Goal: Transaction & Acquisition: Purchase product/service

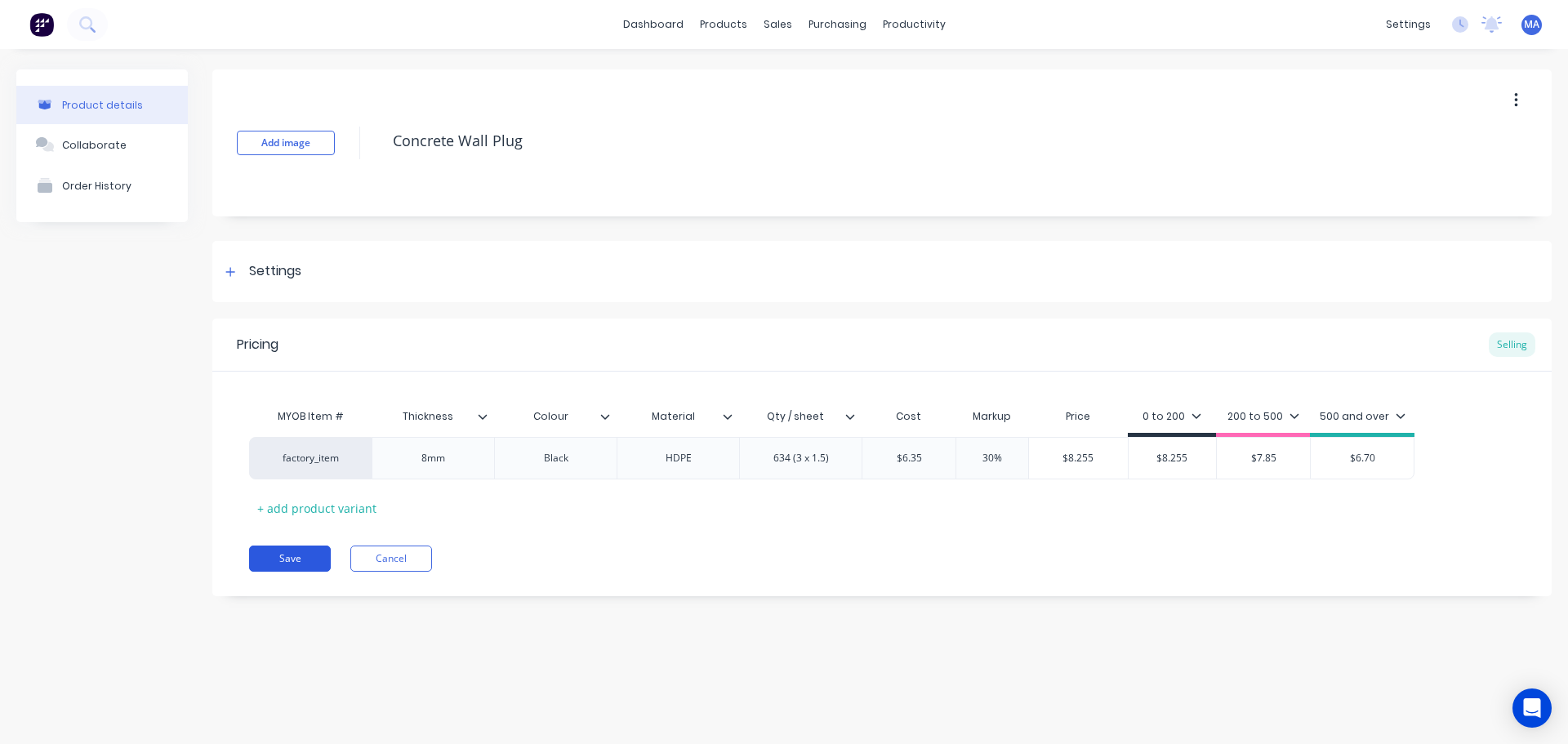
click at [308, 566] on button "Save" at bounding box center [289, 559] width 81 height 26
type textarea "x"
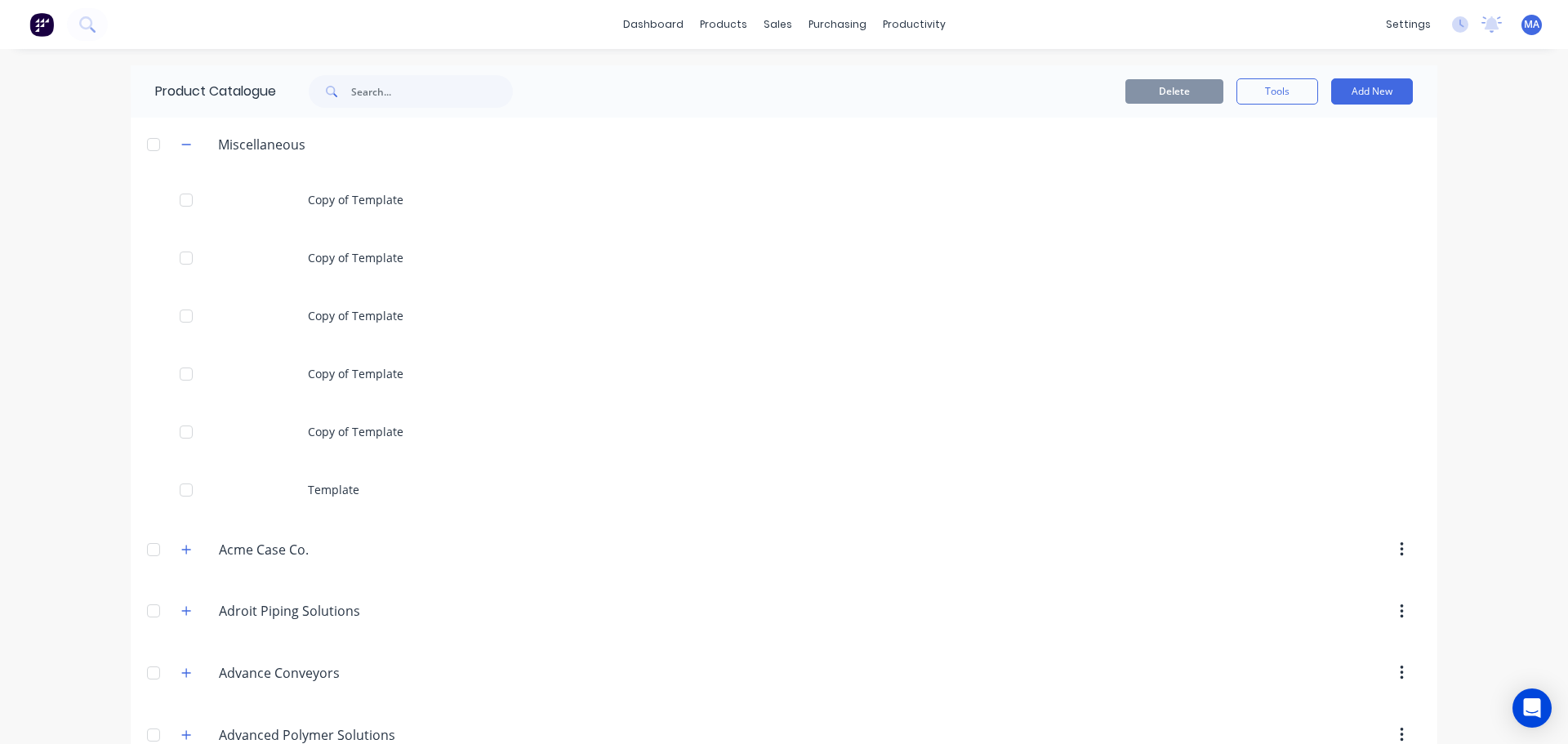
click at [761, 91] on div "Delete Tools Add New" at bounding box center [983, 91] width 859 height 26
click at [800, 70] on link "Sales Orders" at bounding box center [858, 77] width 217 height 32
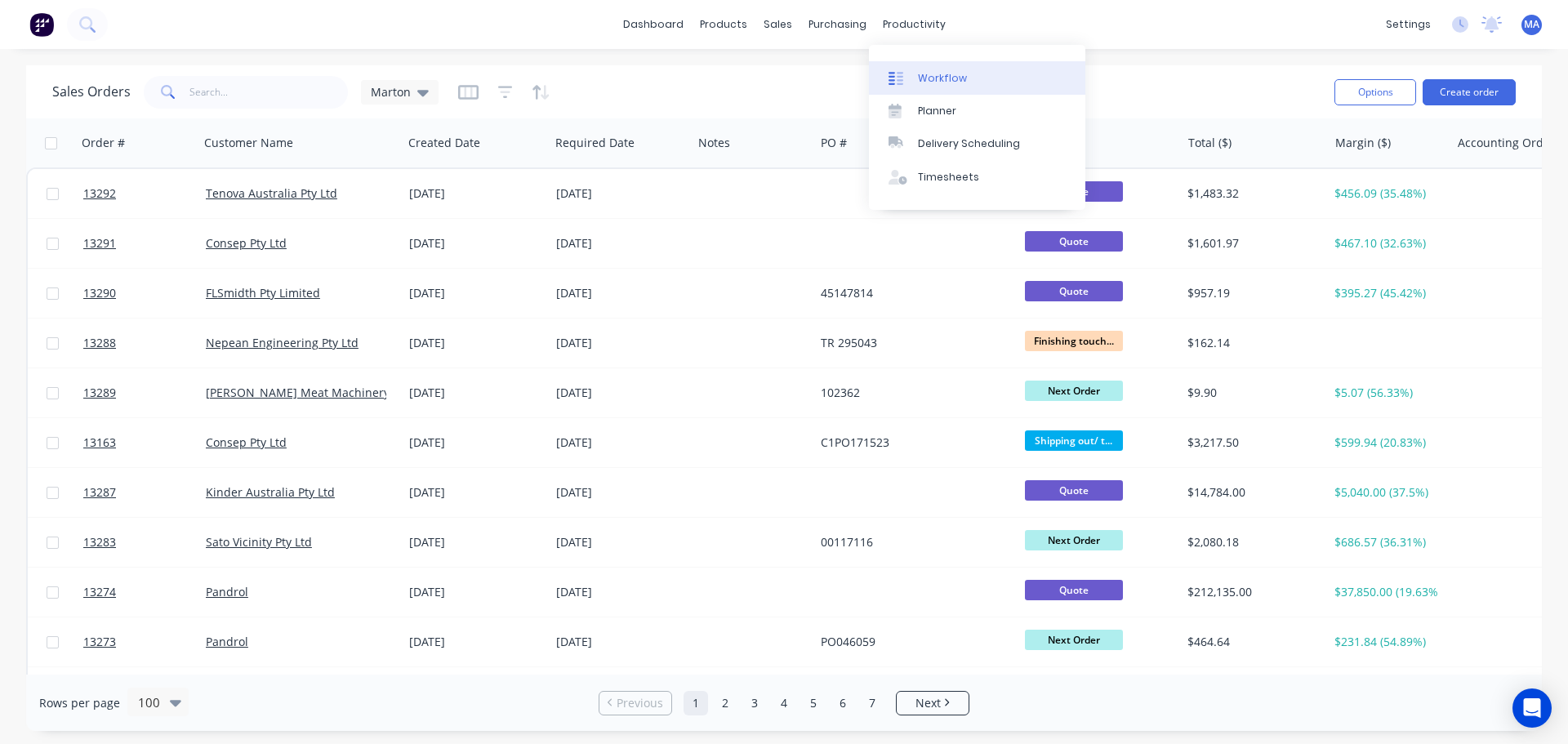
click at [920, 79] on div "Workflow" at bounding box center [943, 78] width 49 height 15
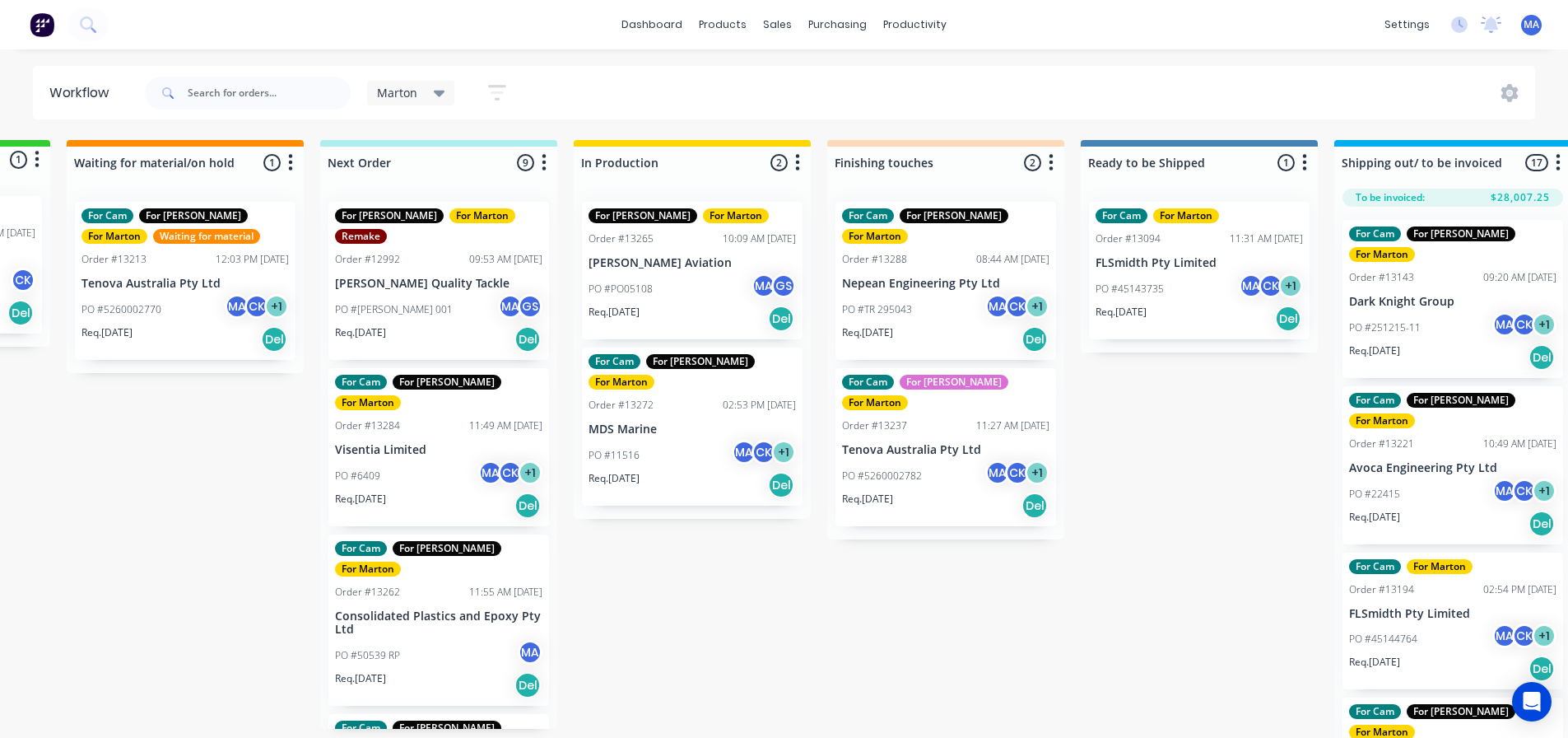
scroll to position [0, 512]
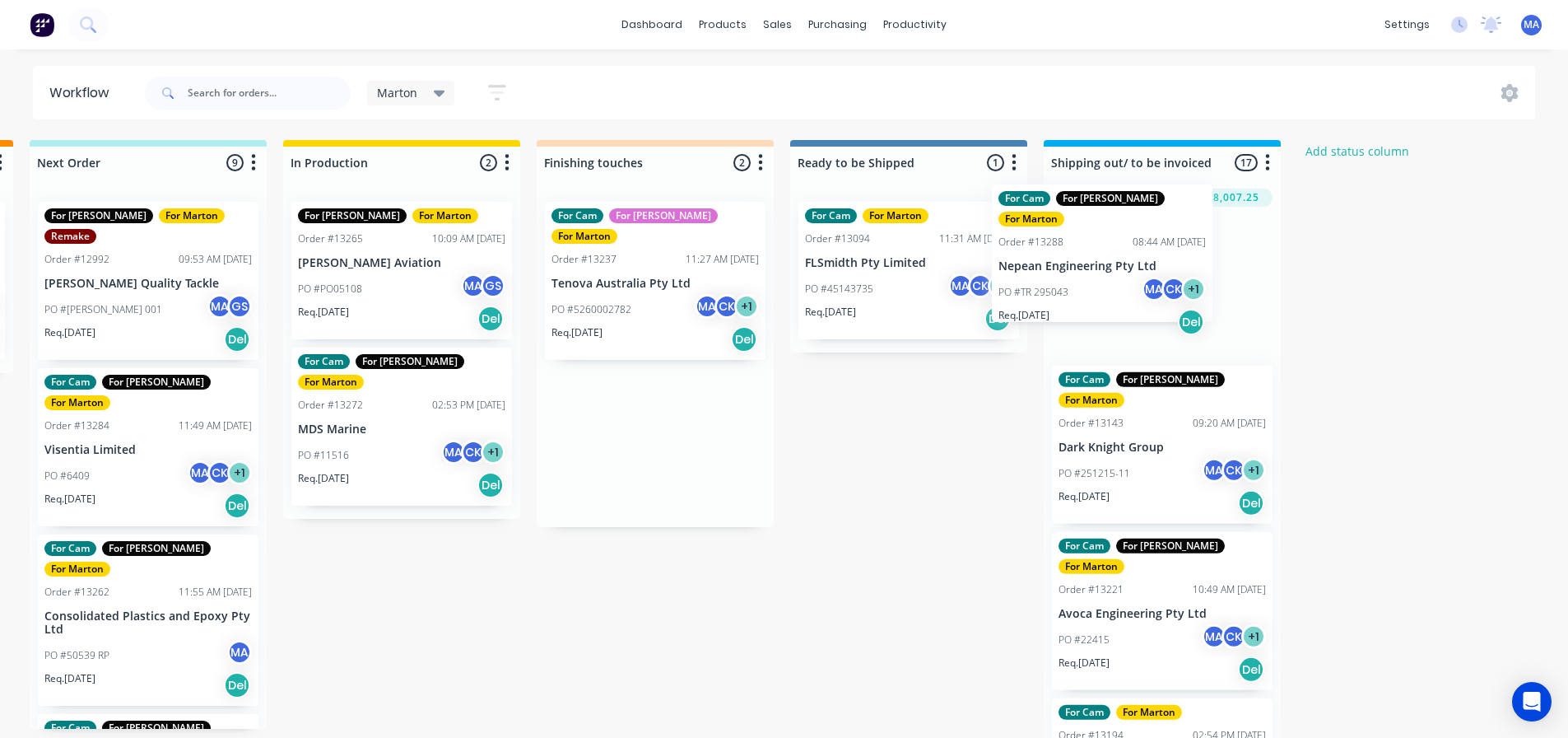
drag, startPoint x: 648, startPoint y: 277, endPoint x: 1084, endPoint y: 258, distance: 436.4
click at [1084, 258] on div "Submitted 1 Status colour #32CD32 hex #32CD32 Save Cancel Summaries Total order…" at bounding box center [608, 444] width 2267 height 607
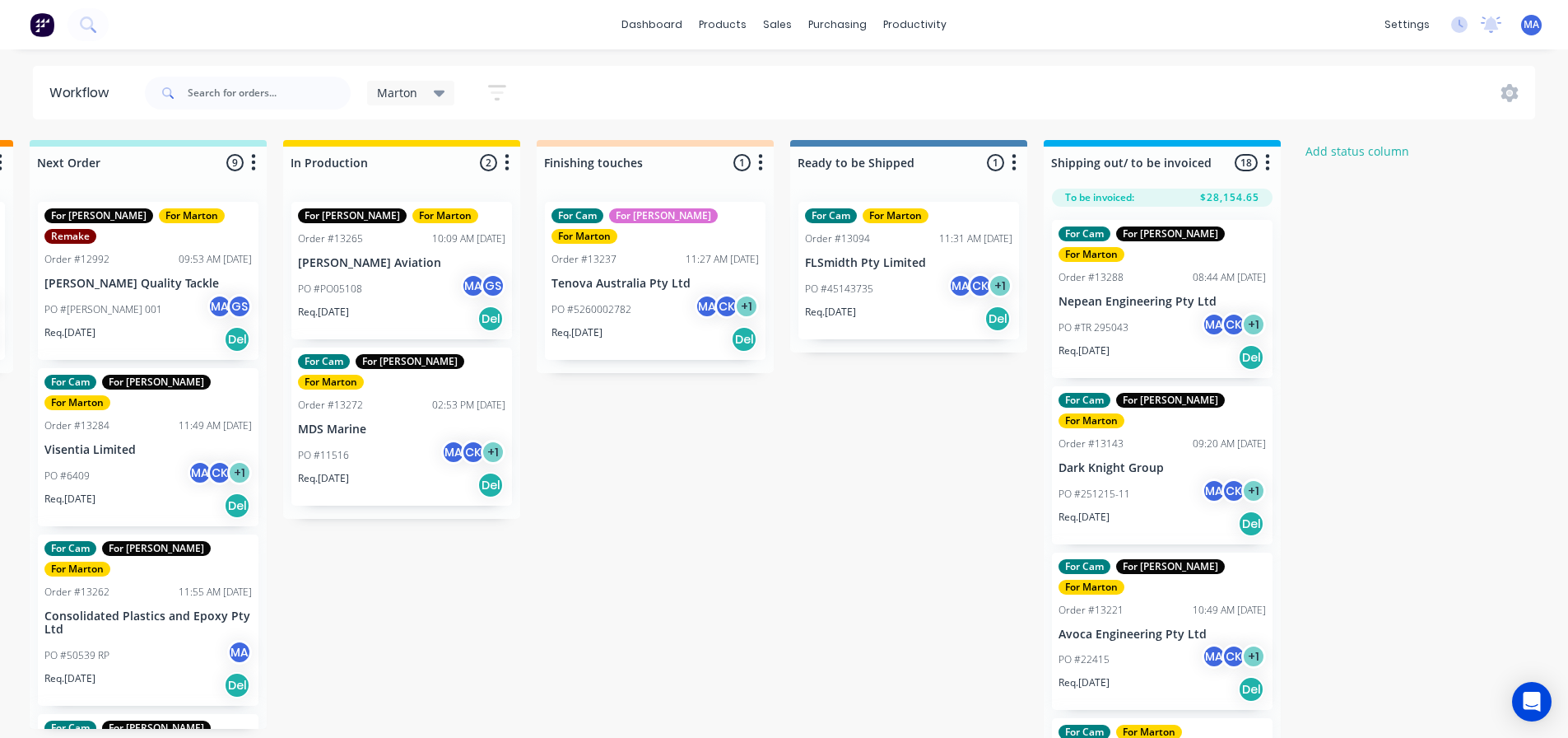
click at [1124, 312] on div "PO #TR 295043 MA CK + 1" at bounding box center [1162, 328] width 207 height 32
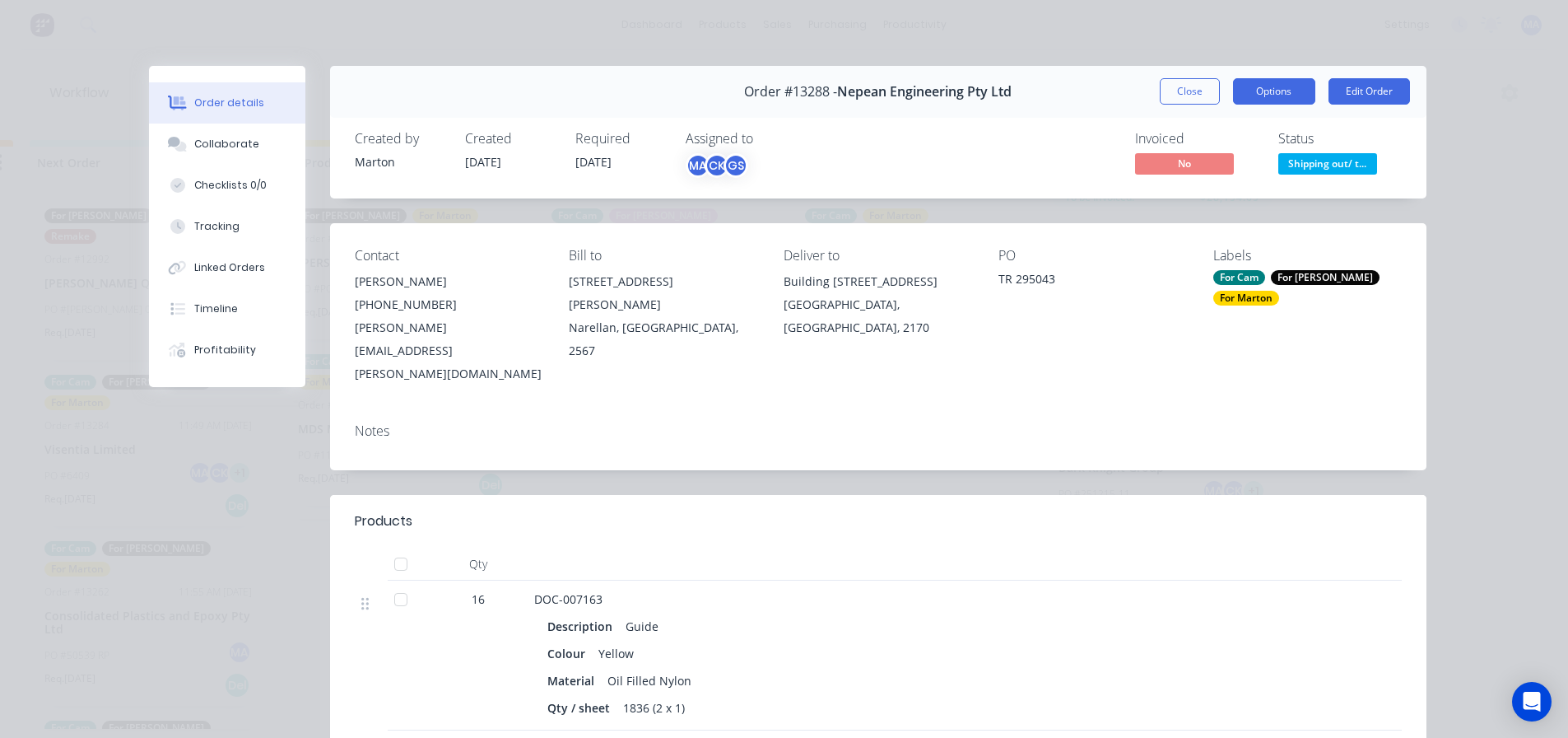
click at [1268, 95] on button "Options" at bounding box center [1274, 91] width 82 height 27
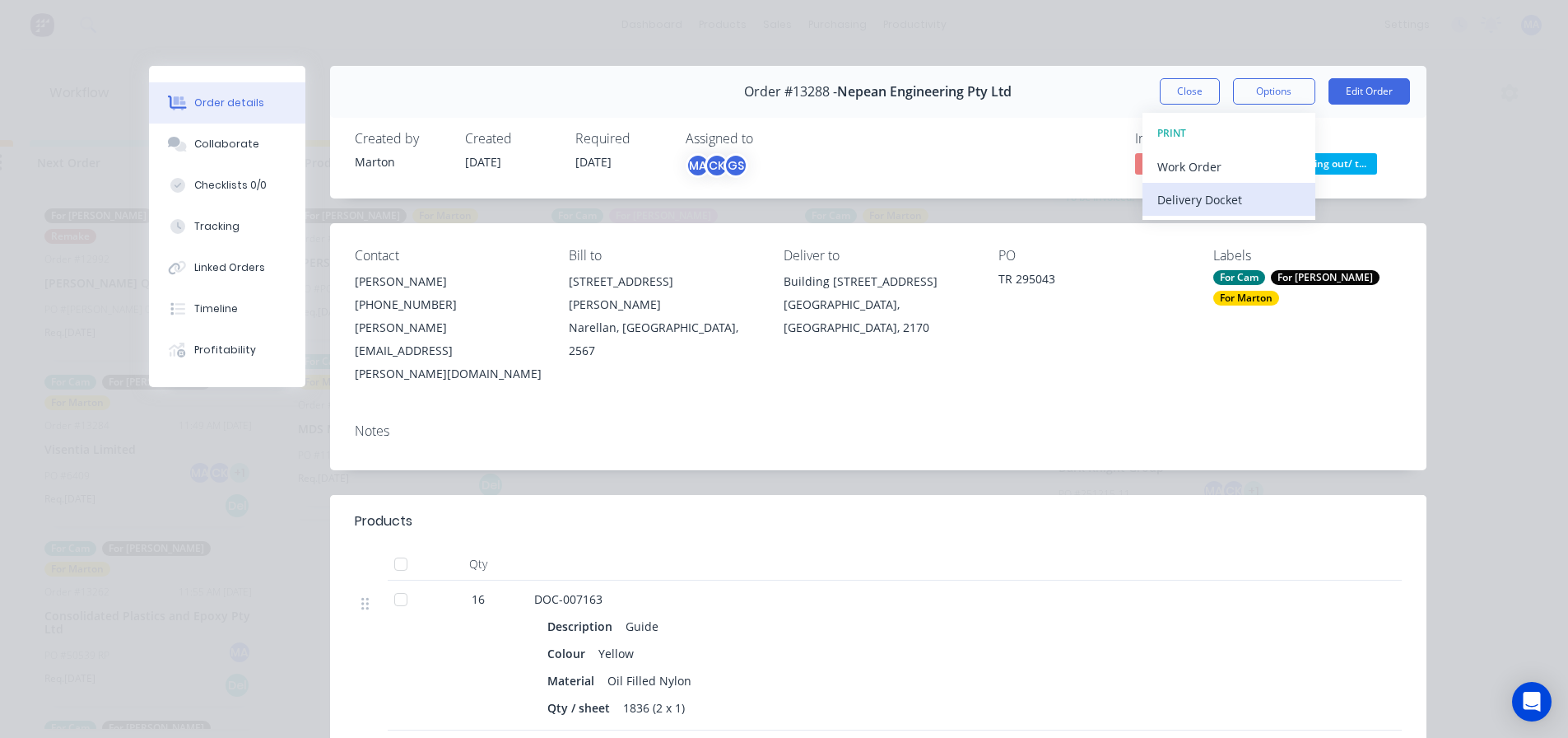
click at [1278, 205] on div "Delivery Docket" at bounding box center [1228, 200] width 143 height 24
click at [1273, 206] on div "Standard" at bounding box center [1228, 200] width 143 height 24
click at [1161, 83] on button "Close" at bounding box center [1189, 91] width 60 height 27
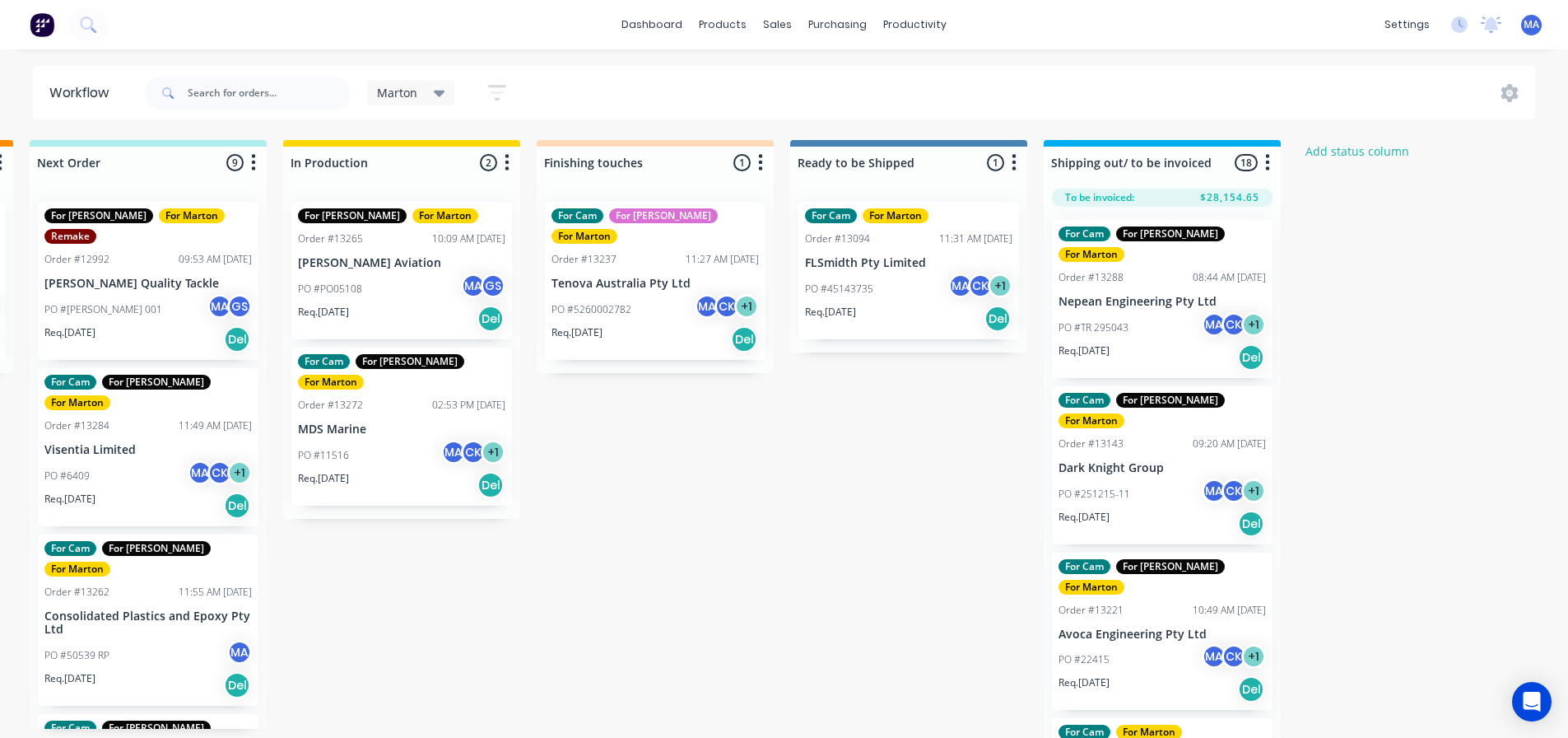
click at [591, 302] on p "PO #5260002782" at bounding box center [590, 309] width 80 height 15
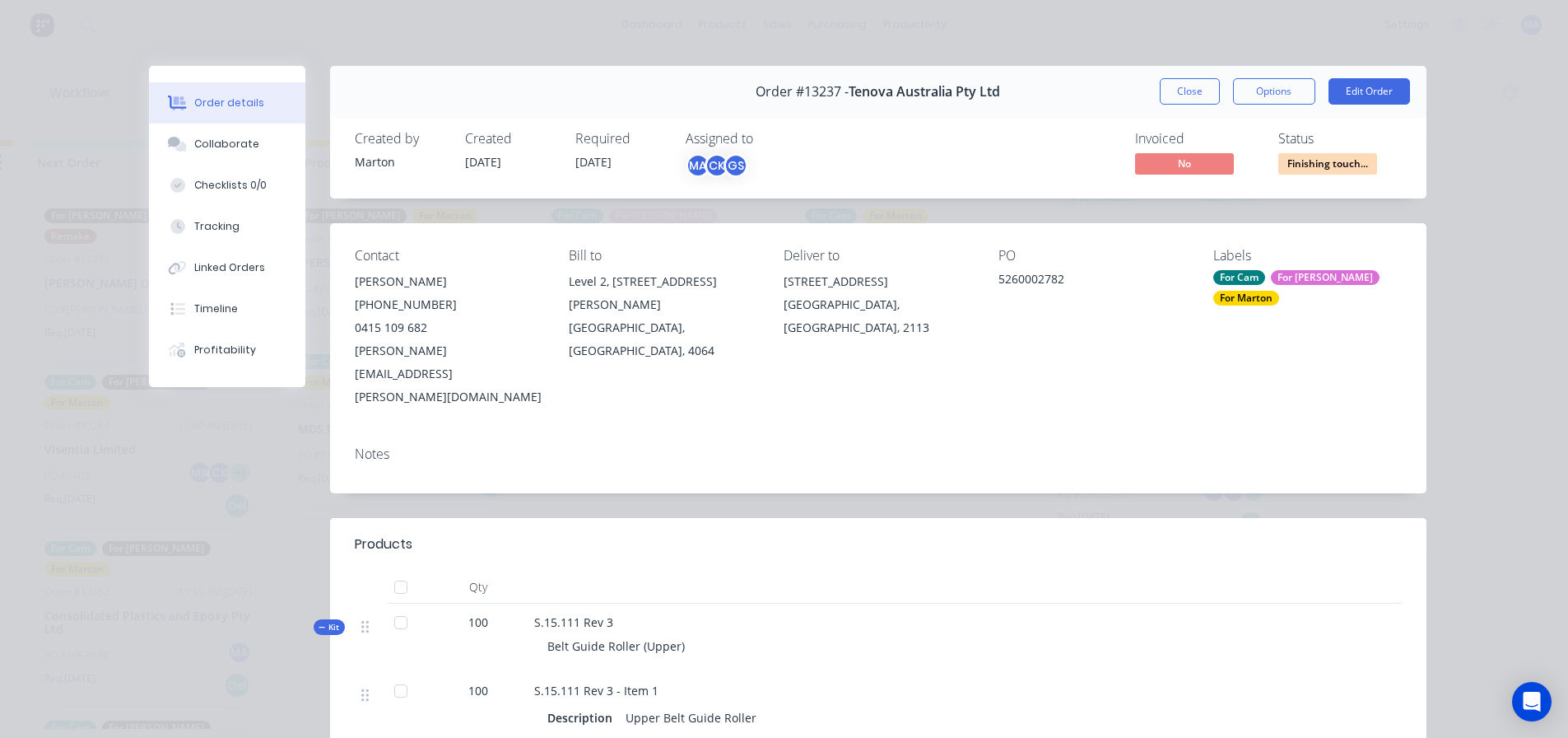
click at [1320, 161] on span "Finishing touch..." at bounding box center [1327, 163] width 99 height 21
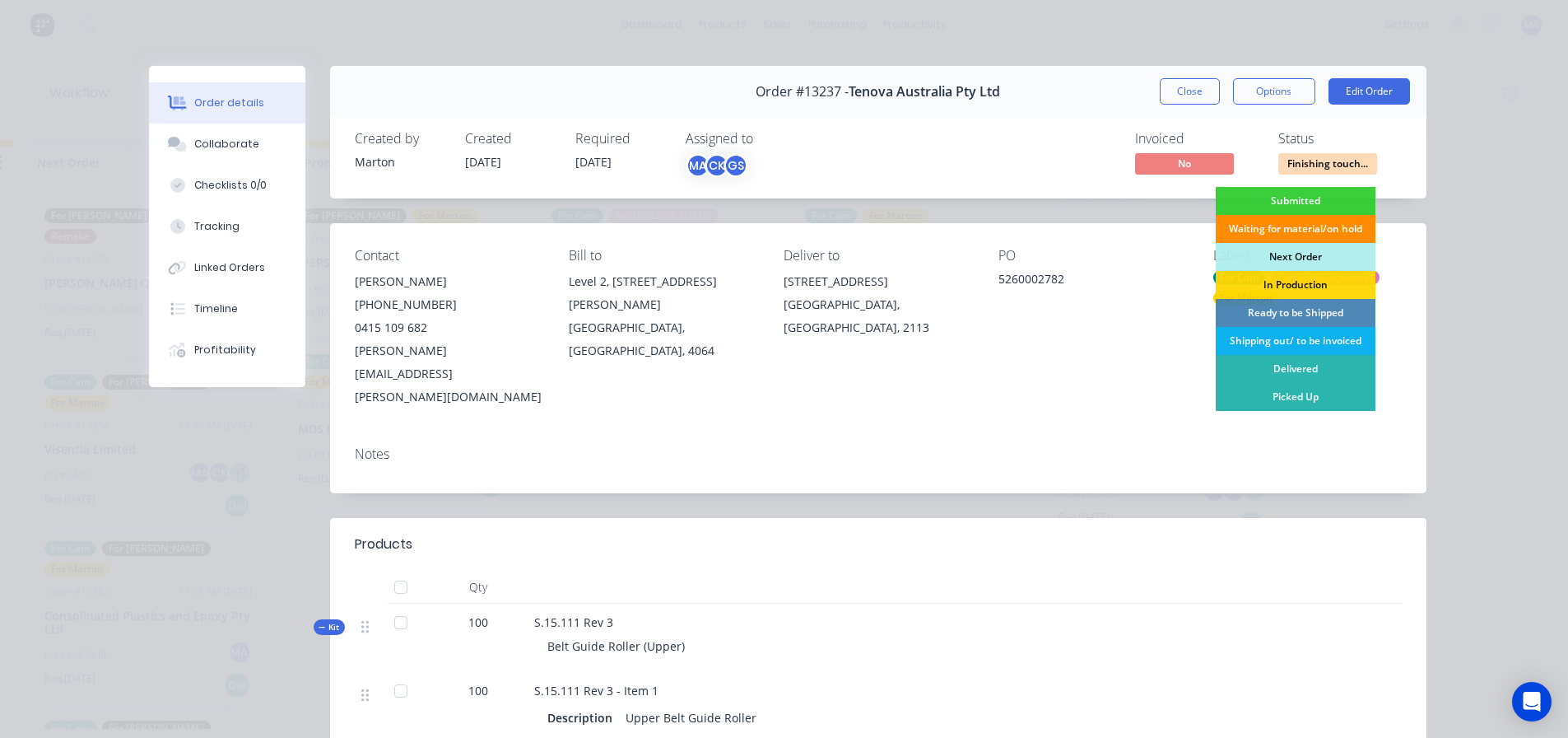
click at [1278, 229] on div "Waiting for material/on hold" at bounding box center [1295, 229] width 160 height 28
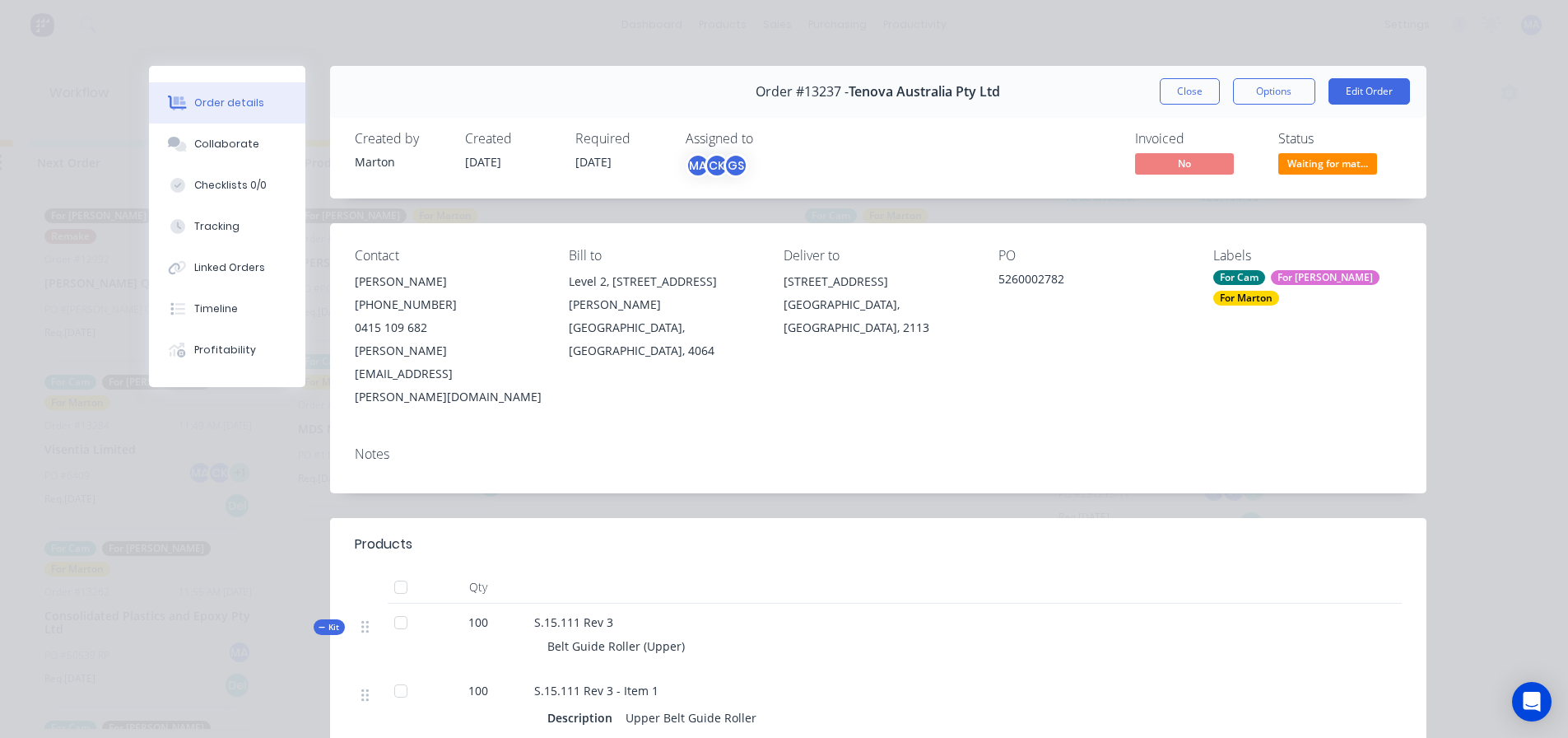
click at [1230, 277] on div "For Cam" at bounding box center [1239, 277] width 52 height 15
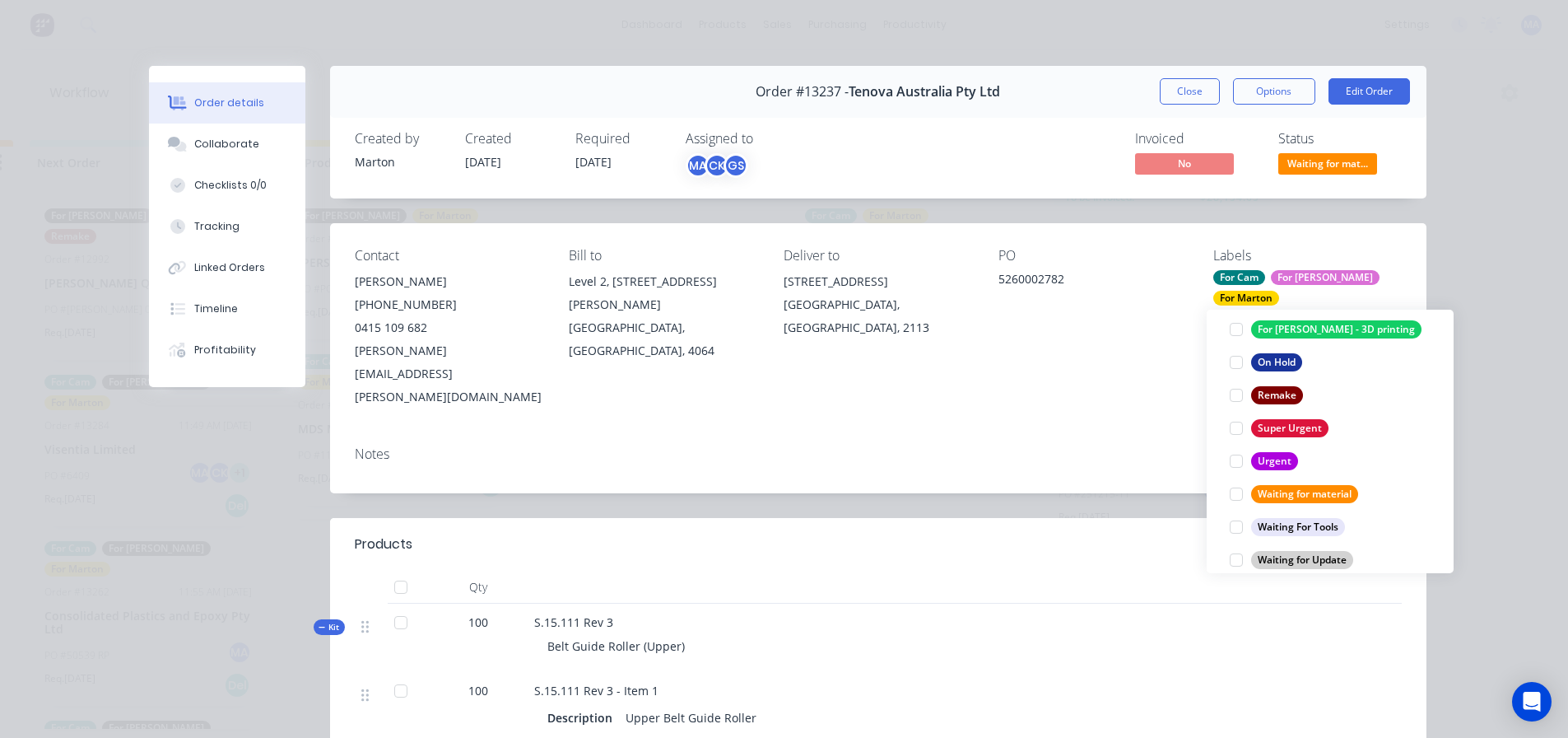
scroll to position [296, 0]
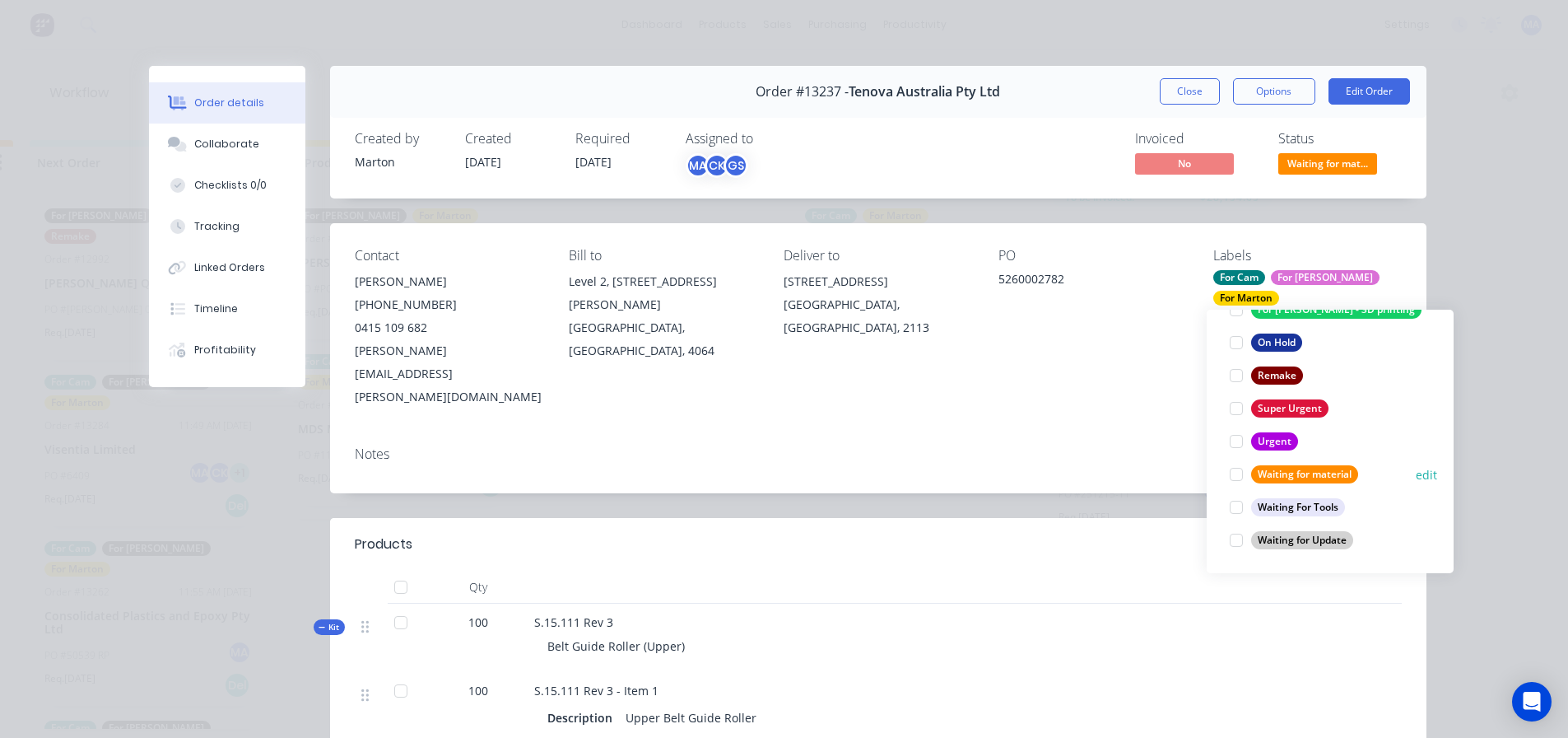
click at [1238, 479] on div at bounding box center [1235, 473] width 33 height 33
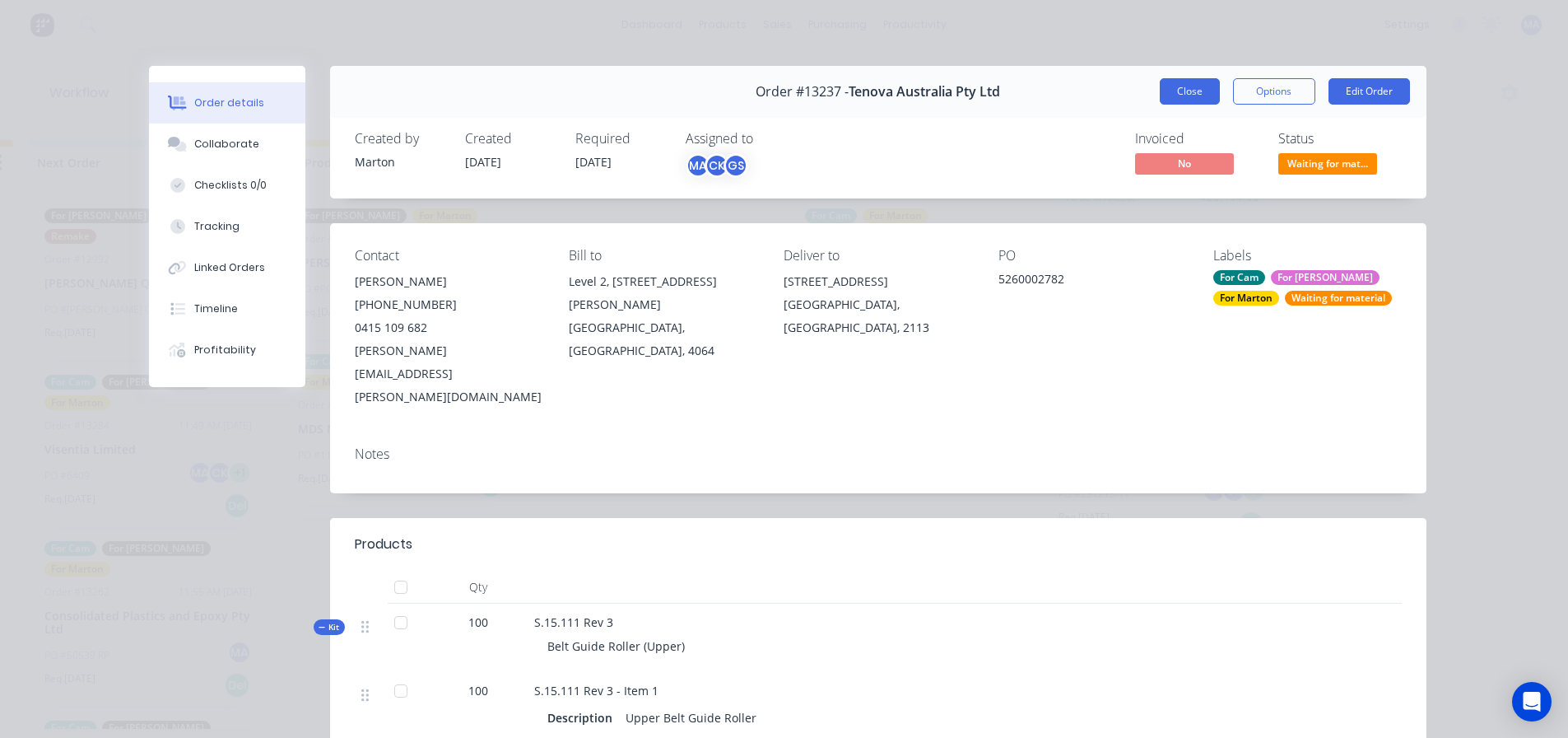
click at [1211, 103] on button "Close" at bounding box center [1189, 91] width 60 height 27
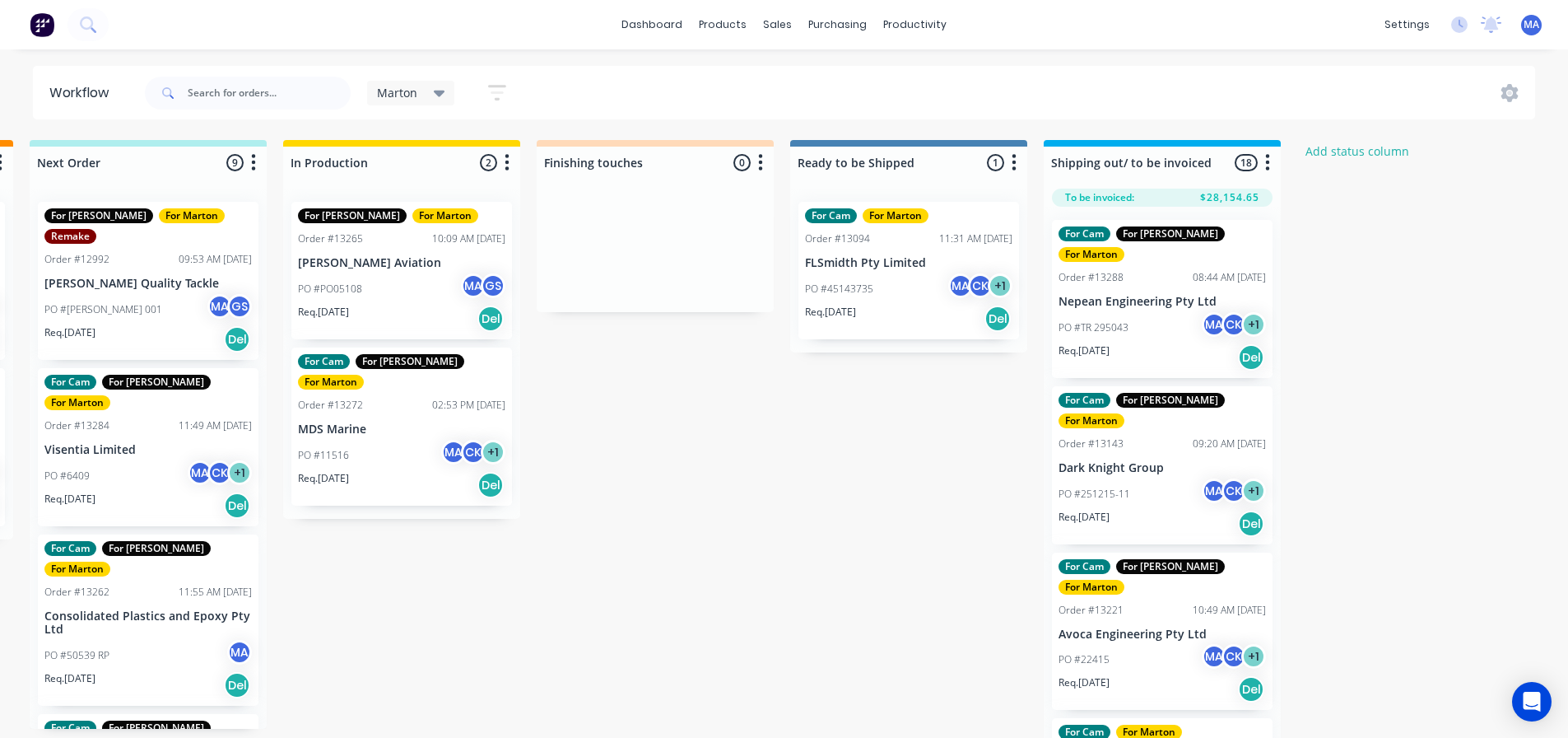
click at [687, 424] on div "Submitted 1 Status colour #32CD32 hex #32CD32 Save Cancel Summaries Total order…" at bounding box center [608, 444] width 2267 height 607
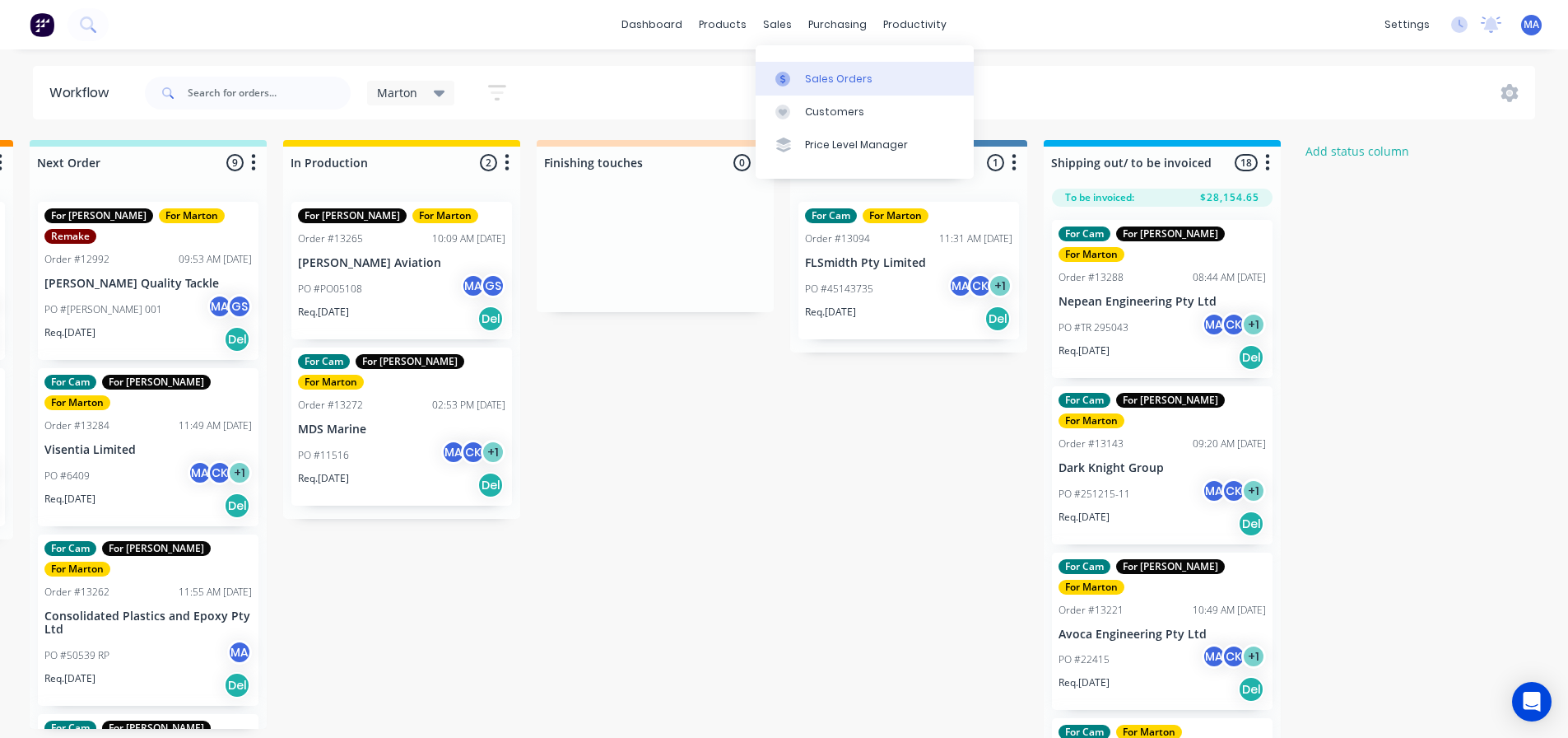
click at [786, 92] on link "Sales Orders" at bounding box center [864, 78] width 218 height 33
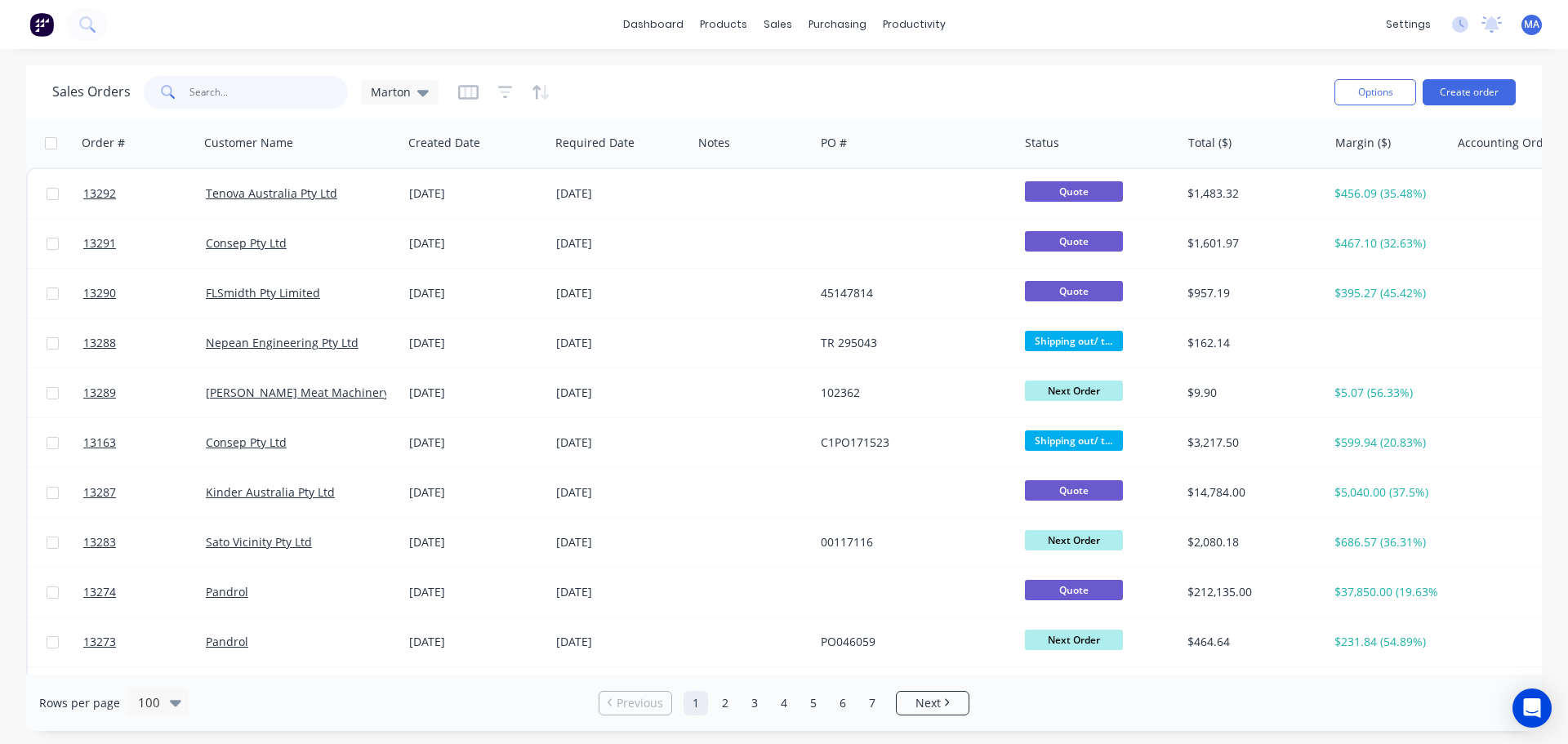
click at [268, 91] on input "text" at bounding box center [269, 92] width 160 height 32
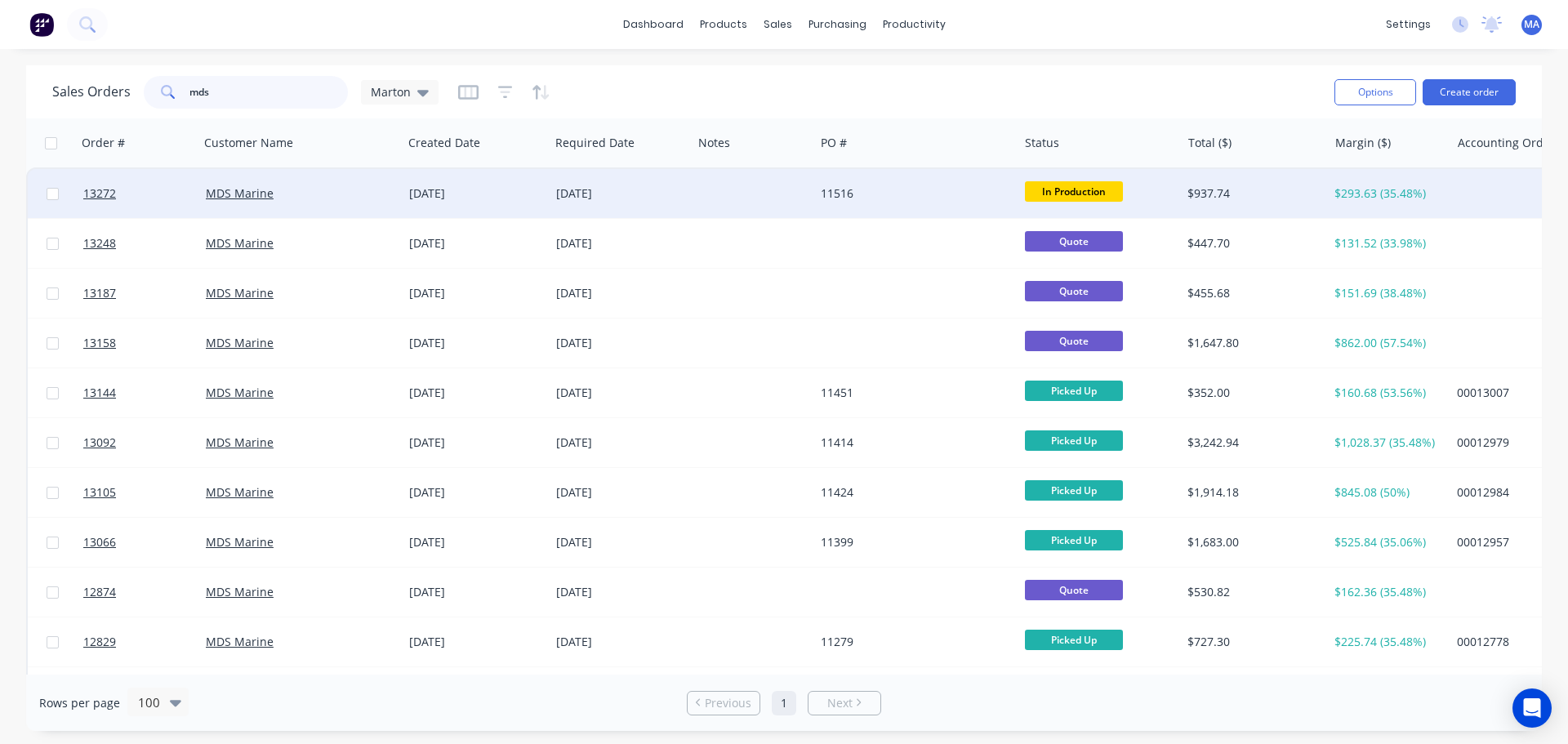
type input "mds"
click at [287, 200] on div "MDS Marine" at bounding box center [296, 193] width 181 height 17
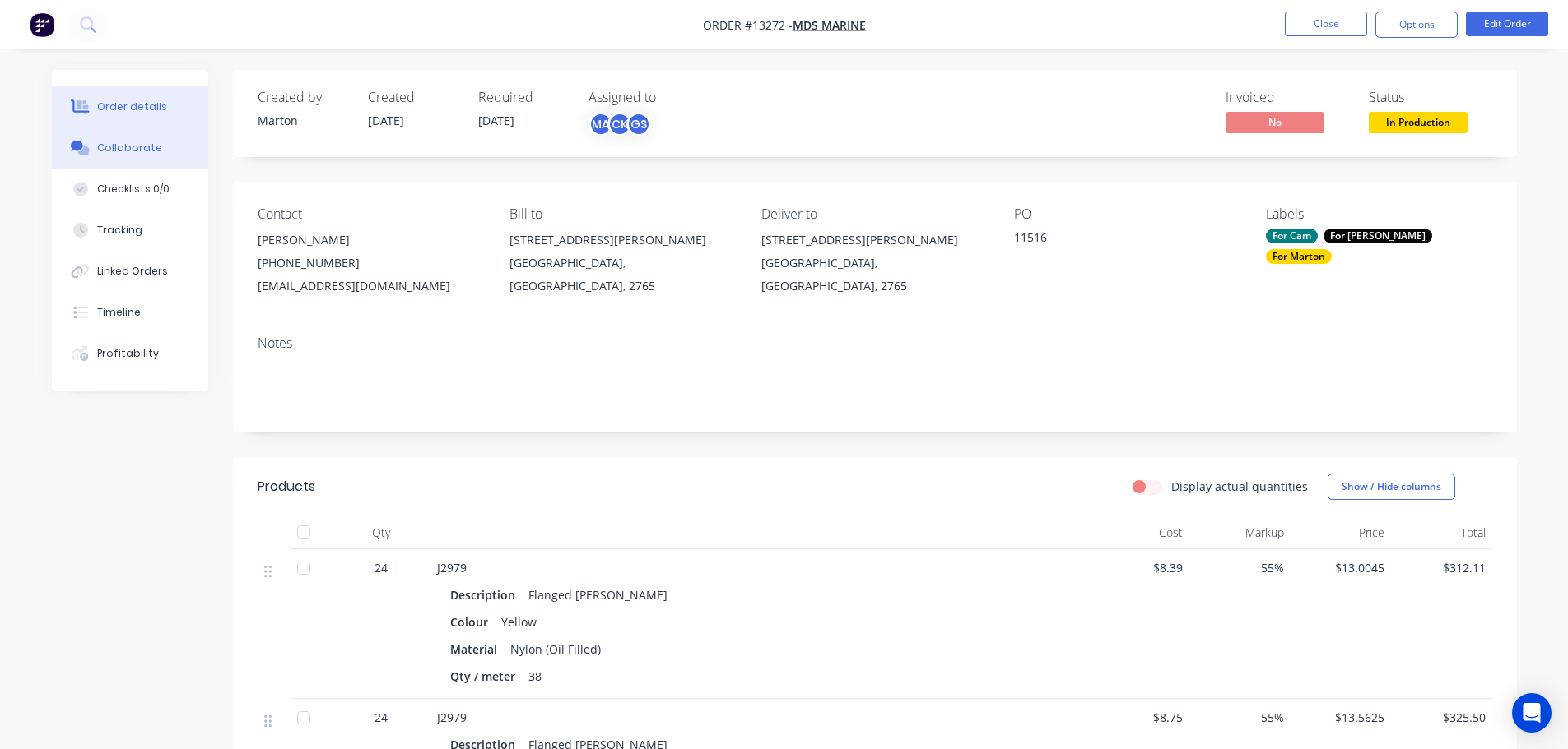
click at [148, 159] on button "Collaborate" at bounding box center [130, 148] width 156 height 41
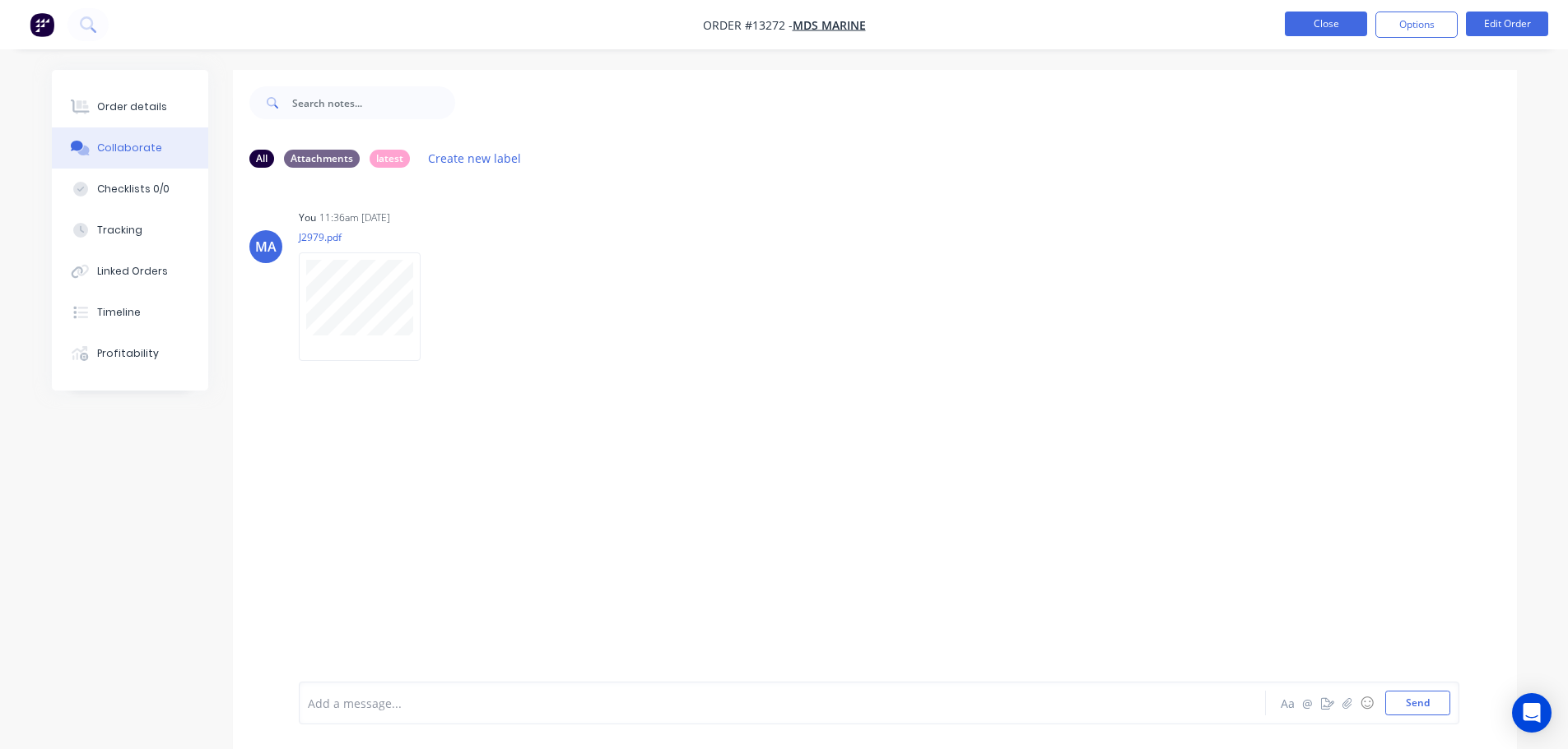
click at [1317, 32] on button "Close" at bounding box center [1325, 24] width 82 height 25
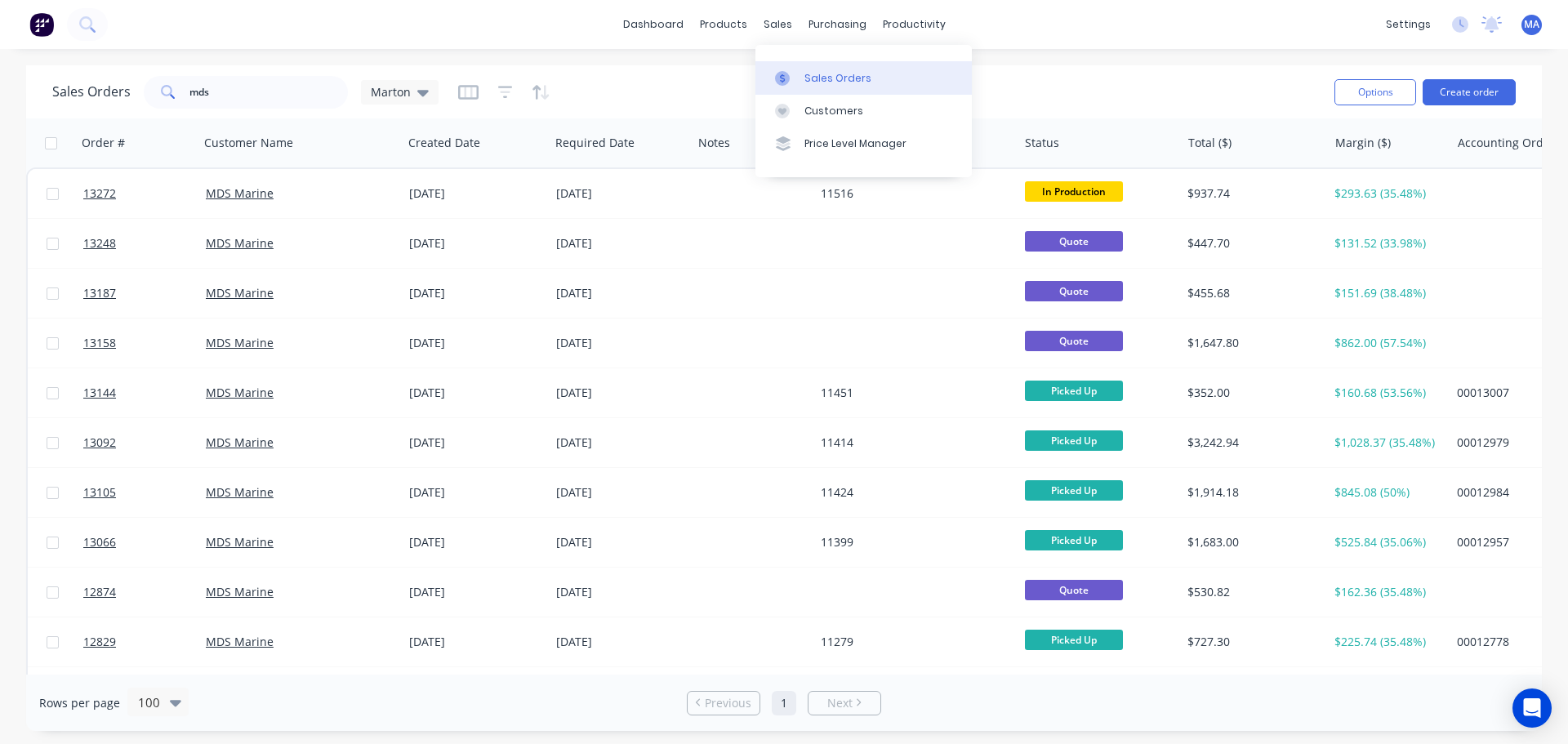
drag, startPoint x: 797, startPoint y: 67, endPoint x: 788, endPoint y: 73, distance: 10.8
click at [797, 67] on link "Sales Orders" at bounding box center [863, 77] width 217 height 32
click at [1494, 97] on button "Create order" at bounding box center [1469, 92] width 93 height 26
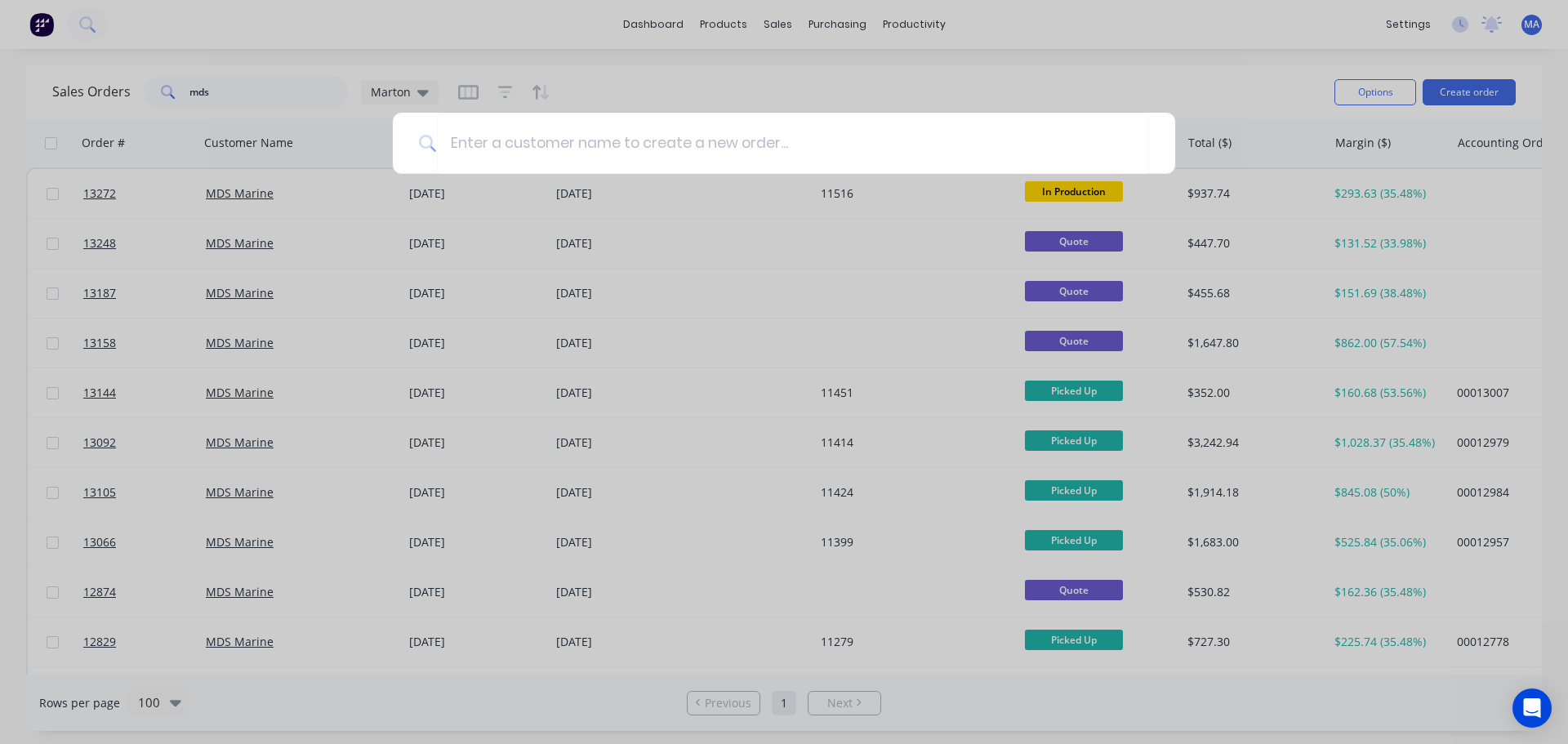
click at [725, 94] on div at bounding box center [784, 372] width 1568 height 744
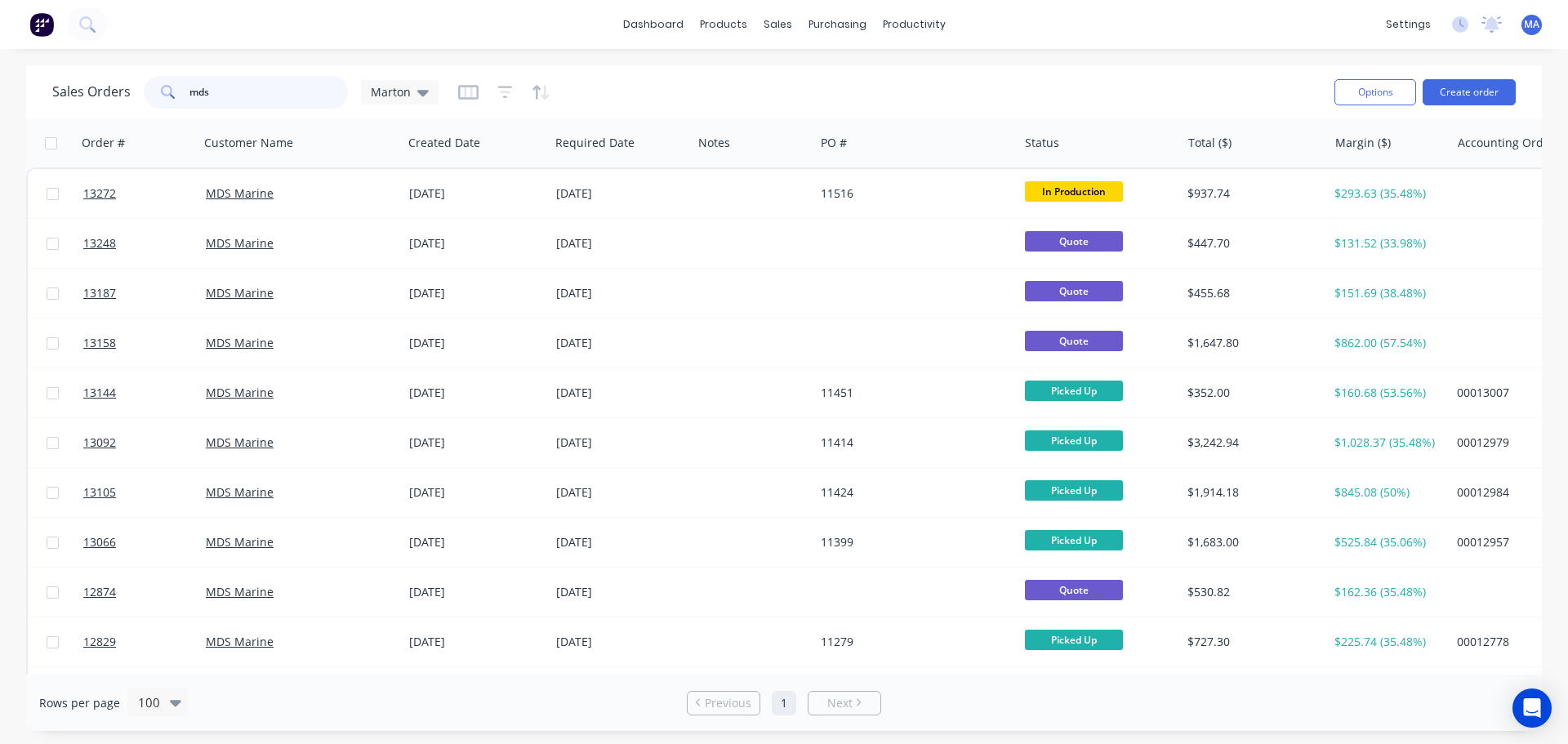
drag, startPoint x: 213, startPoint y: 100, endPoint x: 177, endPoint y: 103, distance: 36.1
click at [181, 102] on div "mds" at bounding box center [246, 92] width 204 height 32
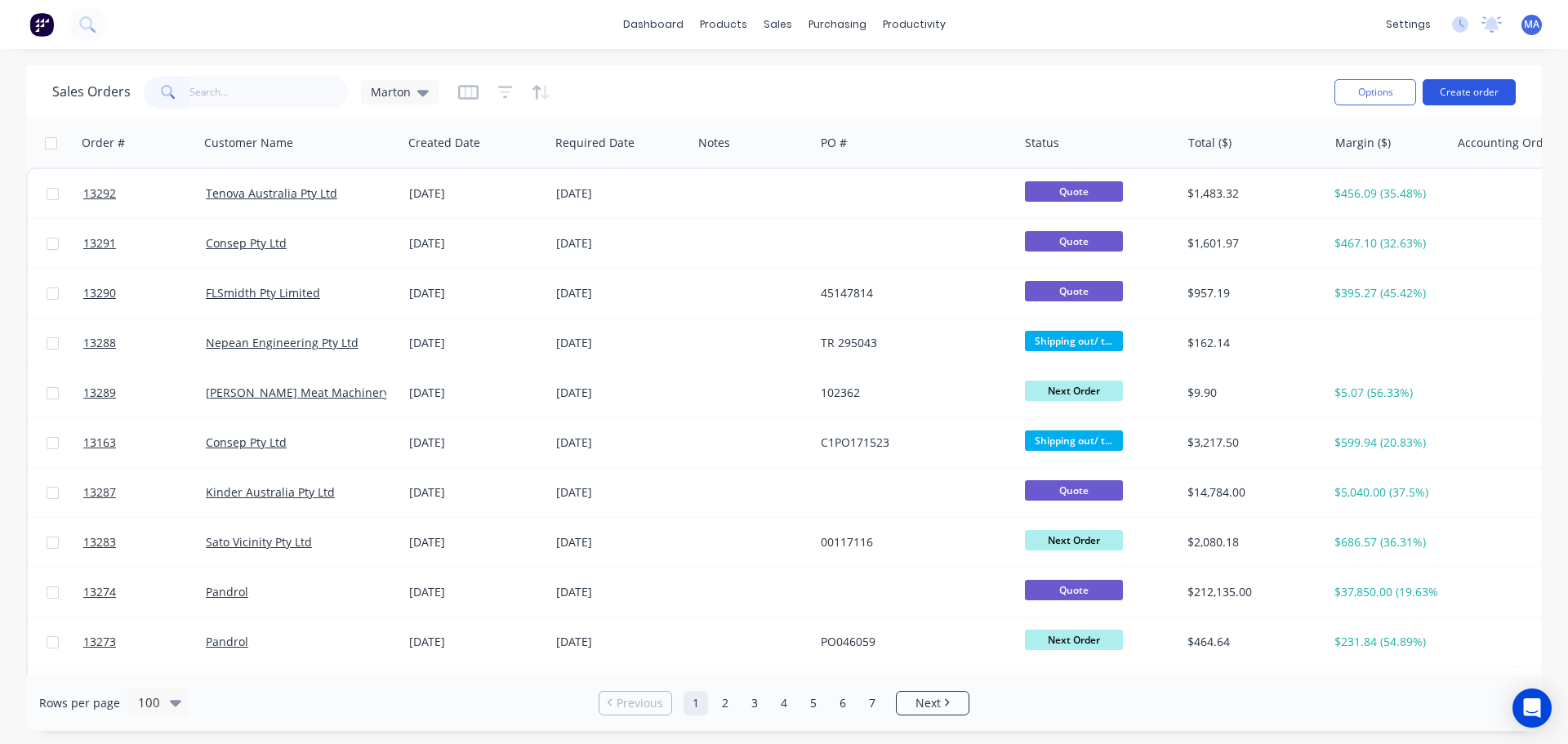
click at [1469, 98] on button "Create order" at bounding box center [1469, 92] width 93 height 26
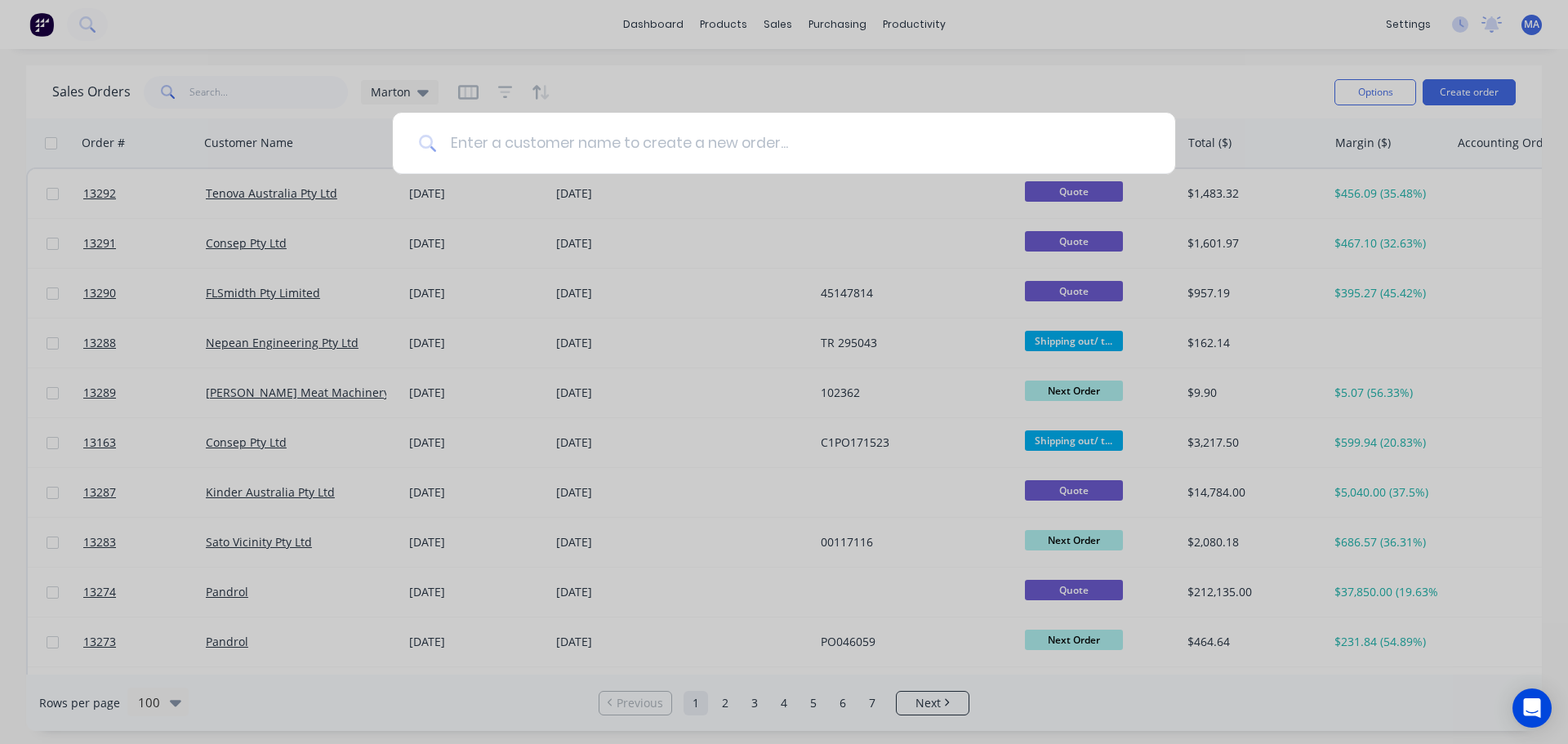
click at [1041, 137] on input at bounding box center [793, 143] width 712 height 62
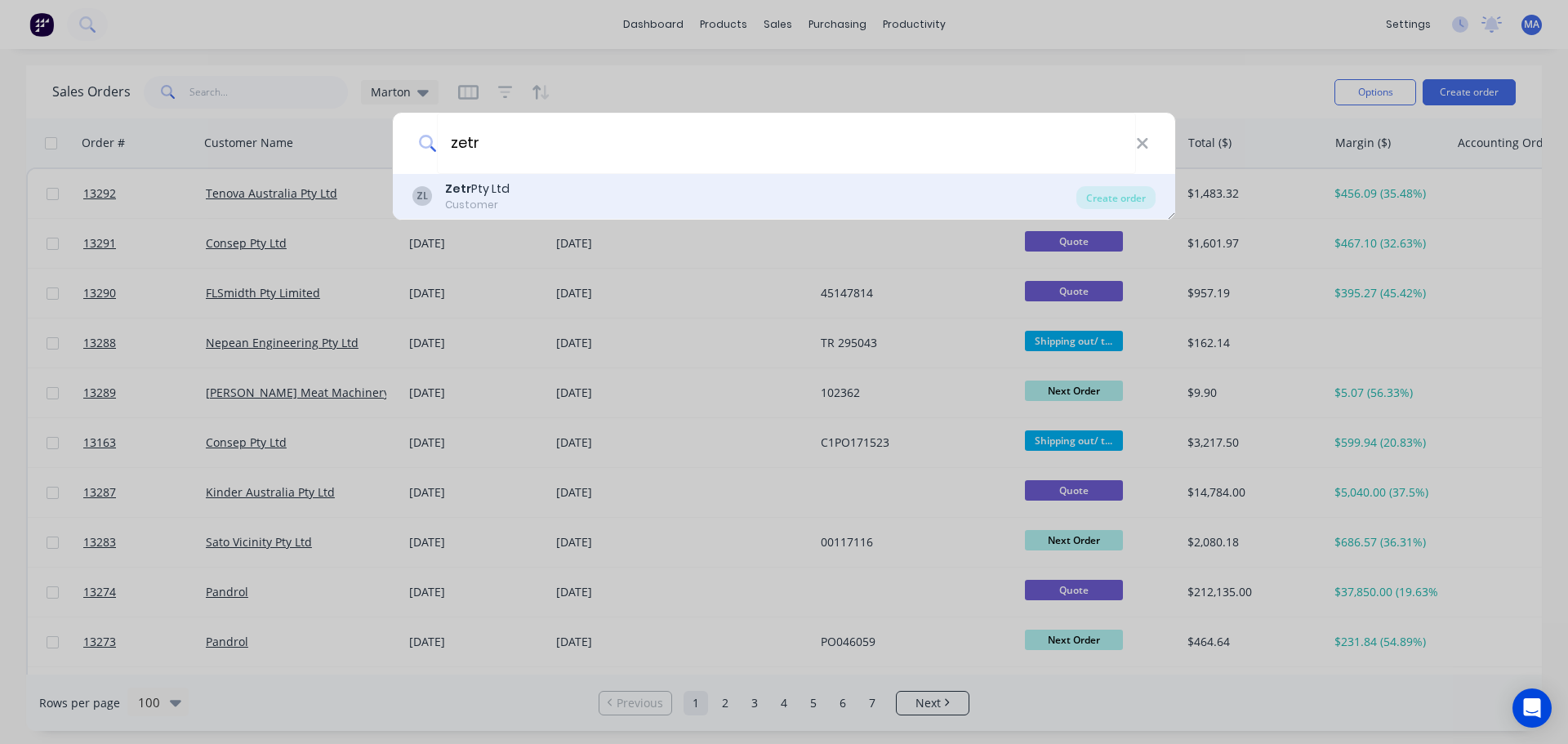
type input "zetr"
click at [620, 196] on div "ZL Zetr Pty Ltd Customer" at bounding box center [745, 196] width 664 height 32
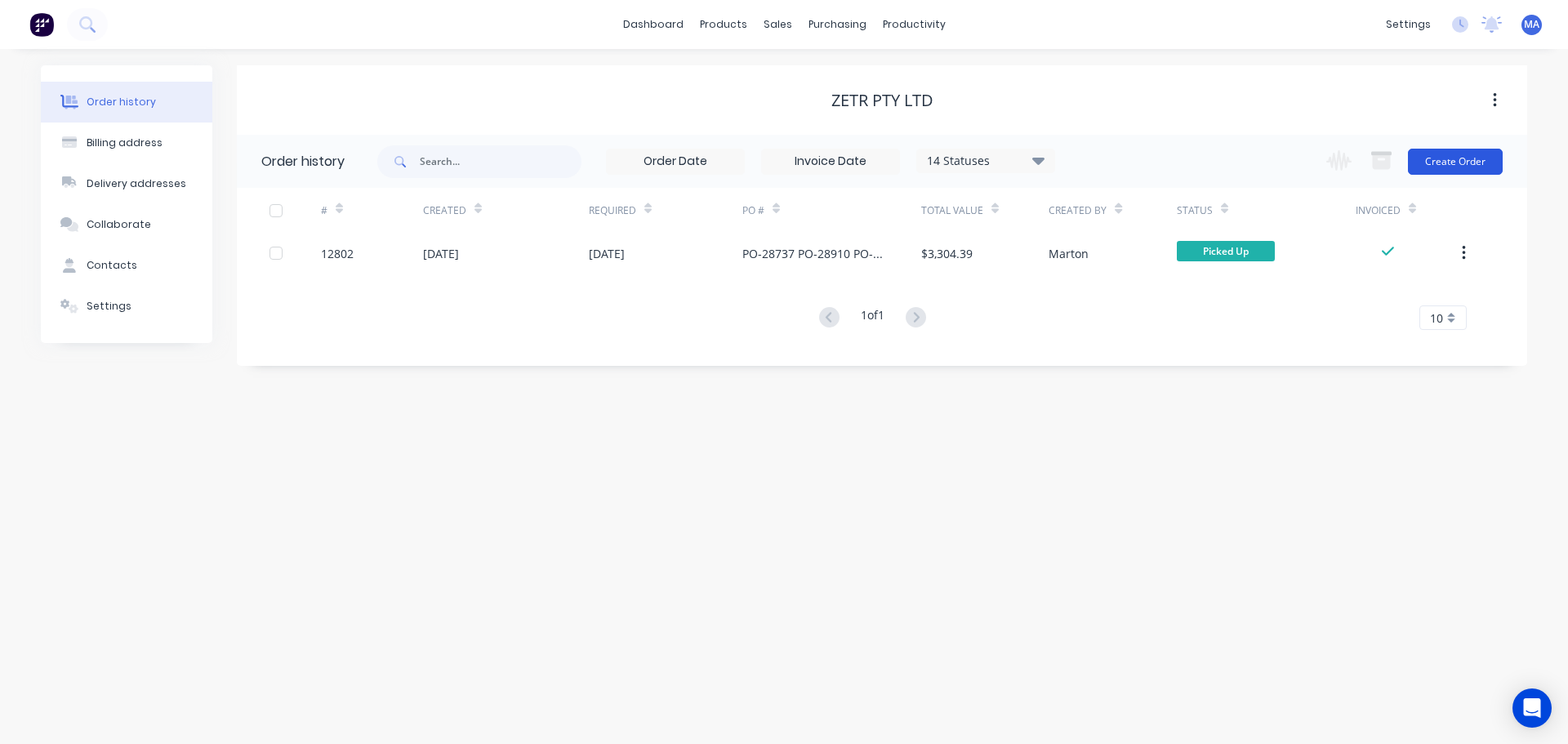
click at [1443, 168] on button "Create Order" at bounding box center [1455, 162] width 95 height 26
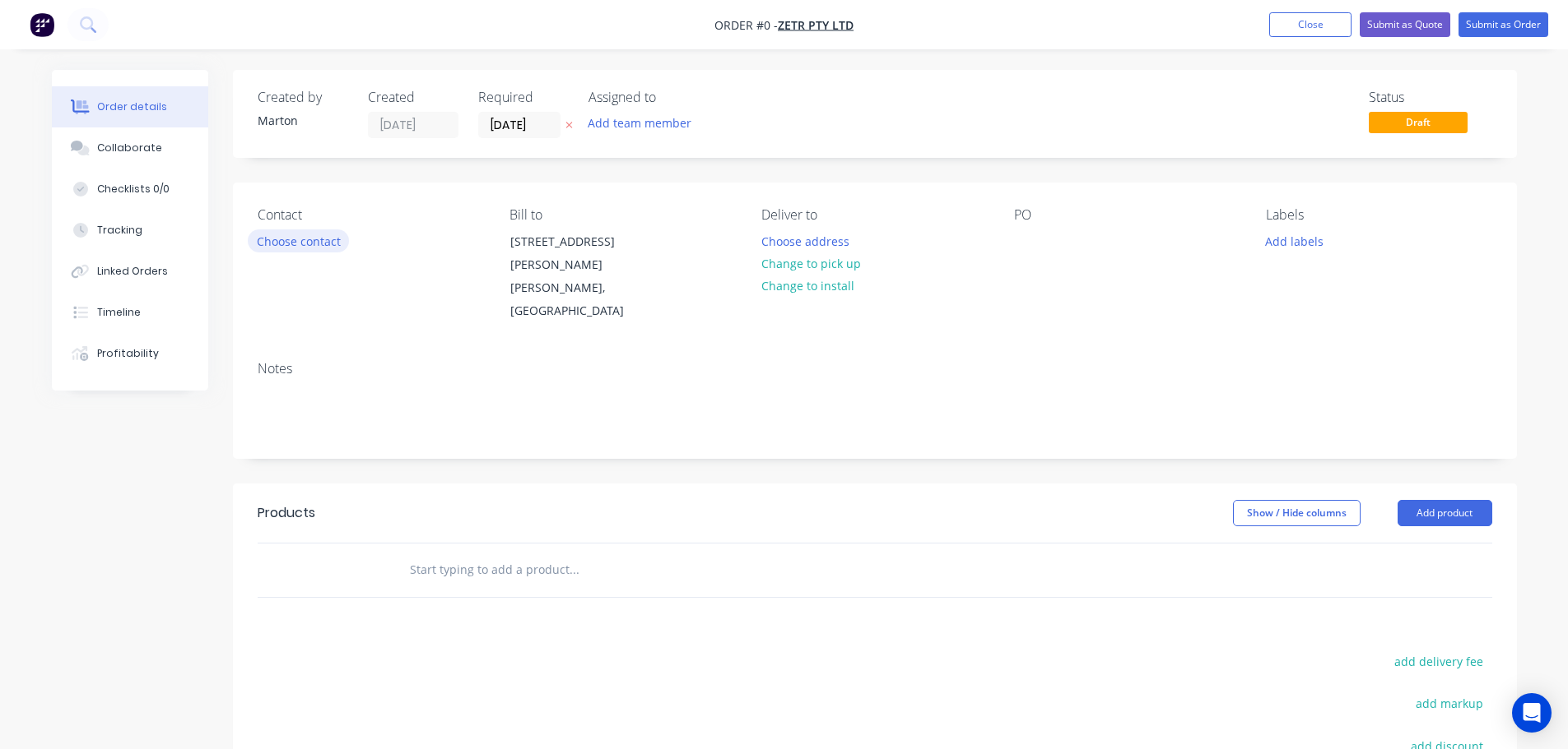
click at [338, 243] on button "Choose contact" at bounding box center [298, 241] width 102 height 23
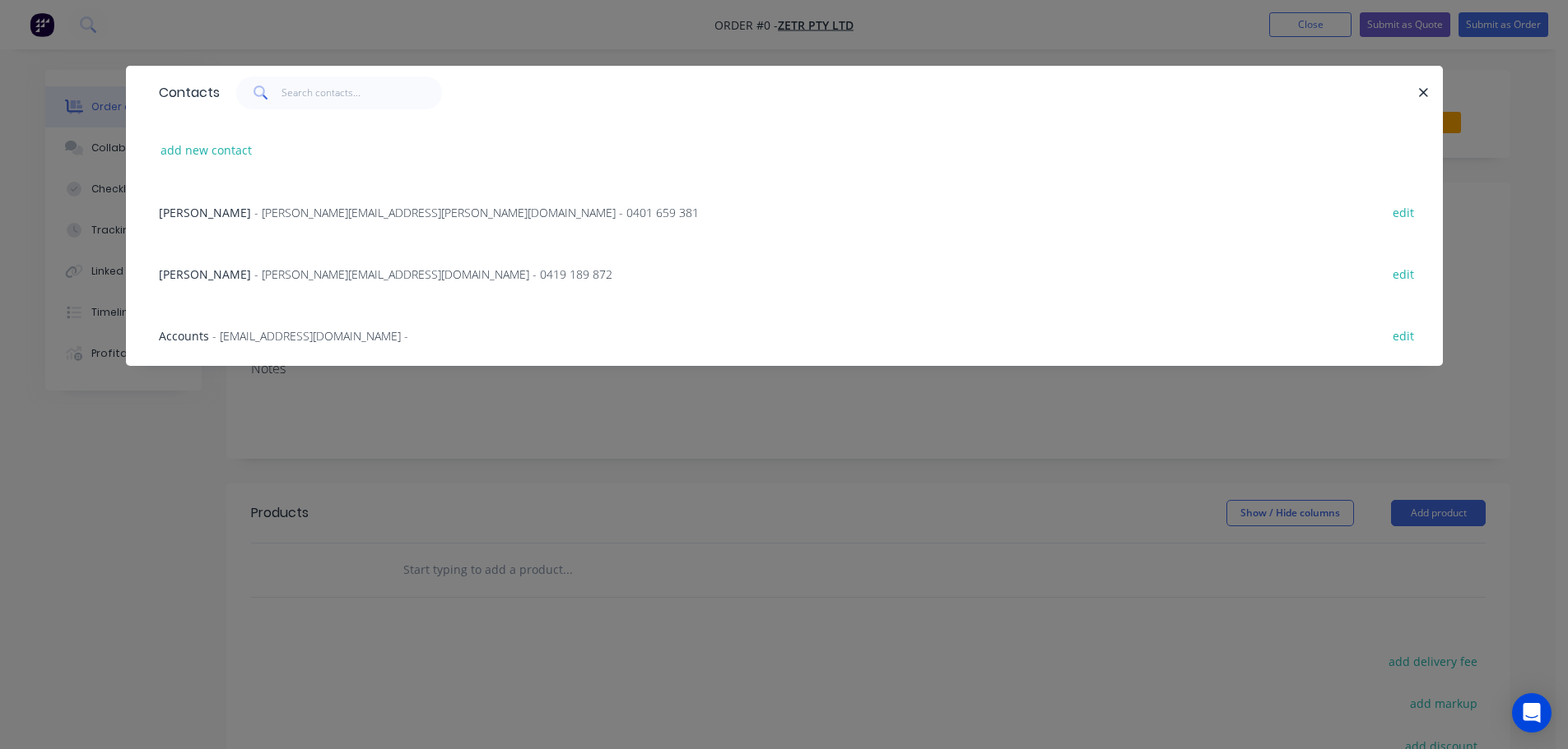
click at [210, 133] on div "add new contact" at bounding box center [785, 150] width 1268 height 62
click at [210, 149] on button "add new contact" at bounding box center [206, 150] width 109 height 23
select select "AU"
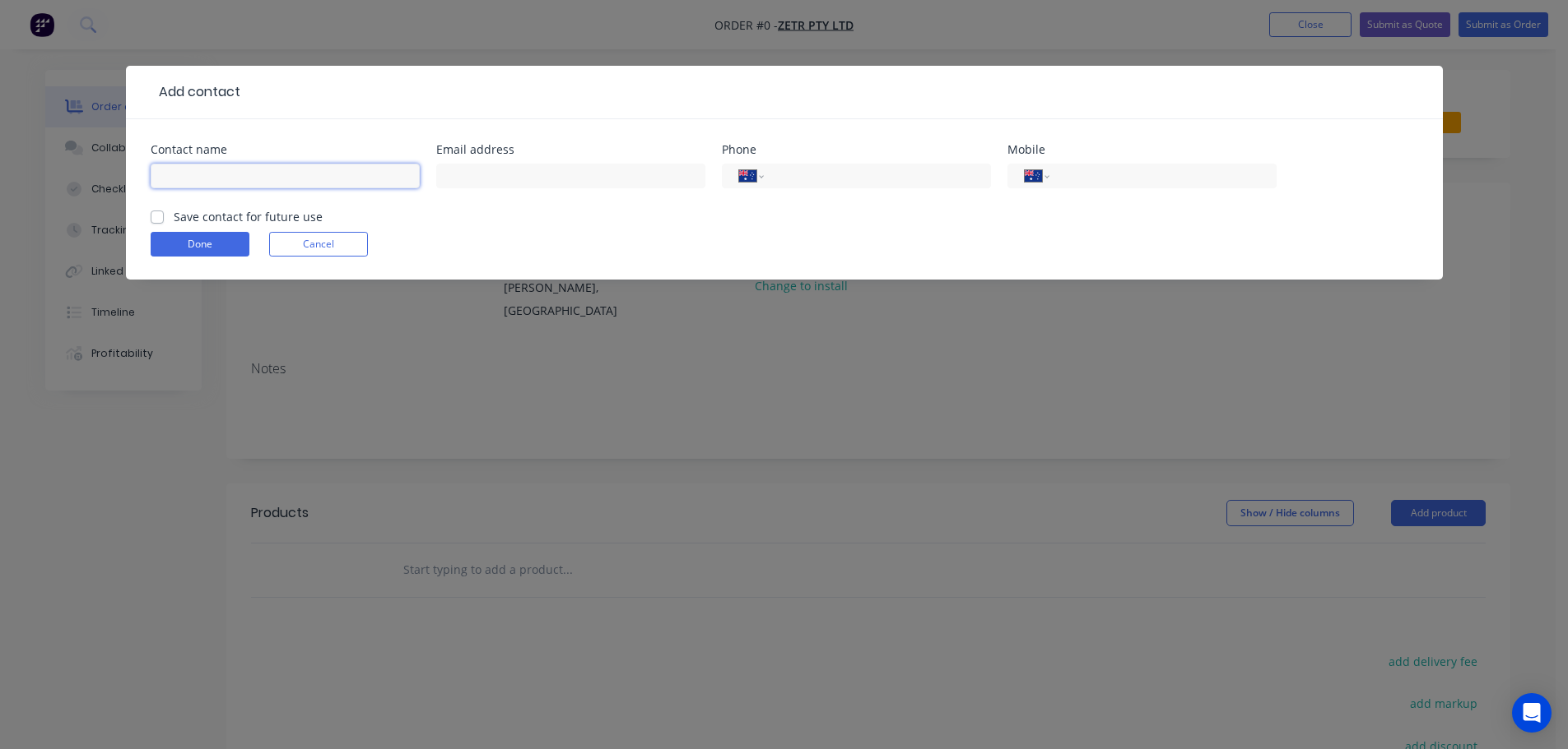
click at [247, 182] on input "text" at bounding box center [285, 176] width 270 height 25
type input "[PERSON_NAME]"
click at [452, 179] on input "text" at bounding box center [571, 176] width 270 height 25
click at [478, 173] on input "text" at bounding box center [571, 176] width 270 height 25
paste input "[PERSON_NAME] <[PERSON_NAME][EMAIL_ADDRESS][PERSON_NAME][DOMAIN_NAME]>"
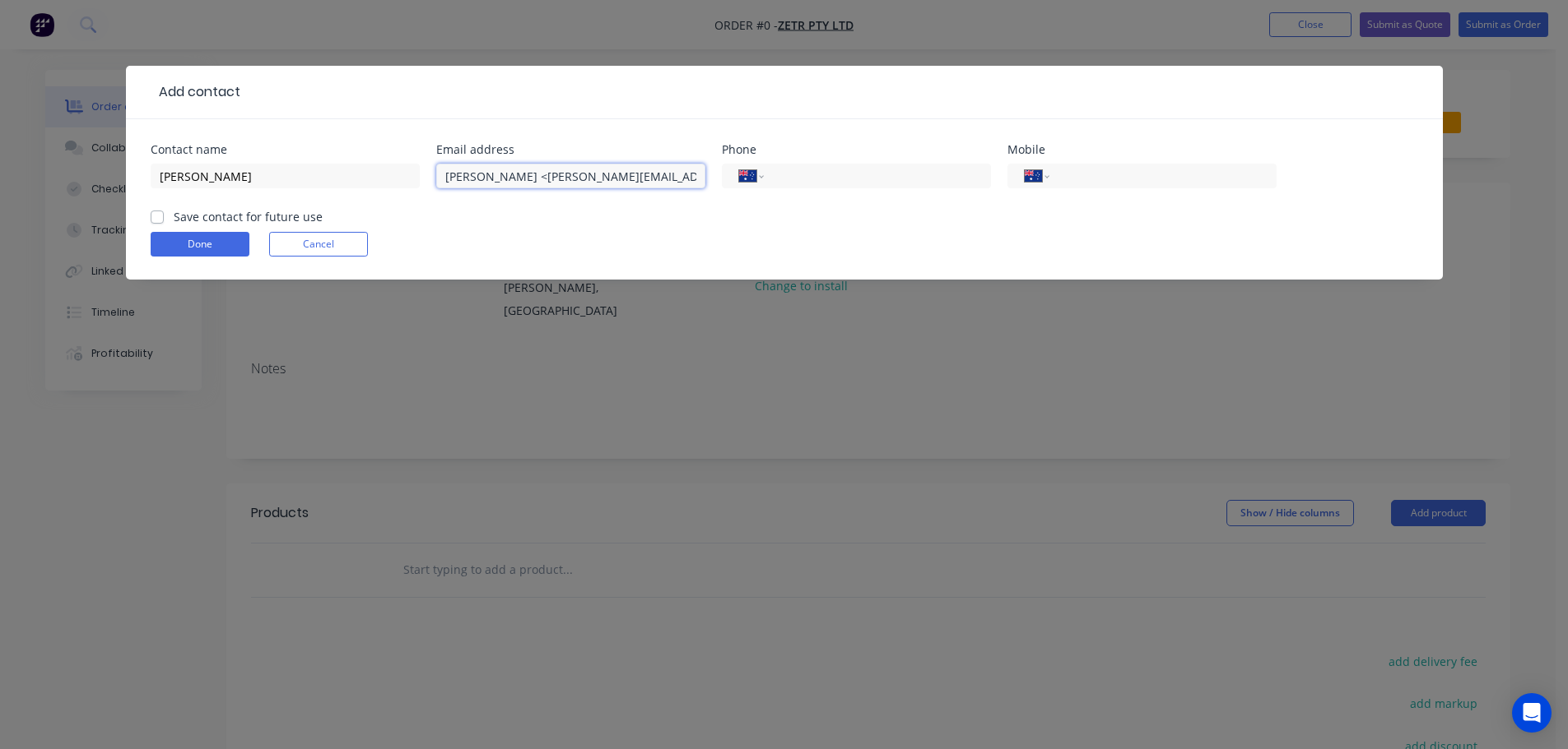
drag, startPoint x: 510, startPoint y: 176, endPoint x: 424, endPoint y: 177, distance: 86.0
click at [424, 177] on div "Contact name [PERSON_NAME] Email address [PERSON_NAME] <[PERSON_NAME][EMAIL_ADD…" at bounding box center [785, 176] width 1268 height 64
type input "[PERSON_NAME][EMAIL_ADDRESS][PERSON_NAME][DOMAIN_NAME]"
click at [774, 187] on div "International [GEOGRAPHIC_DATA] [GEOGRAPHIC_DATA] [GEOGRAPHIC_DATA] [GEOGRAPHIC…" at bounding box center [856, 176] width 270 height 25
click at [872, 180] on input "tel" at bounding box center [874, 176] width 197 height 19
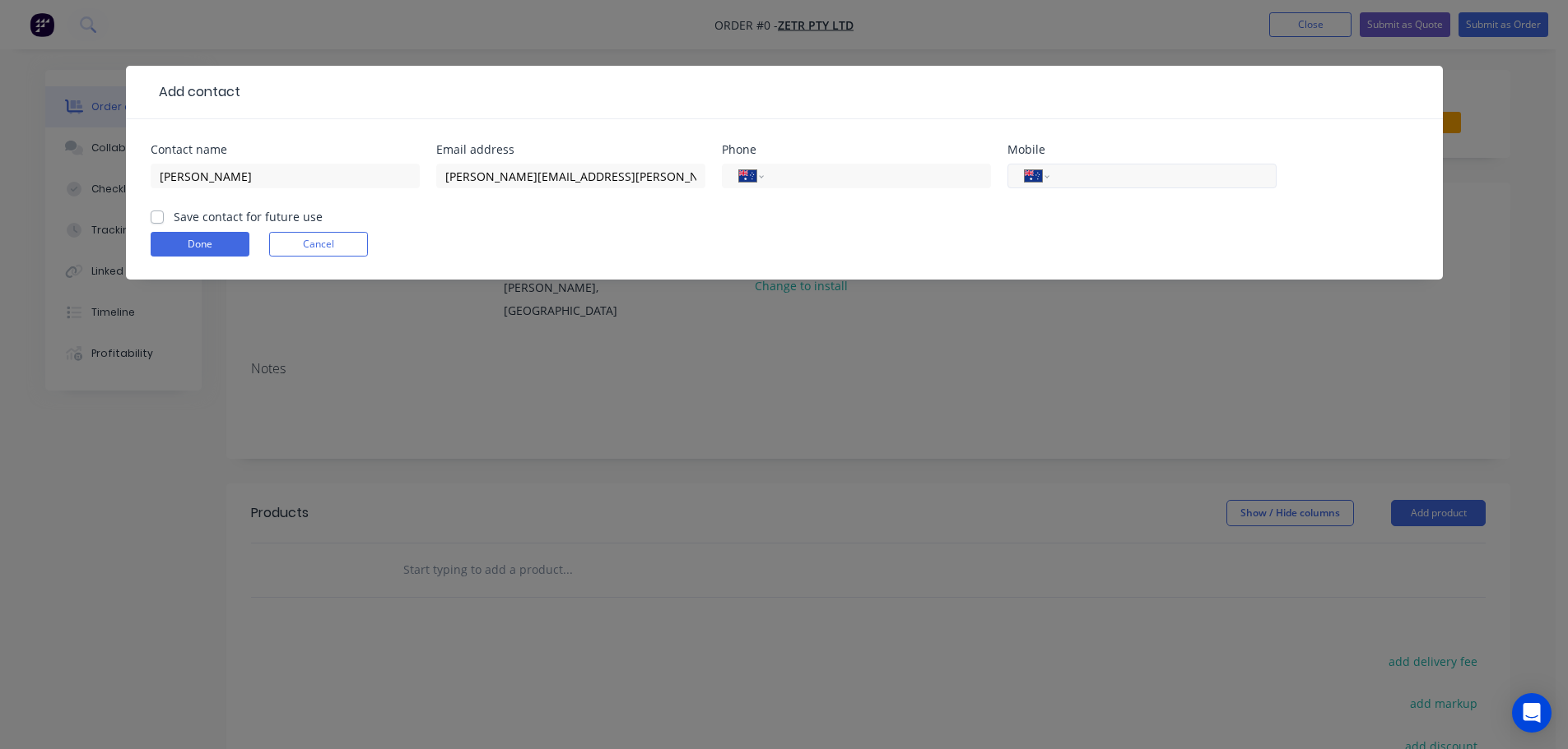
click at [1105, 187] on div "International [GEOGRAPHIC_DATA] [GEOGRAPHIC_DATA] [GEOGRAPHIC_DATA] [GEOGRAPHIC…" at bounding box center [1141, 176] width 270 height 25
click at [1073, 183] on input "tel" at bounding box center [1159, 176] width 197 height 19
paste input "431997110"
click at [1067, 178] on input "431997110" at bounding box center [1159, 176] width 197 height 19
type input "0431 997 110"
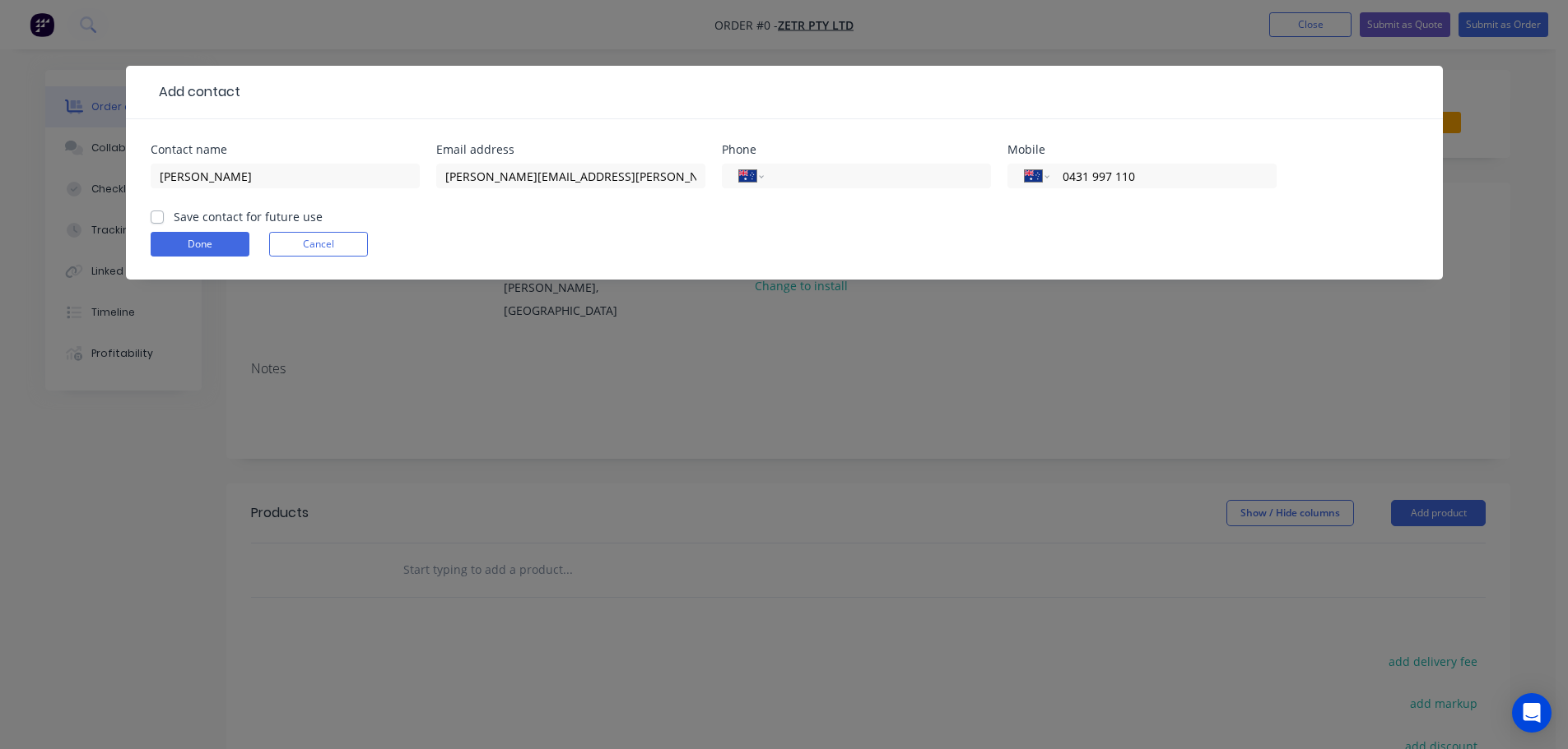
drag, startPoint x: 751, startPoint y: 225, endPoint x: 565, endPoint y: 235, distance: 186.3
click at [748, 226] on form "Contact name [PERSON_NAME] Email address [PERSON_NAME][EMAIL_ADDRESS][PERSON_NA…" at bounding box center [785, 212] width 1268 height 136
drag, startPoint x: 150, startPoint y: 216, endPoint x: 159, endPoint y: 220, distance: 9.8
click at [174, 216] on label "Save contact for future use" at bounding box center [248, 217] width 149 height 18
click at [155, 216] on input "Save contact for future use" at bounding box center [157, 216] width 13 height 16
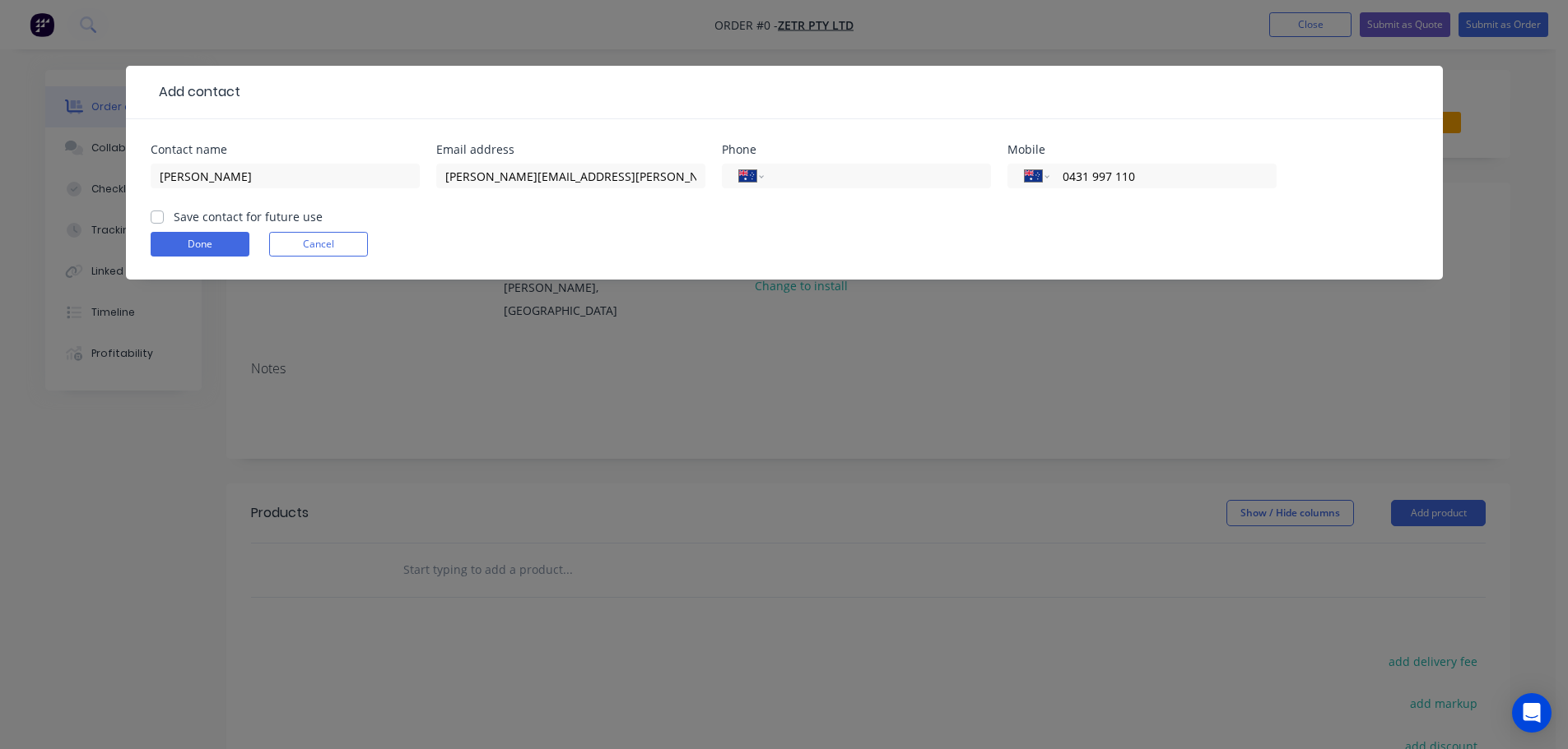
checkbox input "true"
click at [178, 243] on button "Done" at bounding box center [200, 244] width 99 height 25
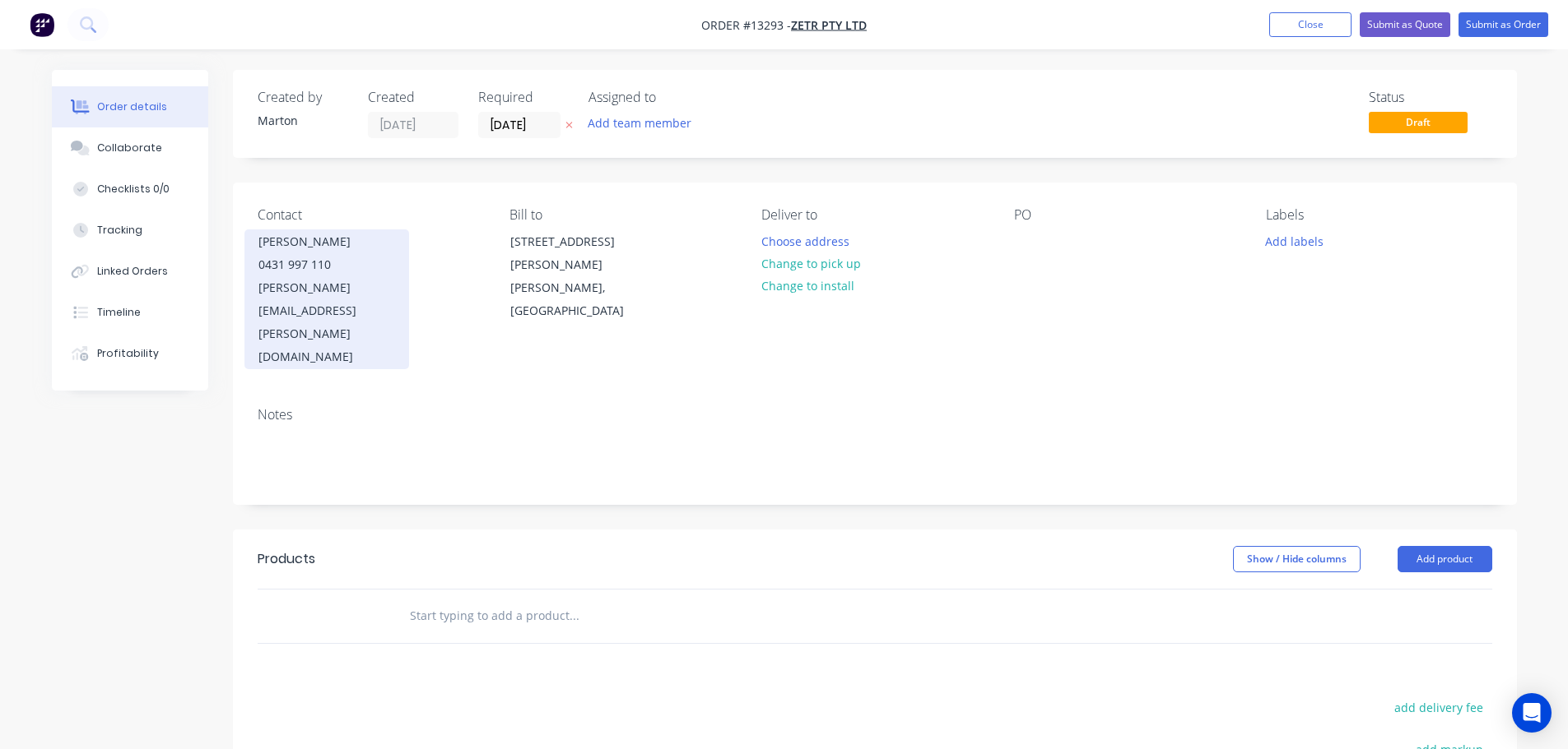
click at [320, 272] on div "0431 997 110" at bounding box center [327, 264] width 136 height 23
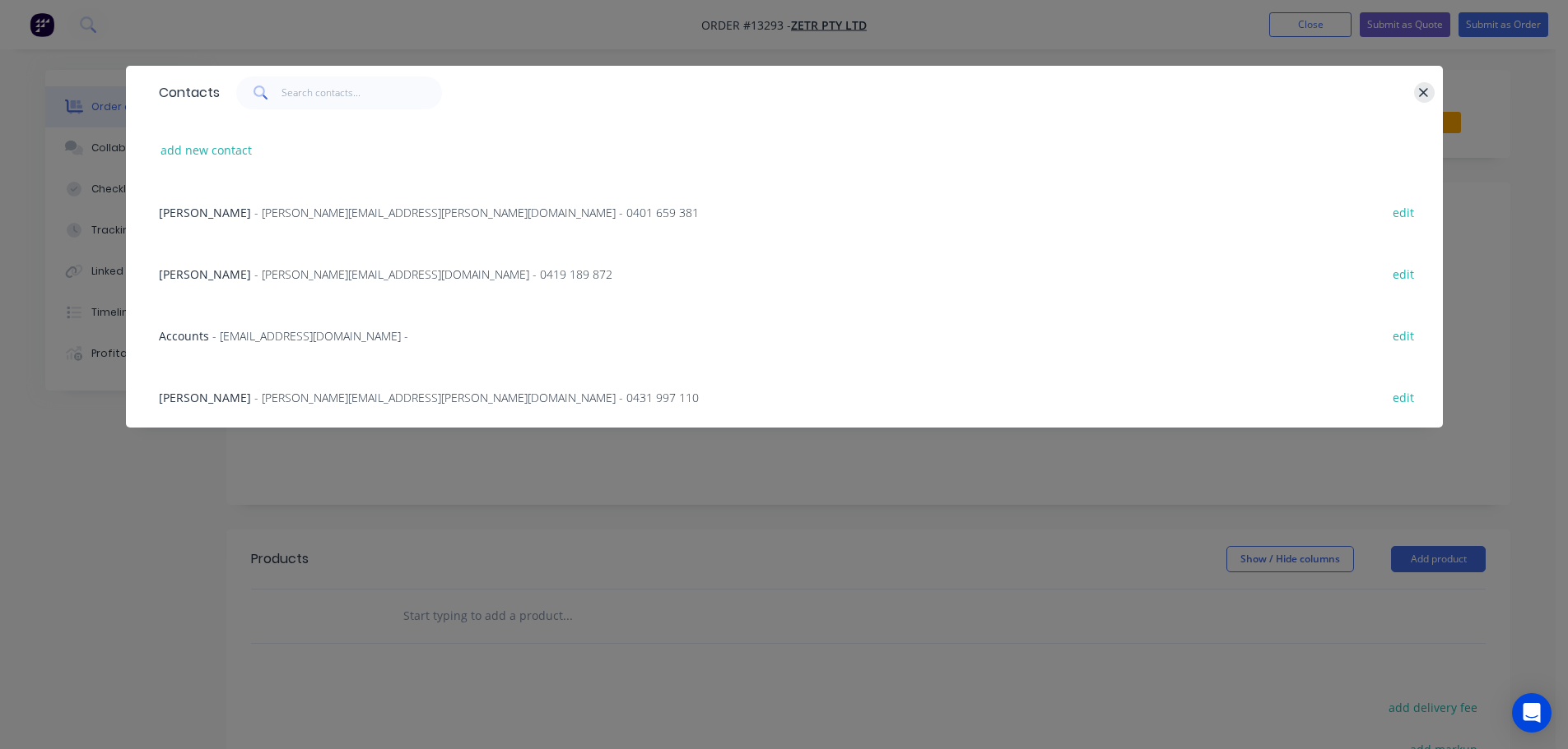
click at [1433, 89] on button "button" at bounding box center [1424, 92] width 21 height 21
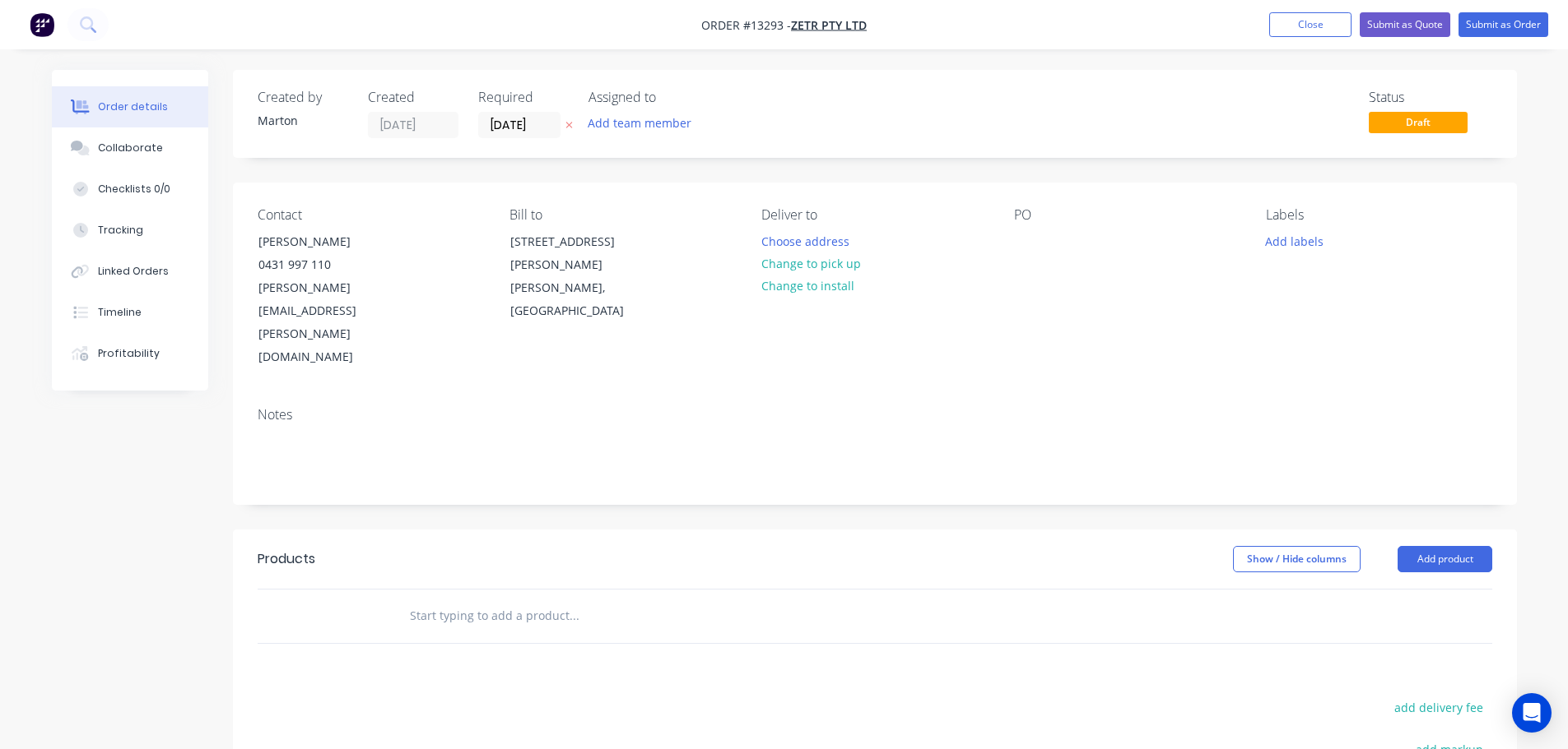
click at [778, 130] on div "Status Draft" at bounding box center [1123, 113] width 739 height 48
click at [648, 132] on button "Add team member" at bounding box center [639, 122] width 121 height 23
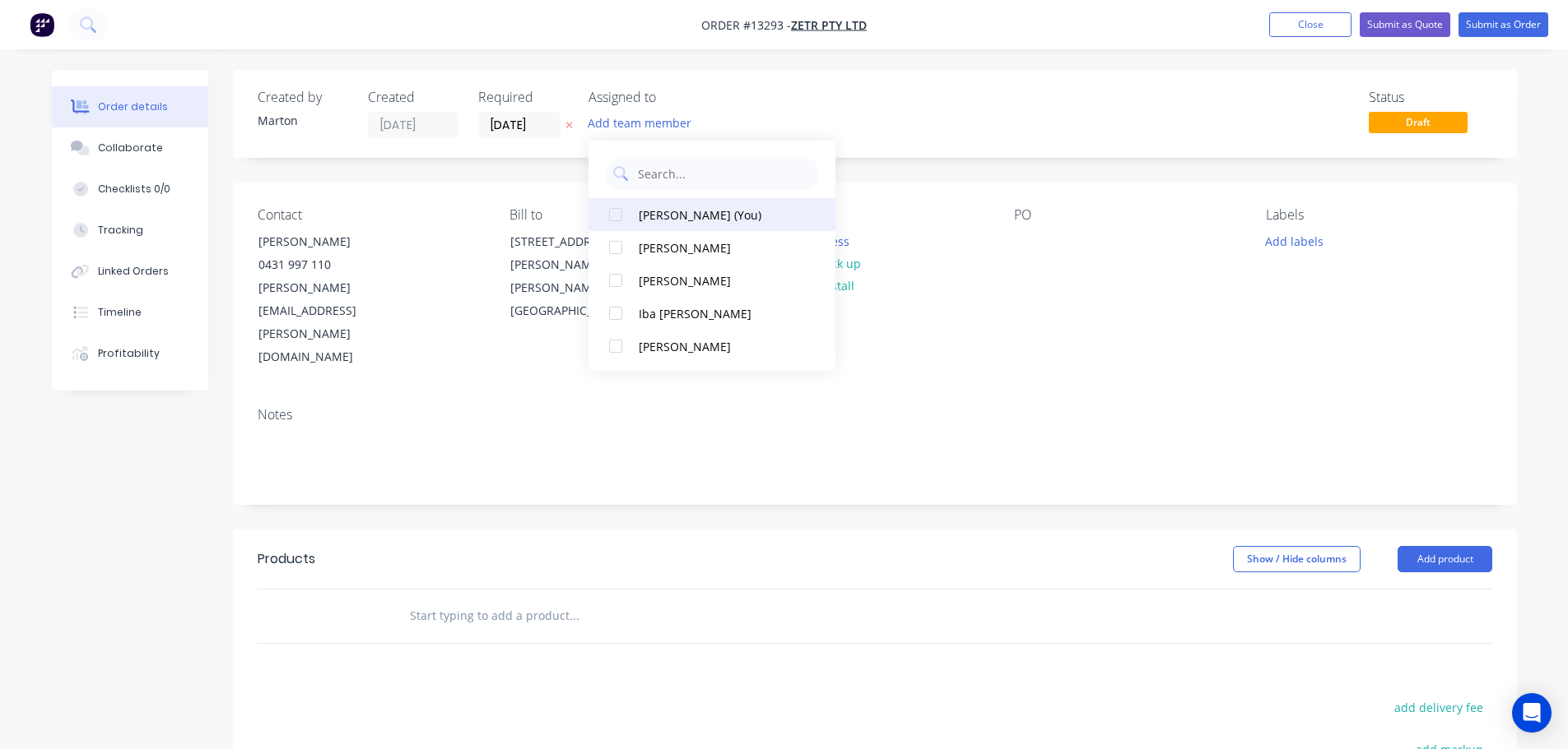
click at [650, 210] on div "[PERSON_NAME] (You)" at bounding box center [721, 215] width 165 height 18
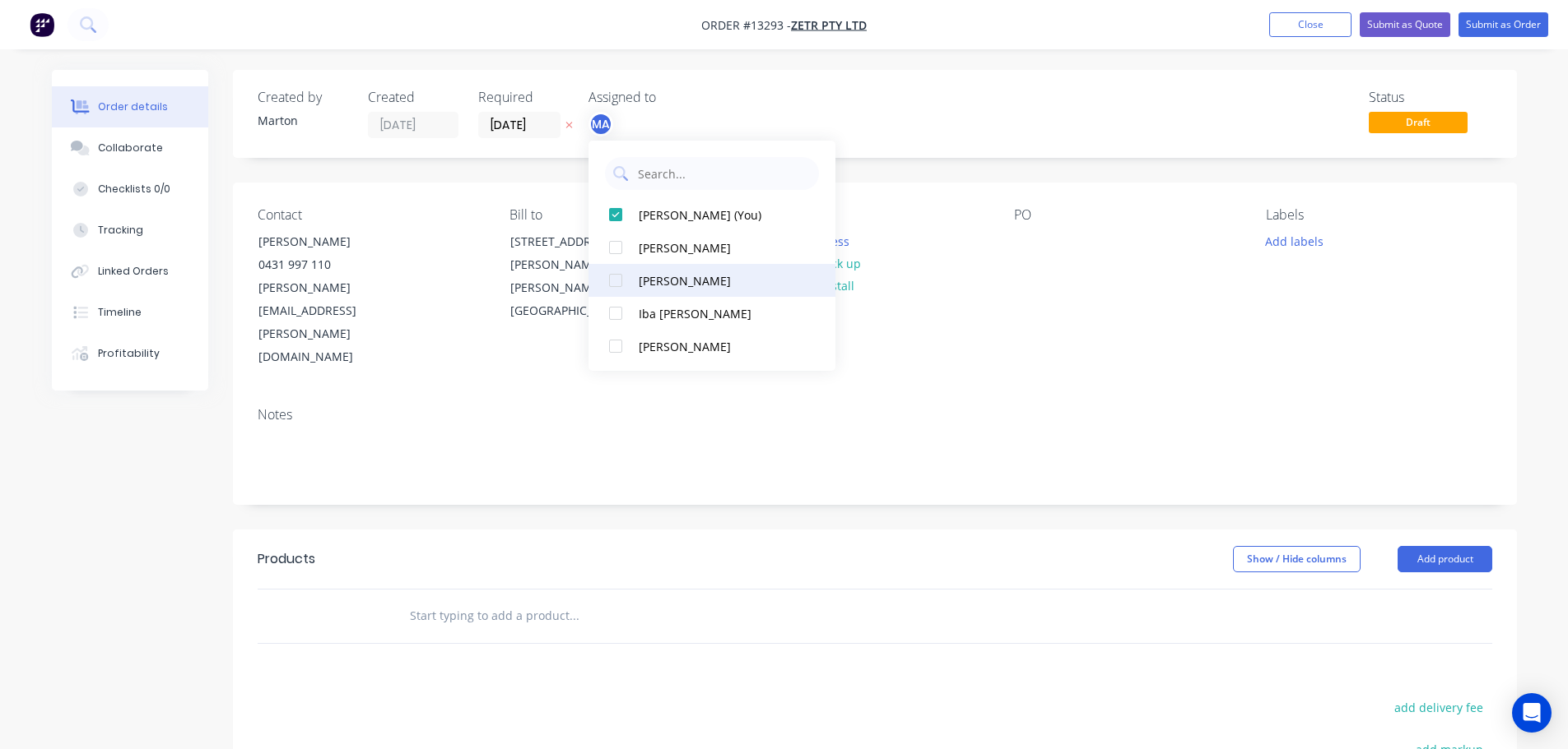
drag, startPoint x: 630, startPoint y: 255, endPoint x: 635, endPoint y: 278, distance: 23.5
click at [630, 260] on div at bounding box center [615, 247] width 33 height 33
drag, startPoint x: 635, startPoint y: 278, endPoint x: 653, endPoint y: 279, distance: 18.0
click at [636, 279] on button "[PERSON_NAME]" at bounding box center [712, 280] width 247 height 33
click at [821, 123] on div "Status Draft" at bounding box center [1123, 113] width 739 height 48
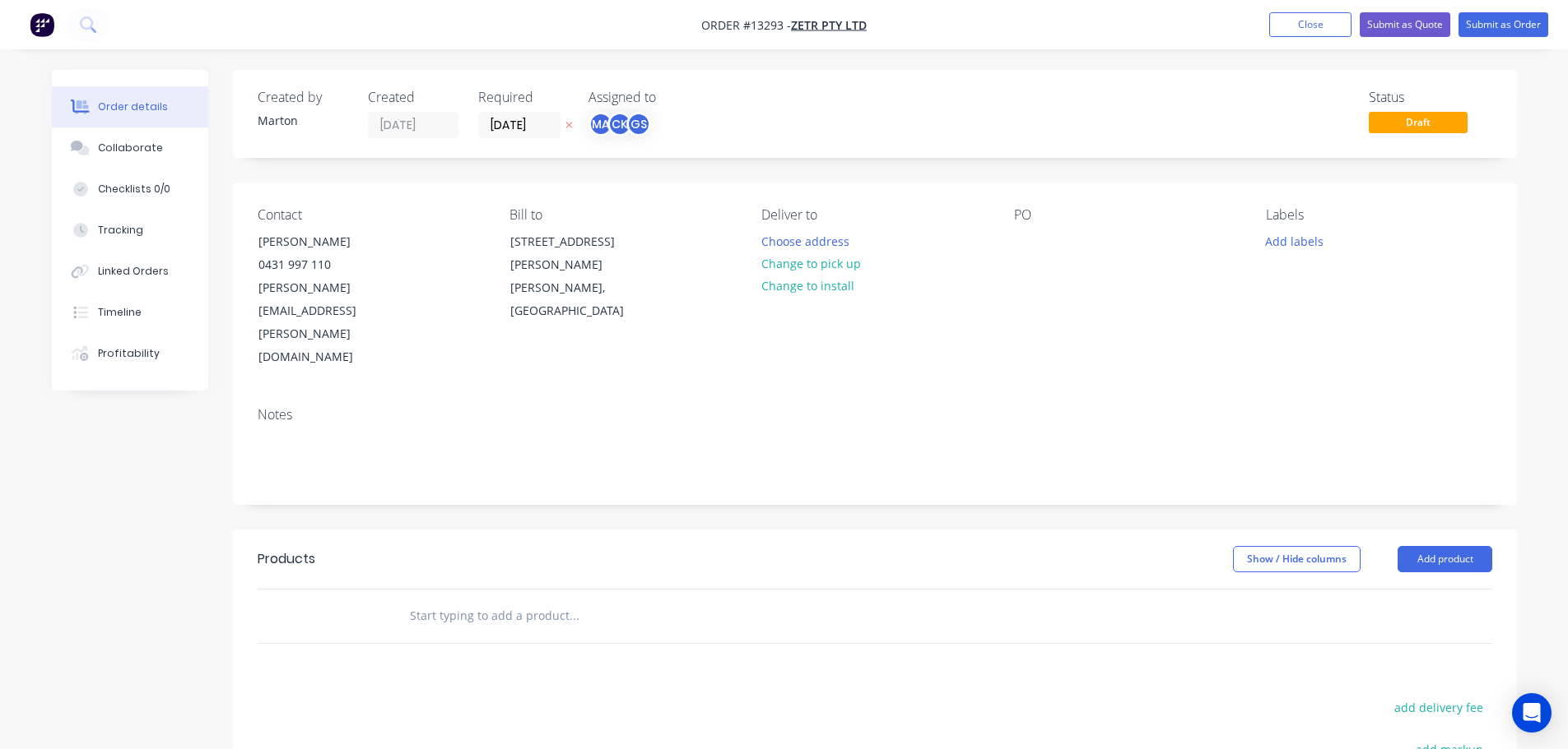
click at [522, 137] on label "[DATE]" at bounding box center [518, 124] width 82 height 27
click at [522, 137] on input "[DATE]" at bounding box center [519, 124] width 81 height 25
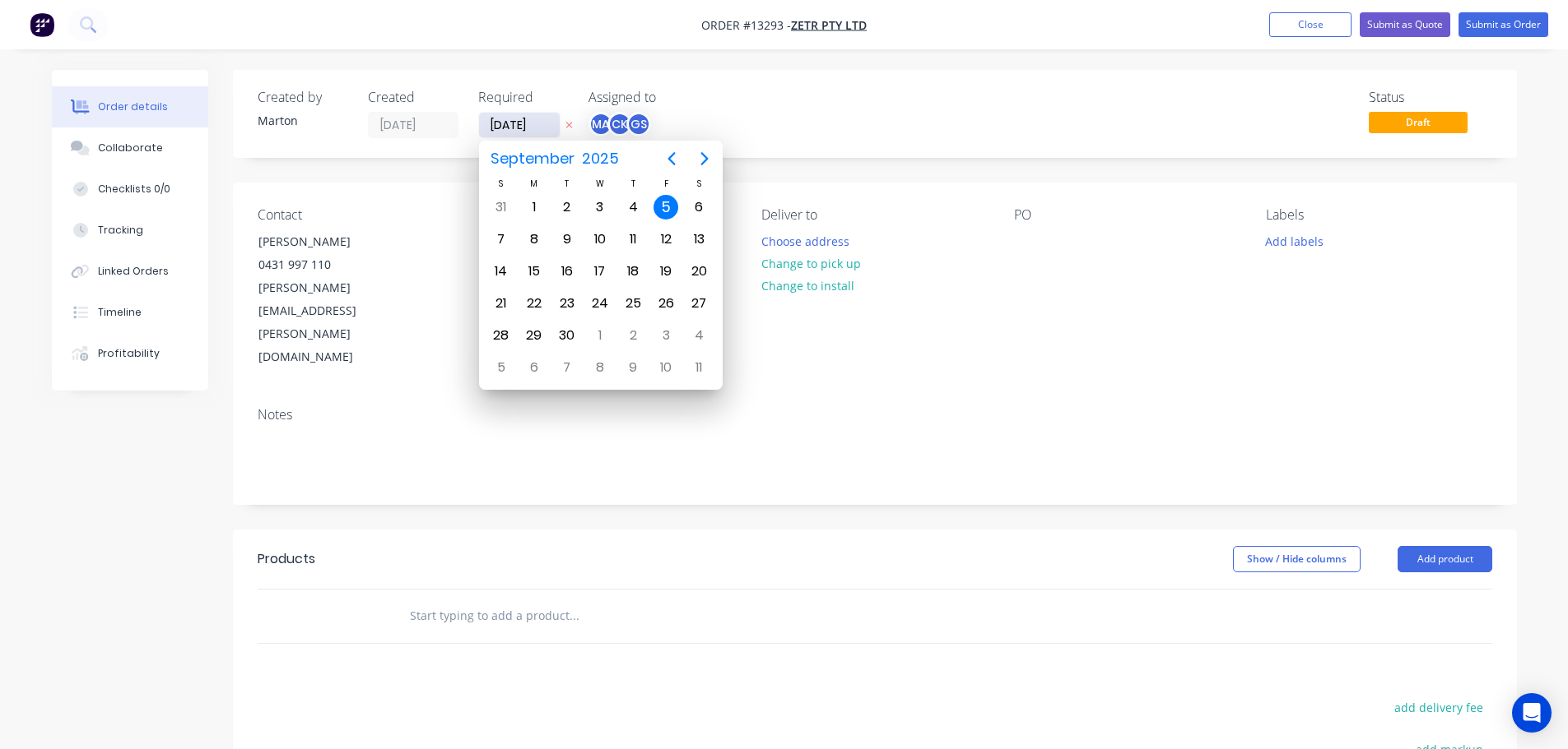
click at [518, 123] on input "[DATE]" at bounding box center [519, 124] width 81 height 25
click at [500, 590] on div at bounding box center [685, 617] width 592 height 53
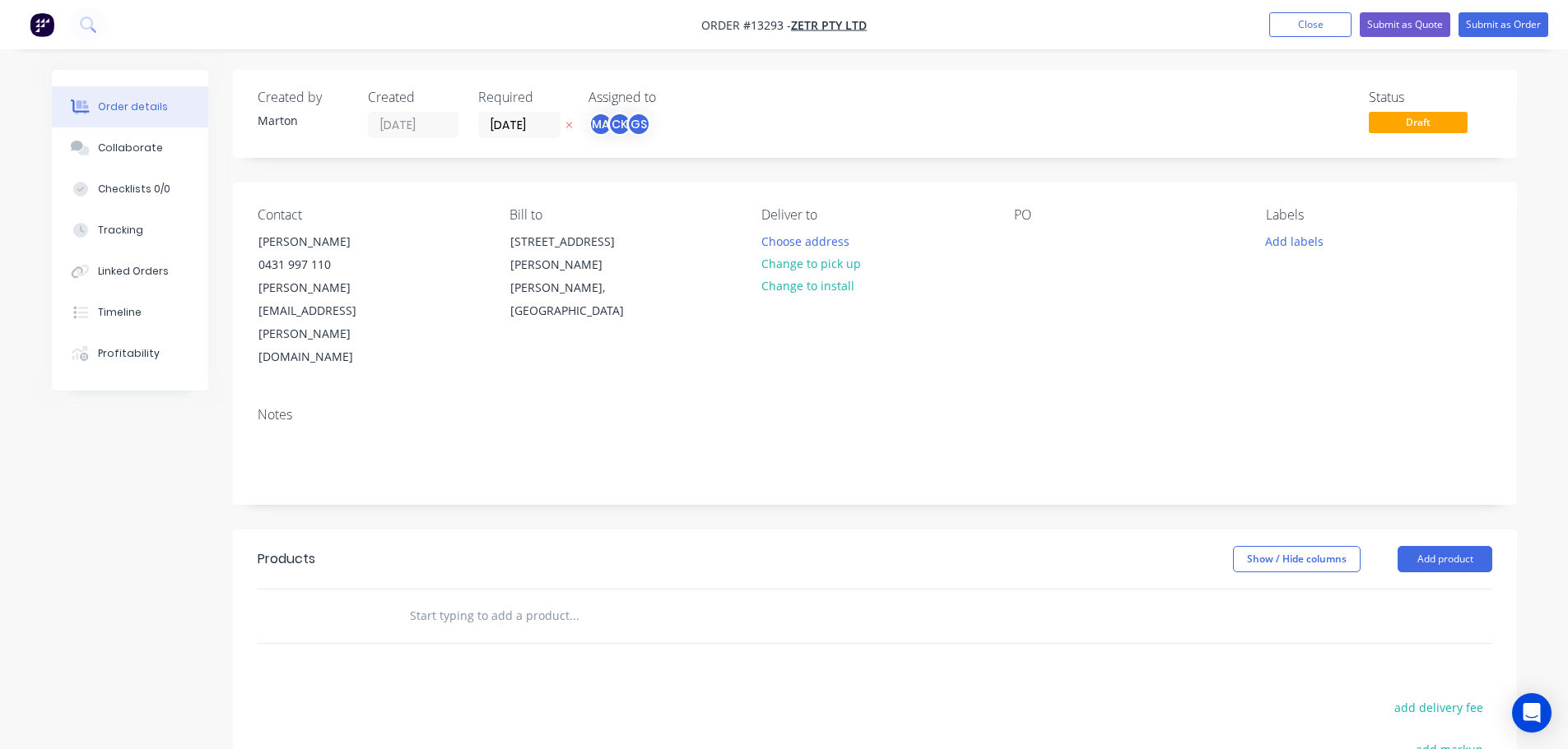
click at [507, 600] on input "text" at bounding box center [573, 616] width 329 height 33
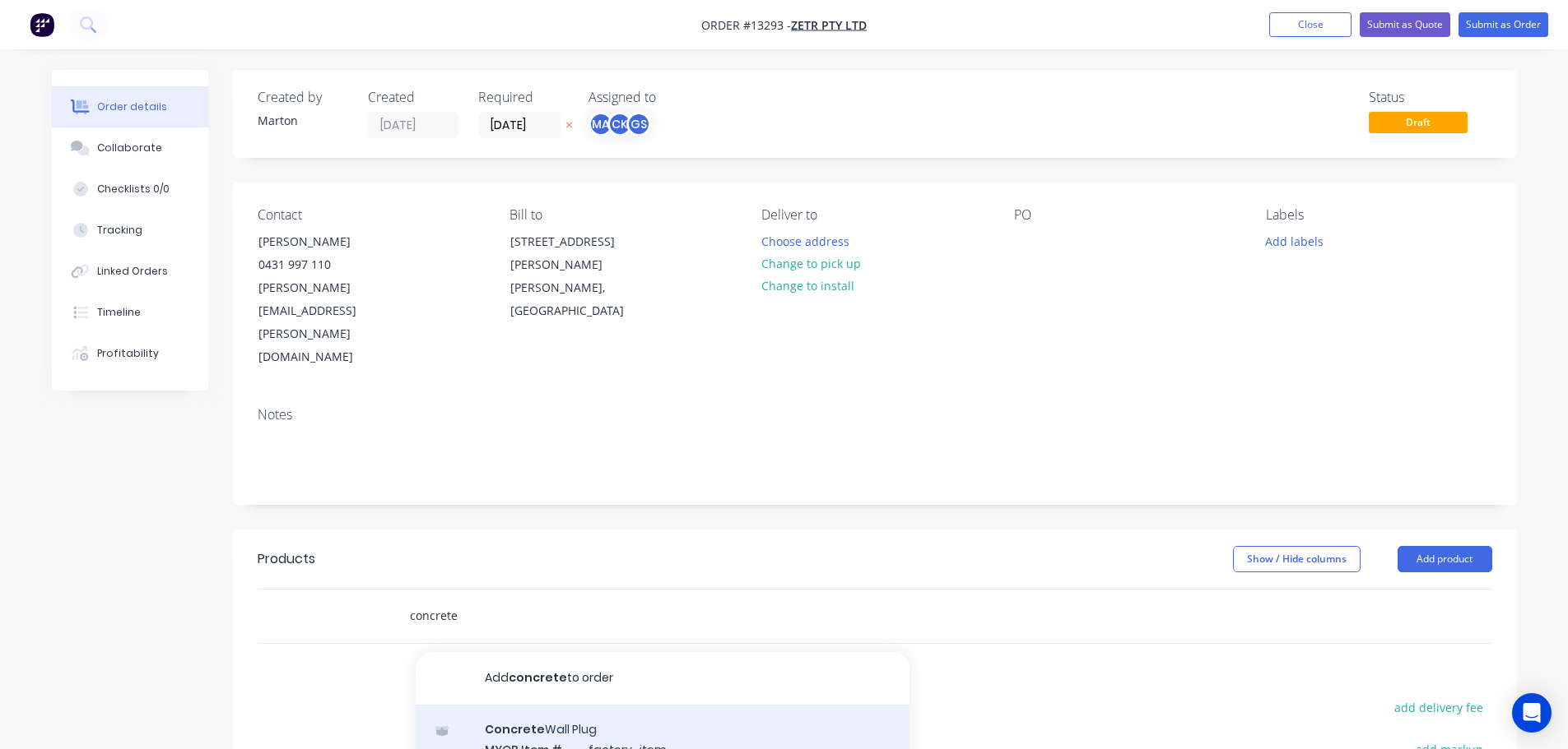
type input "concrete"
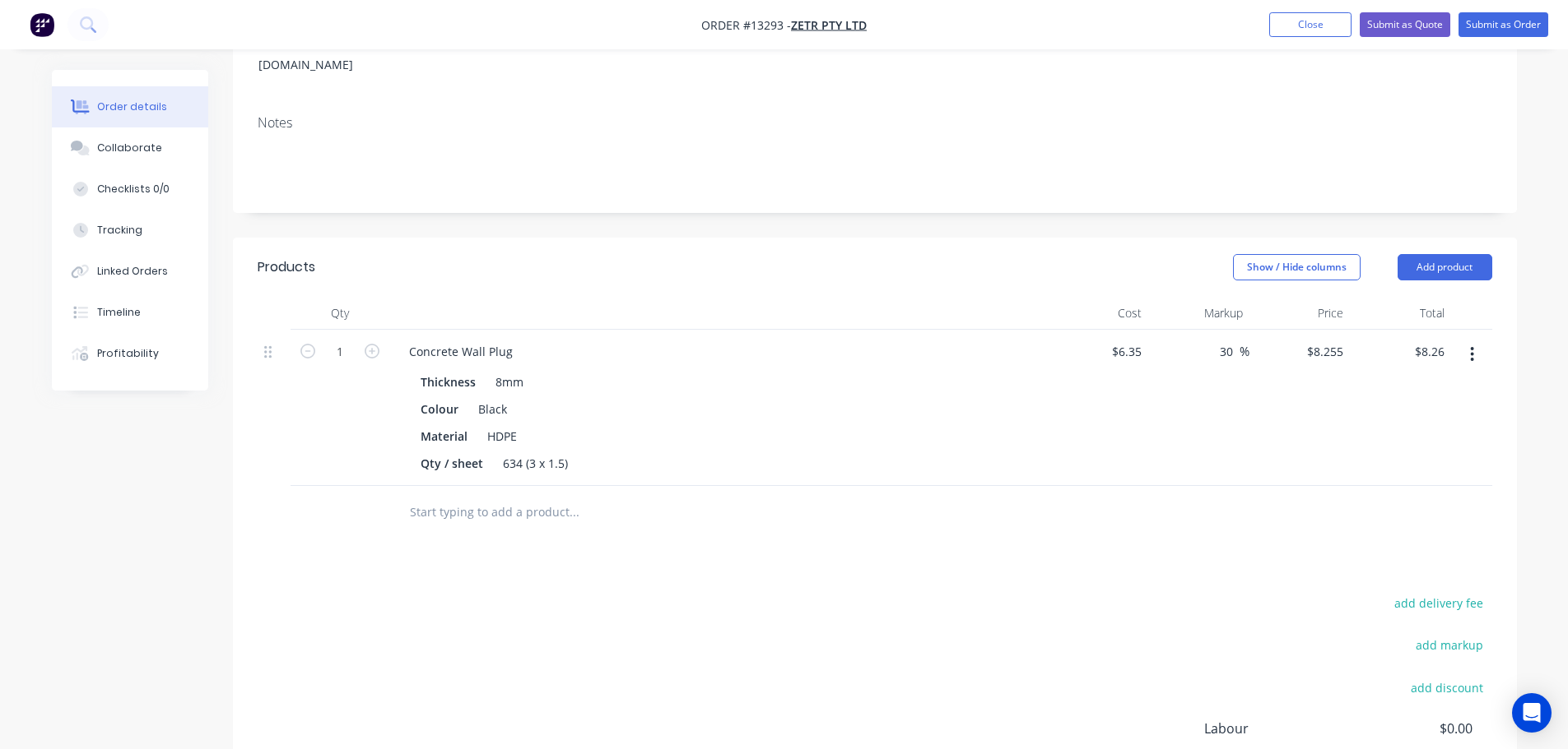
scroll to position [329, 0]
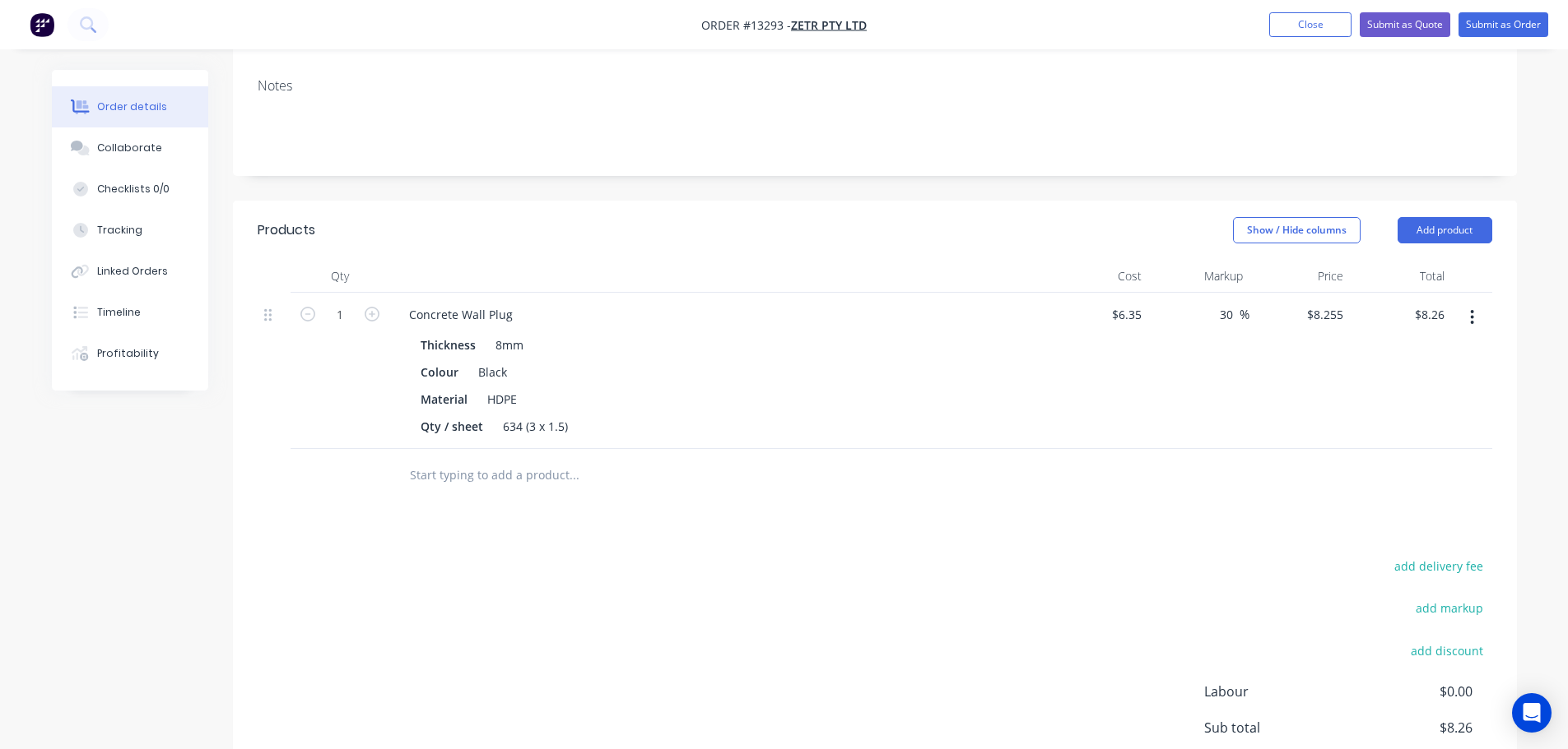
click at [1479, 303] on button "button" at bounding box center [1471, 318] width 39 height 30
click at [1432, 382] on div "Duplicate" at bounding box center [1414, 394] width 126 height 24
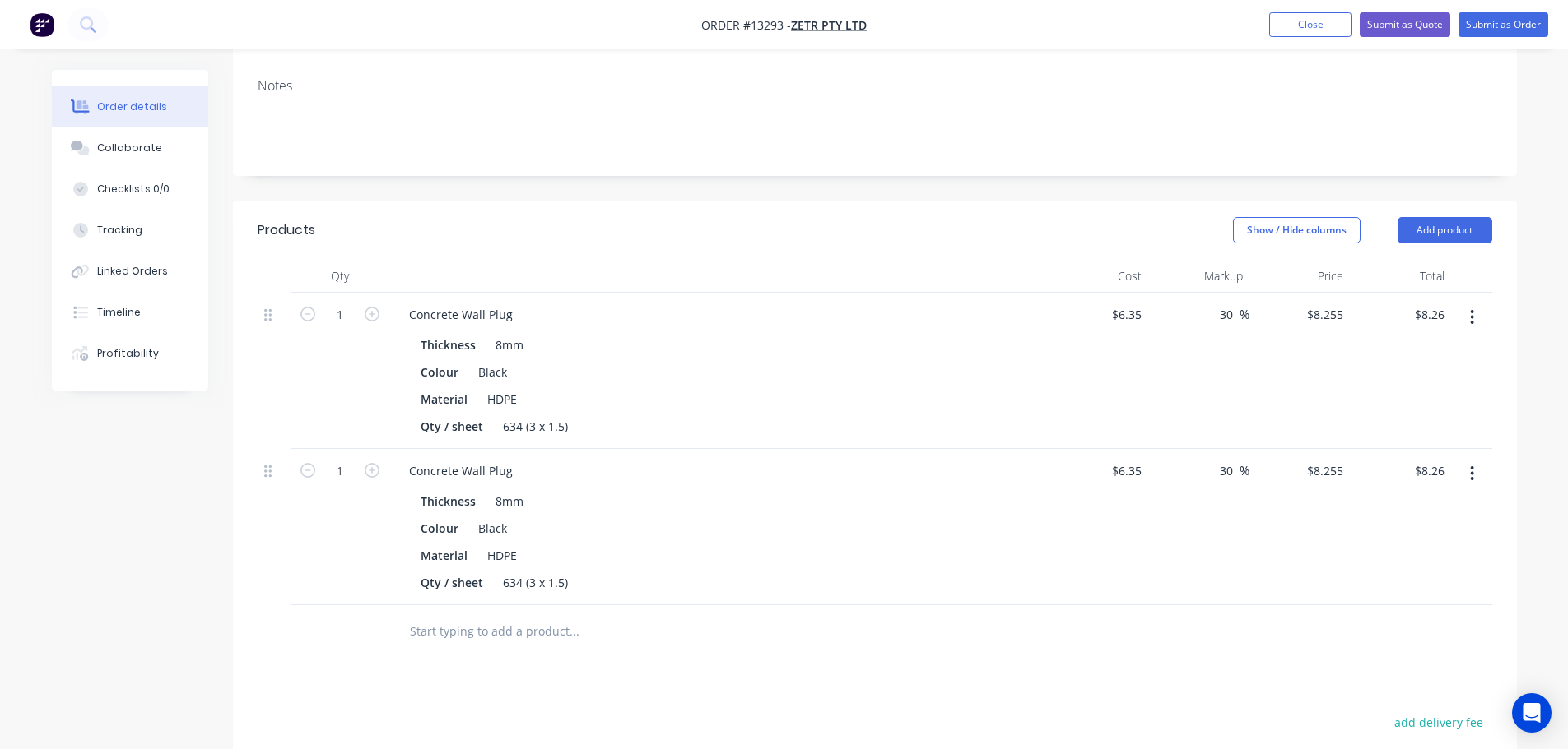
drag, startPoint x: 1480, startPoint y: 252, endPoint x: 1472, endPoint y: 269, distance: 18.8
click at [1480, 303] on button "button" at bounding box center [1471, 318] width 39 height 30
click at [1434, 382] on div "Duplicate" at bounding box center [1414, 394] width 126 height 24
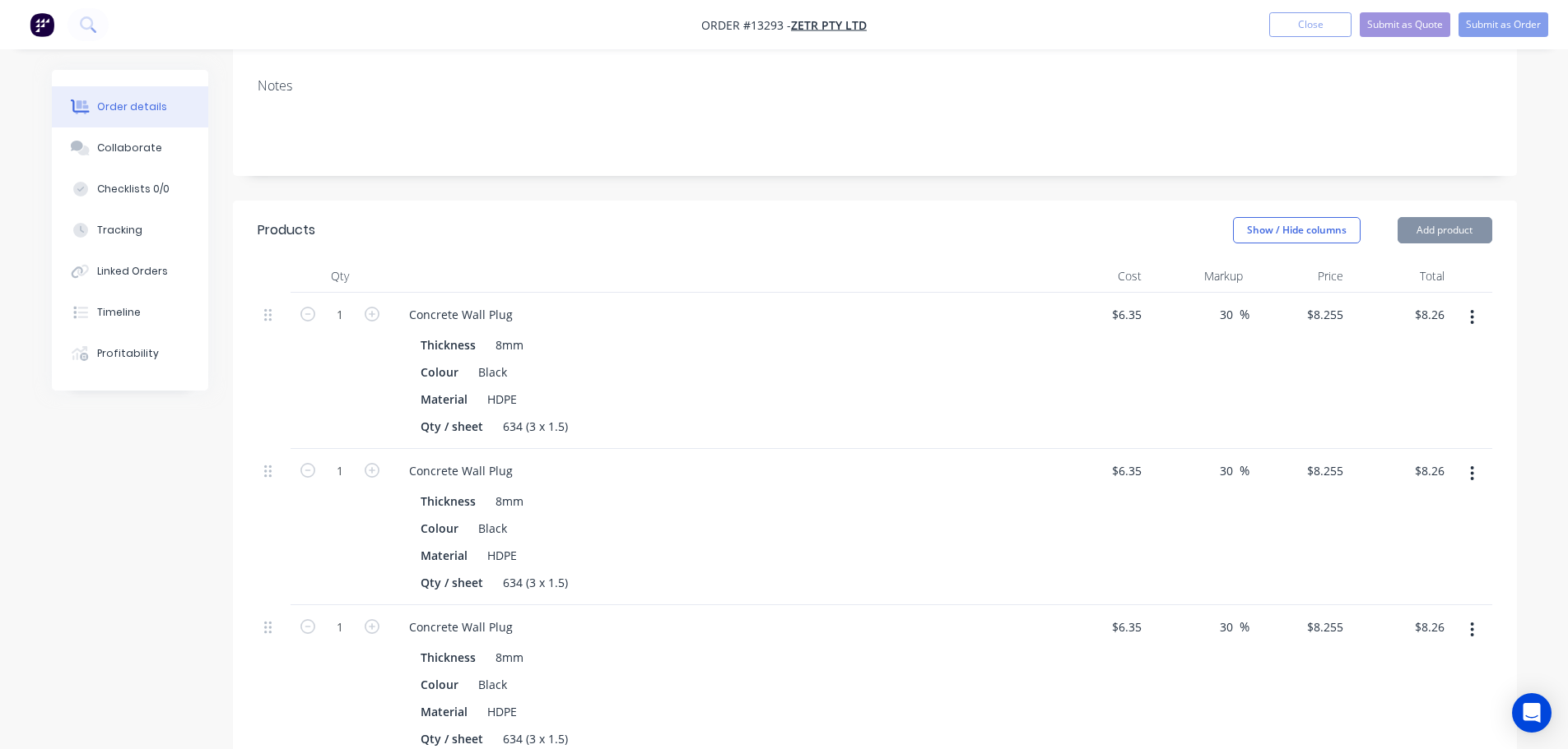
click at [1469, 303] on button "button" at bounding box center [1471, 318] width 39 height 30
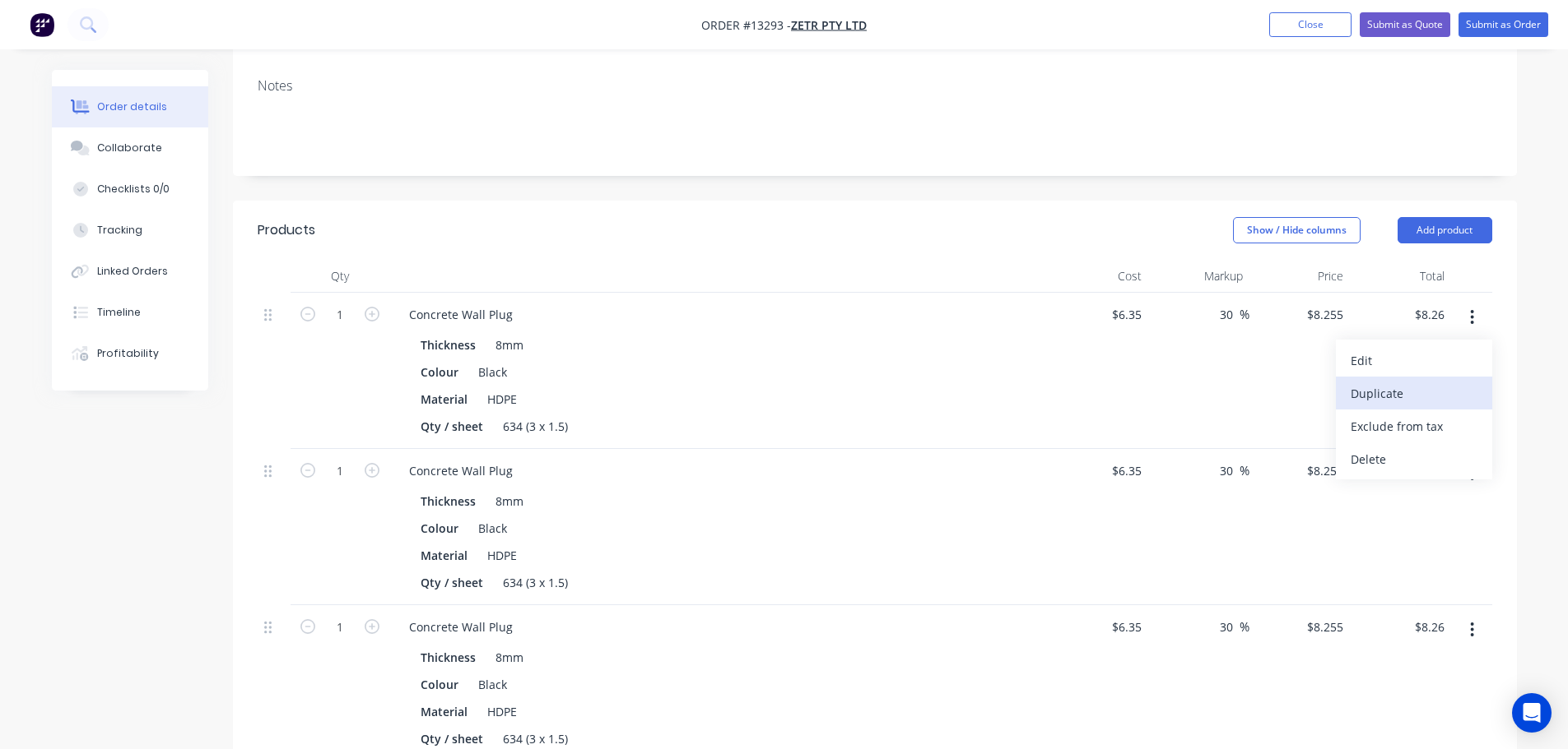
click at [1424, 382] on div "Duplicate" at bounding box center [1414, 394] width 126 height 24
click at [353, 303] on input "1" at bounding box center [340, 315] width 42 height 25
type input "50"
type input "$412.75"
click at [686, 330] on div "Thickness 8mm Colour Black Material HDPE Qty / sheet 634 (3 x 1.5)" at bounding box center [718, 384] width 645 height 109
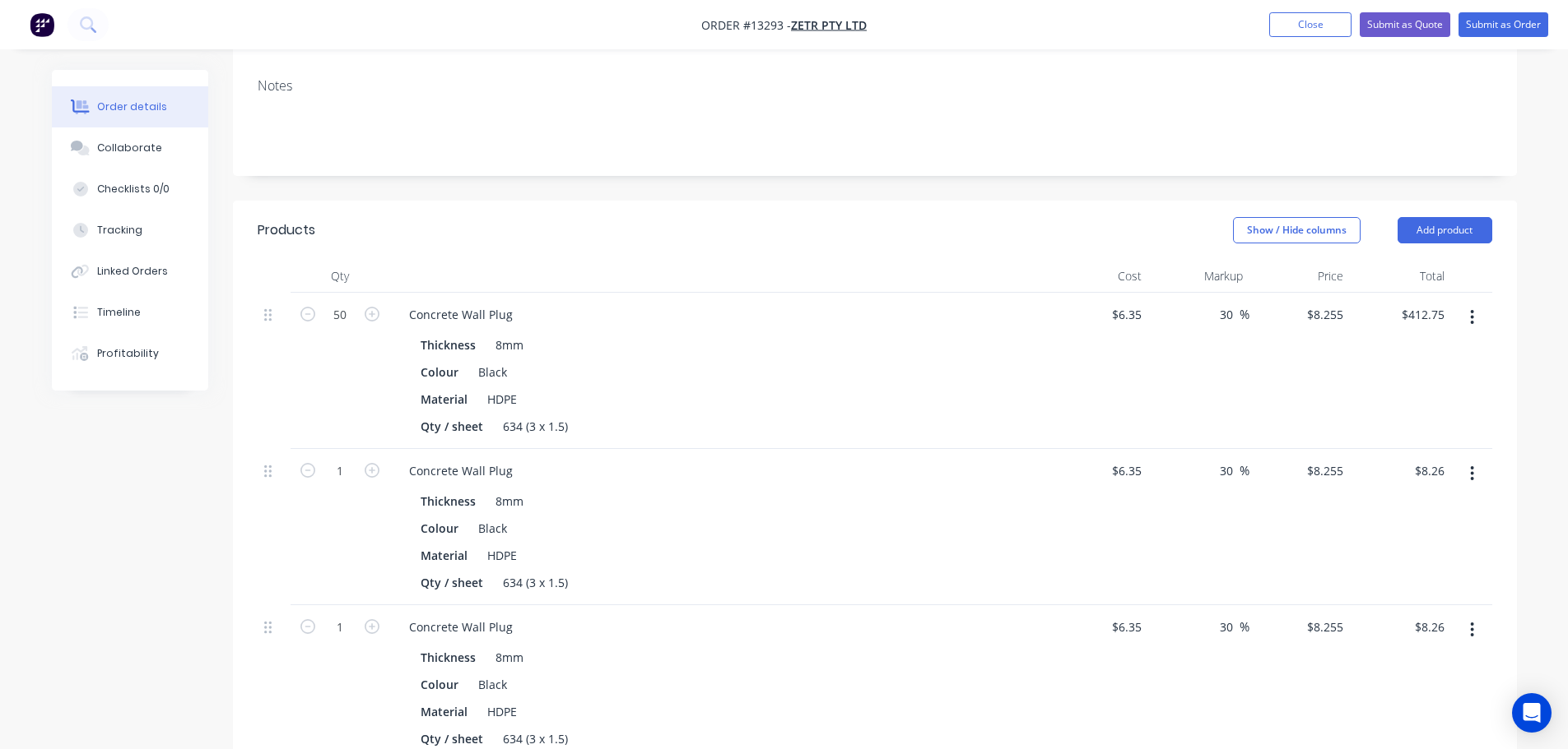
click at [362, 461] on button "button" at bounding box center [372, 470] width 22 height 18
type input "2"
type input "$16.51"
click at [348, 459] on input "2" at bounding box center [340, 471] width 42 height 25
type input "100"
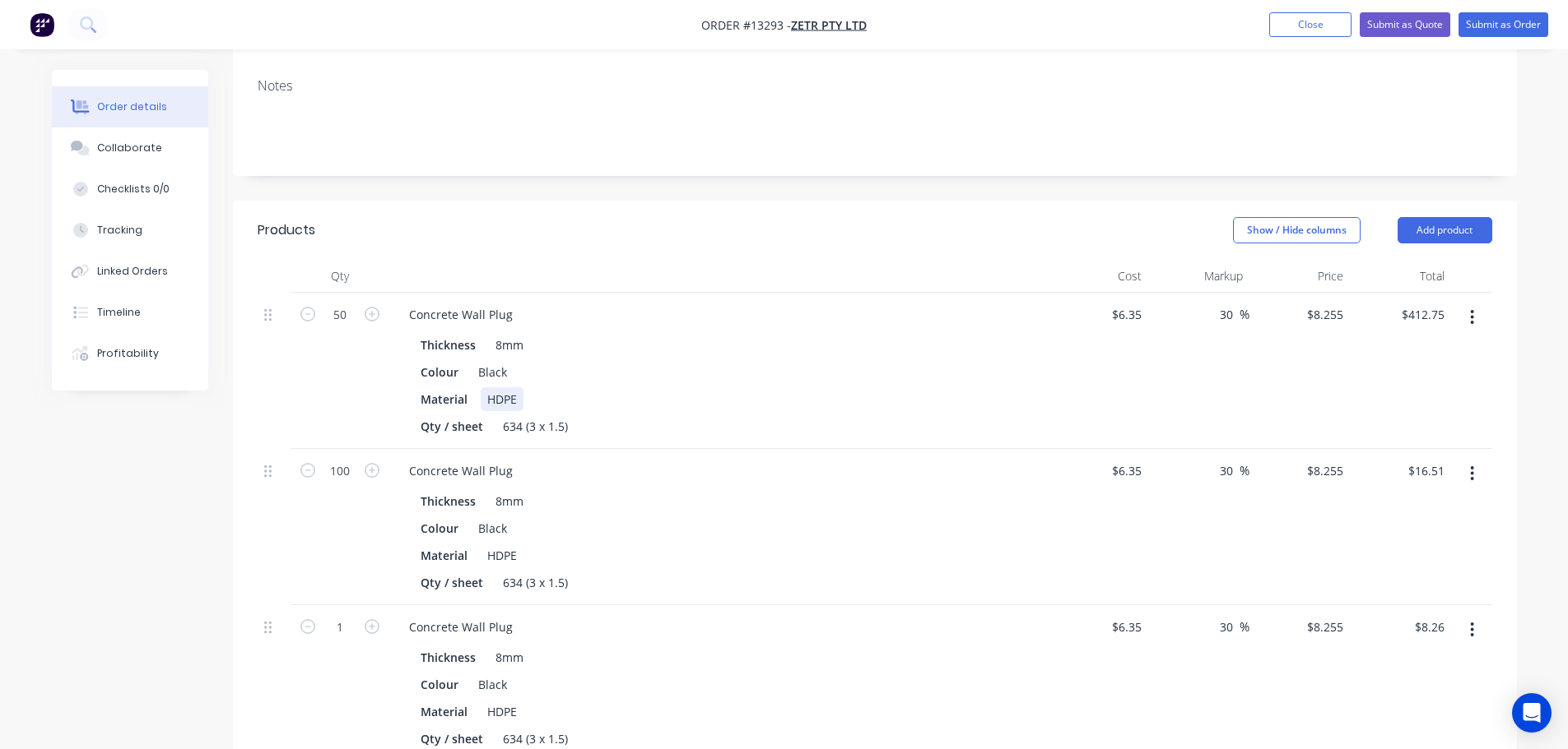
type input "$825.50"
click at [716, 388] on div "Material HDPE" at bounding box center [715, 400] width 602 height 24
click at [340, 615] on input "1" at bounding box center [340, 627] width 42 height 25
type input "200"
type input "$1,651.00"
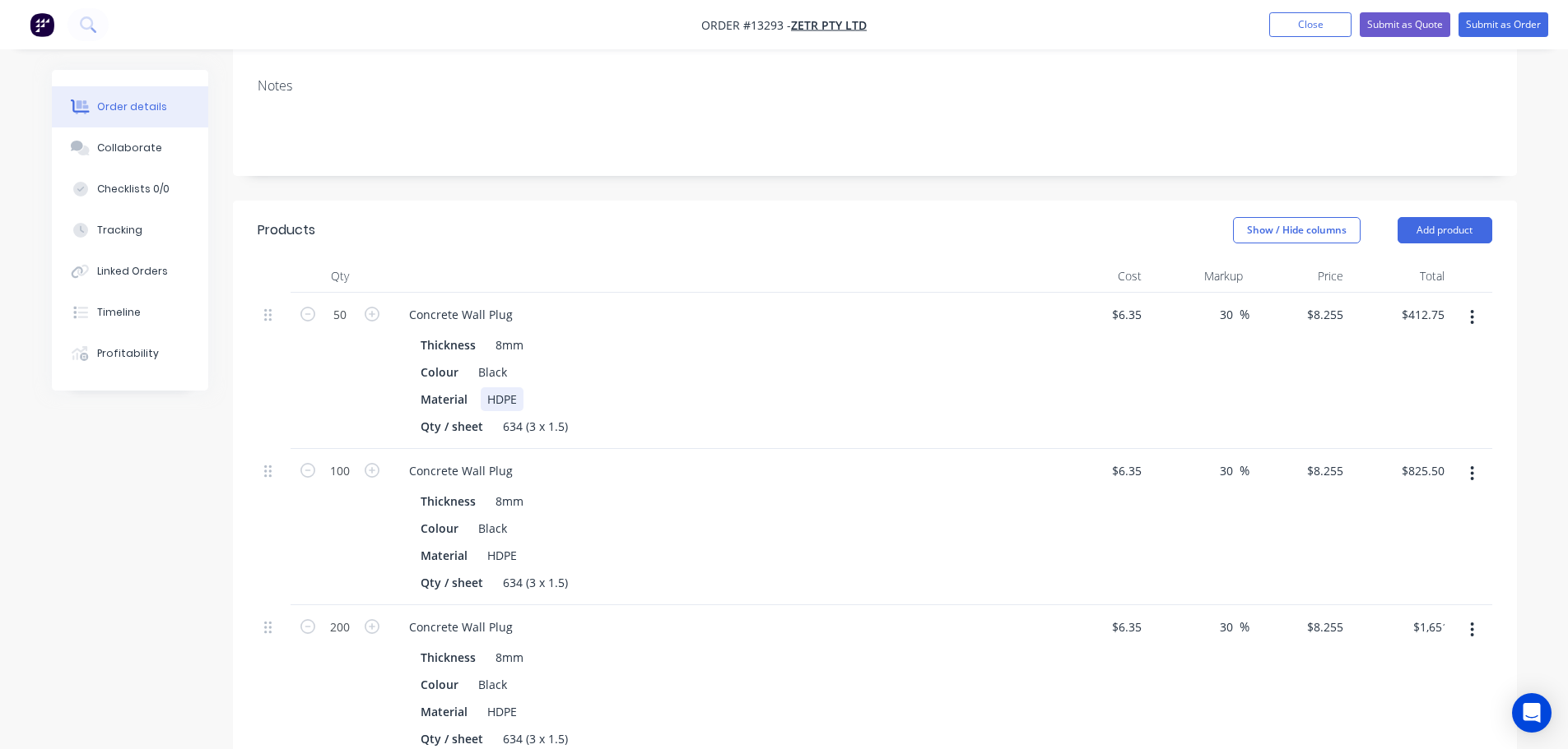
click at [788, 388] on div "Material HDPE" at bounding box center [715, 400] width 602 height 24
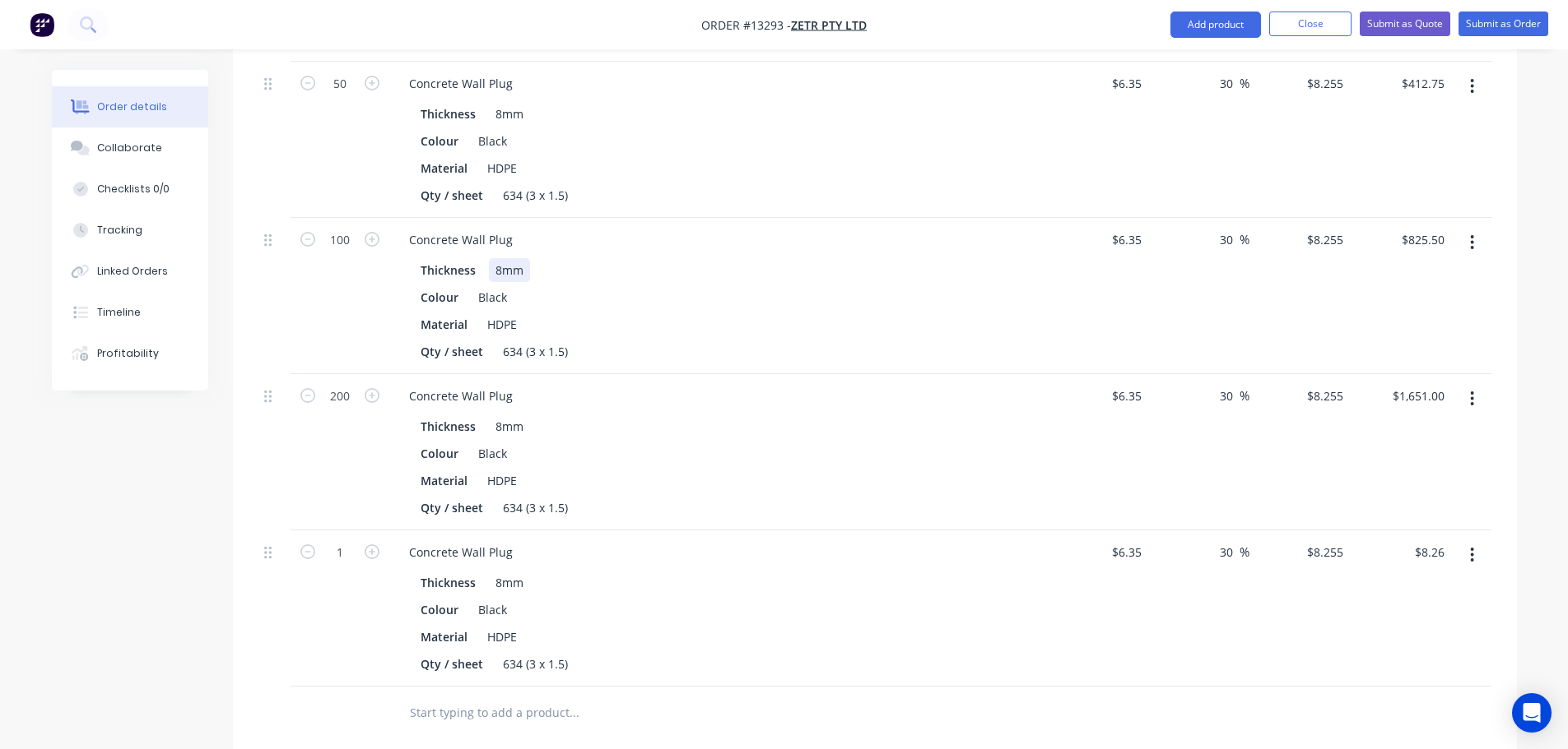
scroll to position [575, 0]
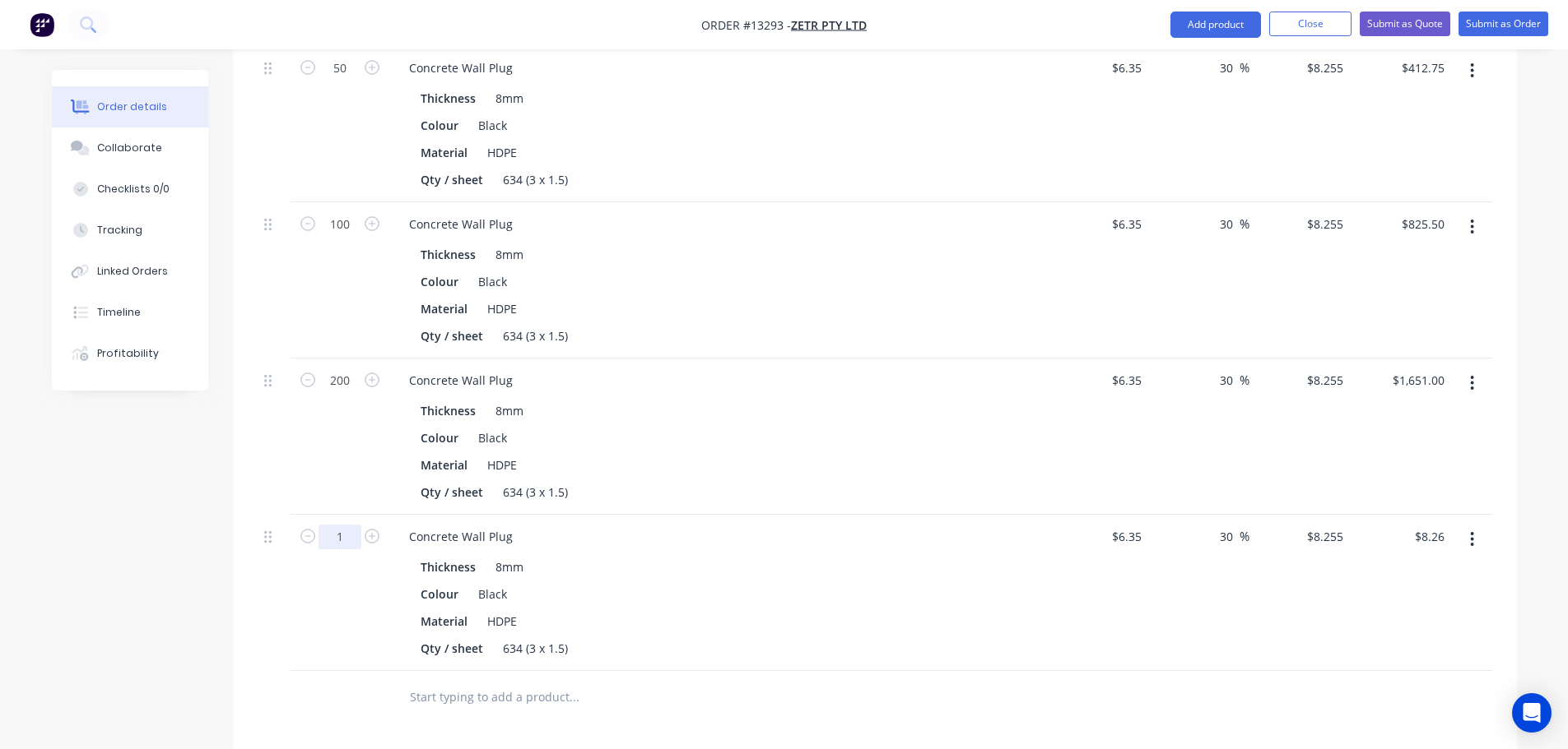
click at [345, 525] on input "1" at bounding box center [340, 537] width 42 height 25
type input "400"
type input "$3,302.00"
click at [989, 610] on div "Material HDPE" at bounding box center [715, 622] width 602 height 24
click at [1495, 465] on div "Qty Cost Markup Price Total 50 Concrete Wall Plug Thickness 8mm Colour Black Ma…" at bounding box center [875, 368] width 1284 height 712
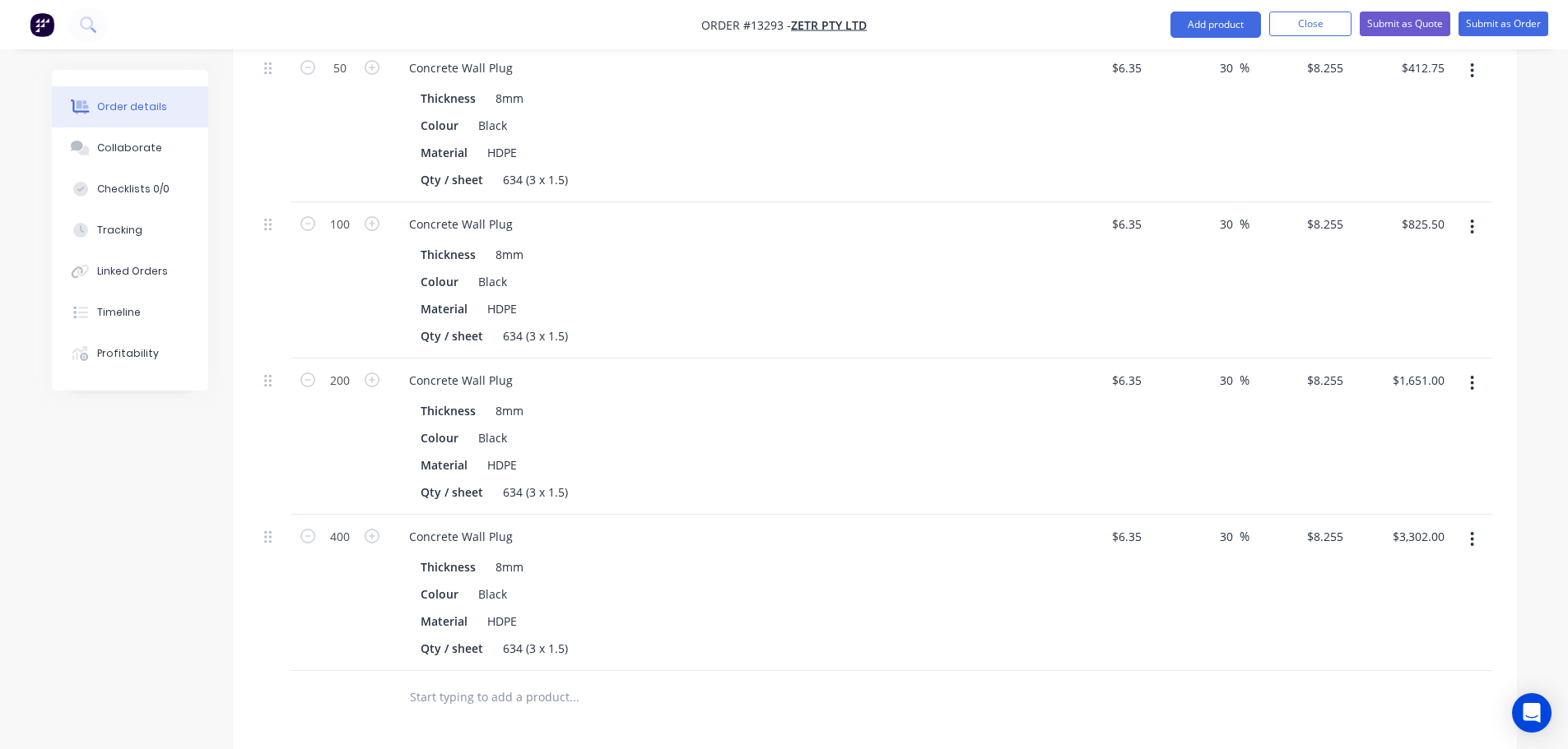
click at [1477, 525] on button "button" at bounding box center [1471, 540] width 39 height 30
click at [1425, 604] on div "Duplicate" at bounding box center [1414, 616] width 126 height 24
click at [353, 681] on input "1" at bounding box center [340, 693] width 42 height 25
type input "500"
type input "$4,127.50"
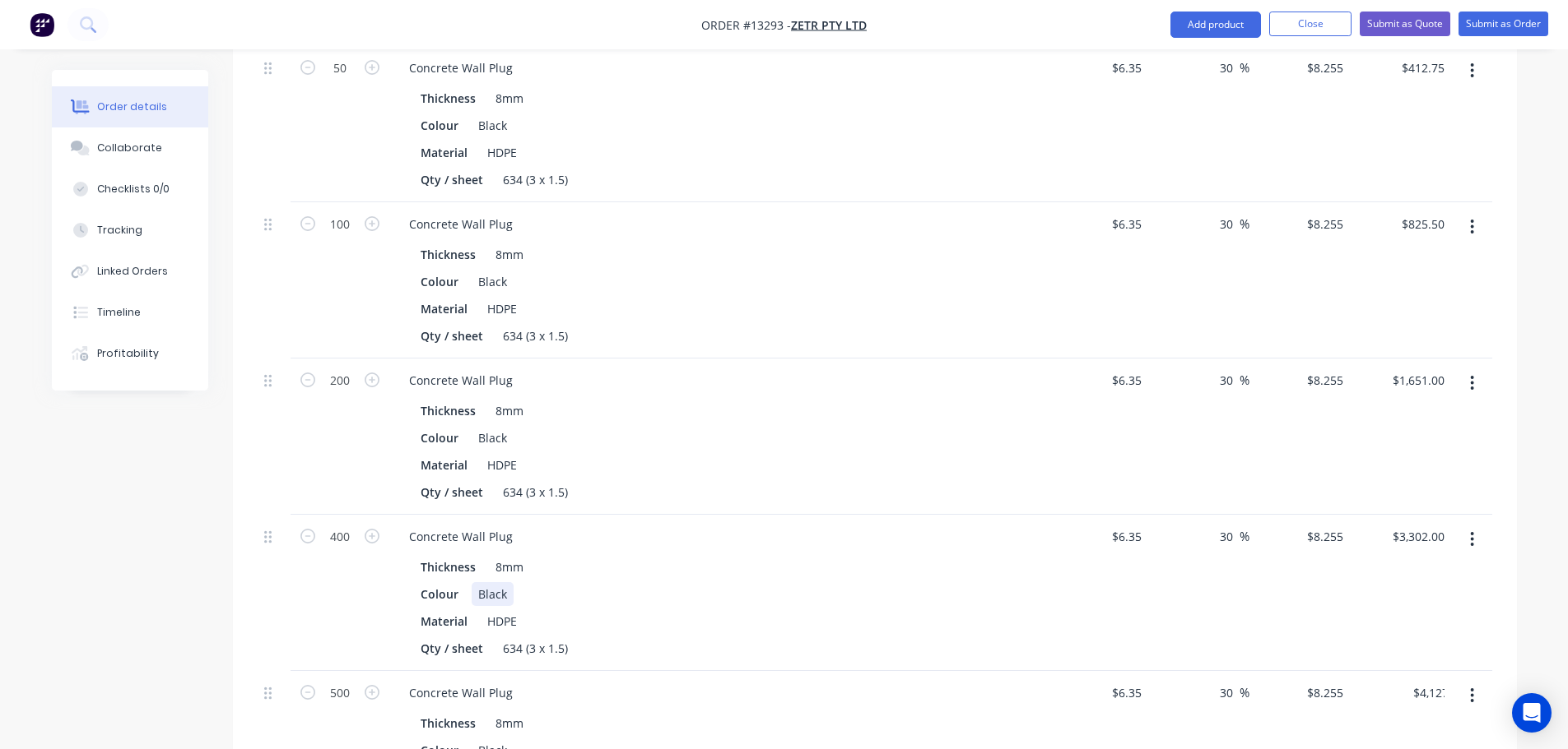
click at [763, 582] on div "Colour Black" at bounding box center [715, 594] width 602 height 24
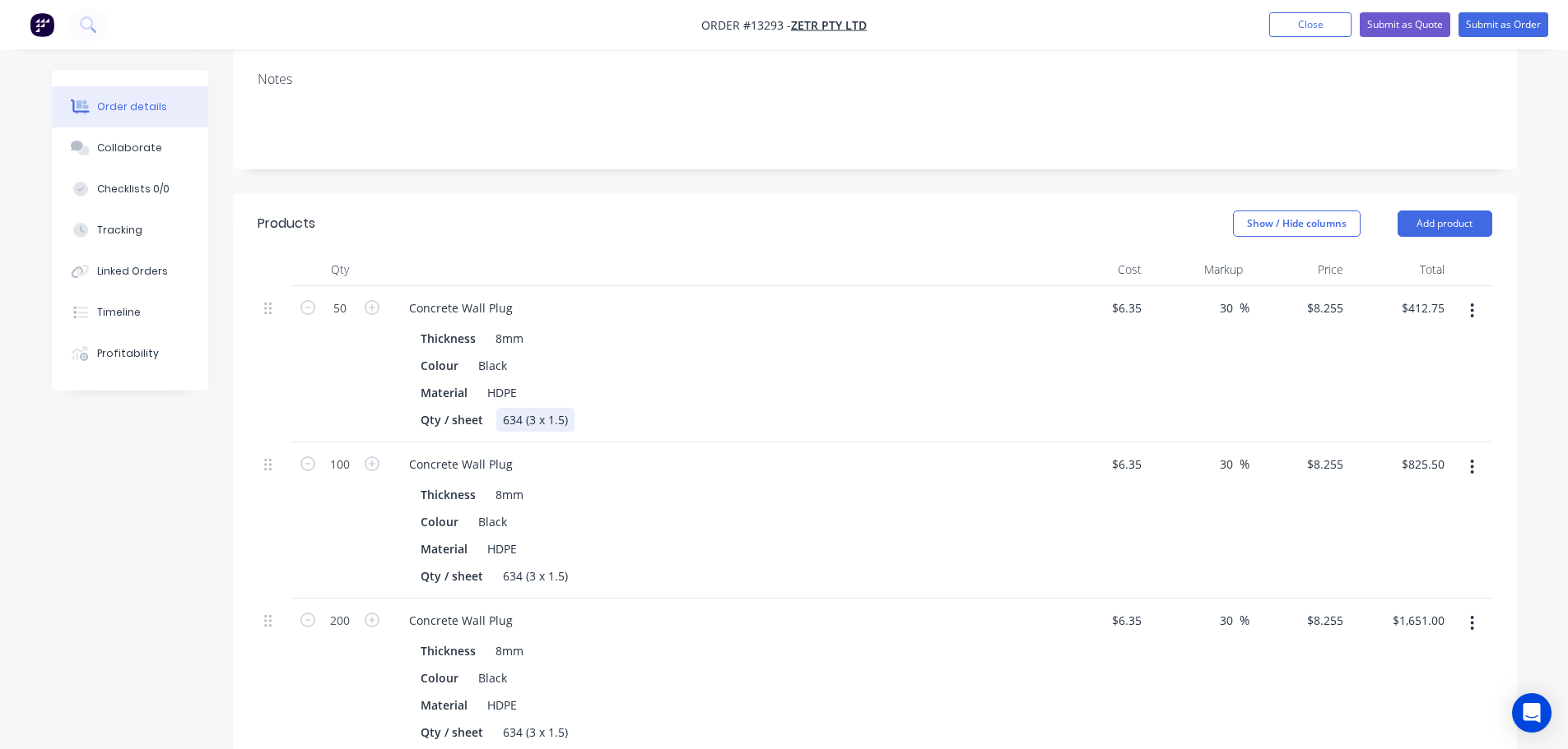
scroll to position [329, 0]
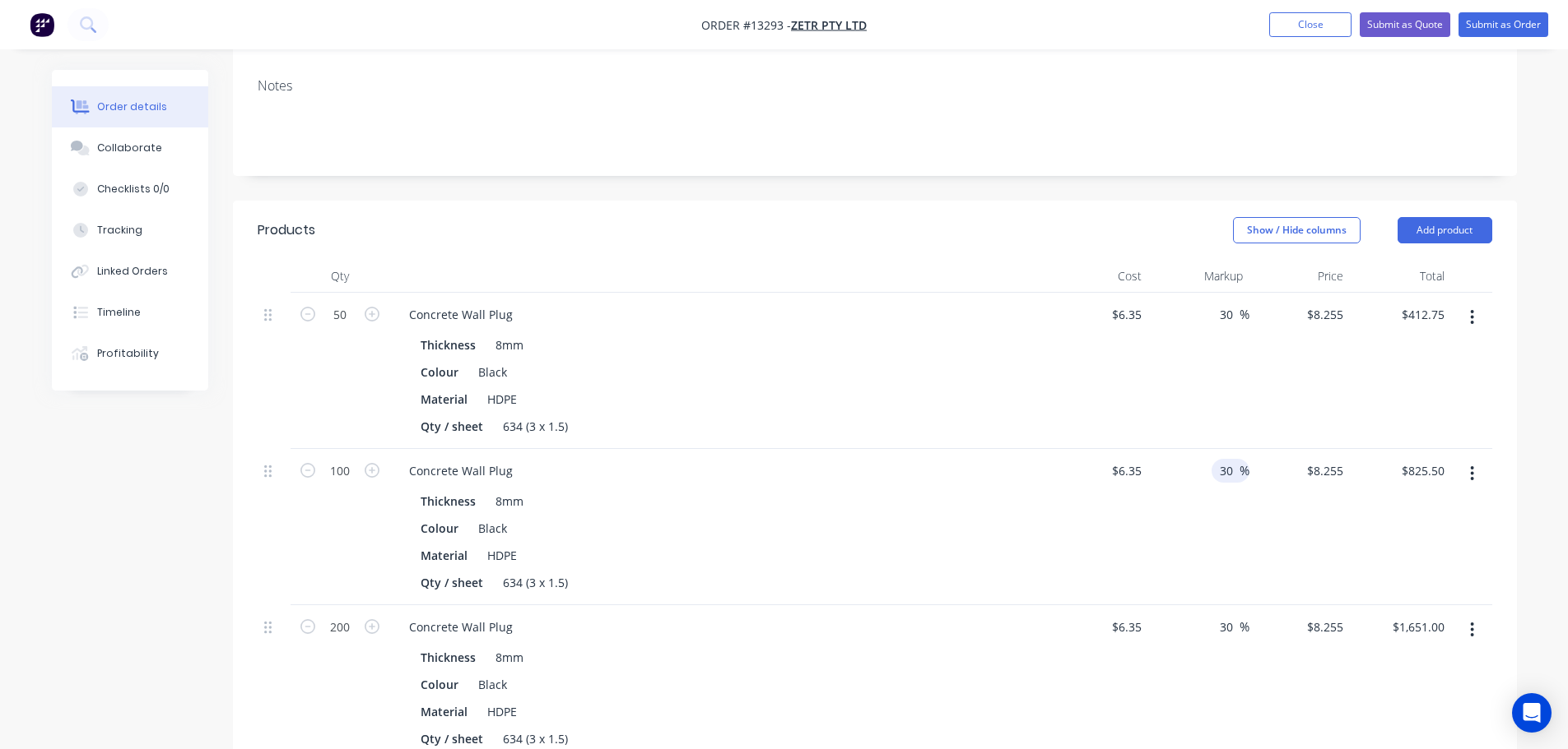
click at [1228, 459] on input "30" at bounding box center [1229, 471] width 22 height 24
type input "29"
type input "$8.1915"
type input "$819.15"
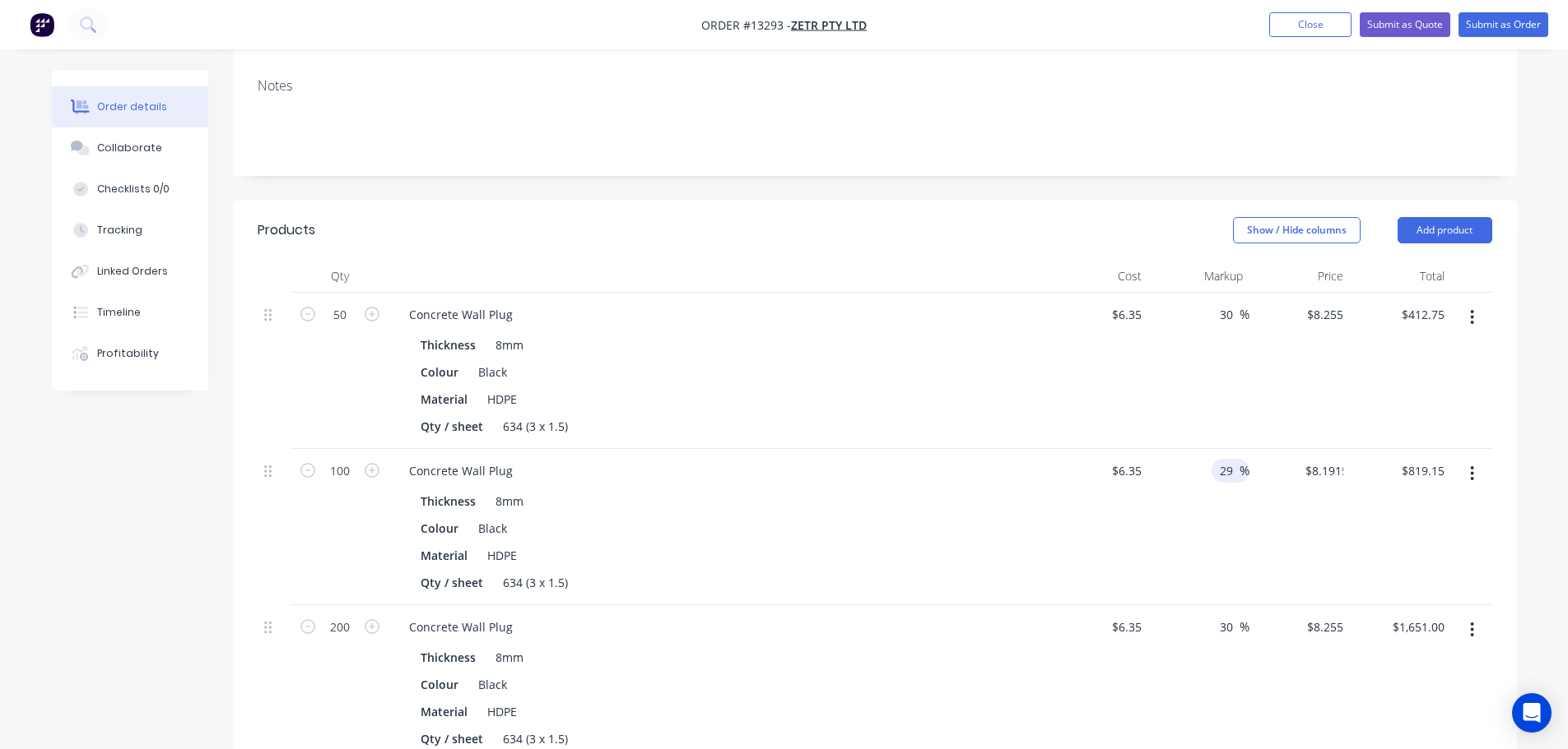
click at [1154, 332] on div "30 30 %" at bounding box center [1199, 371] width 102 height 156
click at [1474, 465] on icon "button" at bounding box center [1472, 474] width 4 height 18
click at [1368, 604] on div "Delete" at bounding box center [1414, 616] width 126 height 24
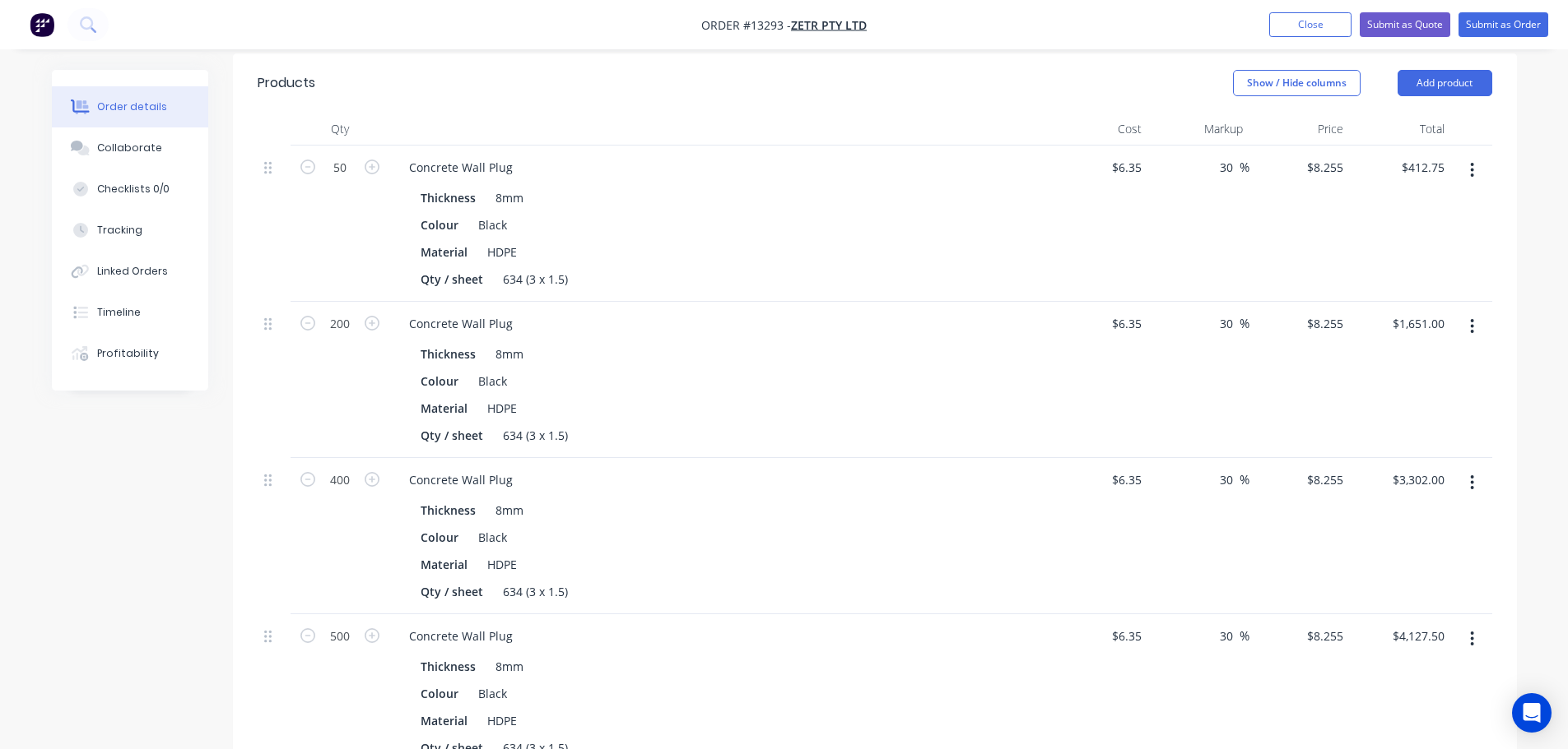
scroll to position [493, 0]
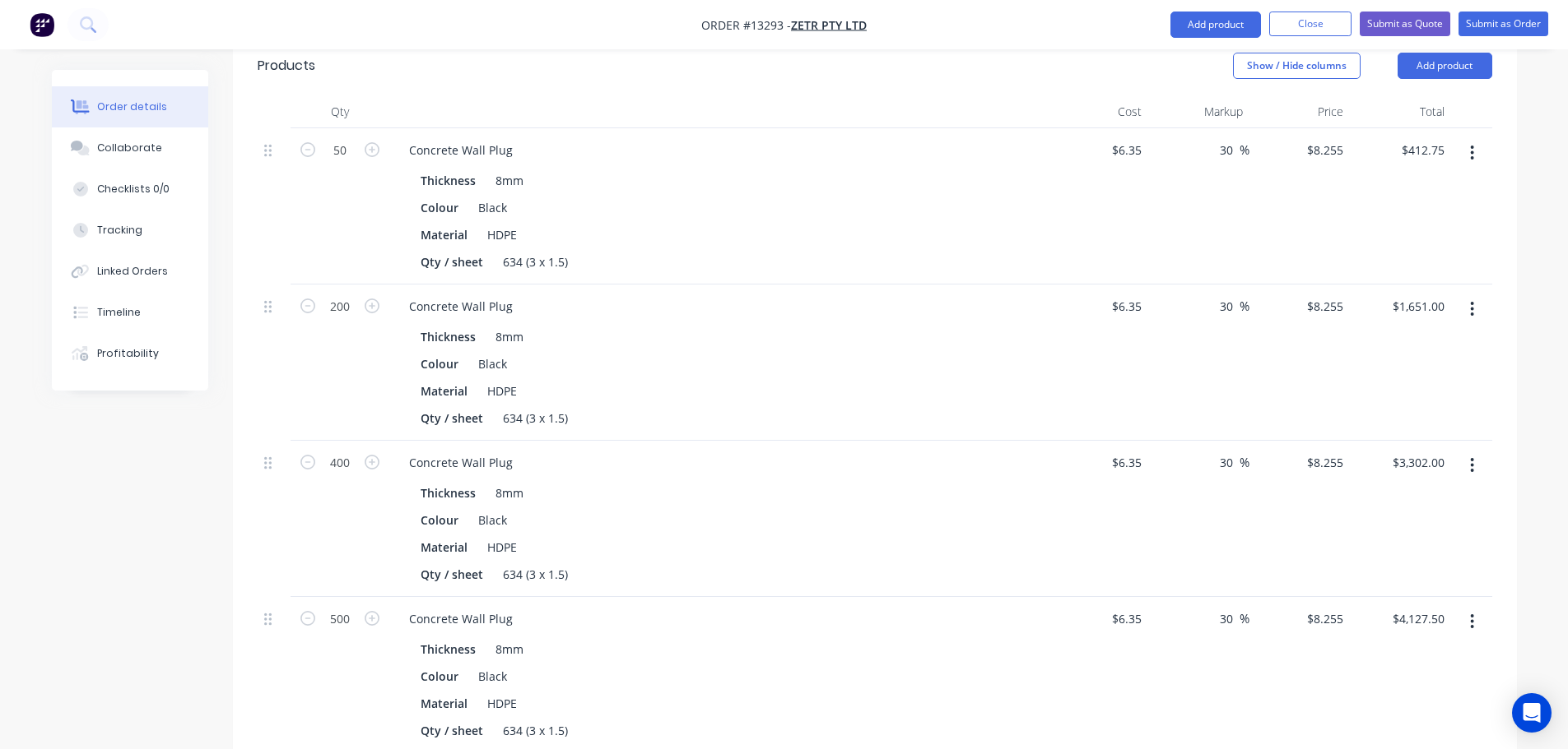
click at [1476, 451] on button "button" at bounding box center [1471, 466] width 39 height 30
click at [1379, 595] on div "Delete" at bounding box center [1414, 607] width 126 height 24
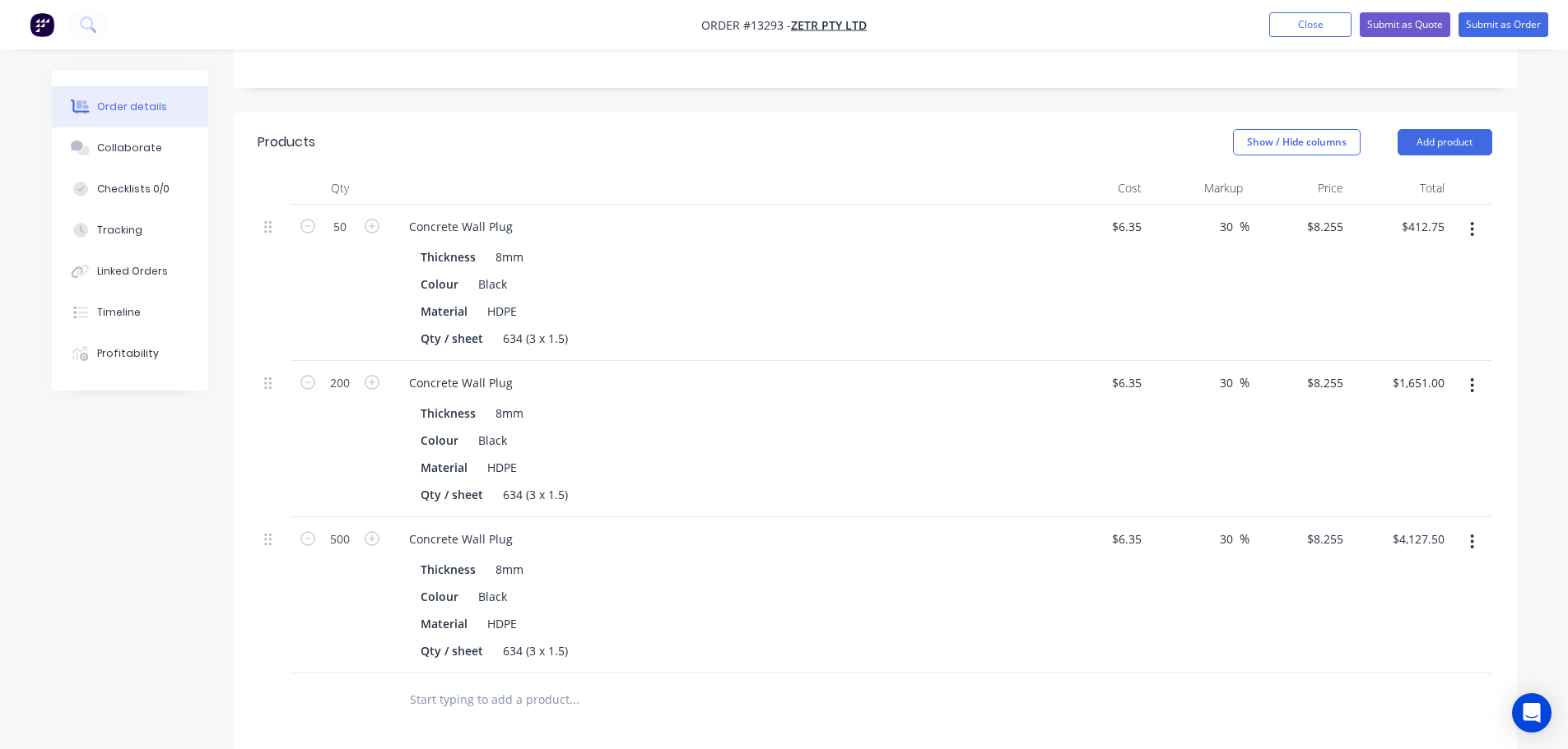
scroll to position [412, 0]
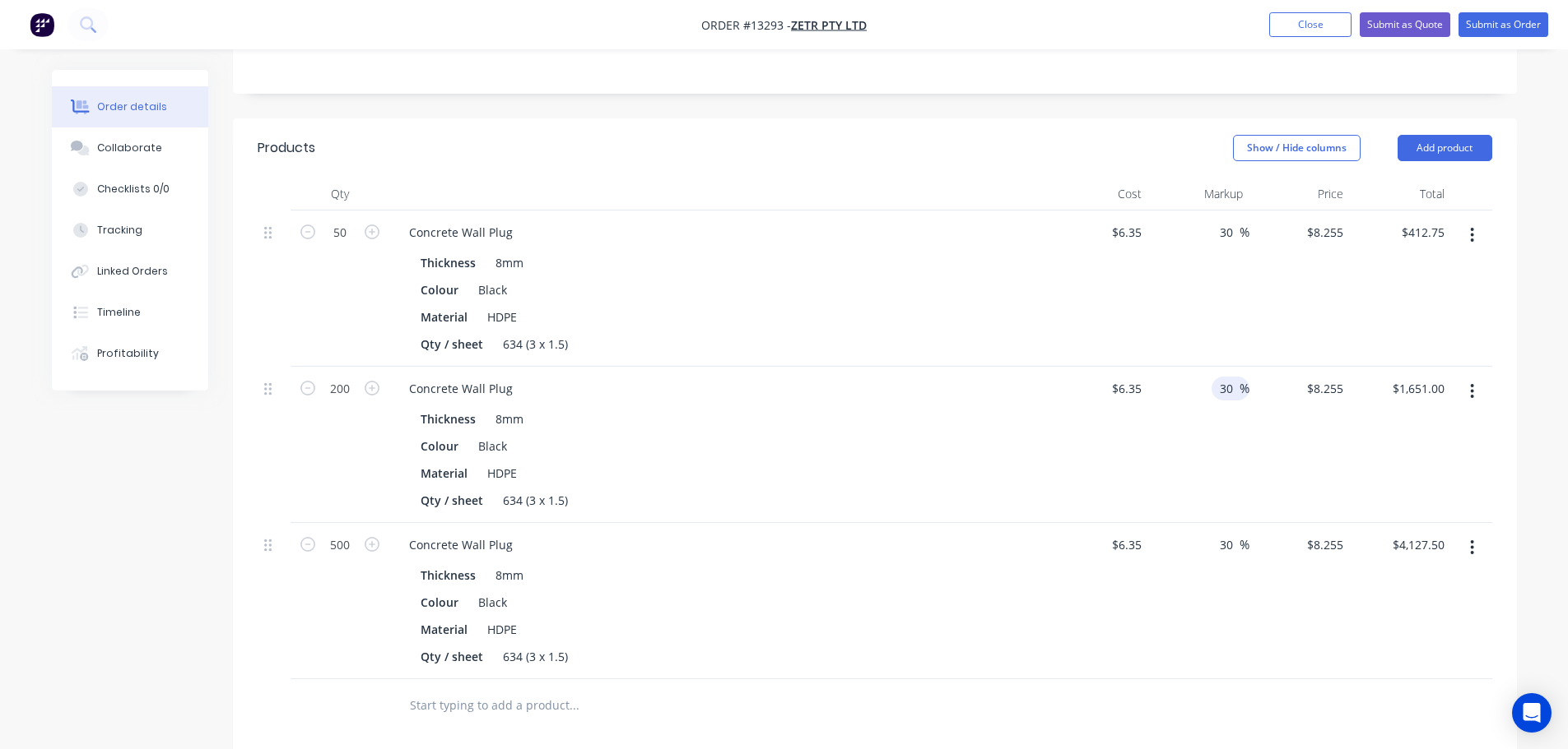
click at [1225, 377] on input "30" at bounding box center [1229, 389] width 22 height 24
type input "20"
type input "$7.62"
type input "$1,524.00"
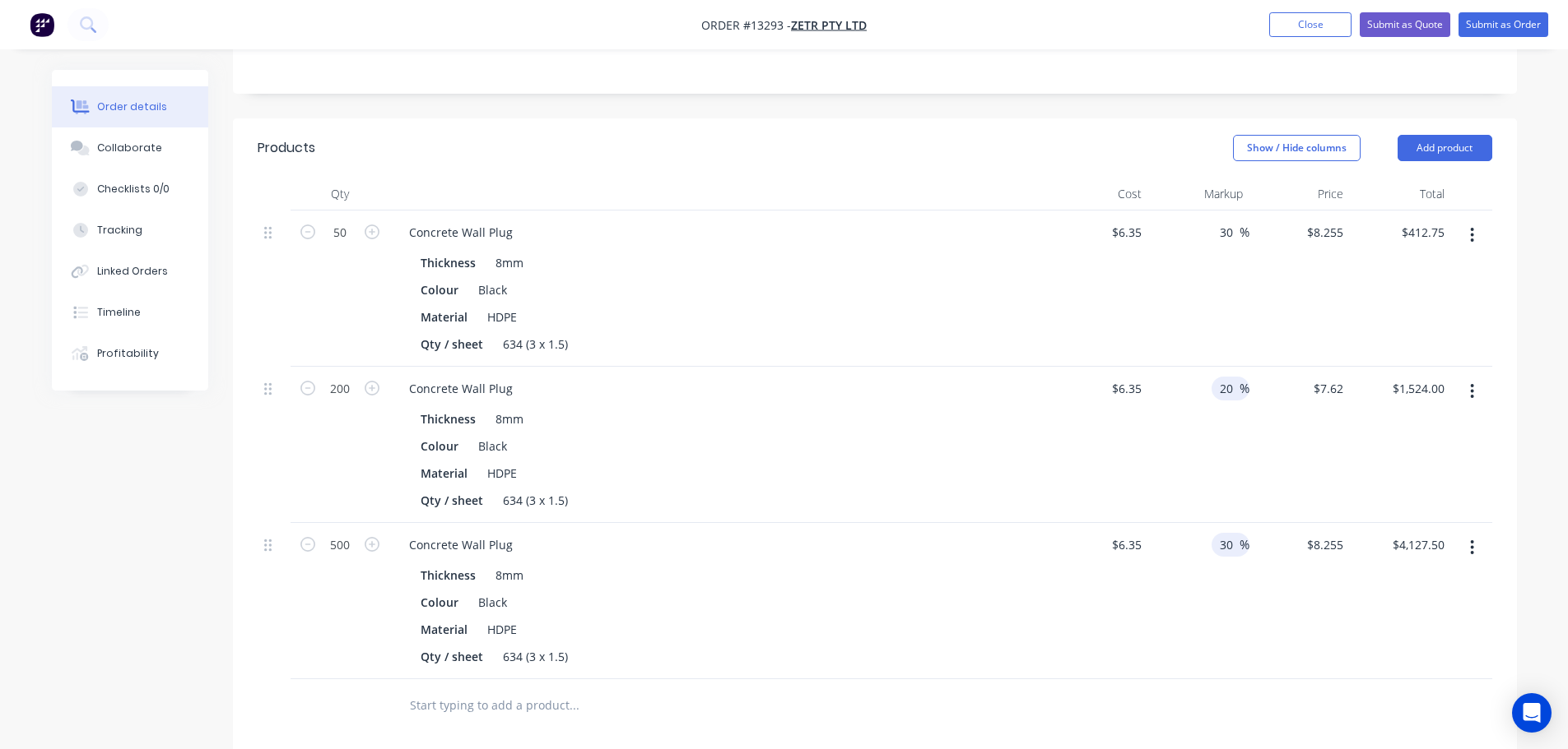
click at [1229, 533] on input "30" at bounding box center [1229, 545] width 22 height 24
type input "15"
type input "$7.3025"
type input "$3,651.25"
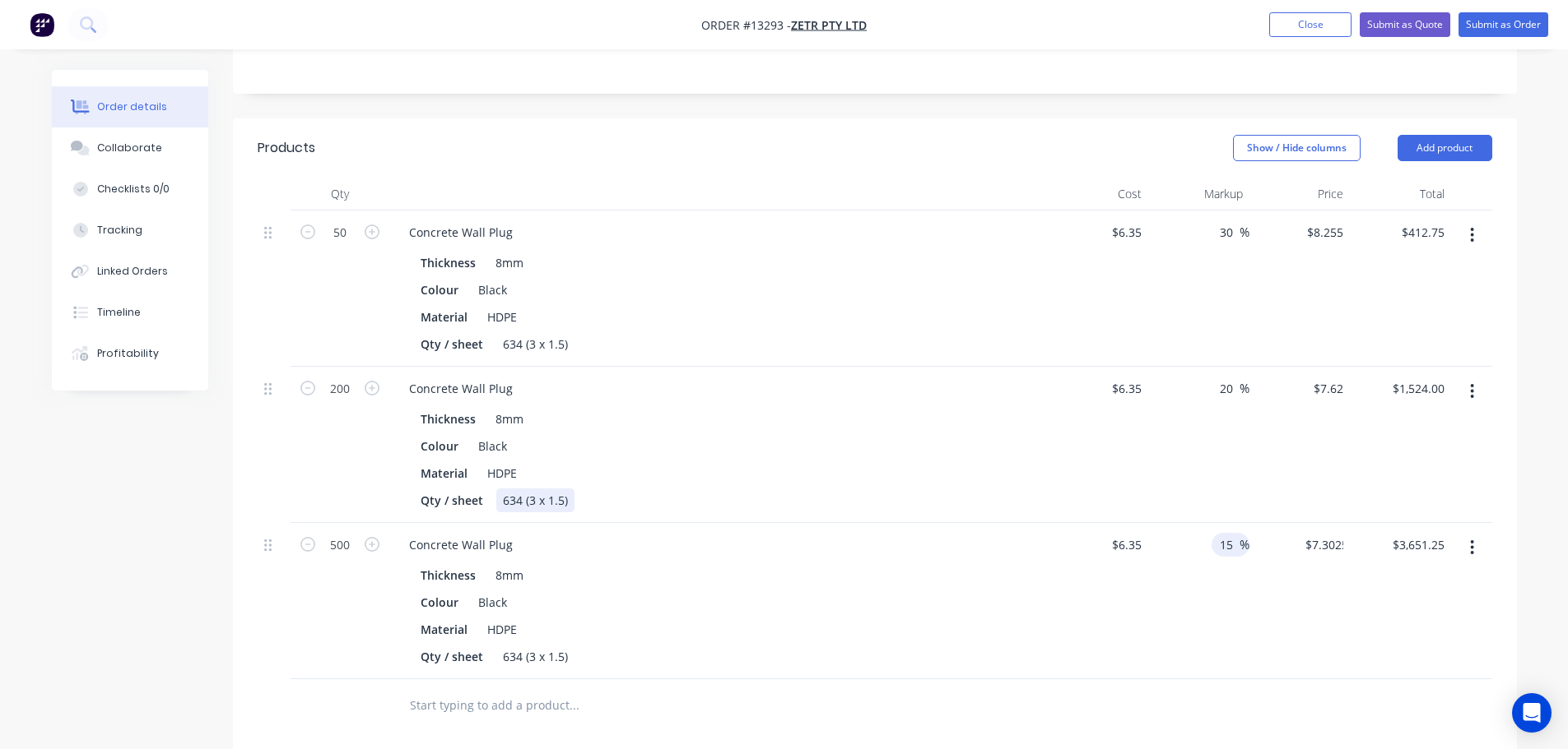
click at [1012, 488] on div "Qty / sheet 634 (3 x 1.5)" at bounding box center [715, 500] width 602 height 24
click at [1222, 533] on input "15" at bounding box center [1229, 545] width 22 height 24
type input "10"
type input "$6.985"
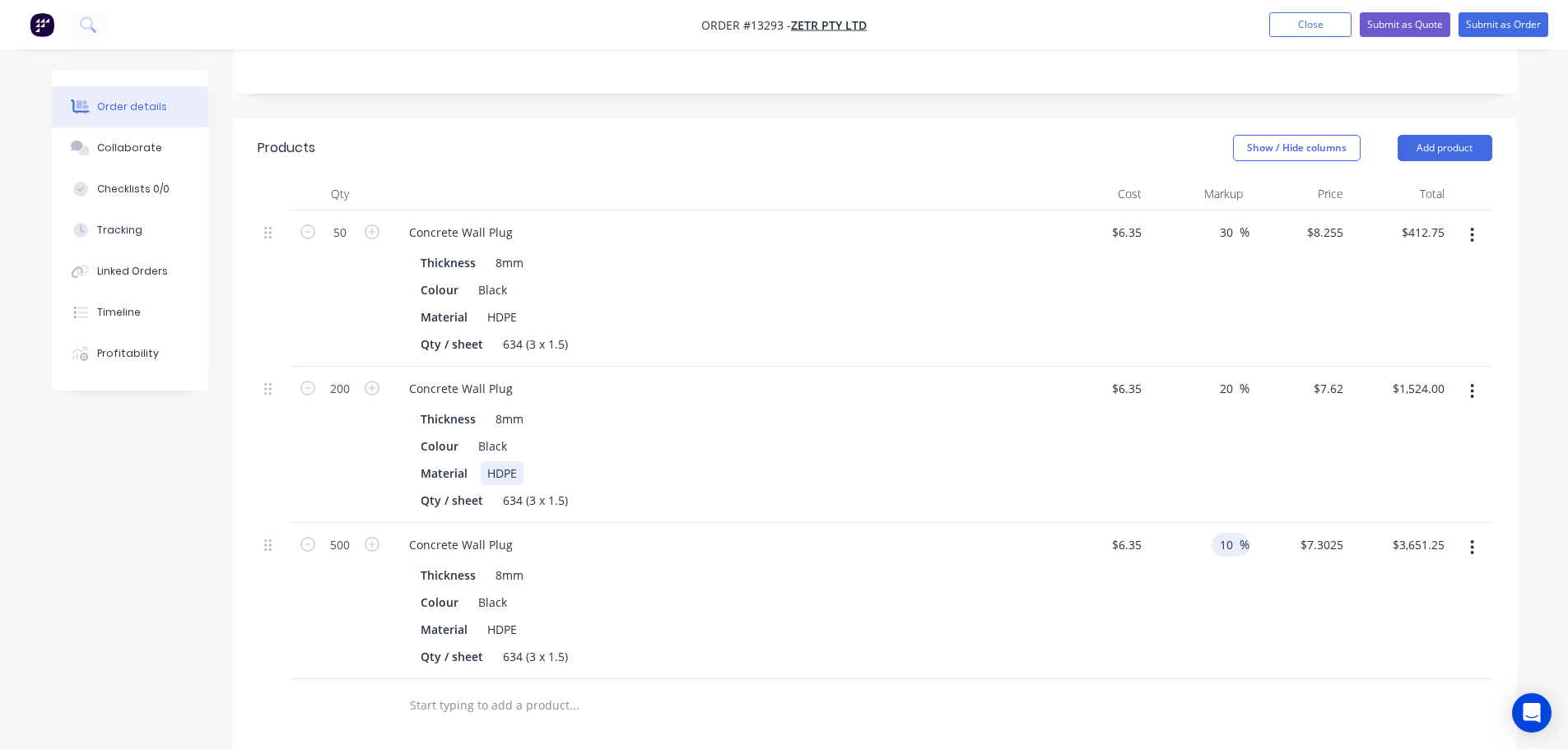
type input "$3,492.50"
click at [936, 462] on div "Material HDPE" at bounding box center [715, 474] width 602 height 24
click at [1059, 559] on div "$6.35 $6.35" at bounding box center [1098, 601] width 102 height 156
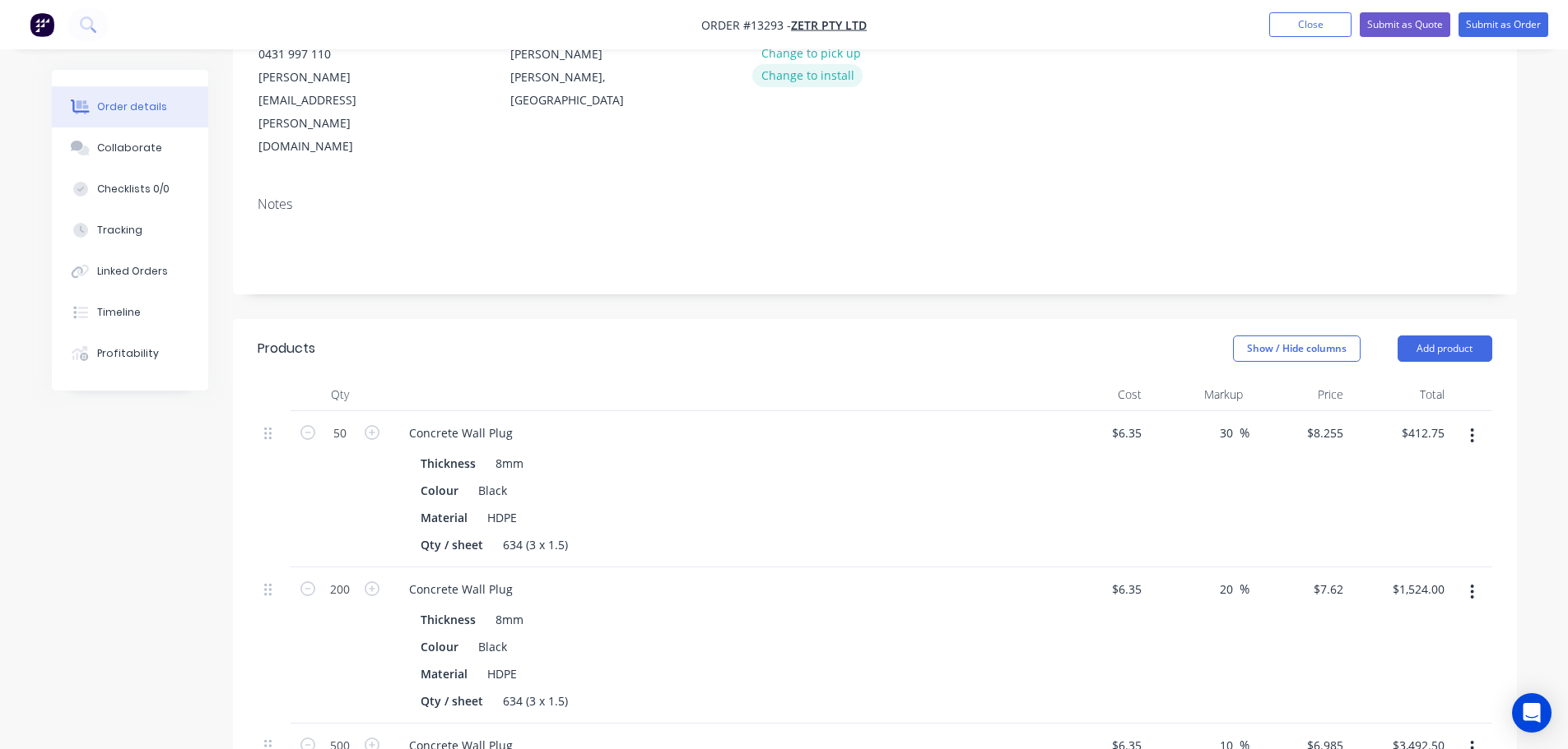
scroll to position [87, 0]
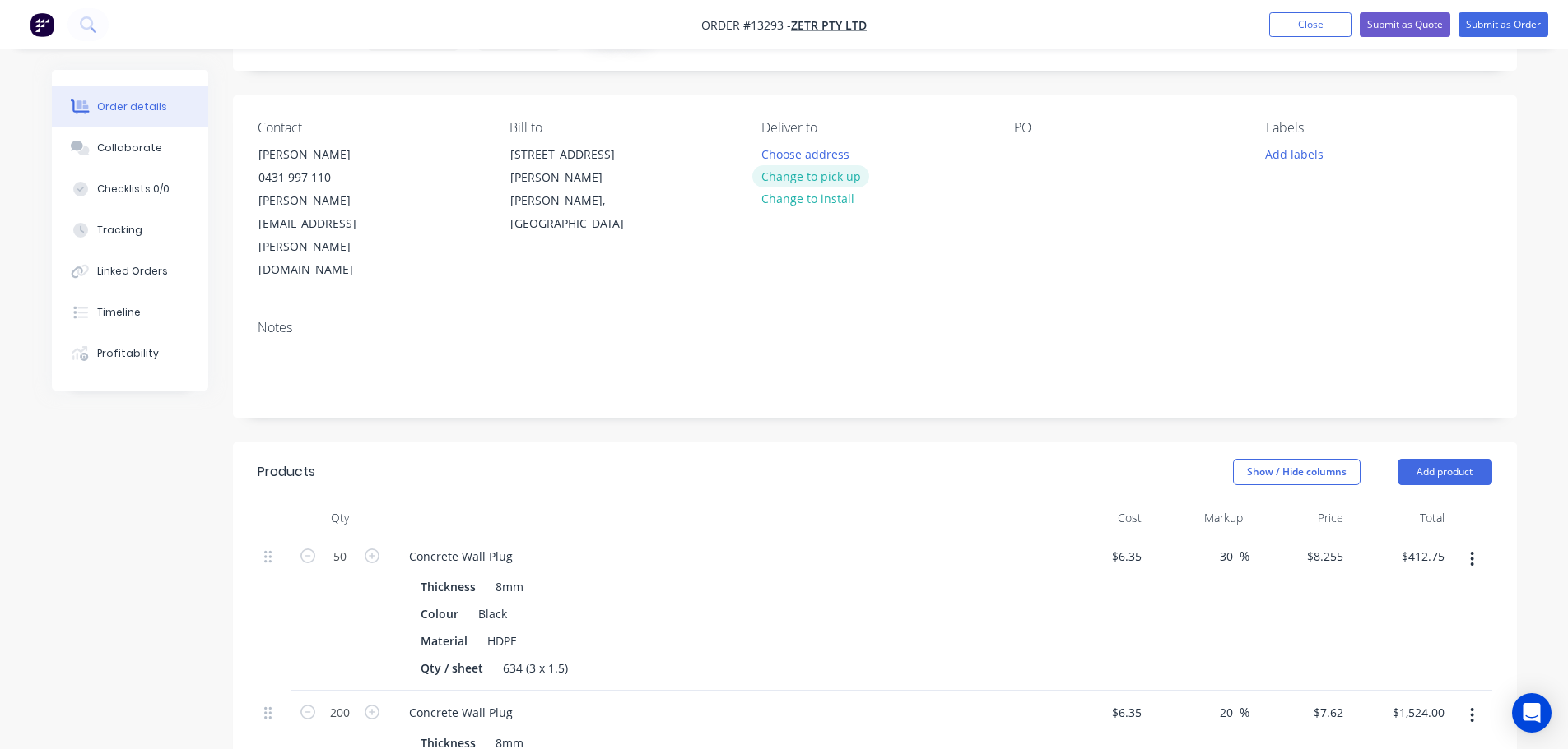
click at [835, 179] on button "Change to pick up" at bounding box center [811, 177] width 117 height 23
click at [1405, 28] on button "Submit as Quote" at bounding box center [1405, 25] width 91 height 25
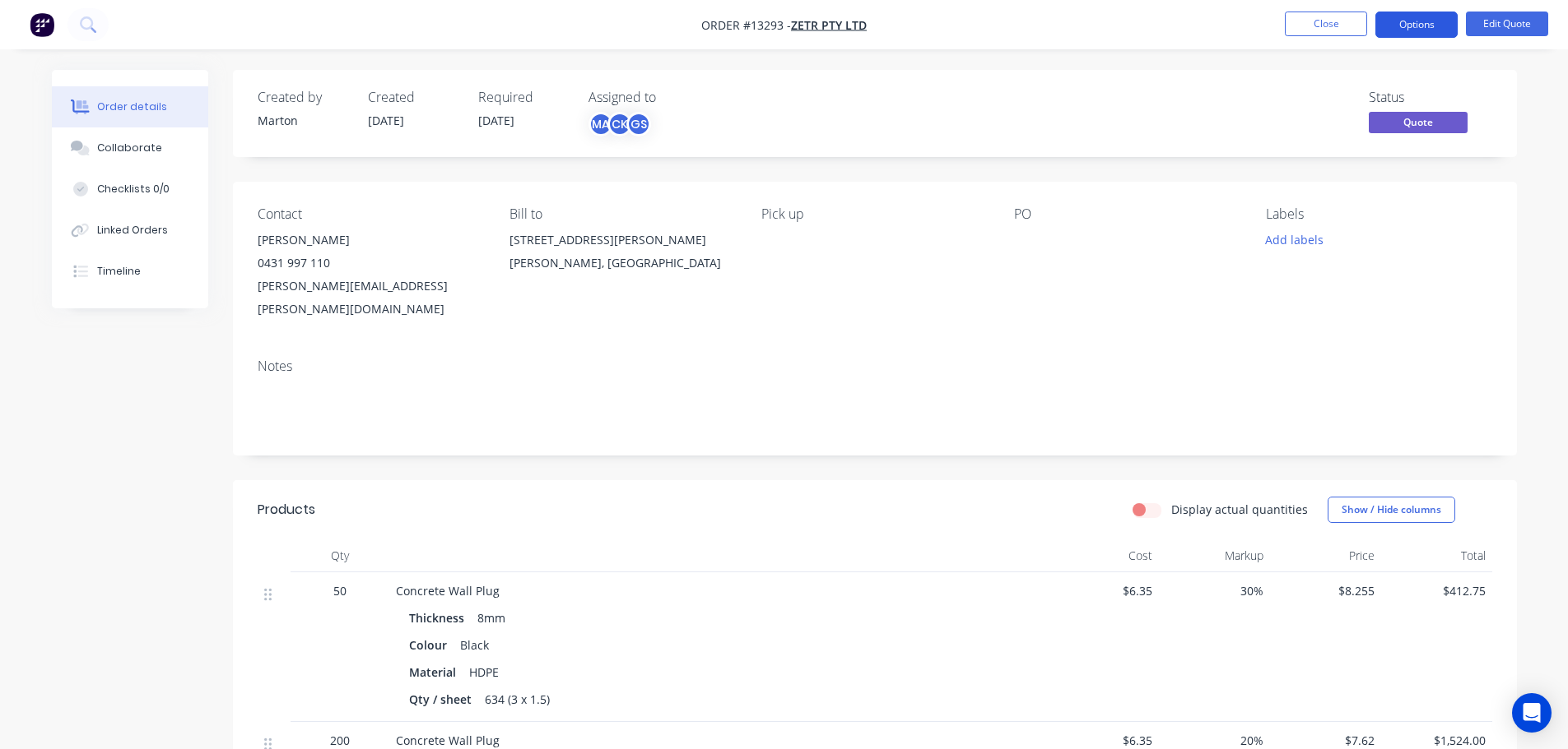
click at [1416, 23] on button "Options" at bounding box center [1416, 25] width 82 height 27
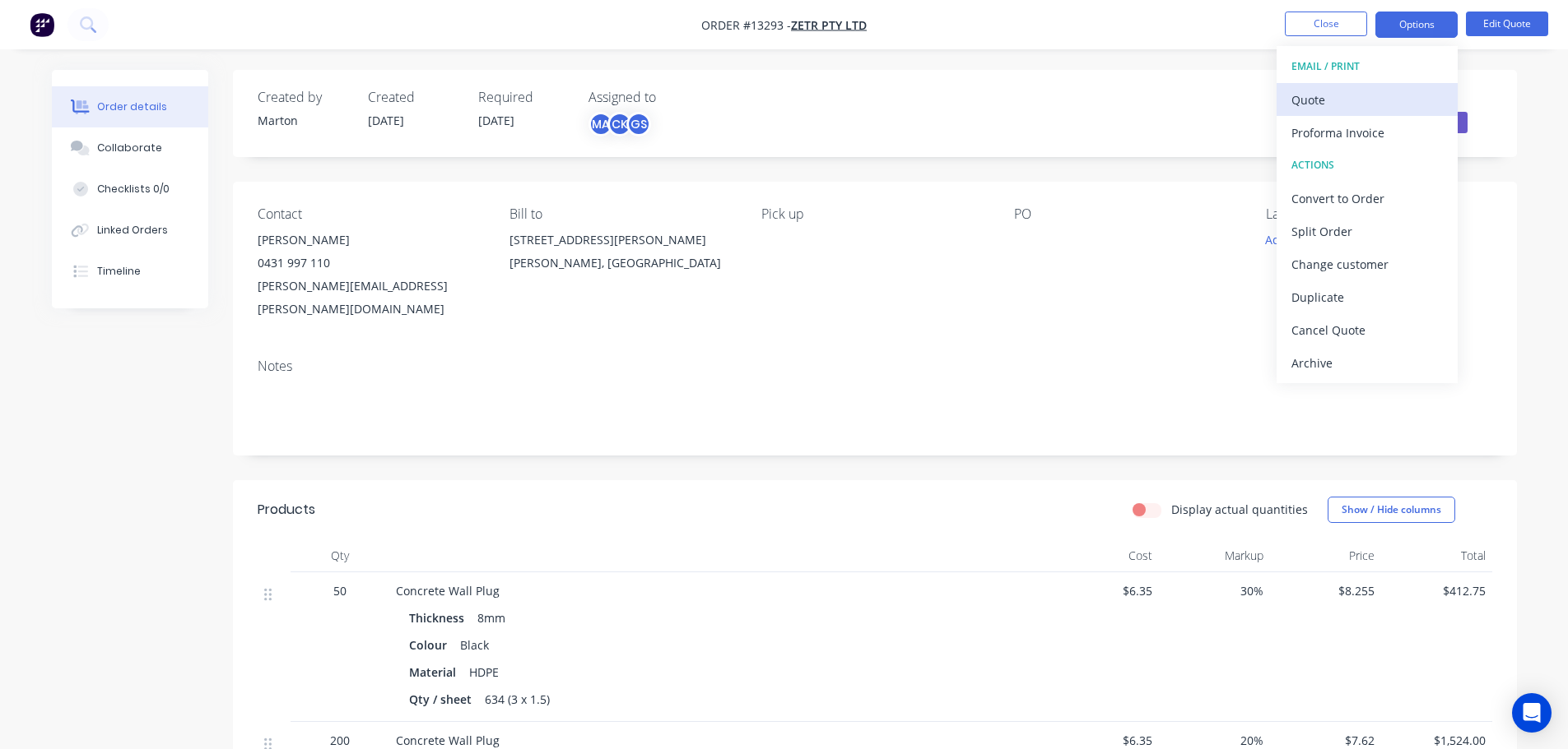
click at [1372, 92] on div "Quote" at bounding box center [1367, 100] width 151 height 24
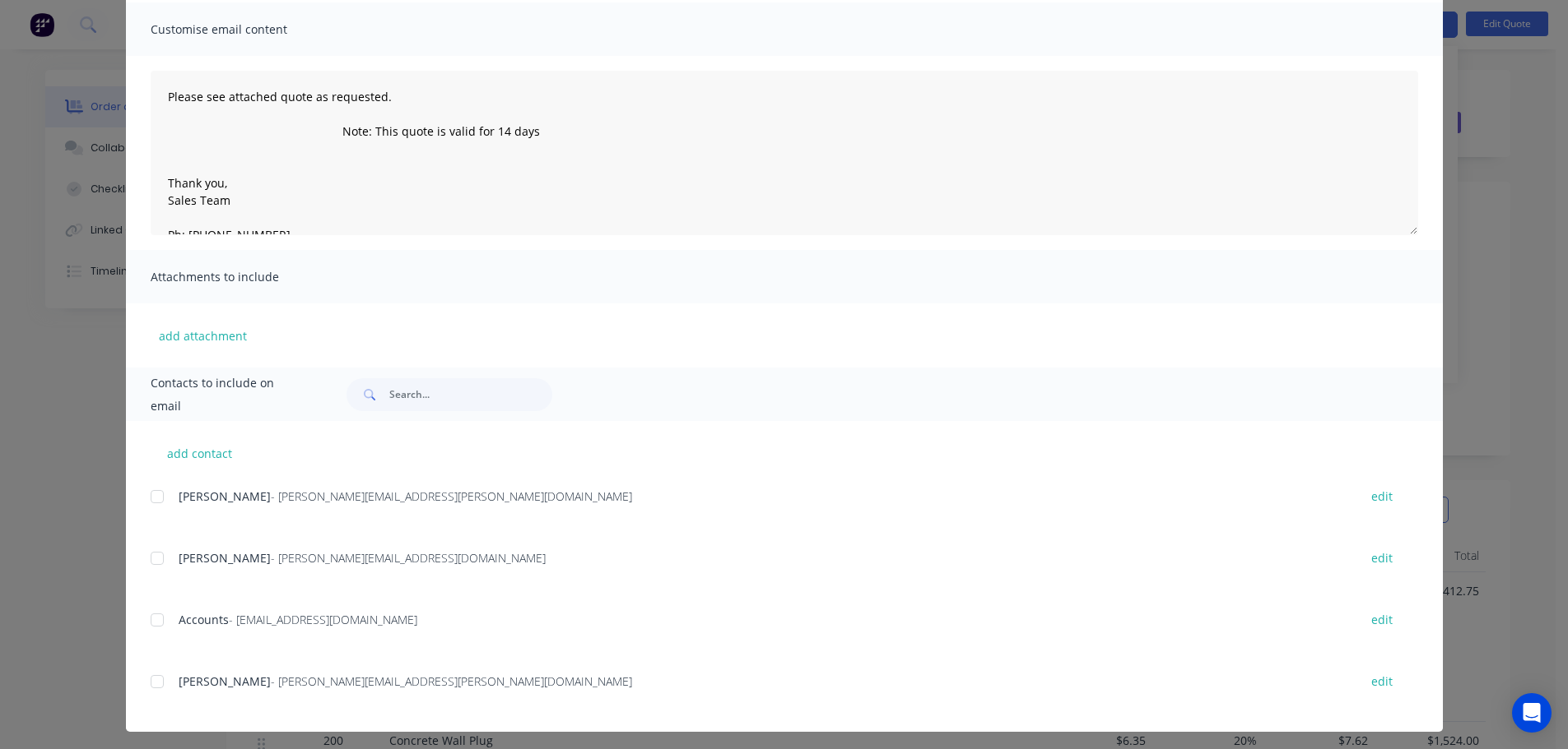
scroll to position [122, 0]
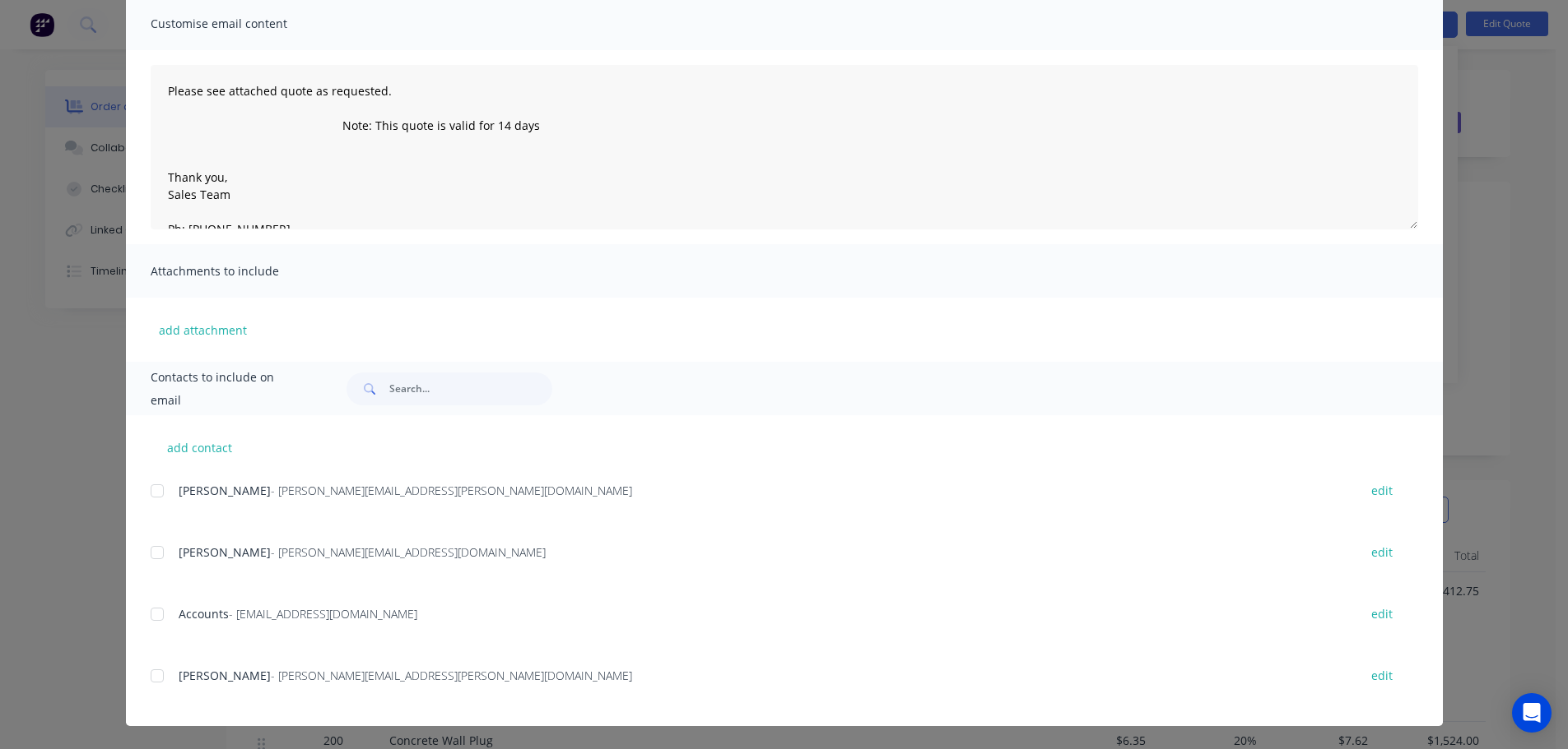
click at [155, 489] on div at bounding box center [157, 490] width 33 height 33
click at [151, 677] on div at bounding box center [157, 675] width 33 height 33
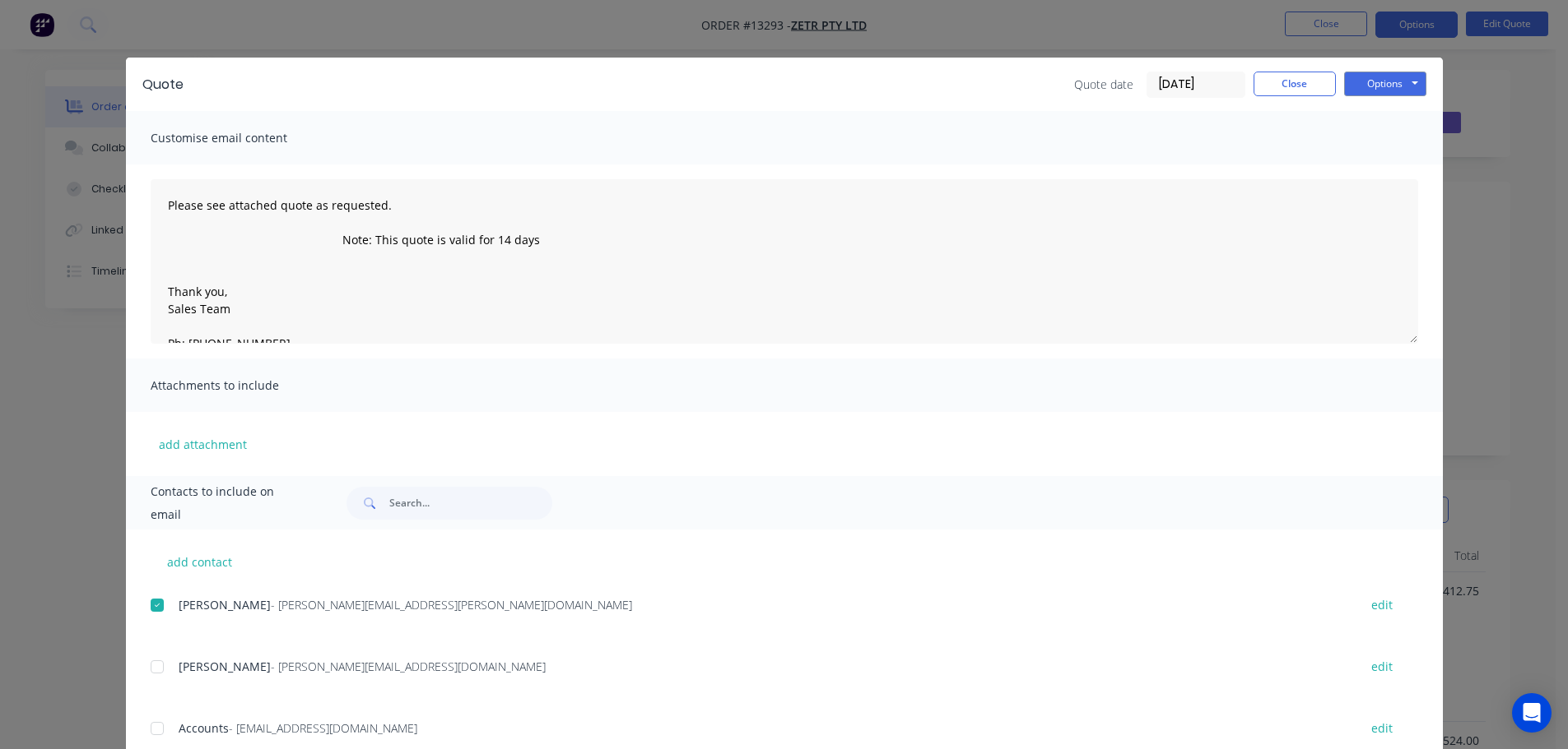
scroll to position [0, 0]
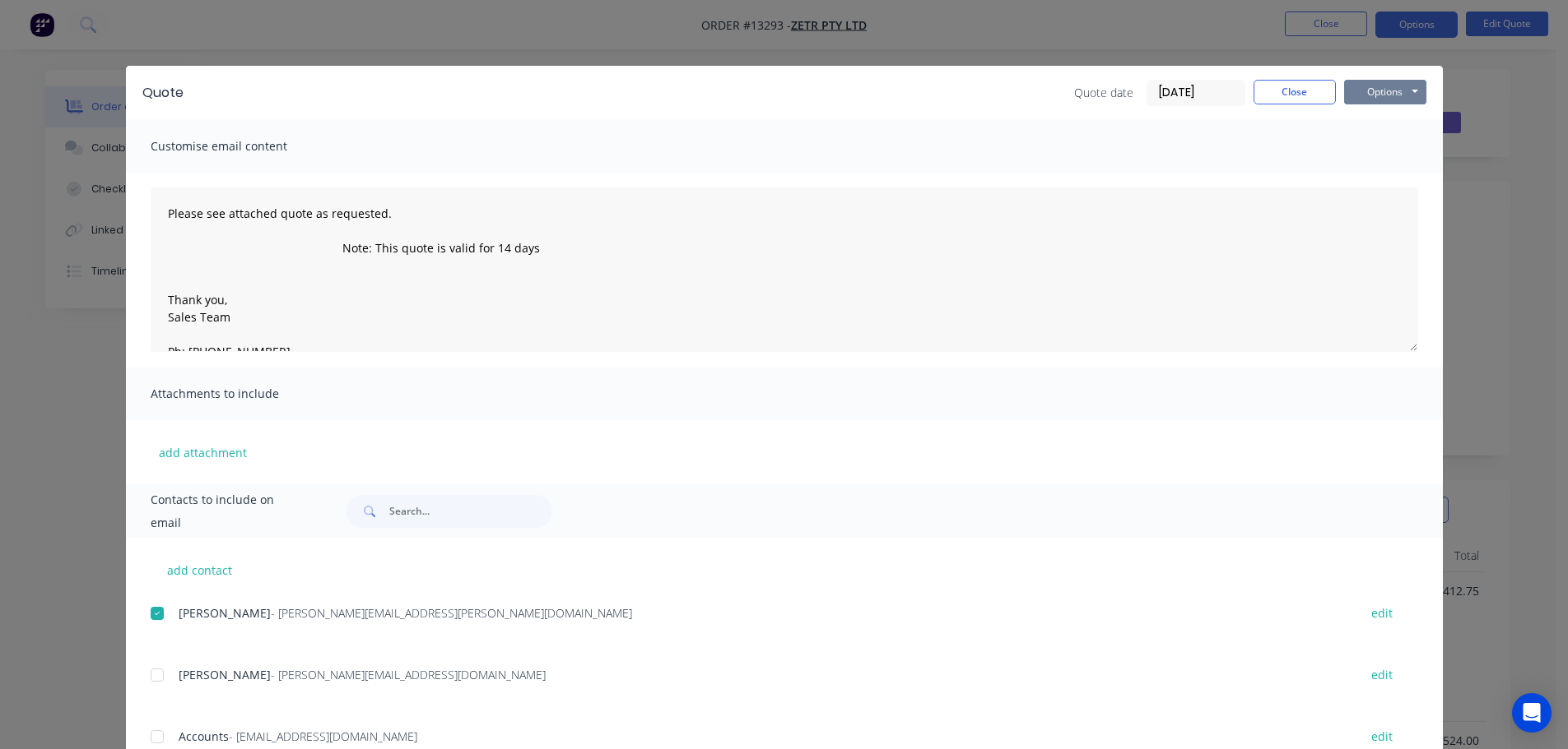
click at [1380, 82] on button "Options" at bounding box center [1384, 92] width 82 height 25
click at [1376, 131] on button "Preview" at bounding box center [1396, 121] width 106 height 28
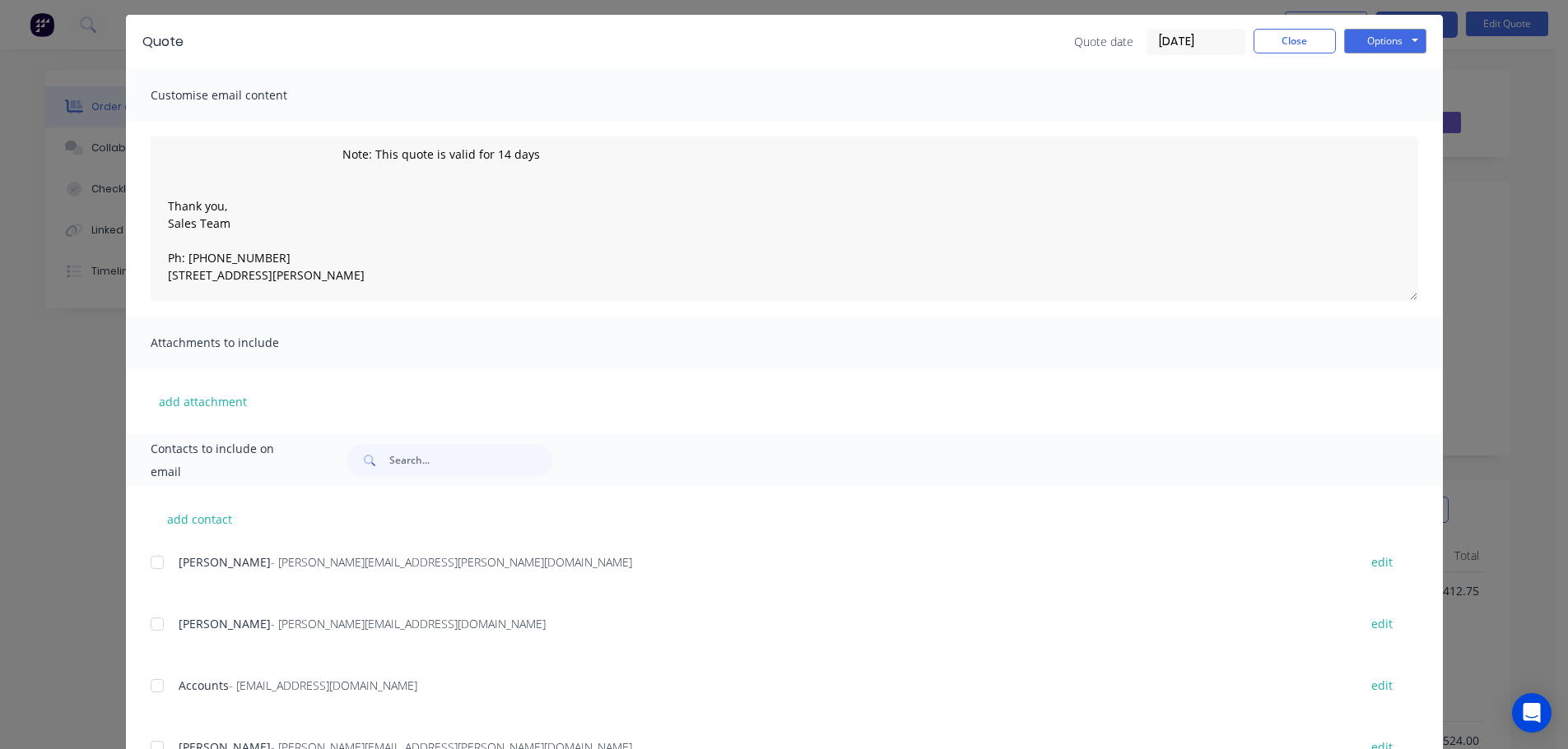
scroll to position [122, 0]
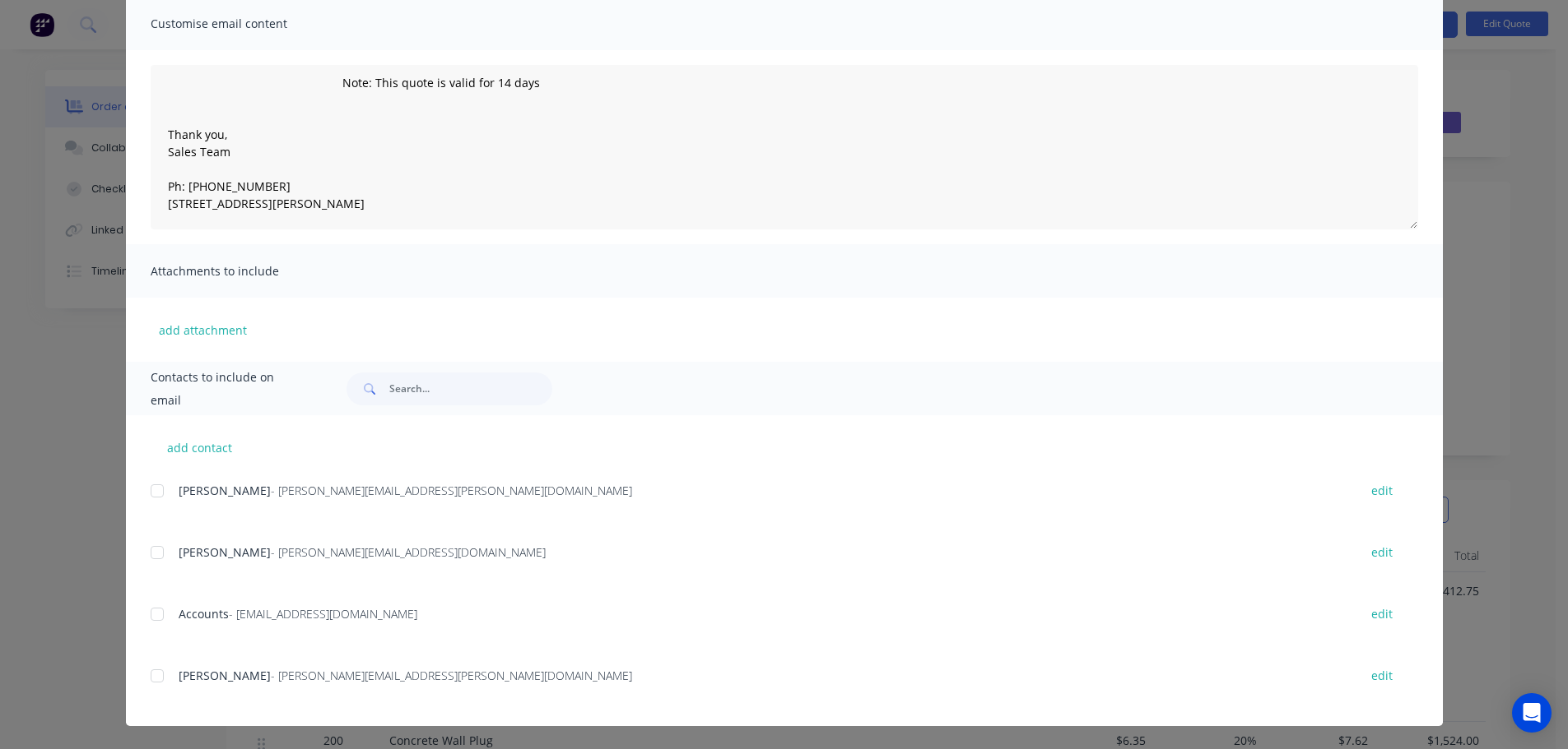
click at [156, 495] on div at bounding box center [157, 490] width 33 height 33
click at [156, 672] on div at bounding box center [157, 675] width 33 height 33
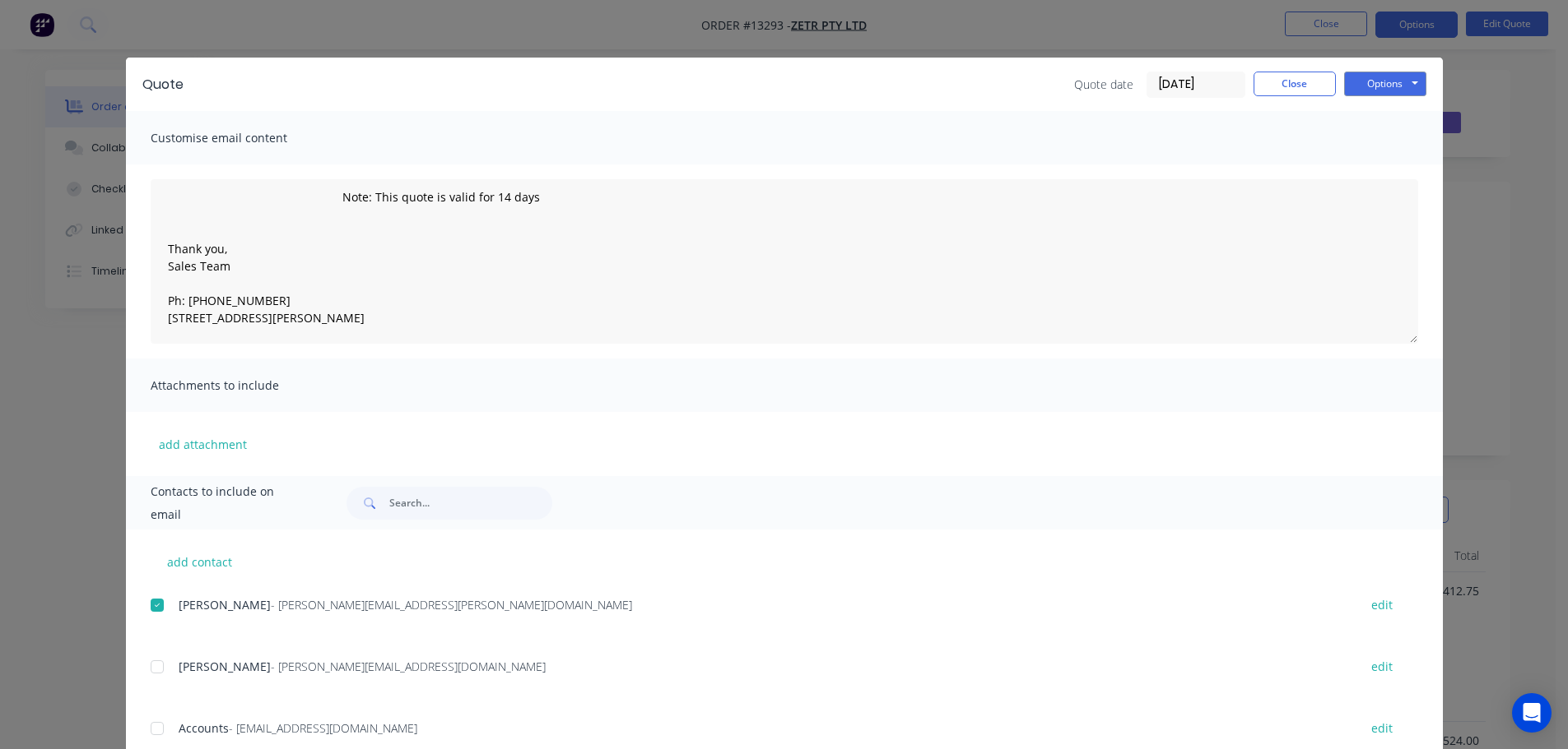
scroll to position [0, 0]
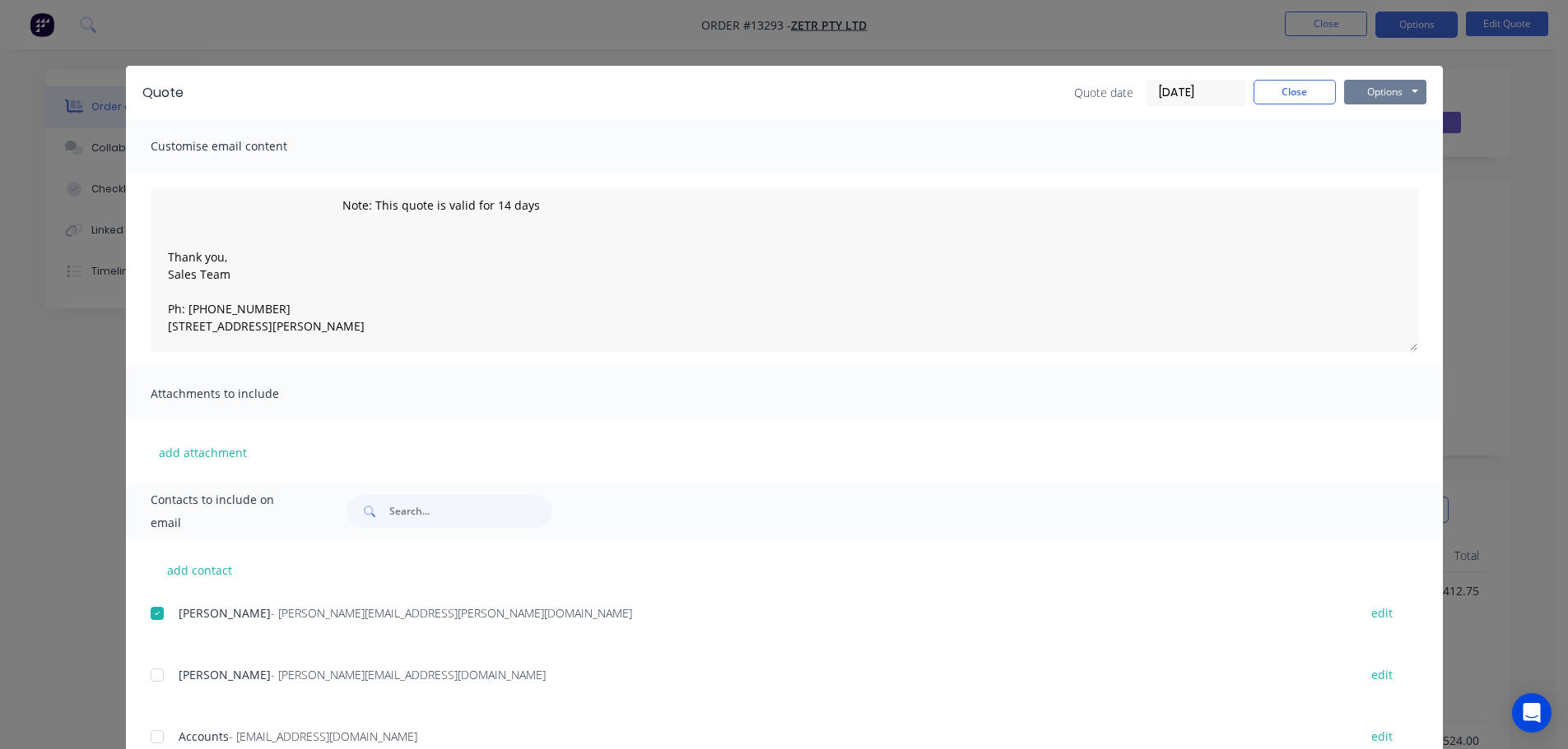
click at [1372, 98] on button "Options" at bounding box center [1384, 92] width 82 height 25
click at [1381, 171] on button "Email" at bounding box center [1396, 176] width 106 height 28
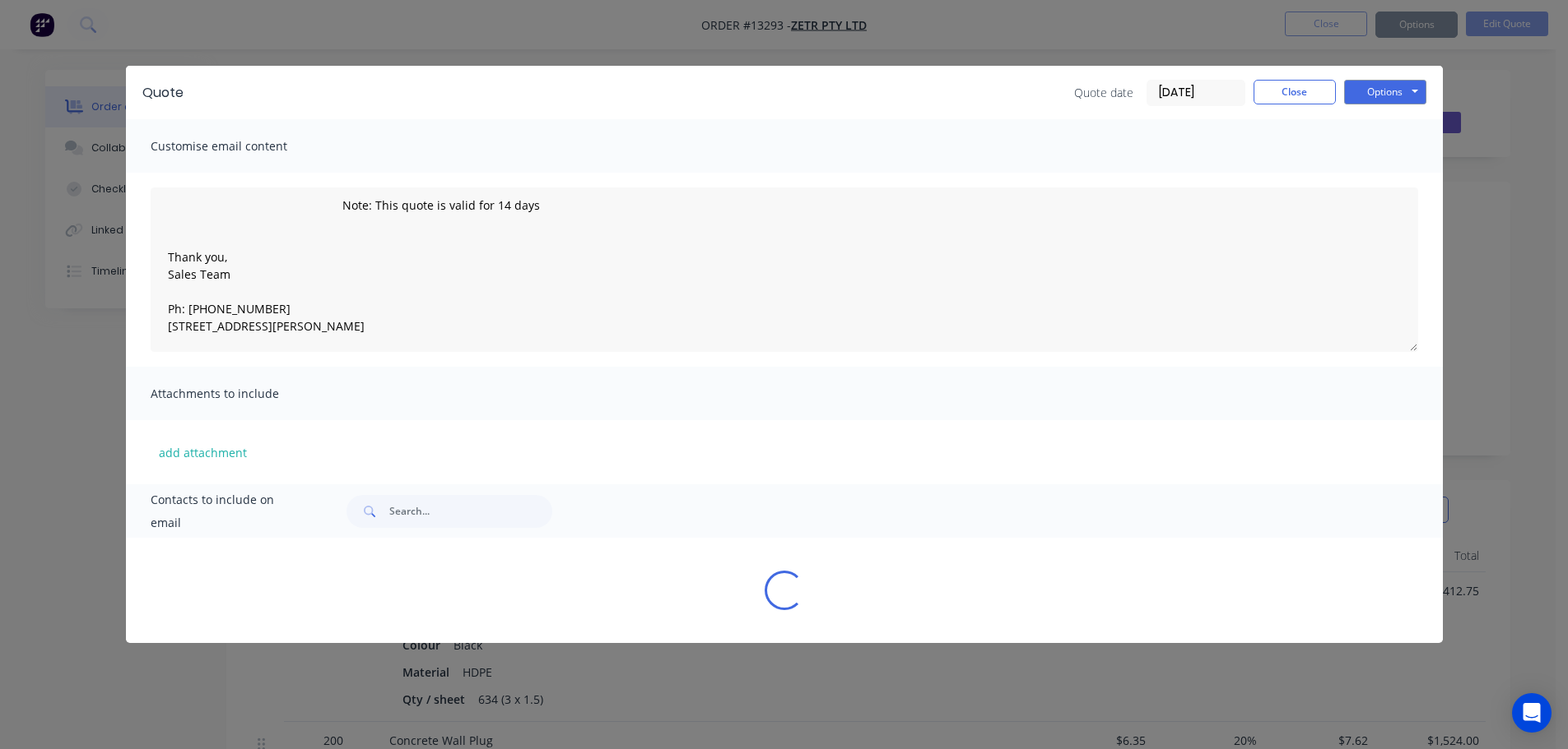
type textarea "Please see attached quote as requested. Note: This quote is valid for 14 days T…"
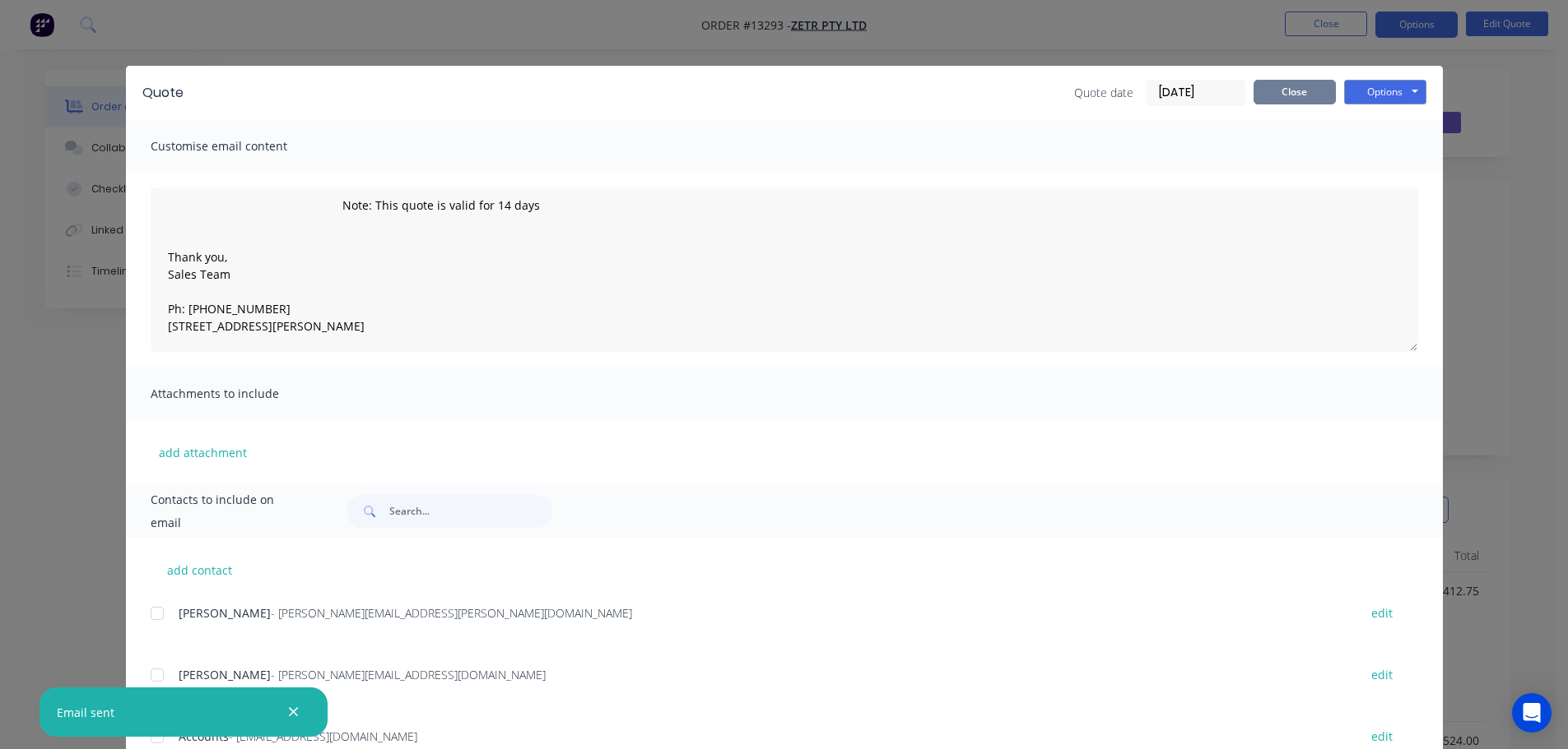
click at [1328, 94] on button "Close" at bounding box center [1294, 92] width 82 height 25
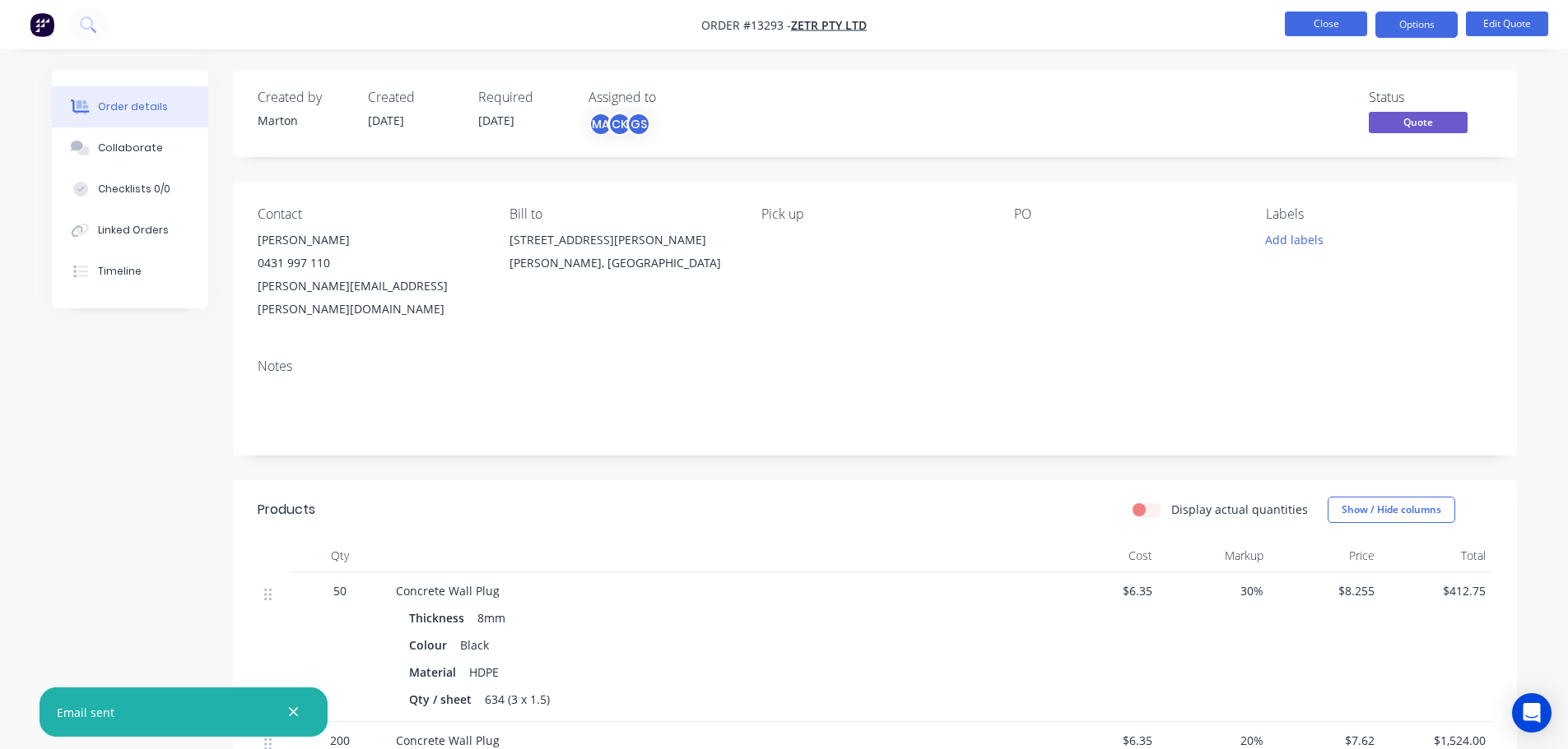
click at [1327, 31] on button "Close" at bounding box center [1325, 24] width 82 height 25
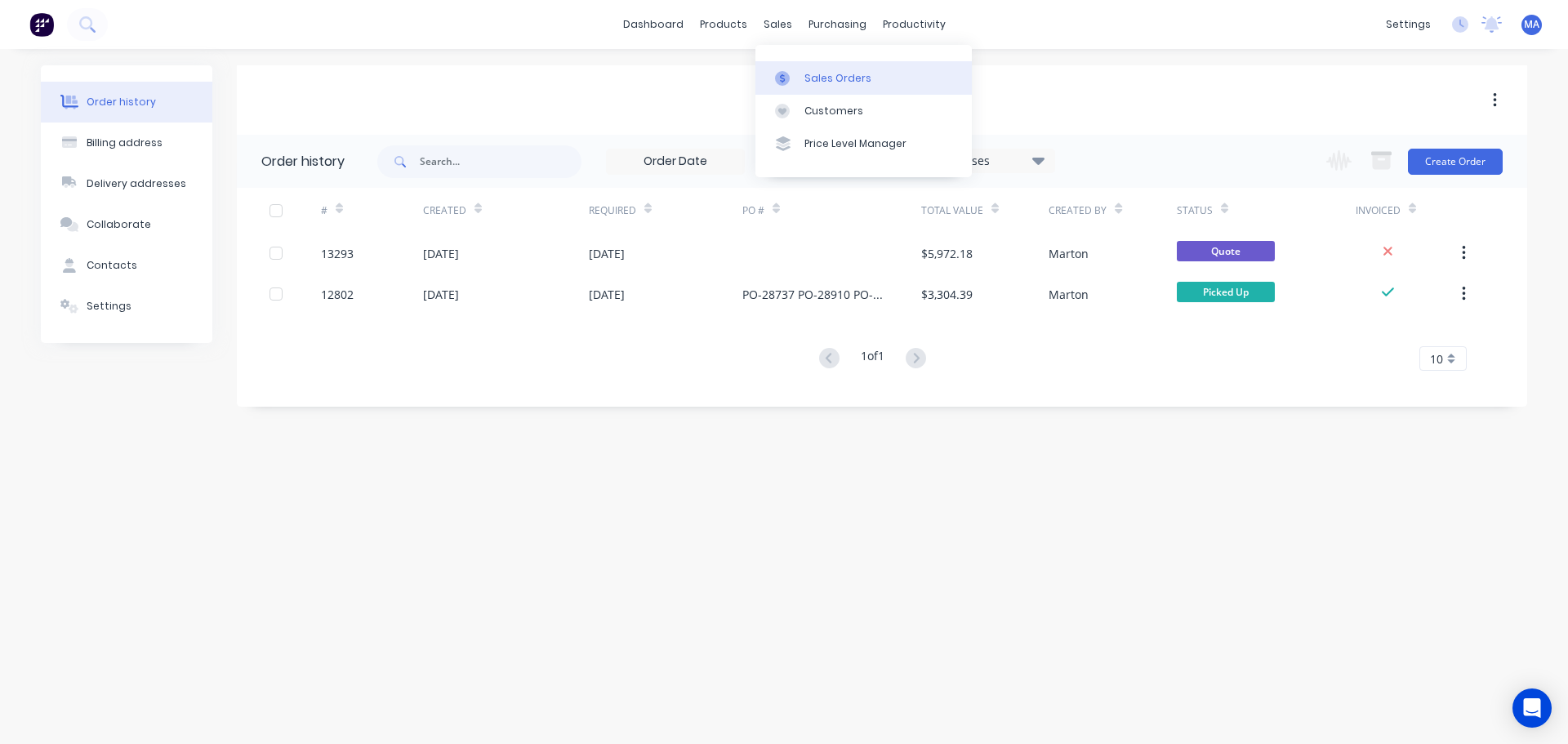
click at [801, 84] on link "Sales Orders" at bounding box center [863, 77] width 217 height 32
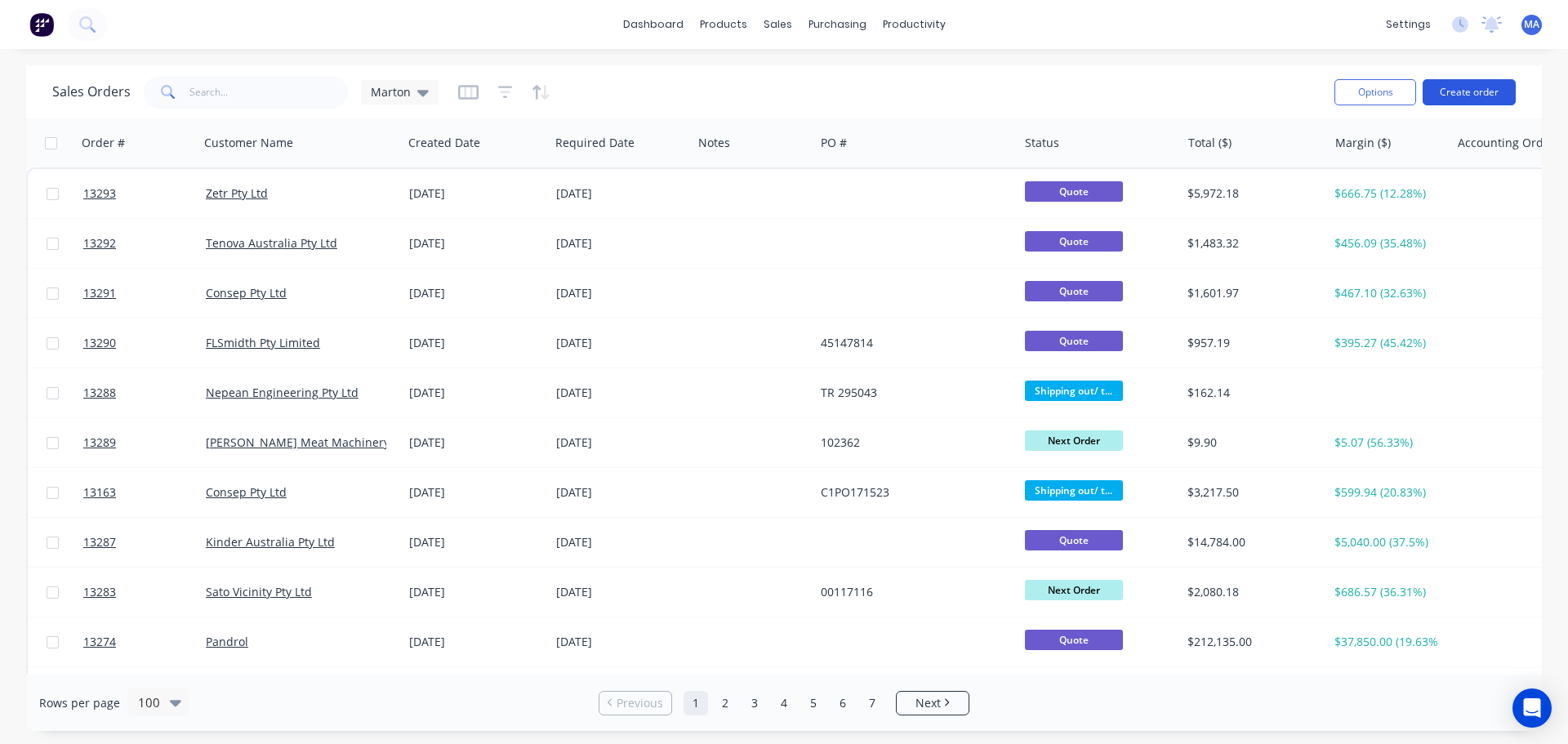
click at [1458, 95] on button "Create order" at bounding box center [1469, 92] width 93 height 26
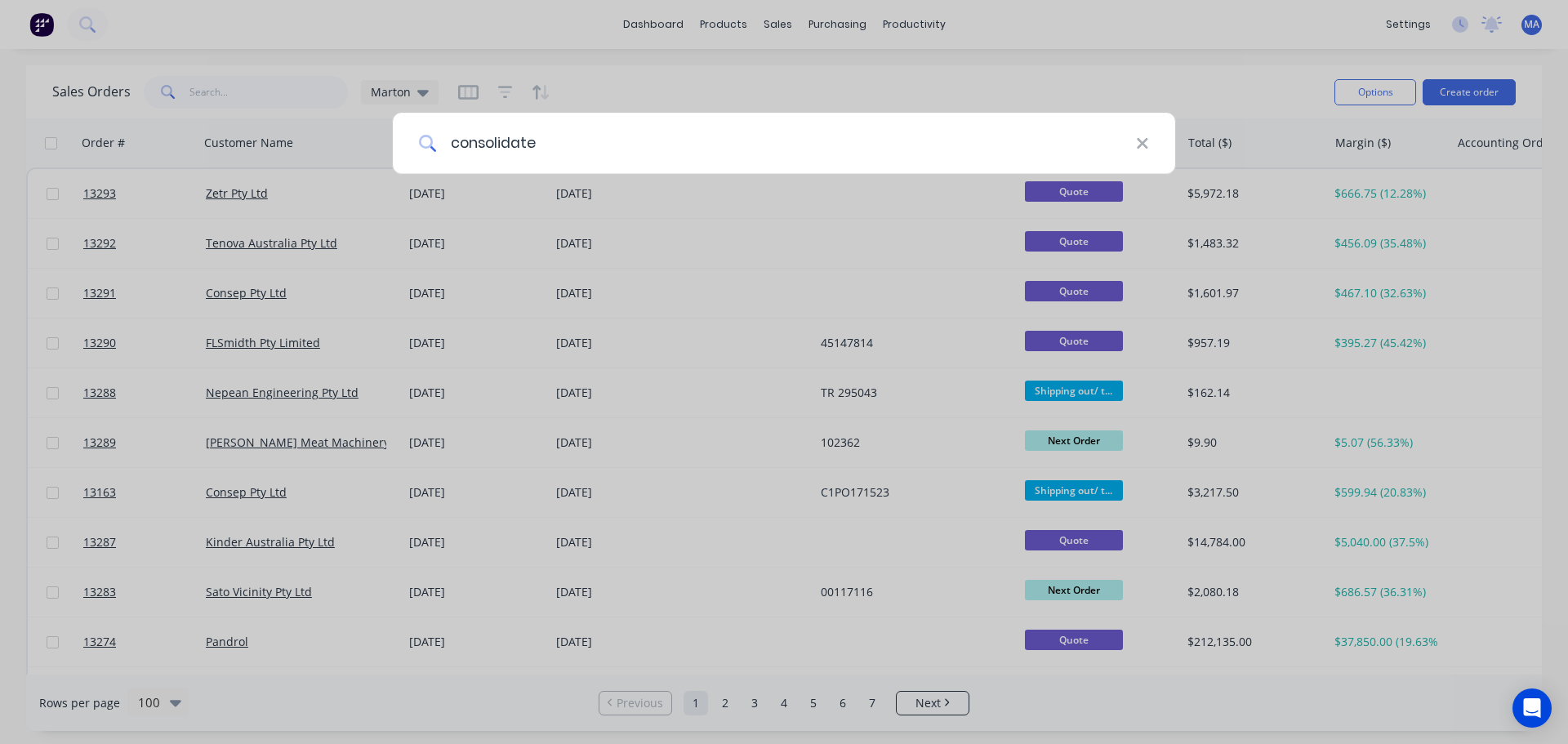
type input "consolidate"
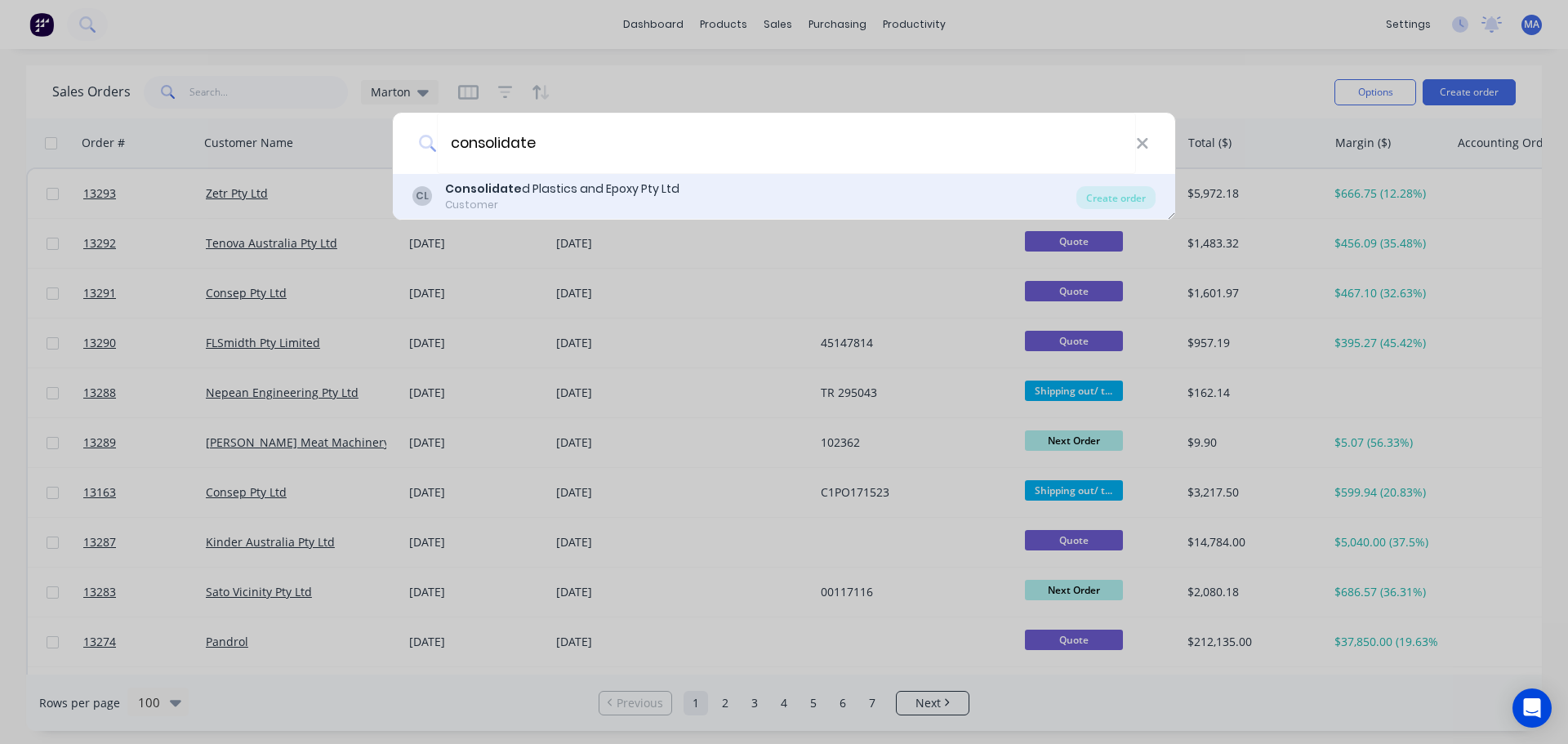
click at [500, 179] on div "CL Consolidate d Plastics and Epoxy Pty Ltd Customer Create order" at bounding box center [784, 197] width 782 height 46
click at [615, 183] on div "Consolidate d Plastics and Epoxy Pty Ltd" at bounding box center [562, 189] width 234 height 18
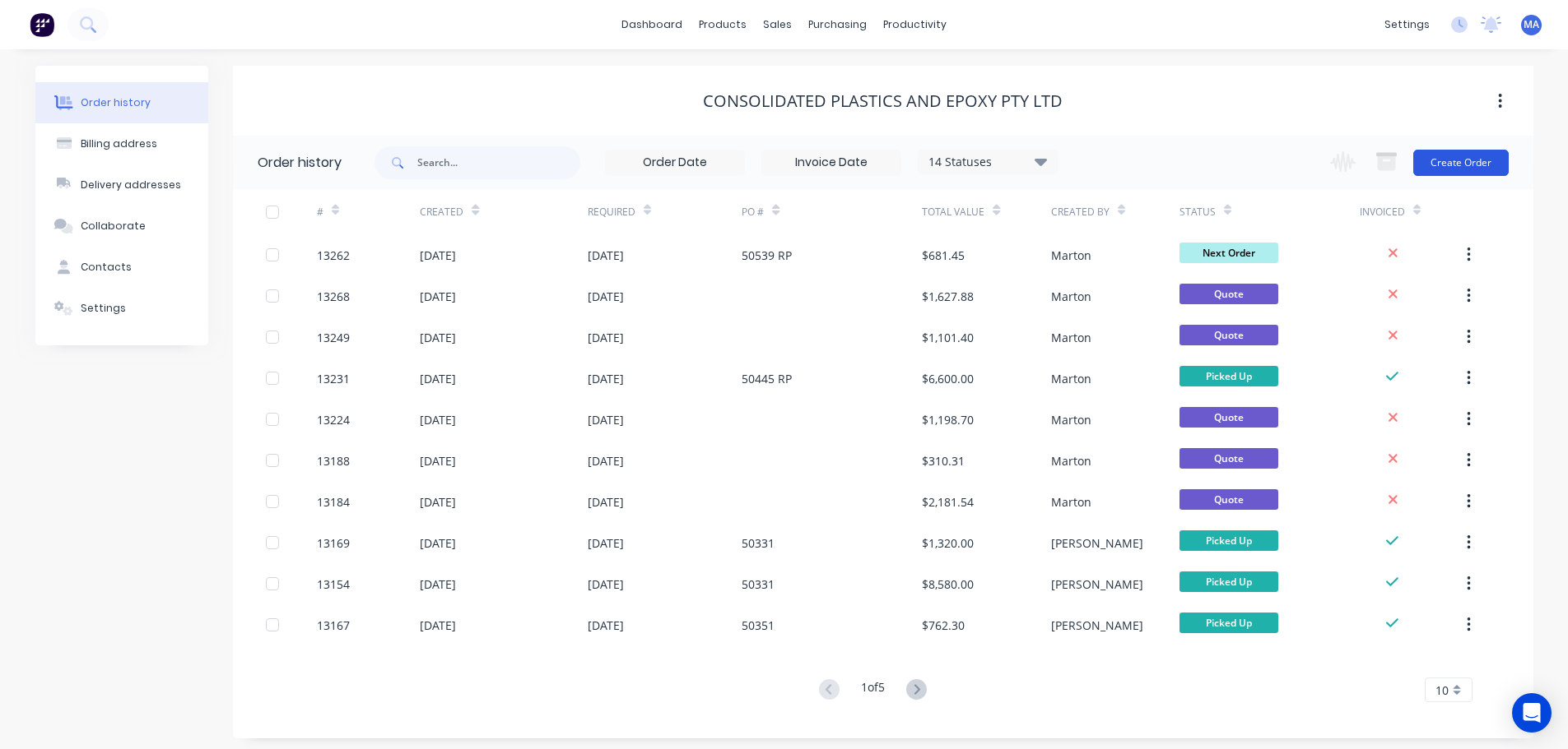
click at [1454, 166] on button "Create Order" at bounding box center [1460, 163] width 96 height 27
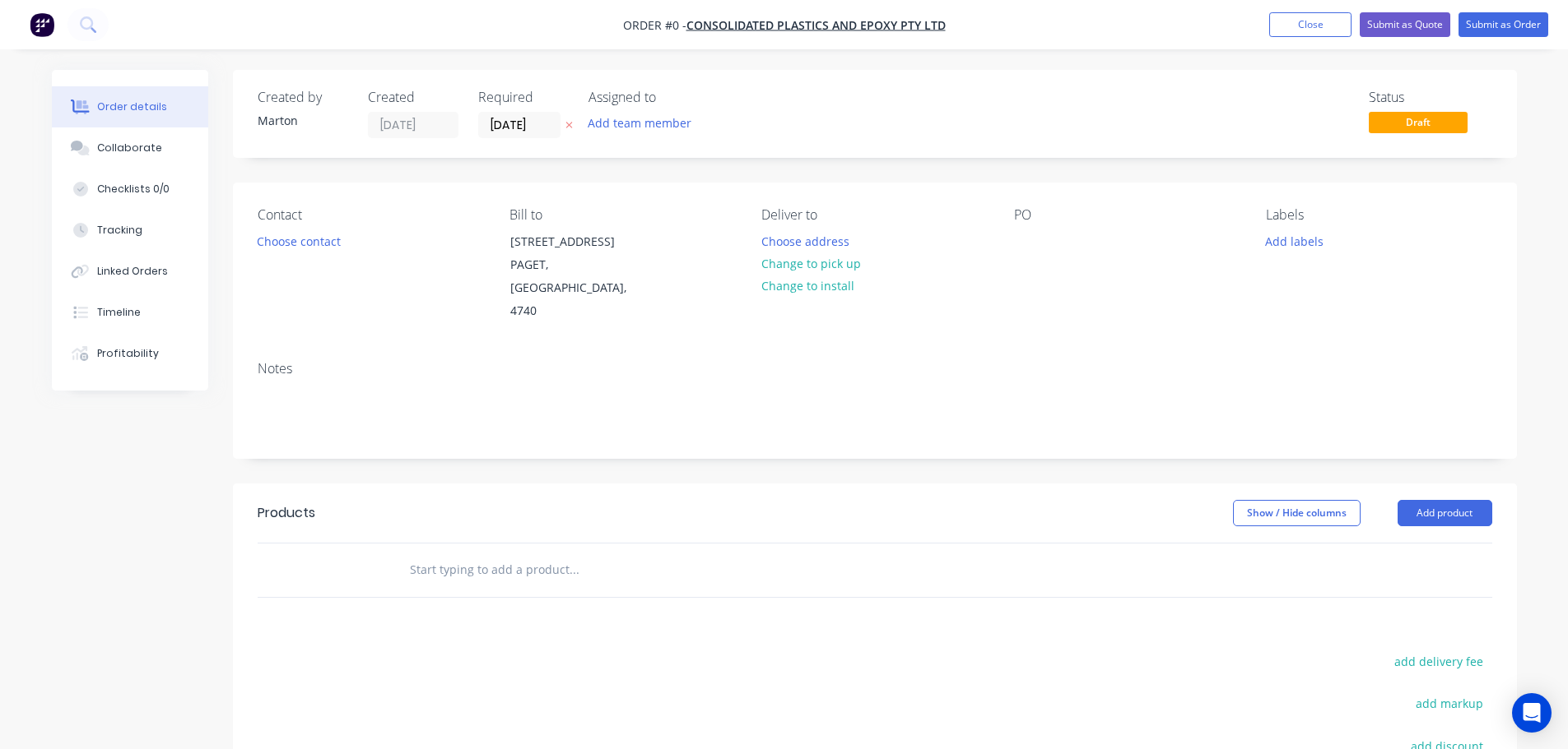
click at [351, 236] on div "Contact Choose contact" at bounding box center [370, 265] width 225 height 116
click at [330, 252] on div "Contact Choose contact" at bounding box center [370, 265] width 225 height 116
click at [312, 245] on button "Choose contact" at bounding box center [298, 241] width 102 height 23
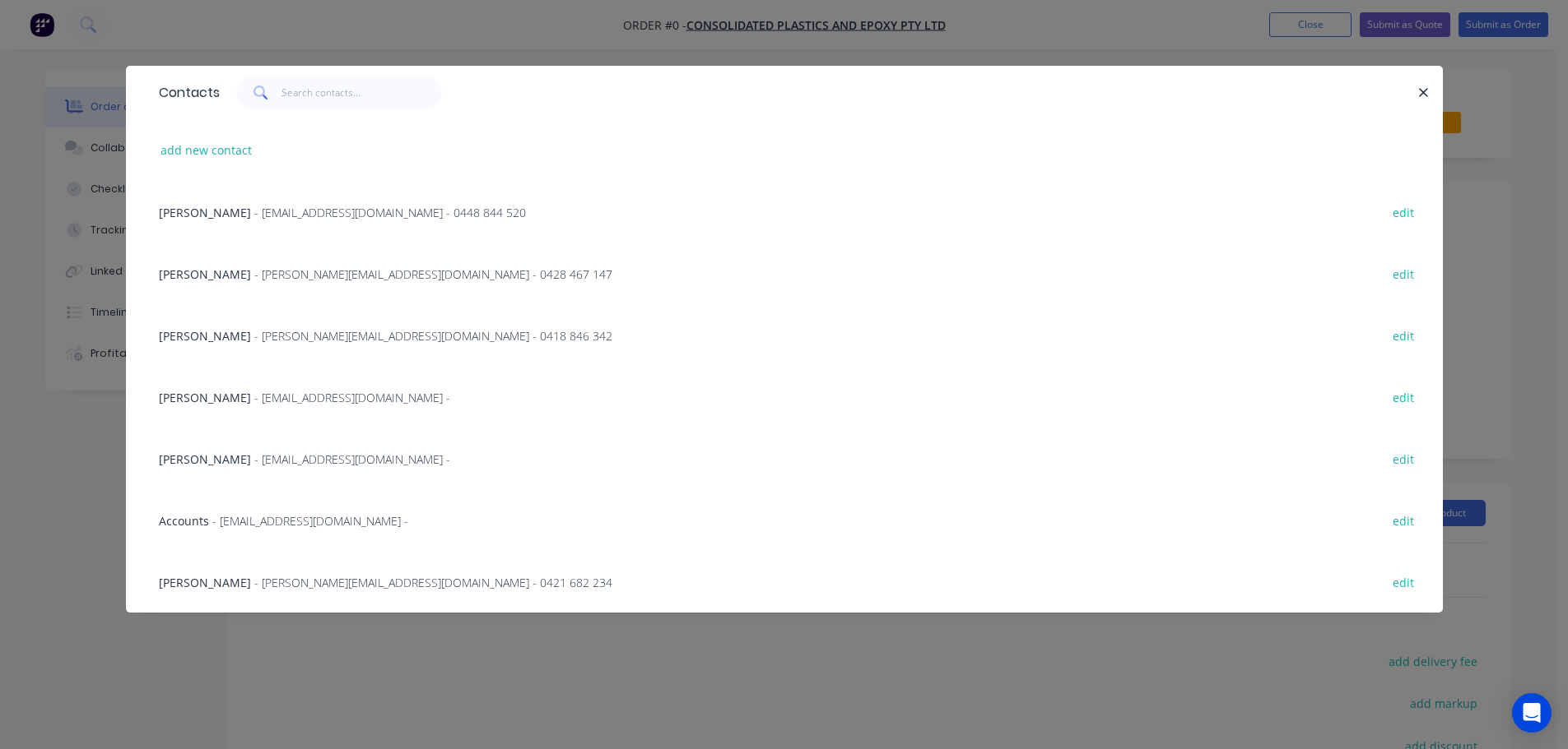
click at [255, 210] on span "- [EMAIL_ADDRESS][DOMAIN_NAME] - 0448 844 520" at bounding box center [390, 213] width 272 height 16
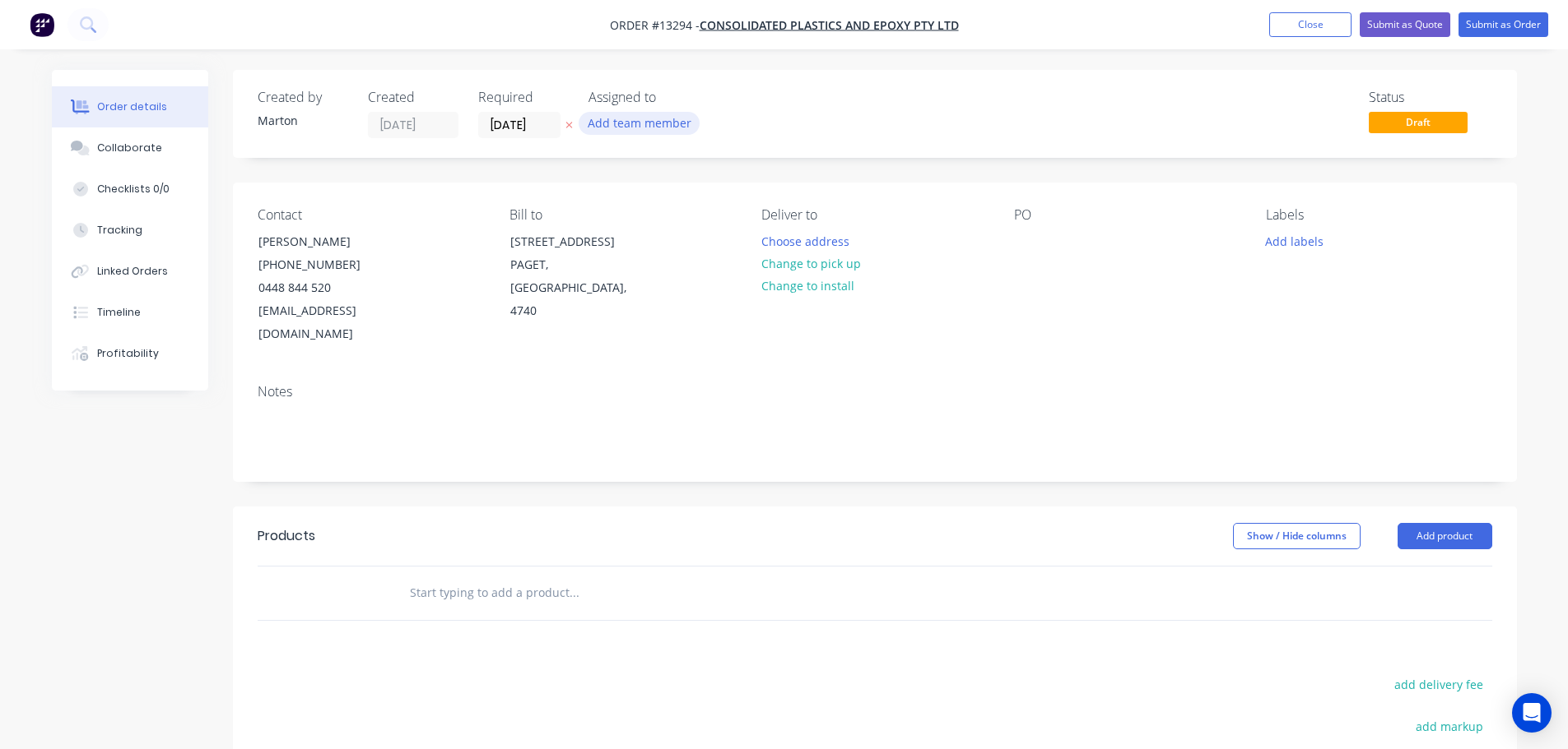
click at [643, 125] on button "Add team member" at bounding box center [639, 122] width 121 height 23
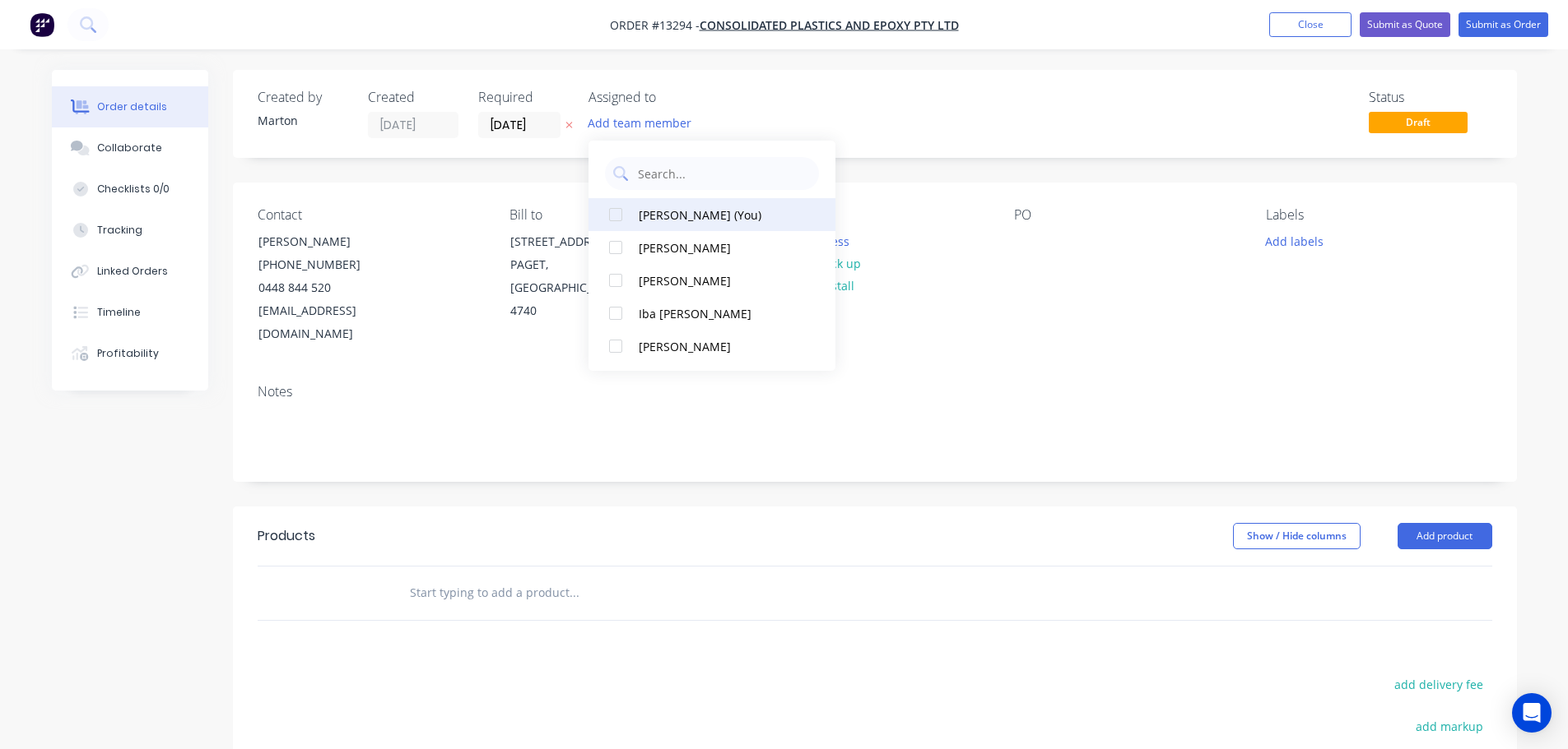
click at [626, 221] on div at bounding box center [615, 214] width 33 height 33
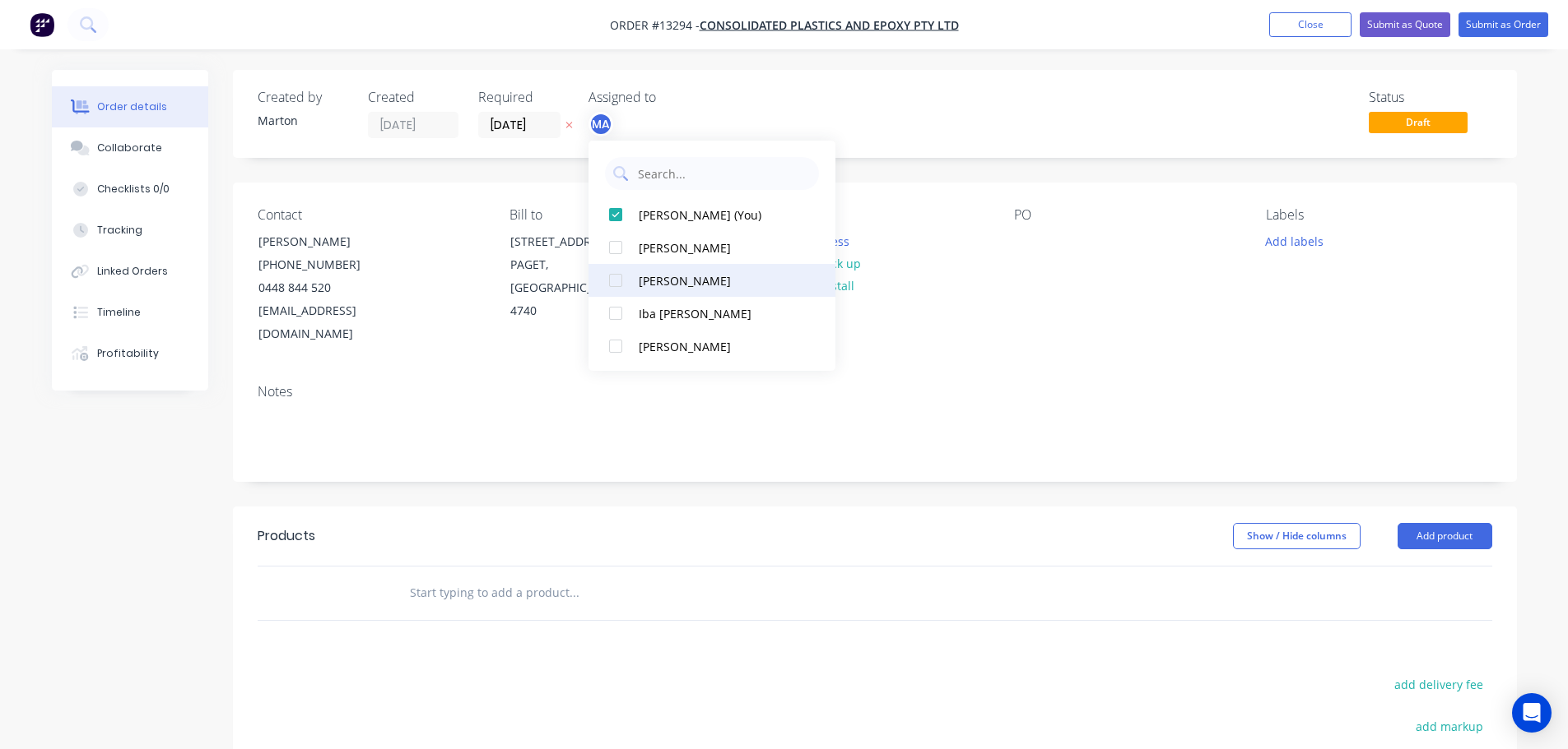
drag, startPoint x: 618, startPoint y: 246, endPoint x: 615, endPoint y: 276, distance: 30.1
click at [617, 250] on div at bounding box center [615, 247] width 33 height 33
click at [615, 280] on div at bounding box center [615, 280] width 33 height 33
click at [857, 84] on div "Created by [PERSON_NAME] Created [DATE] Required [DATE] Assigned to MA CK GS St…" at bounding box center [875, 113] width 1284 height 88
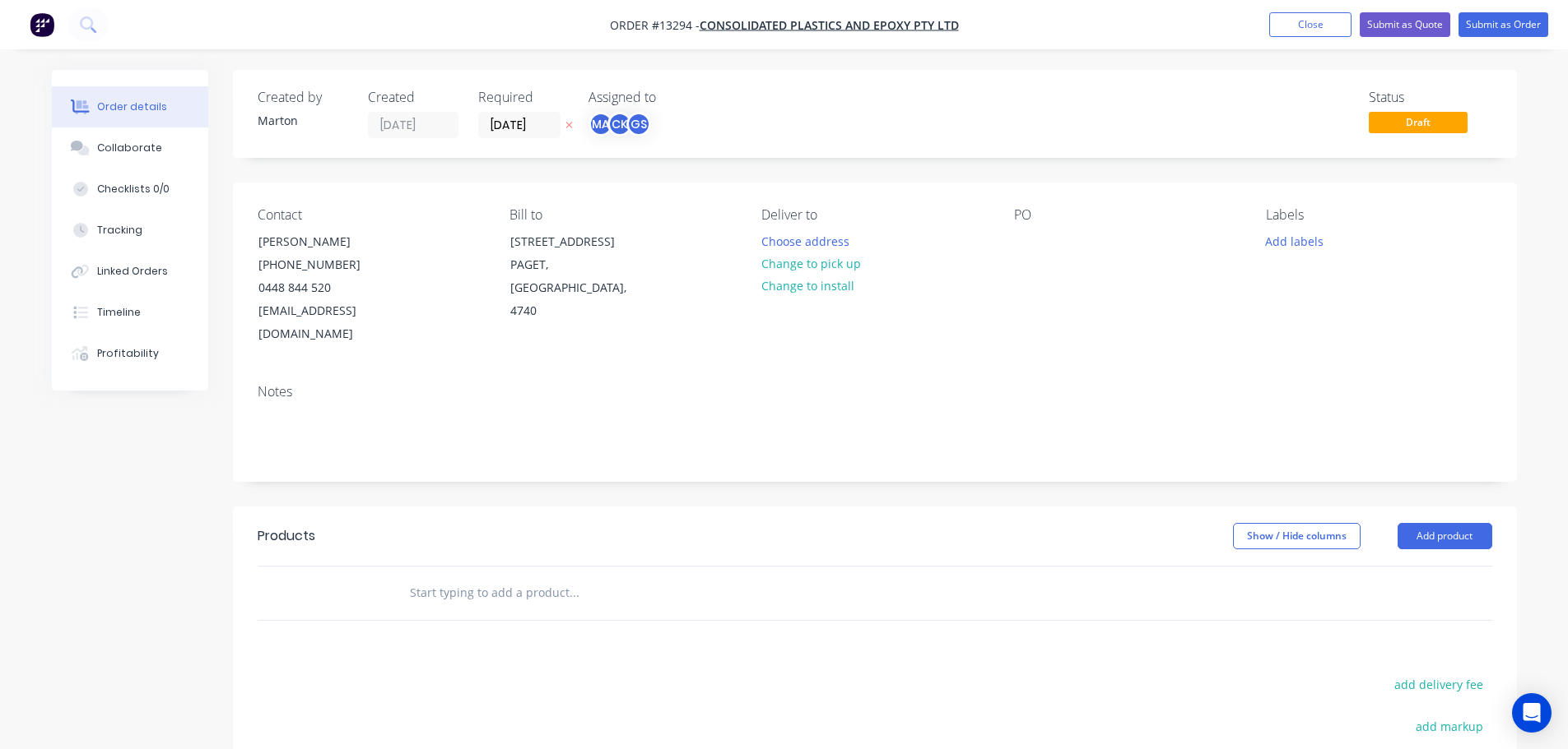
click at [505, 112] on label "[DATE]" at bounding box center [518, 124] width 82 height 27
click at [505, 112] on input "[DATE]" at bounding box center [519, 124] width 81 height 25
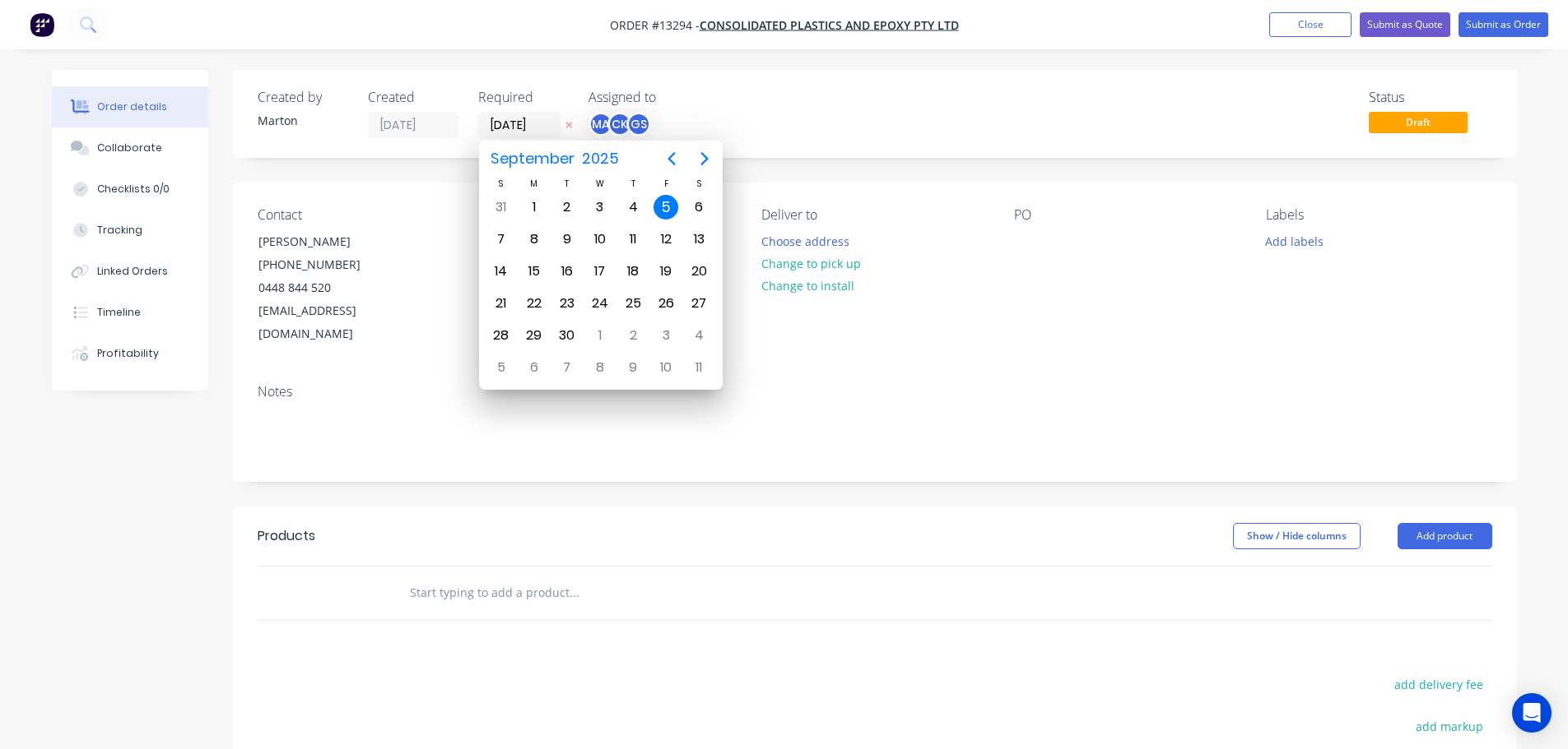
click at [826, 116] on div "Status Draft" at bounding box center [1123, 113] width 739 height 48
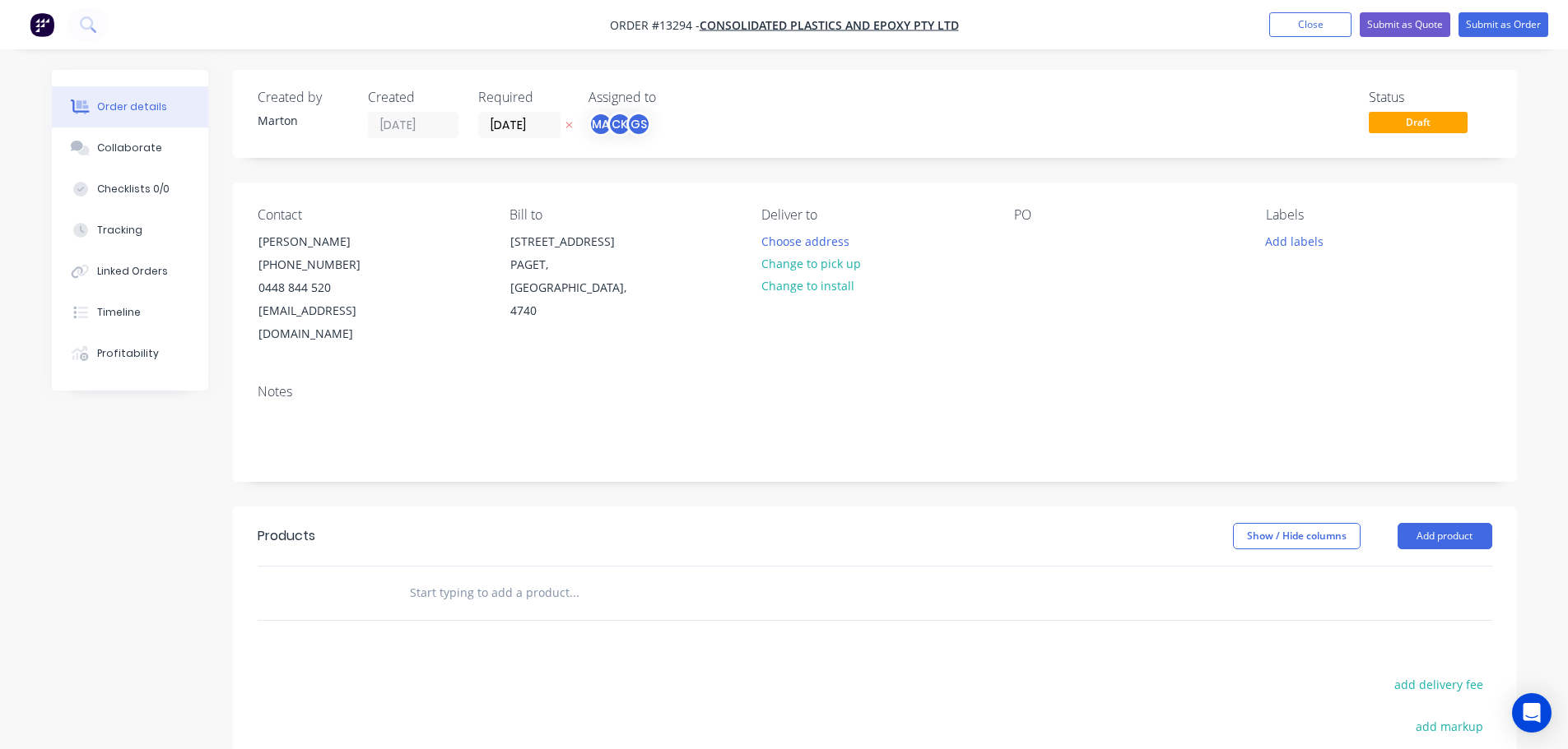
click at [483, 585] on input "text" at bounding box center [573, 592] width 329 height 33
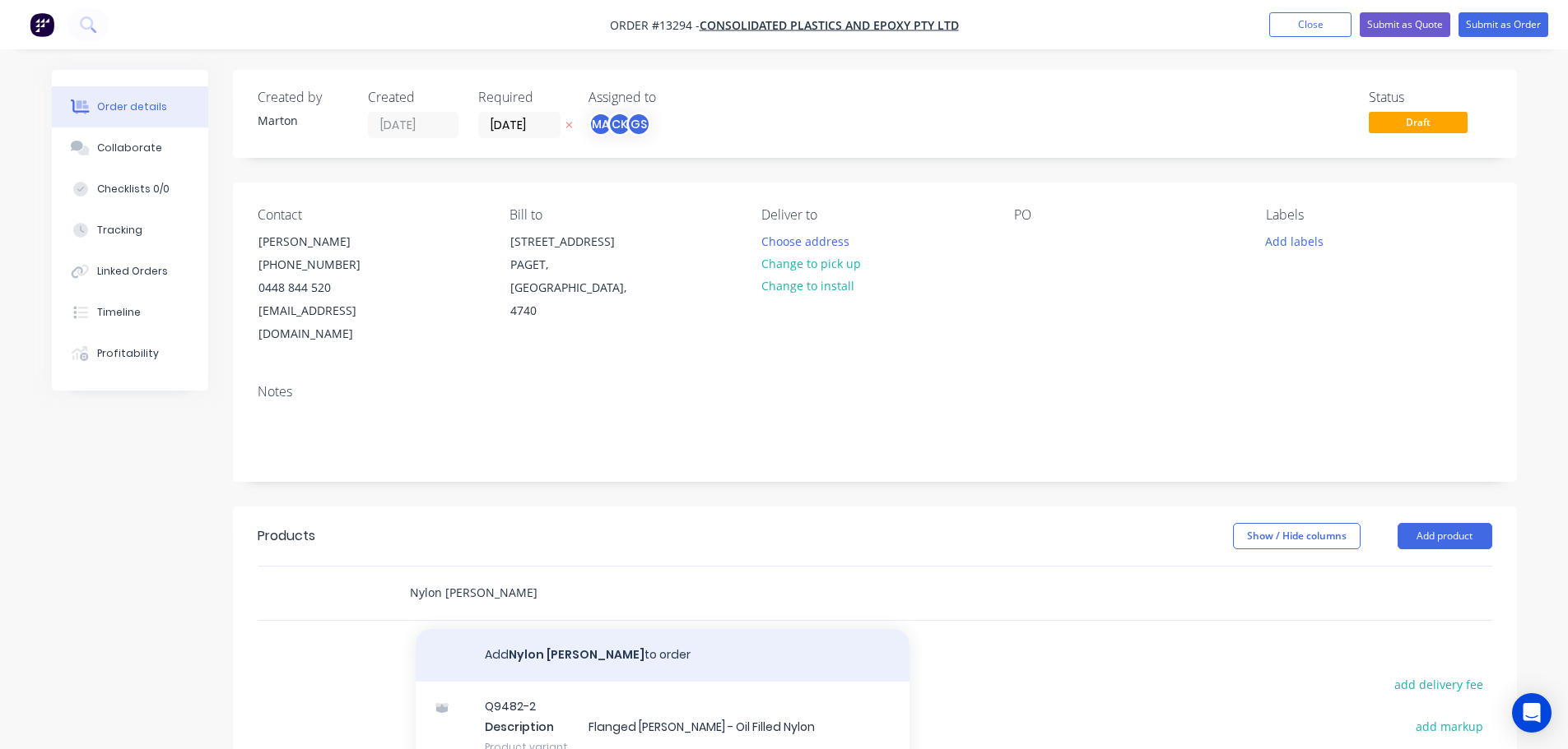
type input "Nylon [PERSON_NAME]"
click at [569, 634] on button "Add Nylon [PERSON_NAME] to order" at bounding box center [663, 655] width 494 height 52
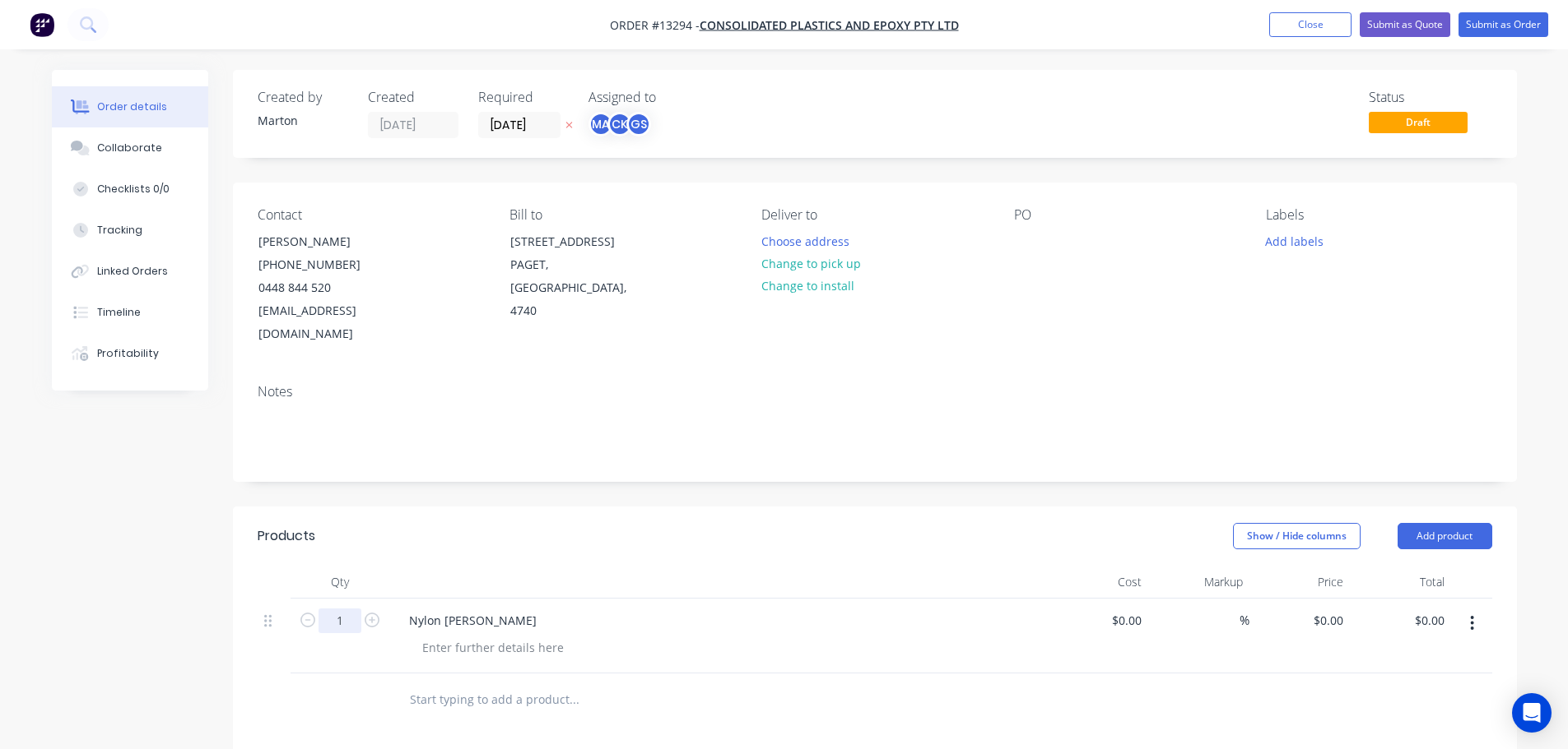
click at [353, 609] on input "1" at bounding box center [340, 621] width 42 height 25
type input "80"
click at [482, 636] on div at bounding box center [493, 647] width 168 height 24
click at [545, 636] on div at bounding box center [493, 647] width 168 height 24
drag, startPoint x: 442, startPoint y: 595, endPoint x: 378, endPoint y: 600, distance: 64.2
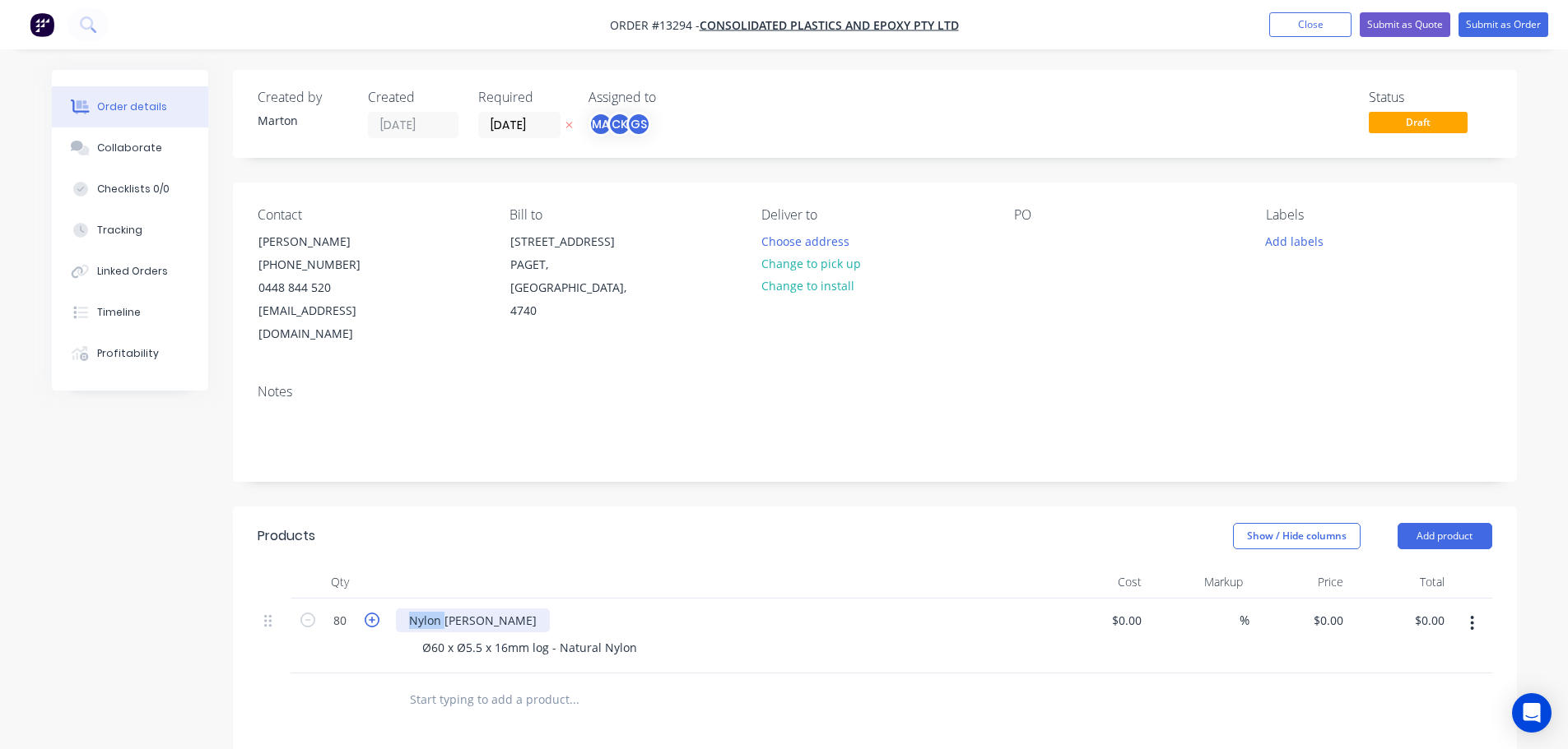
click at [379, 600] on div "80 Nylon [PERSON_NAME] Ø60 x Ø5.5 x 16mm log - Natural Nylon $0.00 $0.00 % $0.0…" at bounding box center [875, 637] width 1234 height 75
click at [765, 684] on div at bounding box center [643, 700] width 494 height 33
click at [1431, 523] on button "Add product" at bounding box center [1445, 536] width 95 height 27
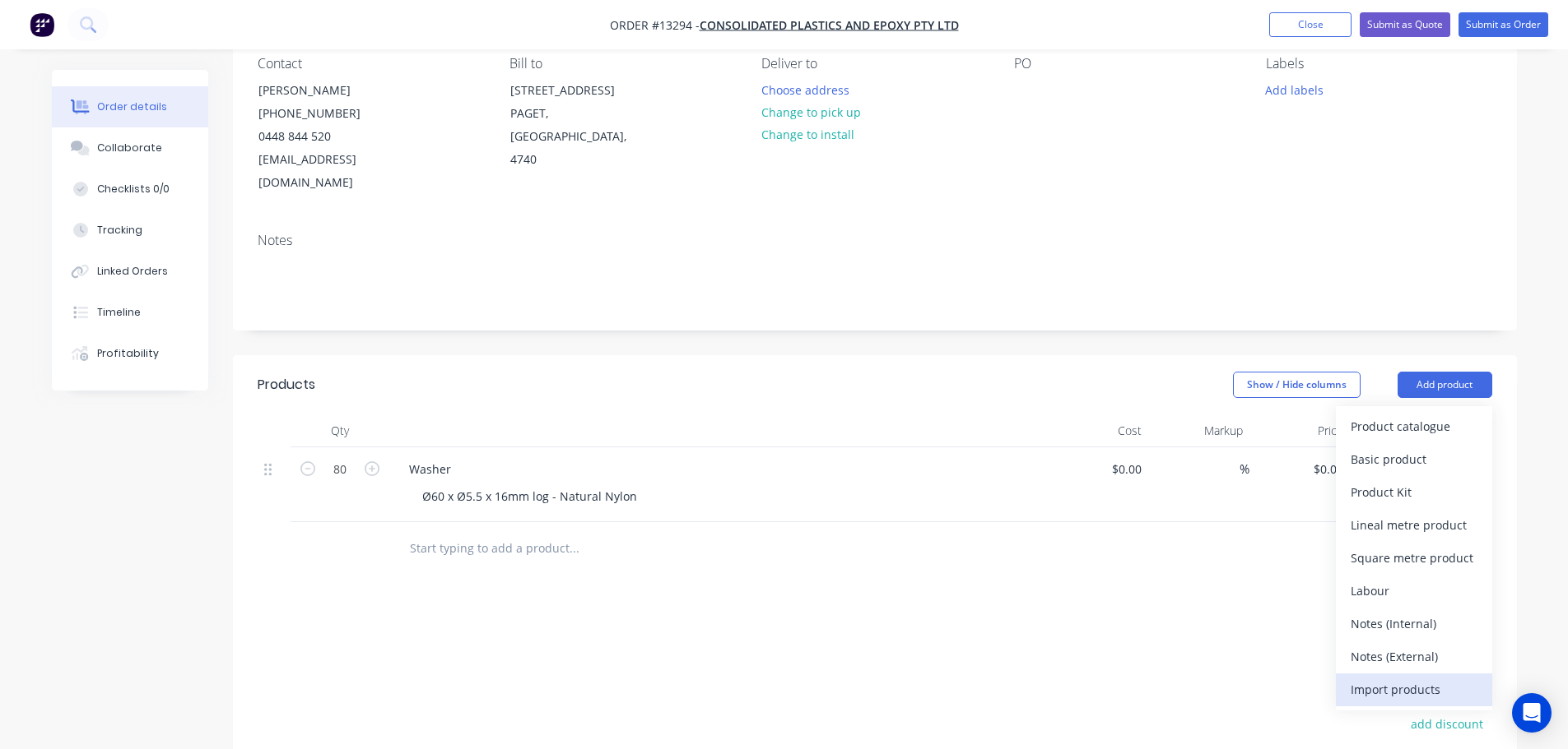
scroll to position [165, 0]
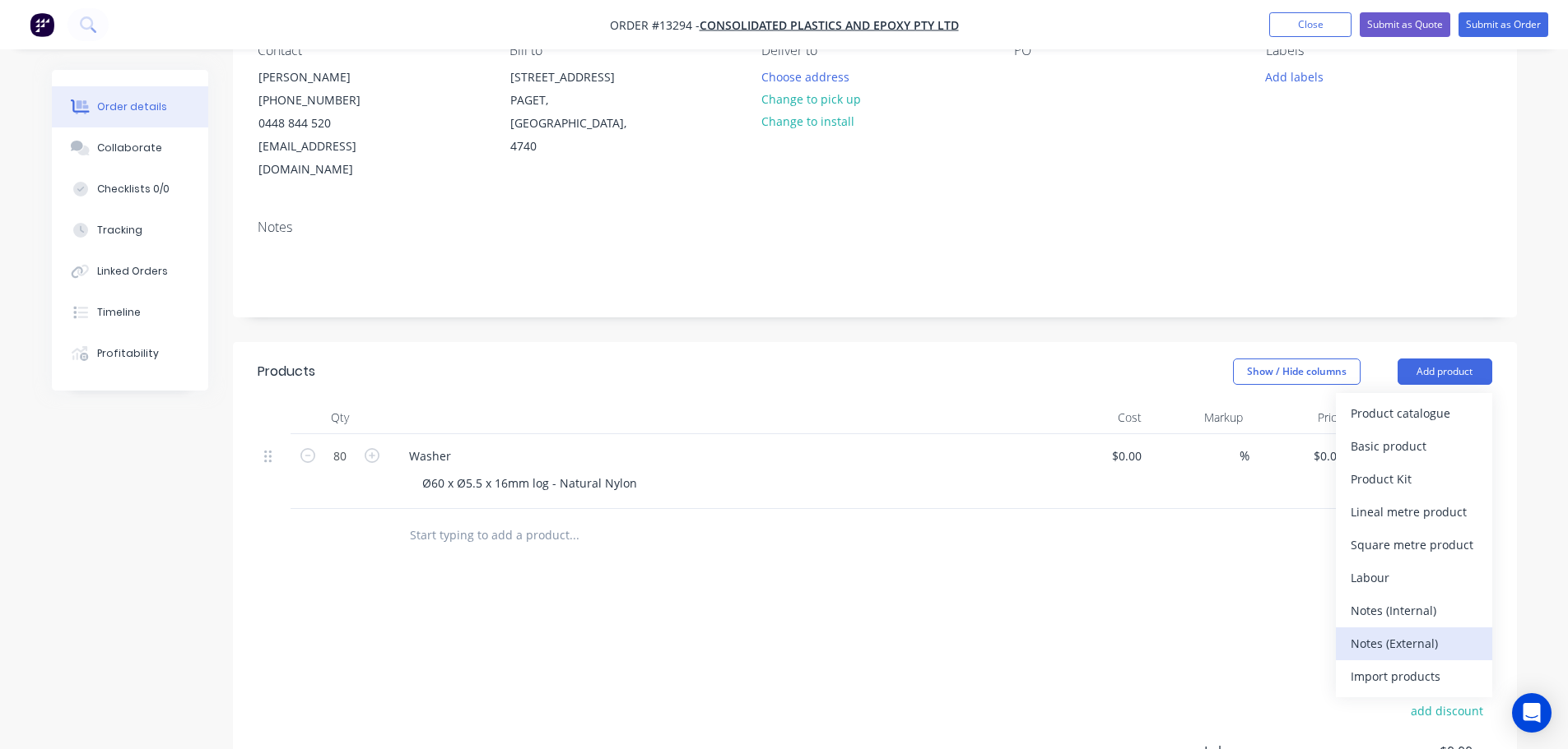
click at [1406, 632] on div "Notes (External)" at bounding box center [1414, 643] width 126 height 24
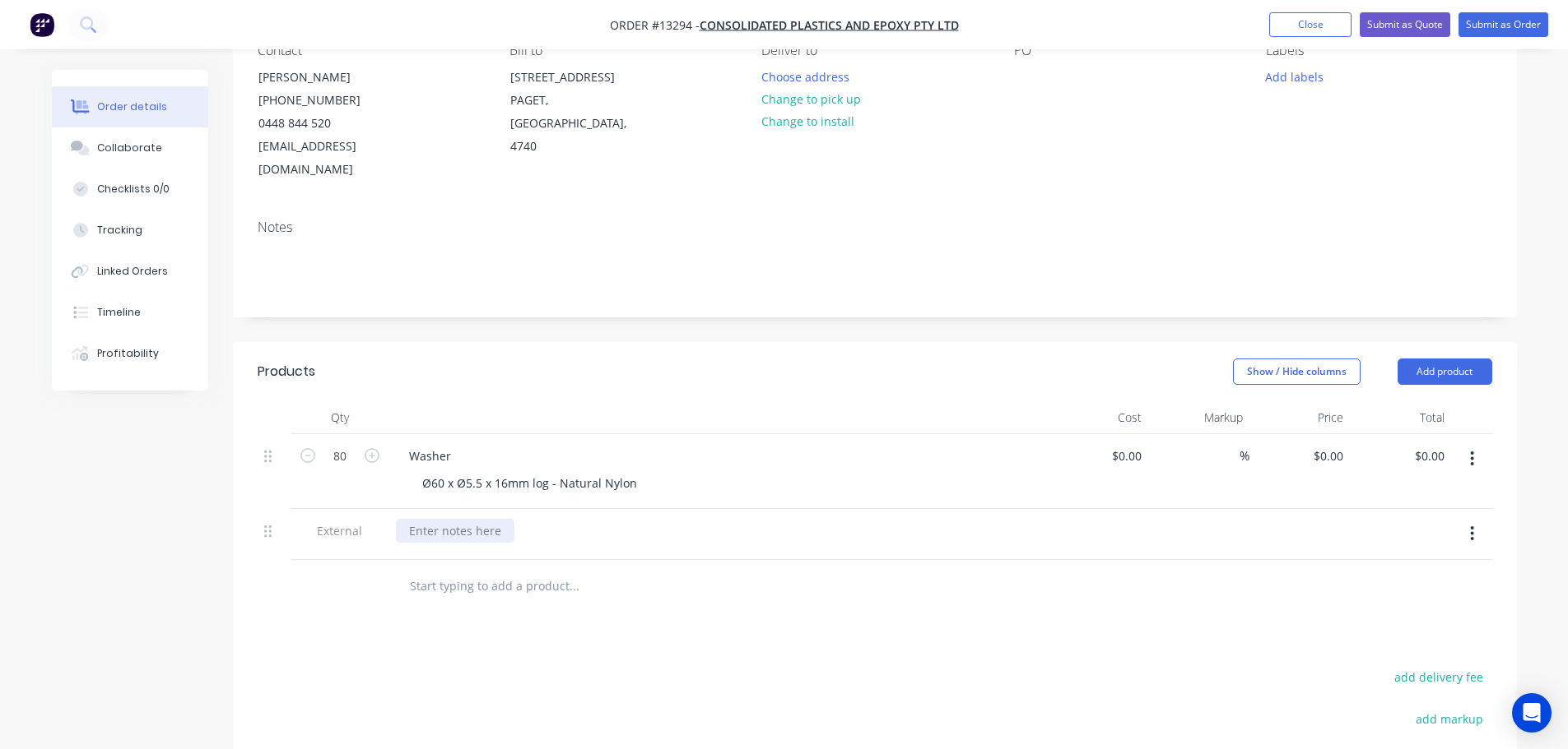
click at [455, 519] on div at bounding box center [455, 531] width 118 height 24
click at [553, 519] on div "Lead Time: 1 week from receving [PERSON_NAME]" at bounding box center [547, 531] width 303 height 24
click at [679, 526] on div "Lead Time: 1 week from receiving PO" at bounding box center [718, 535] width 659 height 51
click at [1137, 444] on input at bounding box center [1129, 456] width 38 height 24
type input "$3.17"
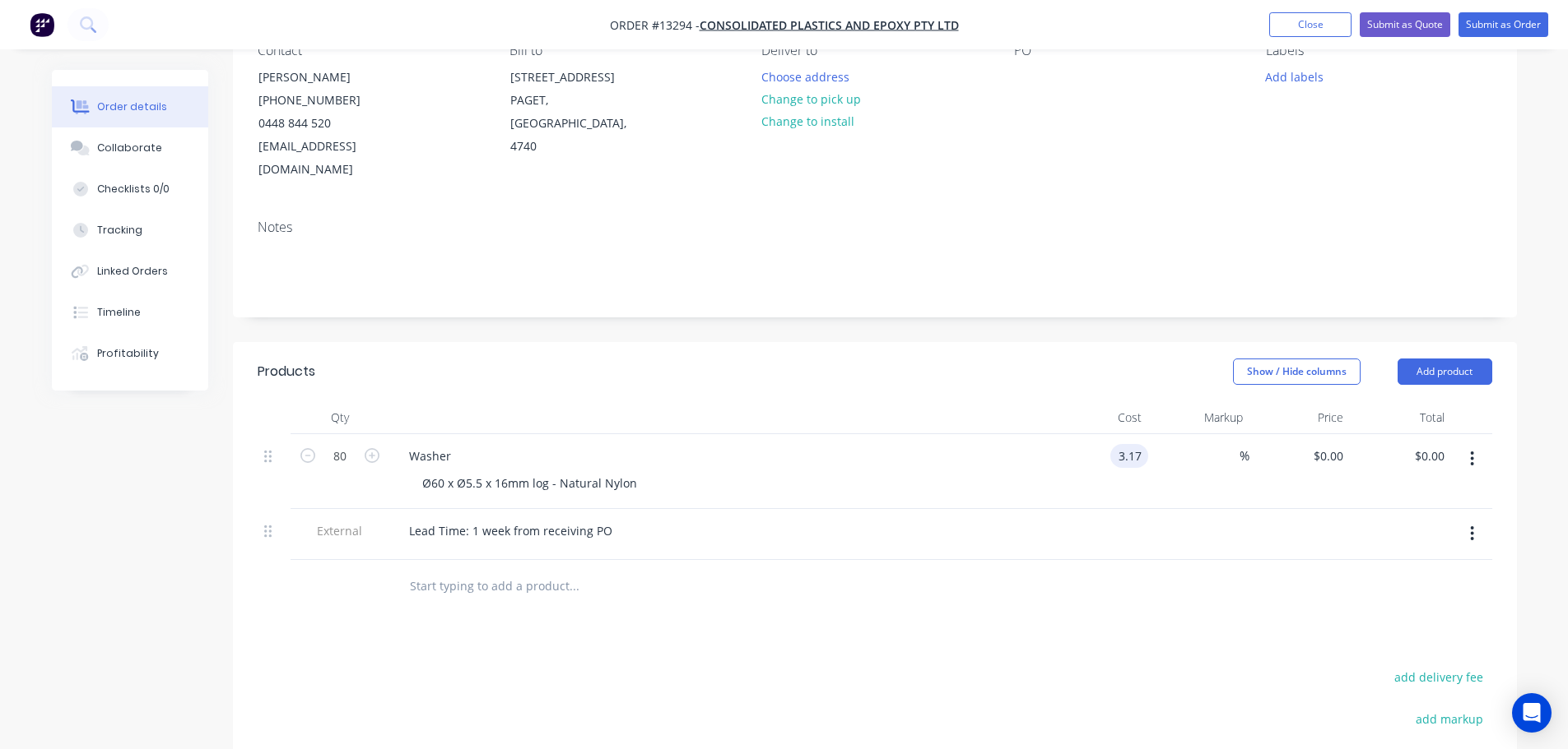
type input "$3.17"
type input "$253.60"
click at [1153, 481] on div "%" at bounding box center [1199, 472] width 102 height 75
click at [1234, 444] on input at bounding box center [1229, 456] width 19 height 24
type input "55"
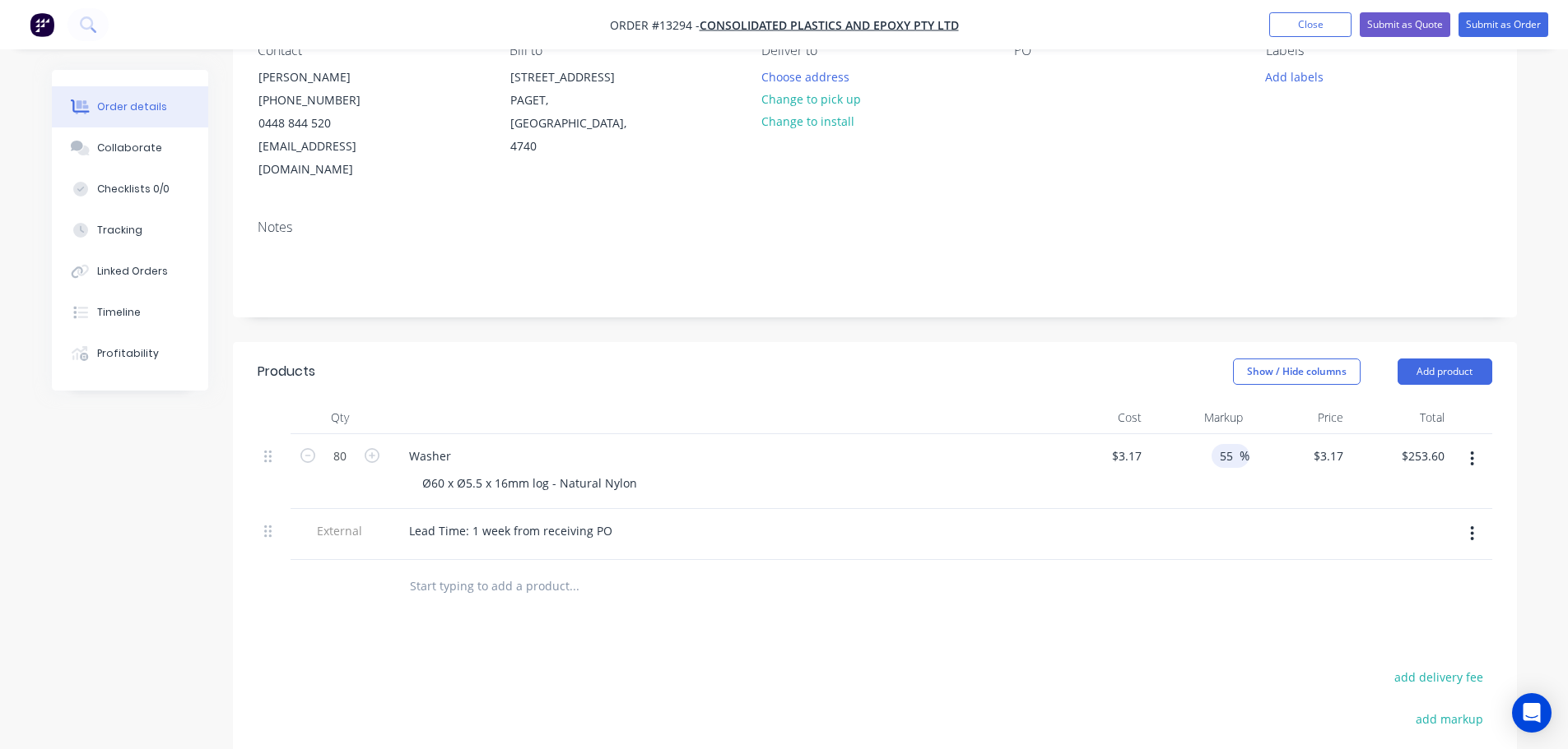
type input "$4.9135"
type input "$393.08"
click at [1228, 473] on div "55 55 %" at bounding box center [1199, 472] width 102 height 75
click at [1294, 472] on div "$4.9135 $4.9135" at bounding box center [1299, 472] width 102 height 75
click at [1449, 666] on button "add delivery fee" at bounding box center [1440, 677] width 107 height 23
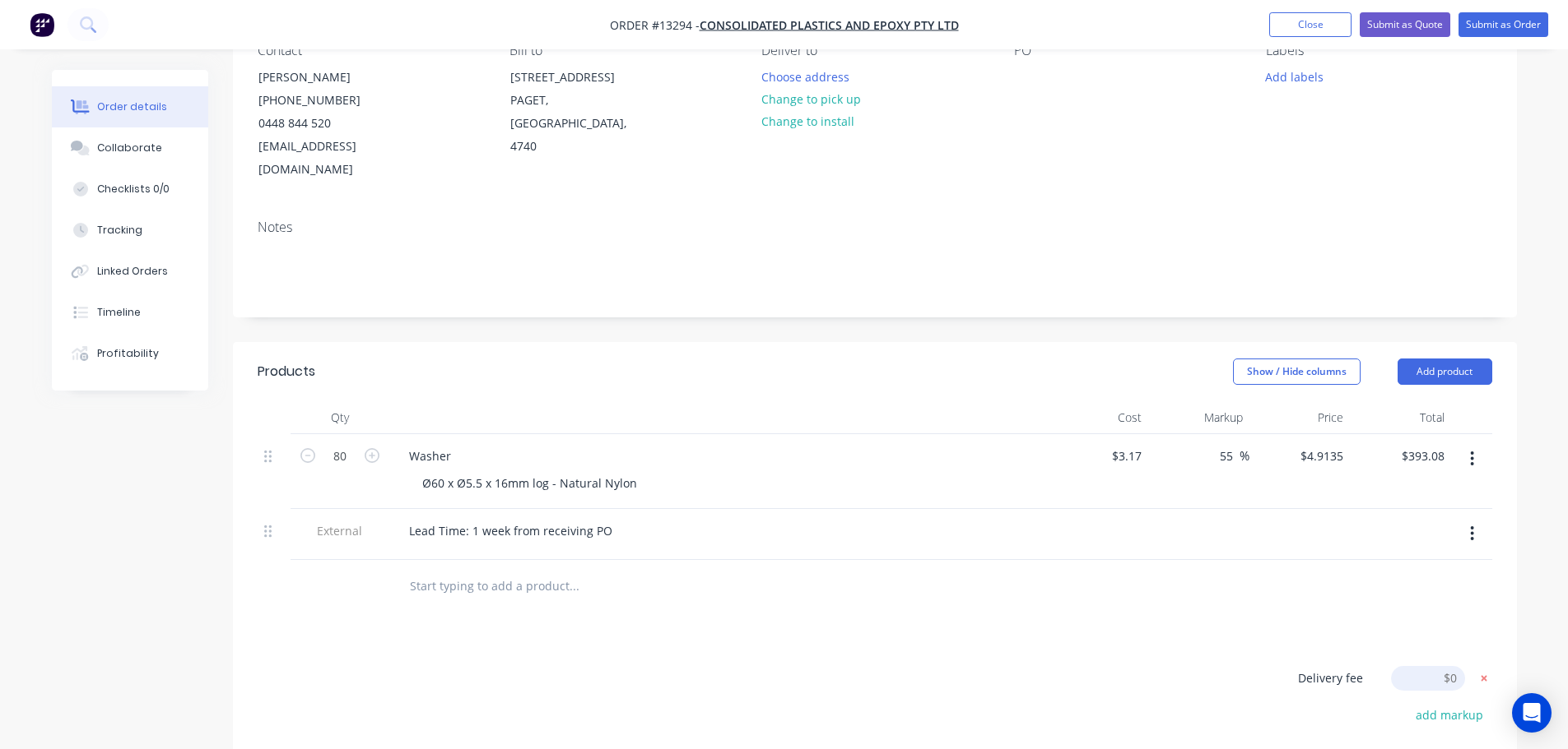
click at [1491, 670] on icon at bounding box center [1483, 678] width 17 height 17
click at [1405, 27] on button "Submit as Quote" at bounding box center [1405, 25] width 91 height 25
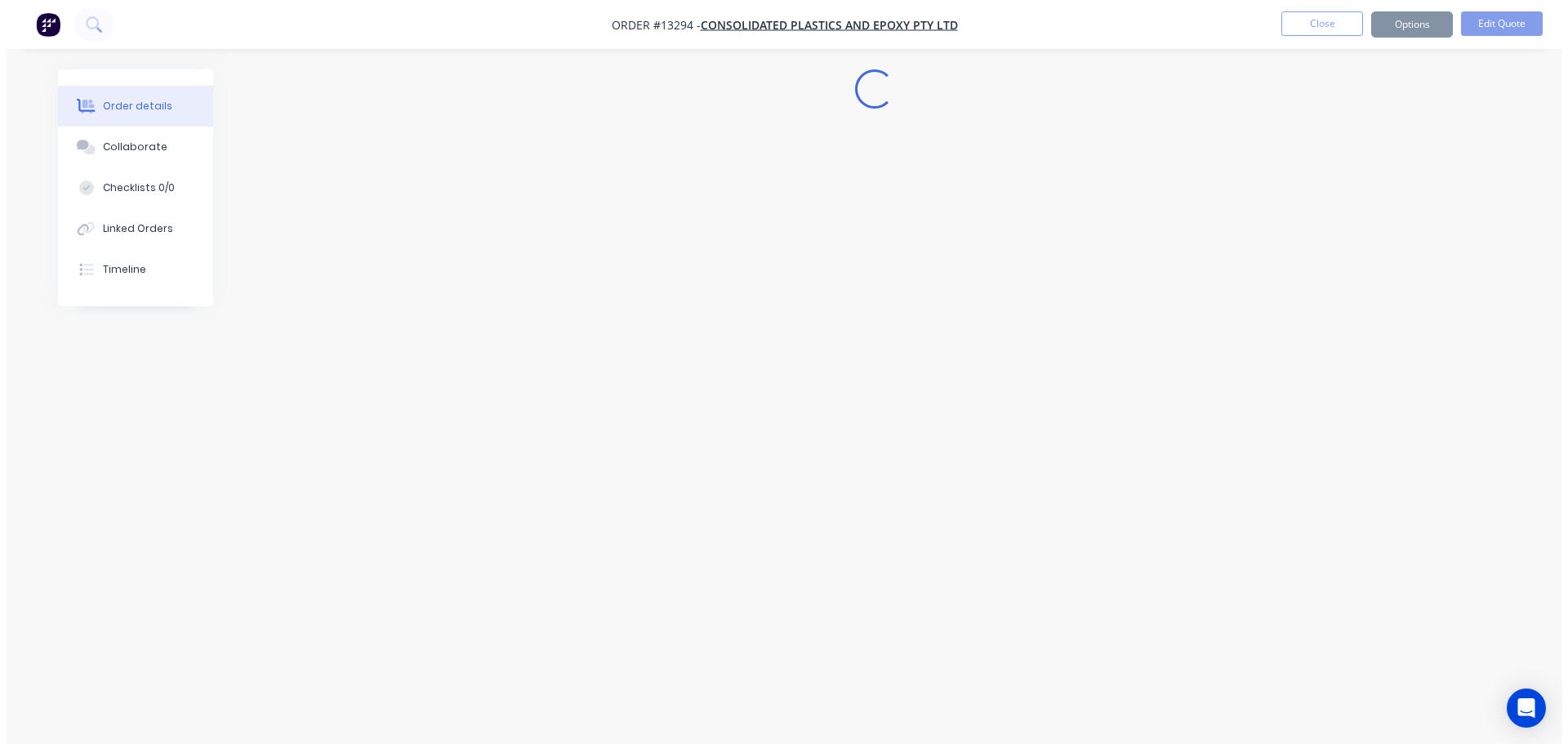
scroll to position [0, 0]
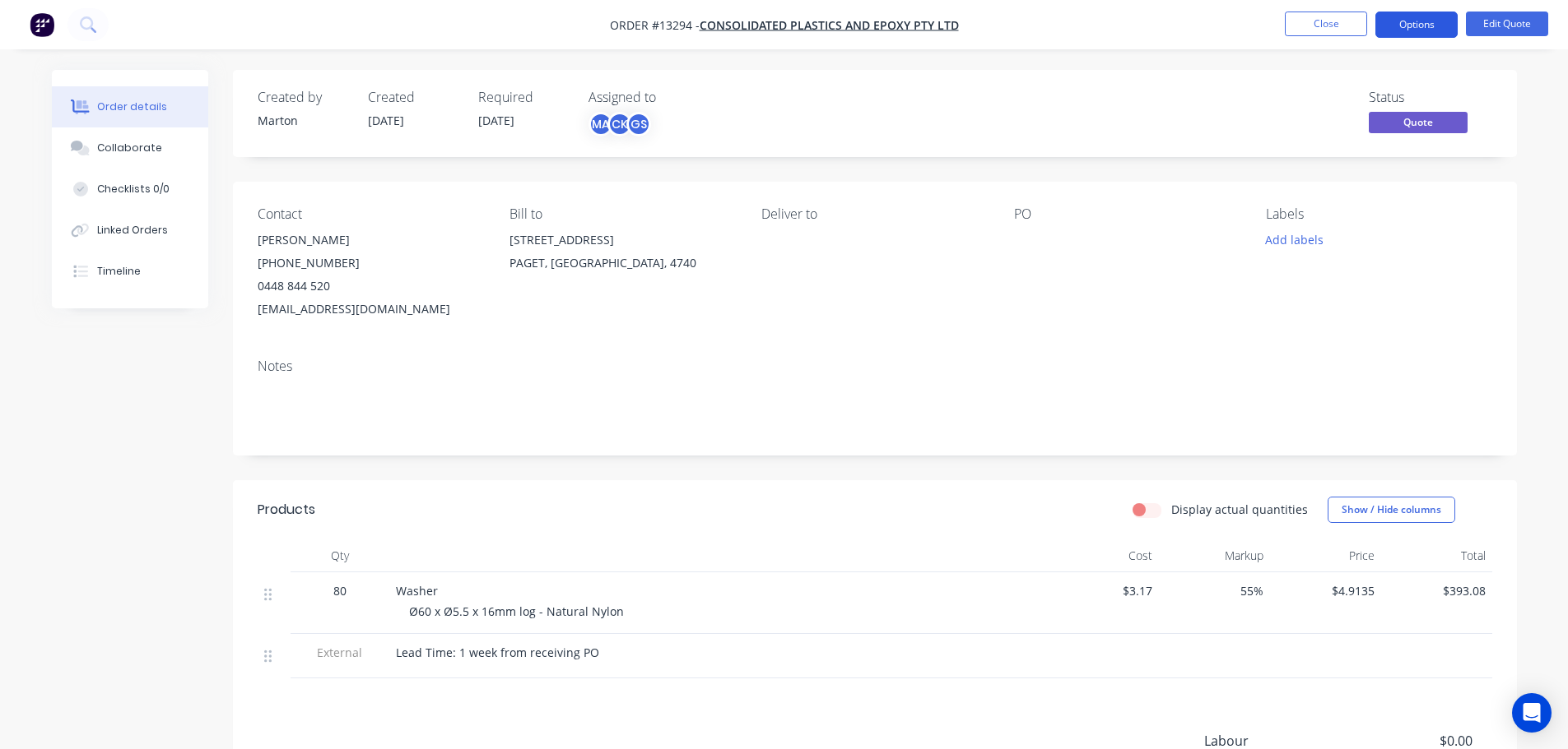
click at [1415, 34] on button "Options" at bounding box center [1416, 25] width 82 height 27
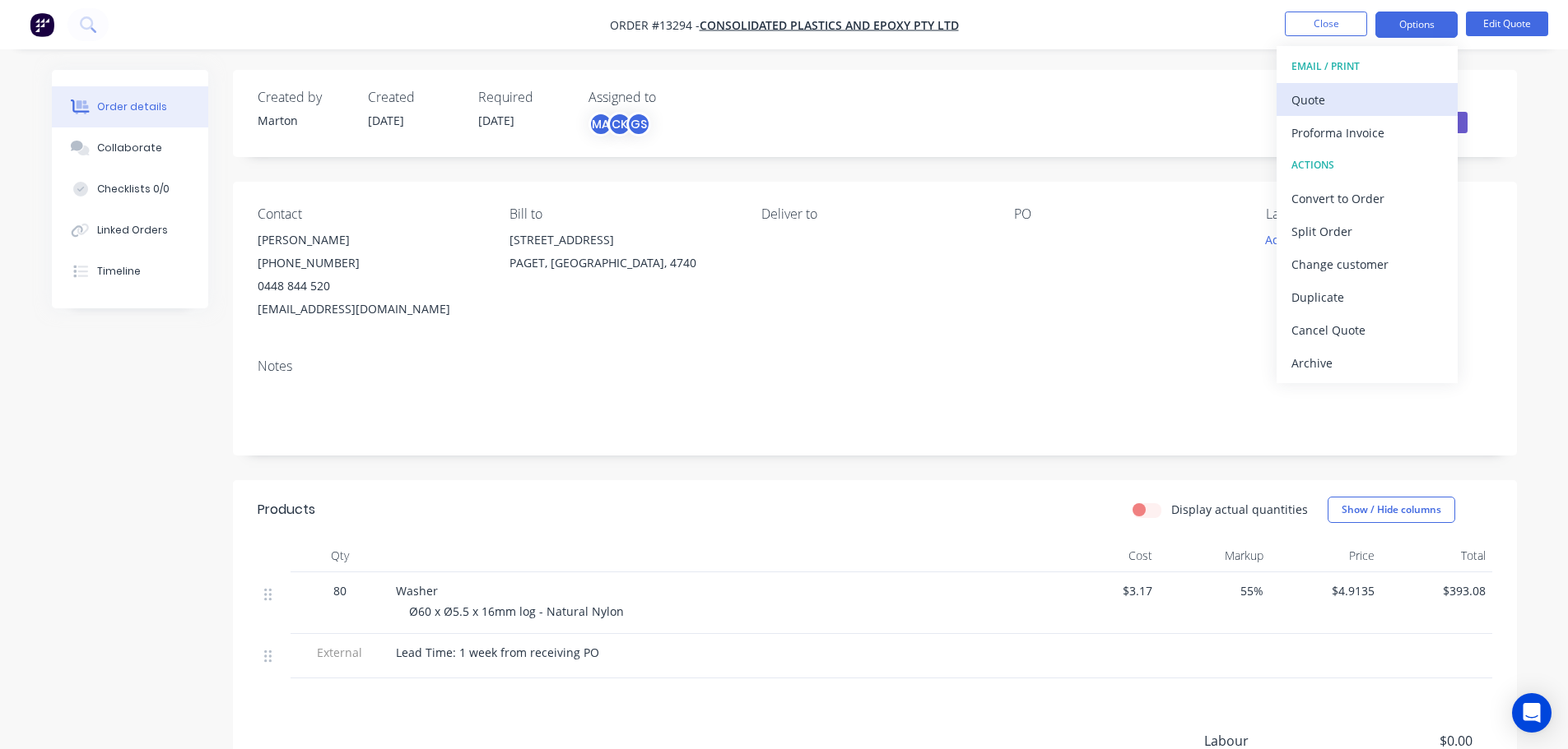
click at [1388, 86] on button "Quote" at bounding box center [1367, 99] width 181 height 33
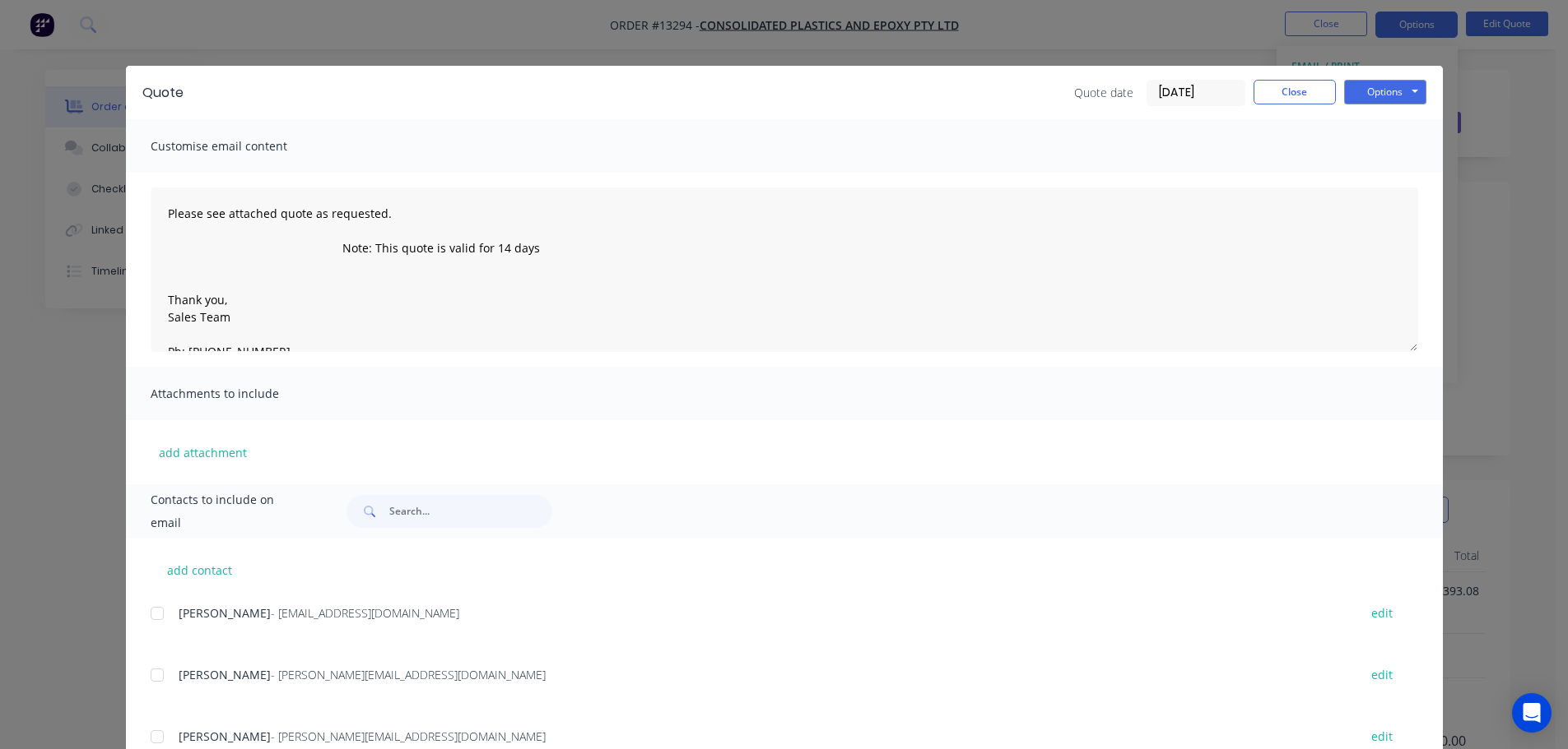
click at [147, 620] on div at bounding box center [157, 613] width 33 height 33
click at [1397, 95] on button "Options" at bounding box center [1384, 92] width 82 height 25
click at [1379, 171] on button "Email" at bounding box center [1396, 176] width 106 height 28
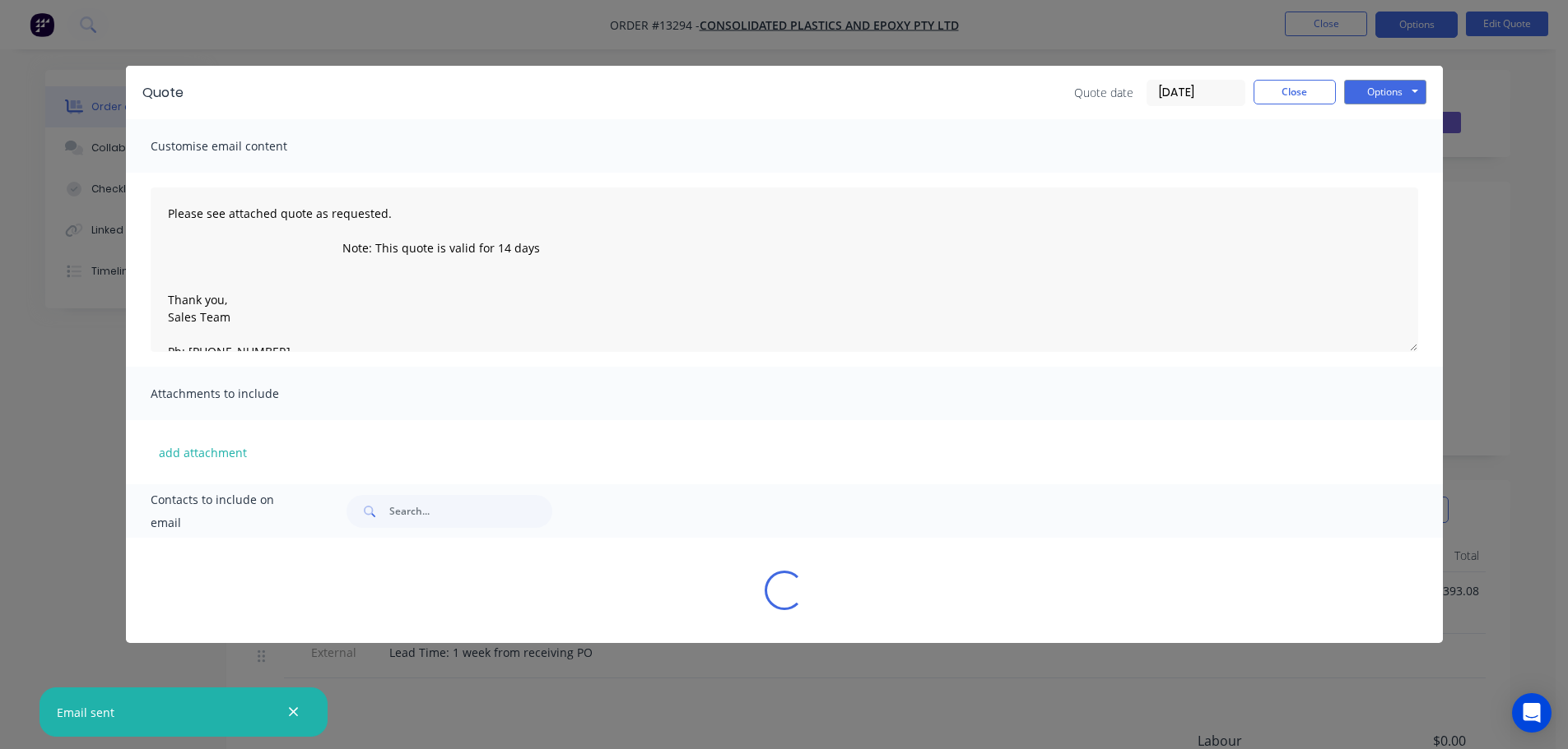
type textarea "Please see attached quote as requested. Note: This quote is valid for 14 days T…"
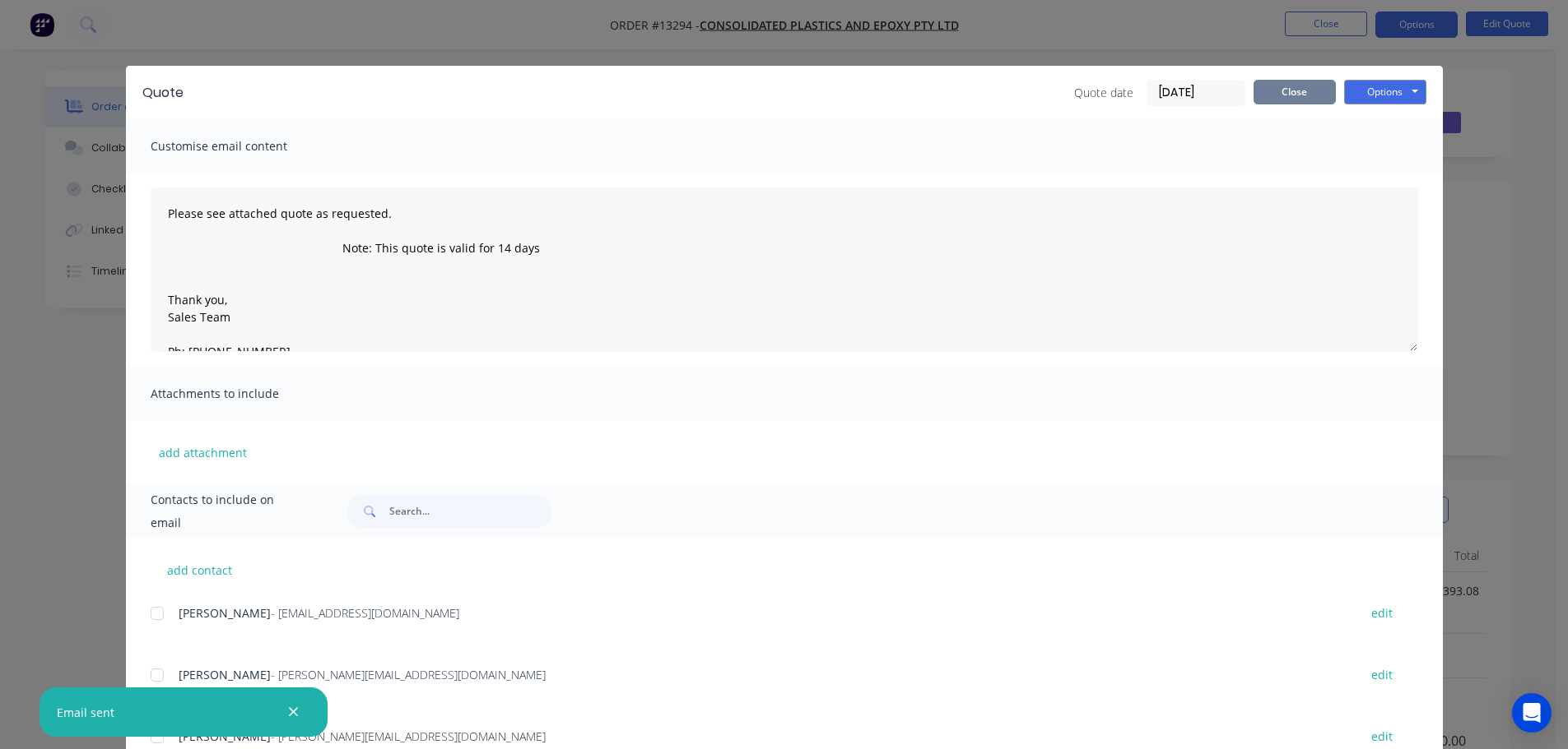
drag, startPoint x: 1263, startPoint y: 106, endPoint x: 1279, endPoint y: 81, distance: 29.7
click at [1263, 105] on div "Quote date [DATE] Close Options Preview Print Email" at bounding box center [1250, 93] width 353 height 27
click at [1290, 81] on button "Close" at bounding box center [1294, 92] width 82 height 25
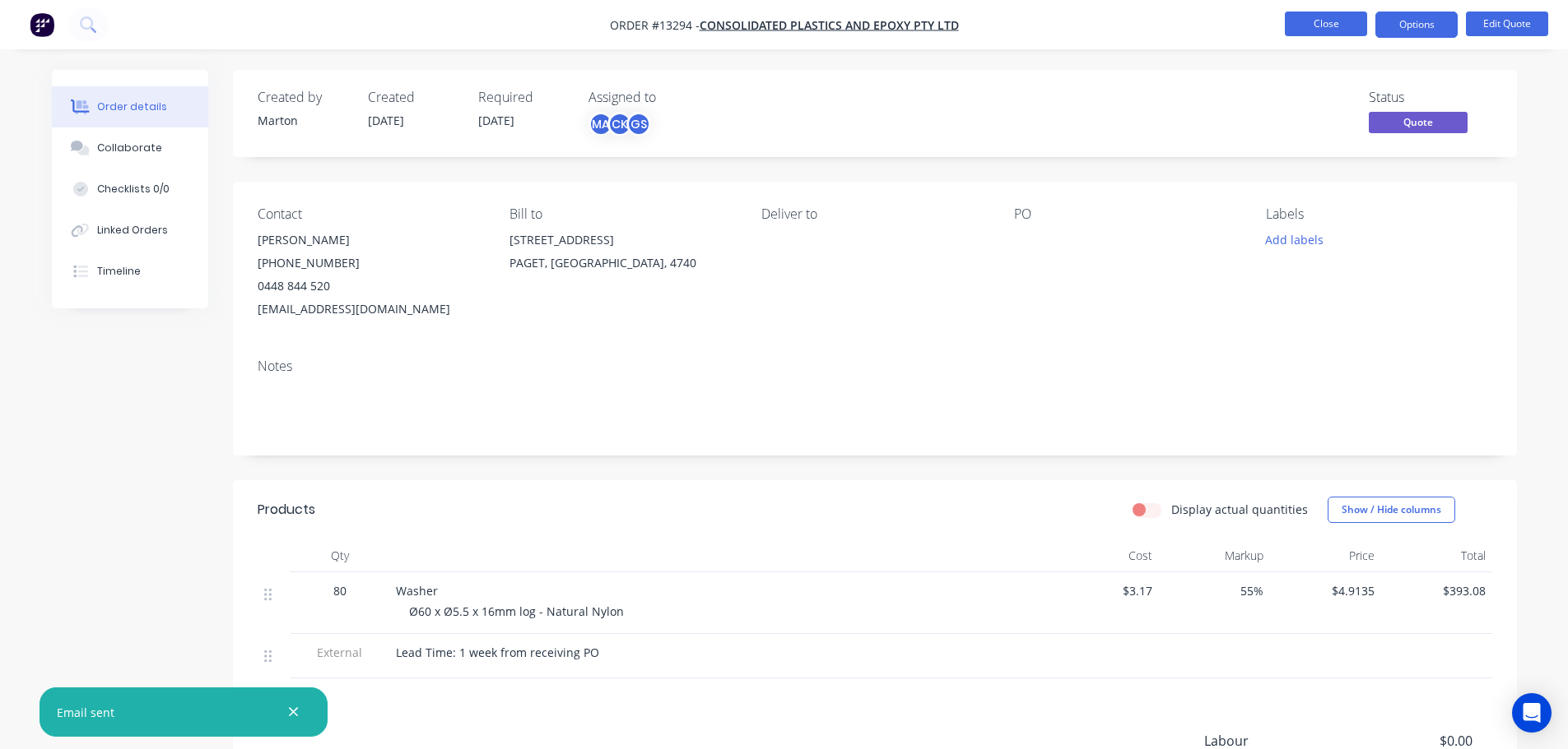
click at [1304, 28] on button "Close" at bounding box center [1325, 24] width 82 height 25
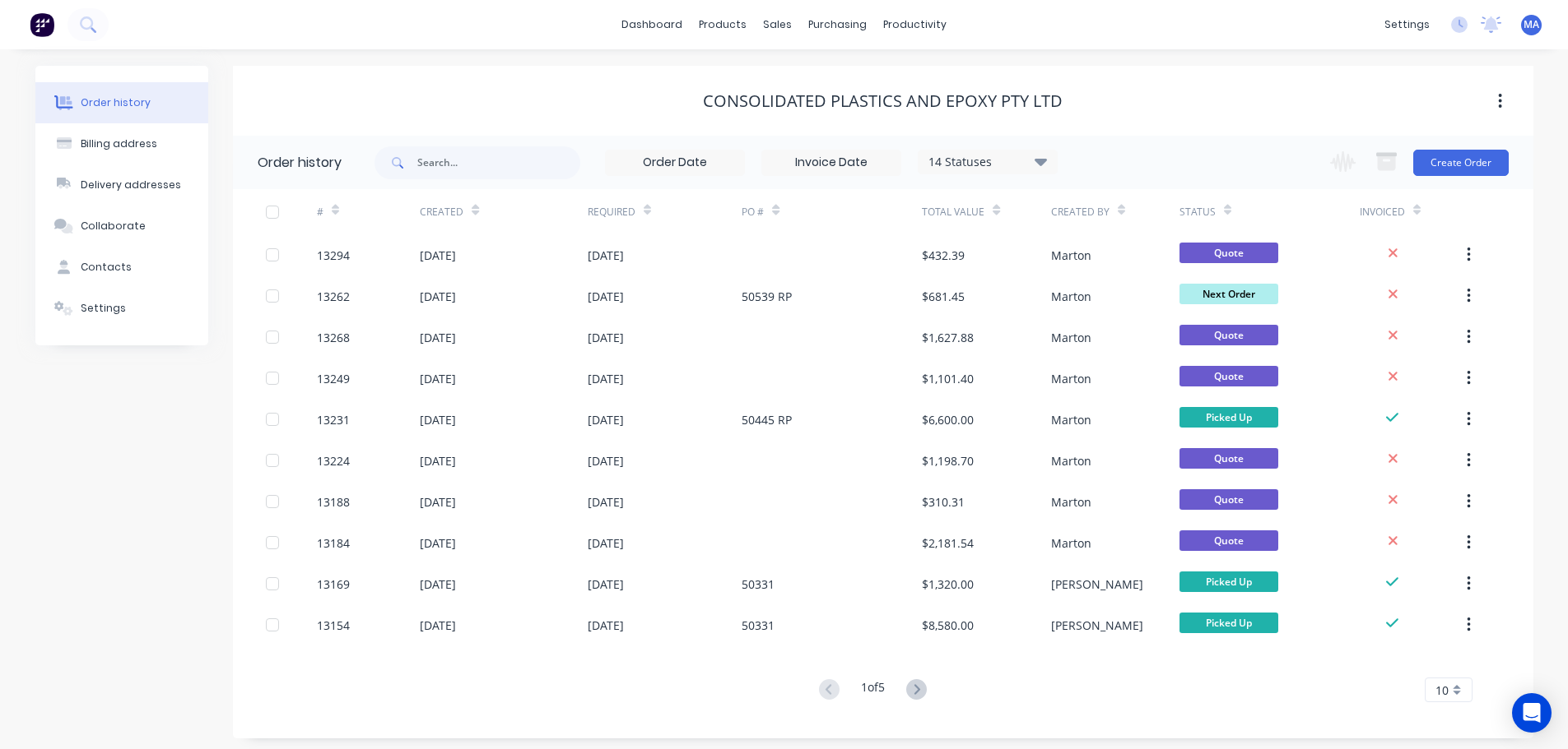
click at [747, 62] on div "Order history Billing address Delivery addresses Collaborate Contacts Settings …" at bounding box center [784, 402] width 1568 height 706
click at [800, 72] on link "Sales Orders" at bounding box center [864, 78] width 218 height 33
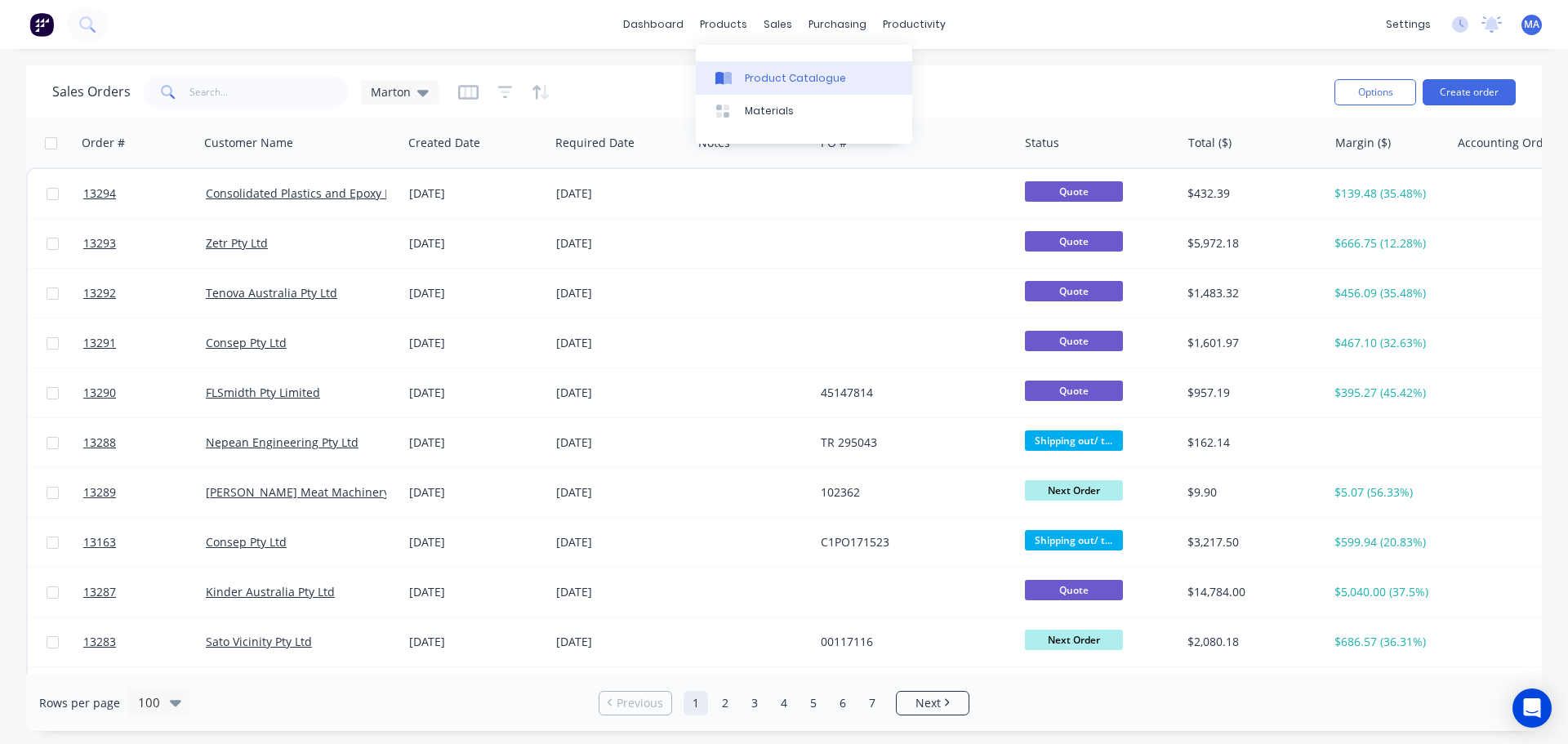
click at [769, 78] on div "Product Catalogue" at bounding box center [795, 78] width 101 height 15
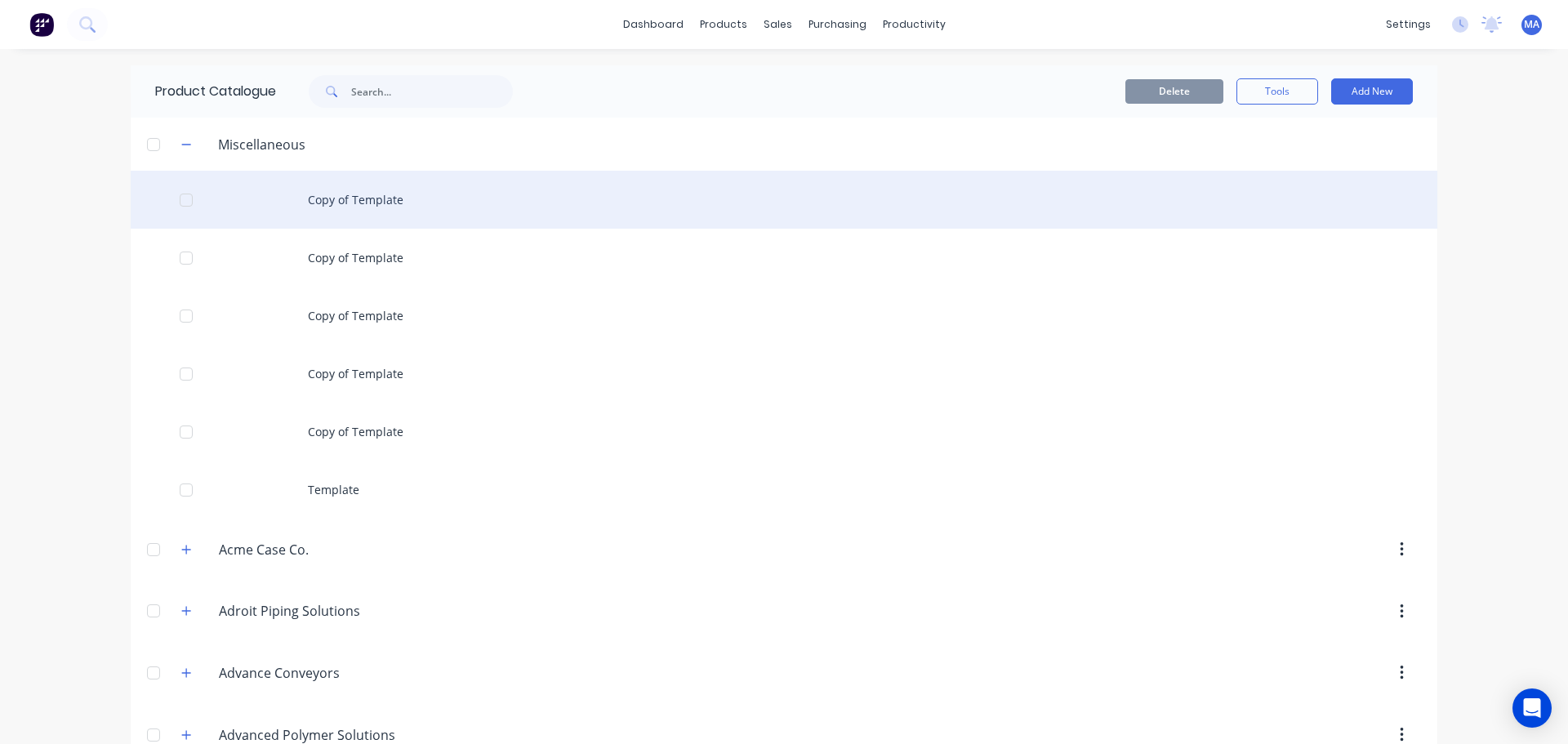
click at [356, 214] on div "Copy of Template" at bounding box center [784, 199] width 1307 height 58
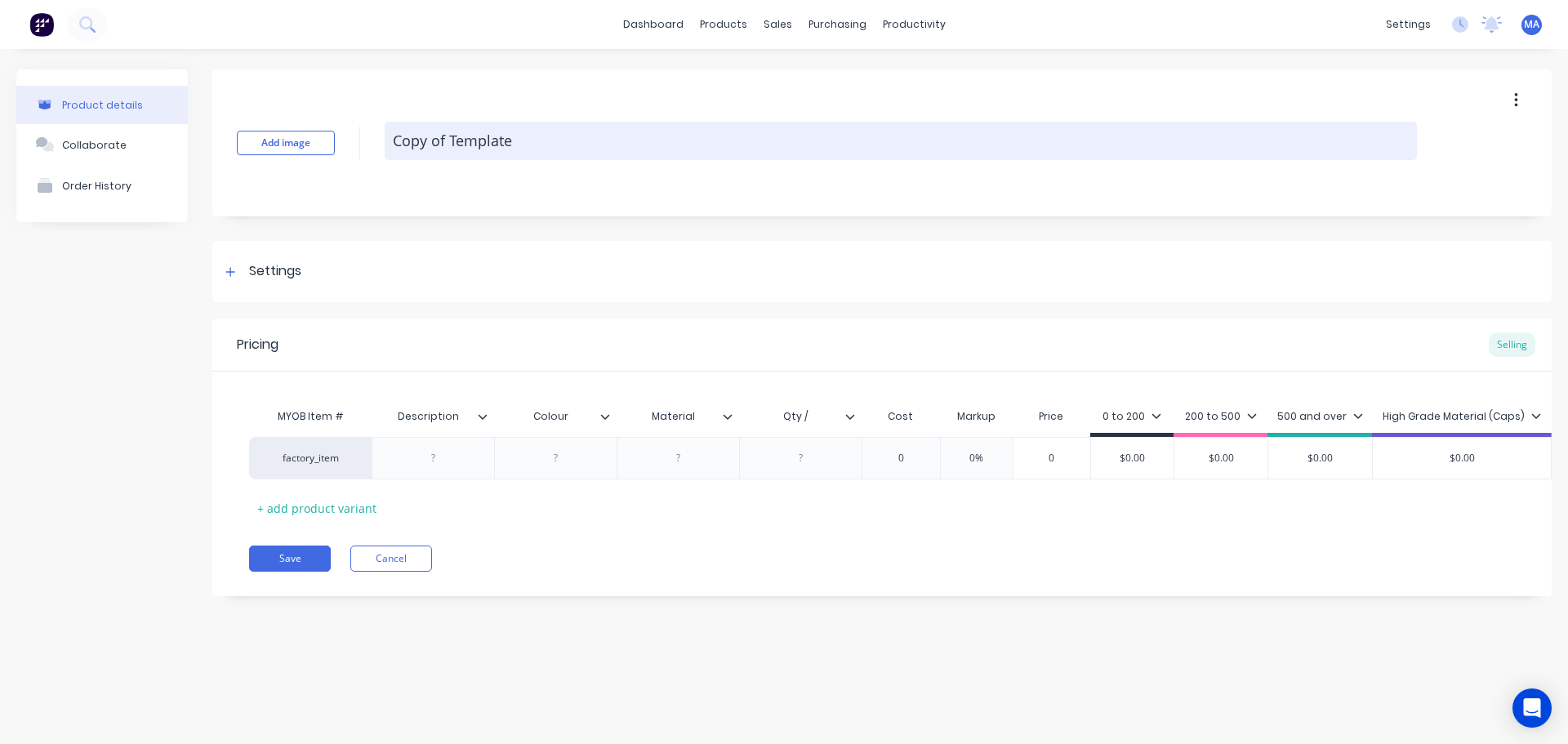
click at [525, 150] on textarea "Copy of Template" at bounding box center [902, 140] width 1033 height 38
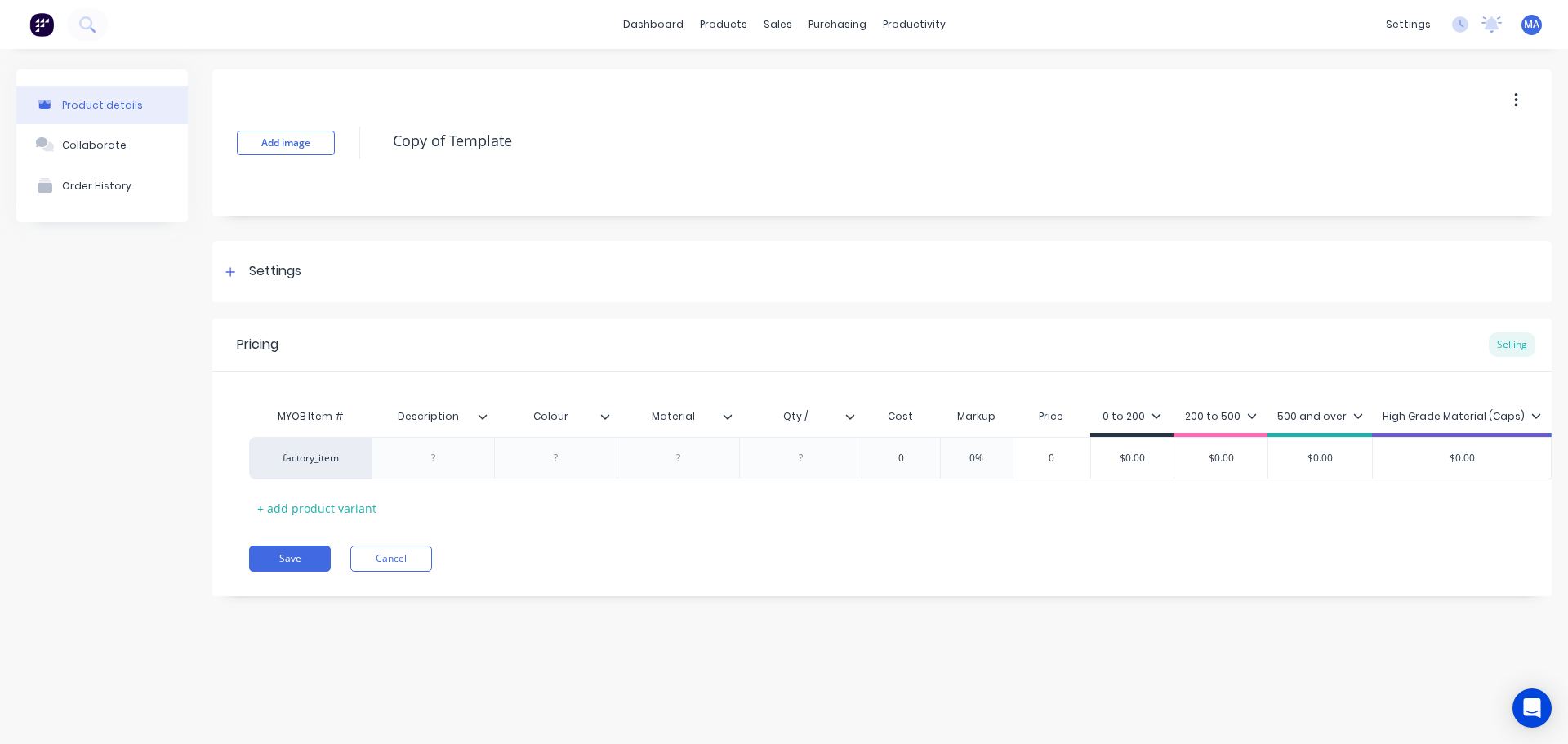
drag, startPoint x: 490, startPoint y: 140, endPoint x: 366, endPoint y: 144, distance: 124.1
click at [366, 144] on div "Add image Copy of Template" at bounding box center [882, 143] width 1340 height 147
type textarea "x"
type textarea "P"
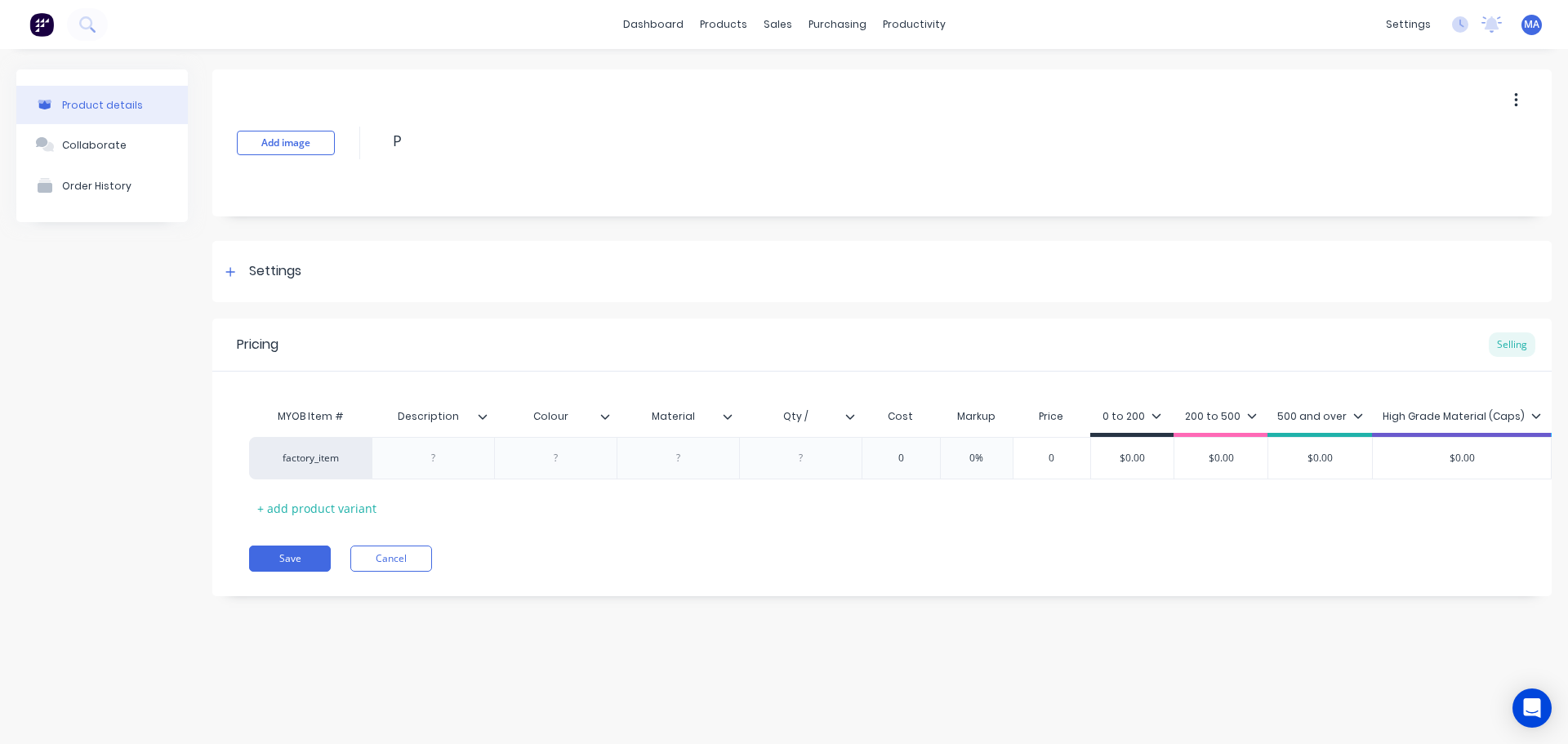
type textarea "x"
type textarea "PB"
type textarea "x"
type textarea "PBK"
type textarea "x"
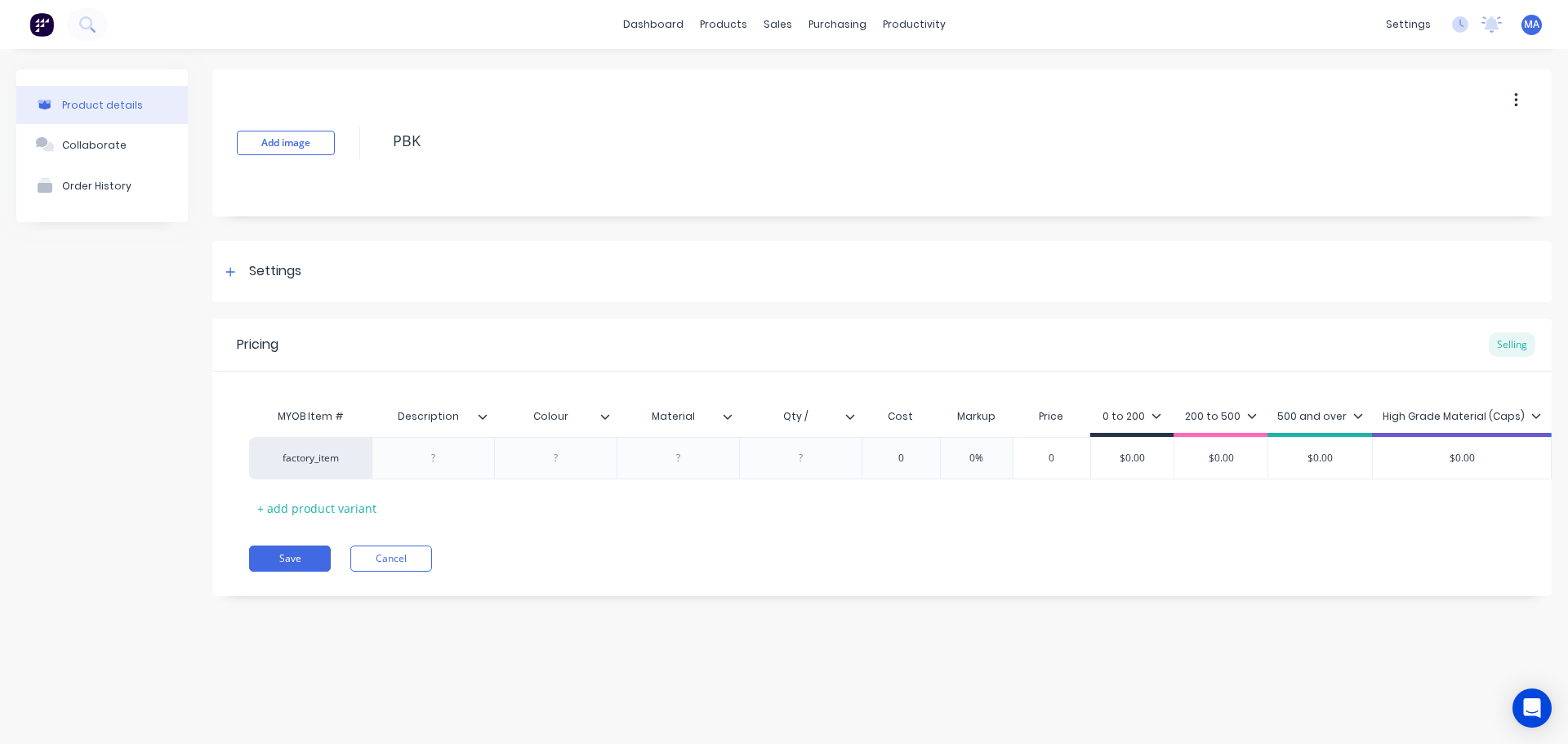
type textarea "PBK-"
type textarea "x"
type textarea "PBK-2"
type textarea "x"
type textarea "PBK-22"
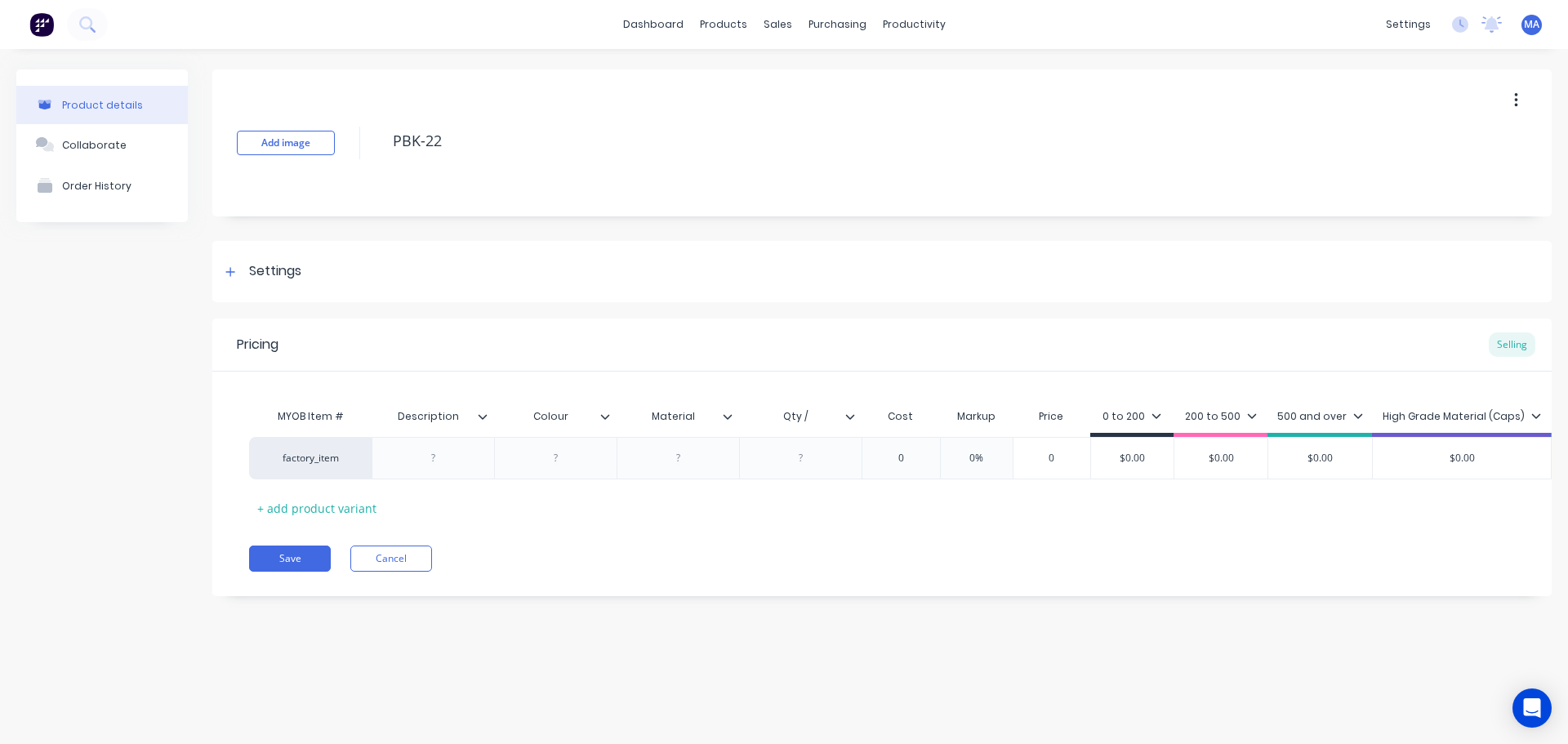
type textarea "x"
type textarea "PBK-224"
type textarea "x"
type textarea "PBK-224"
click at [457, 455] on div at bounding box center [433, 459] width 81 height 22
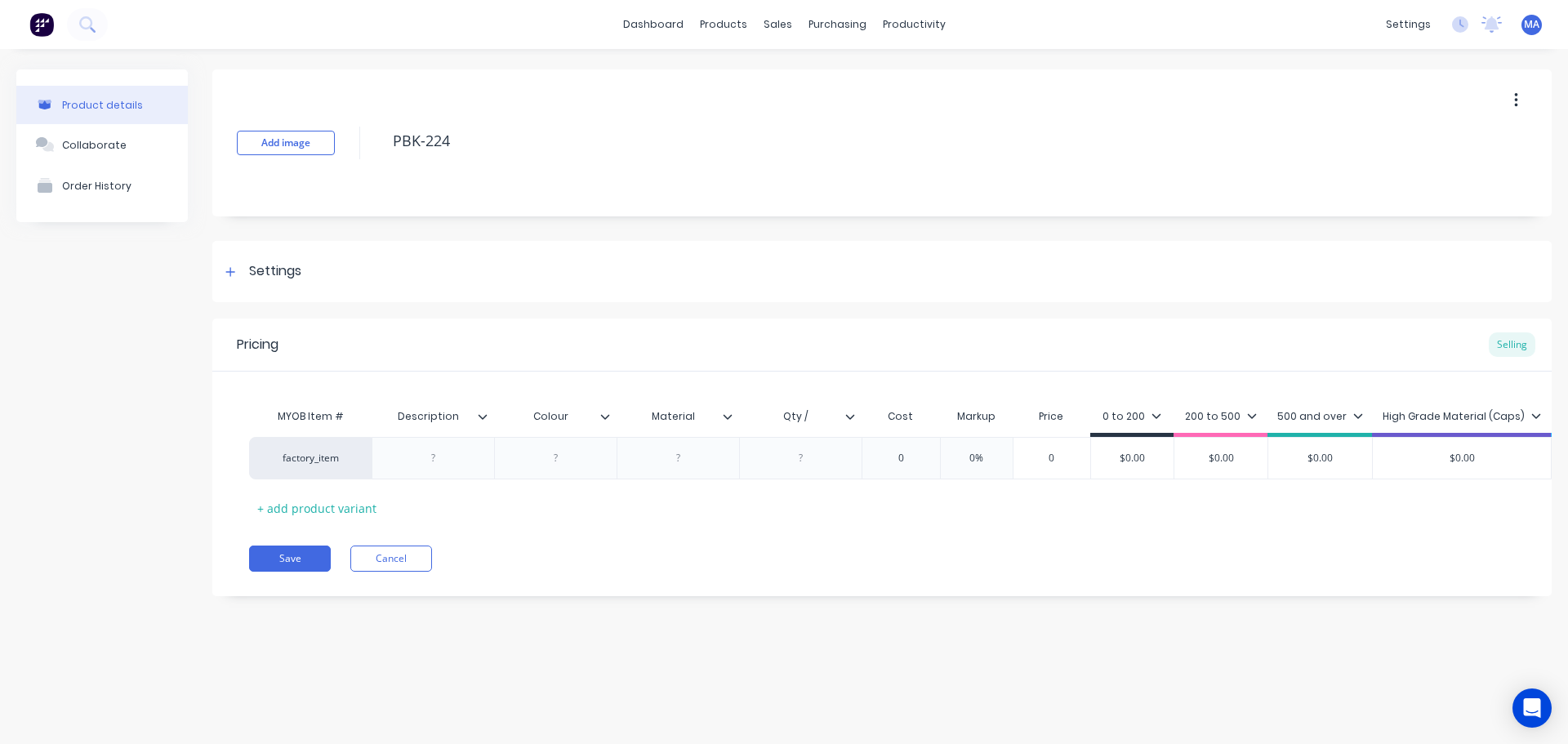
type textarea "x"
click at [449, 460] on div at bounding box center [433, 459] width 81 height 22
paste div
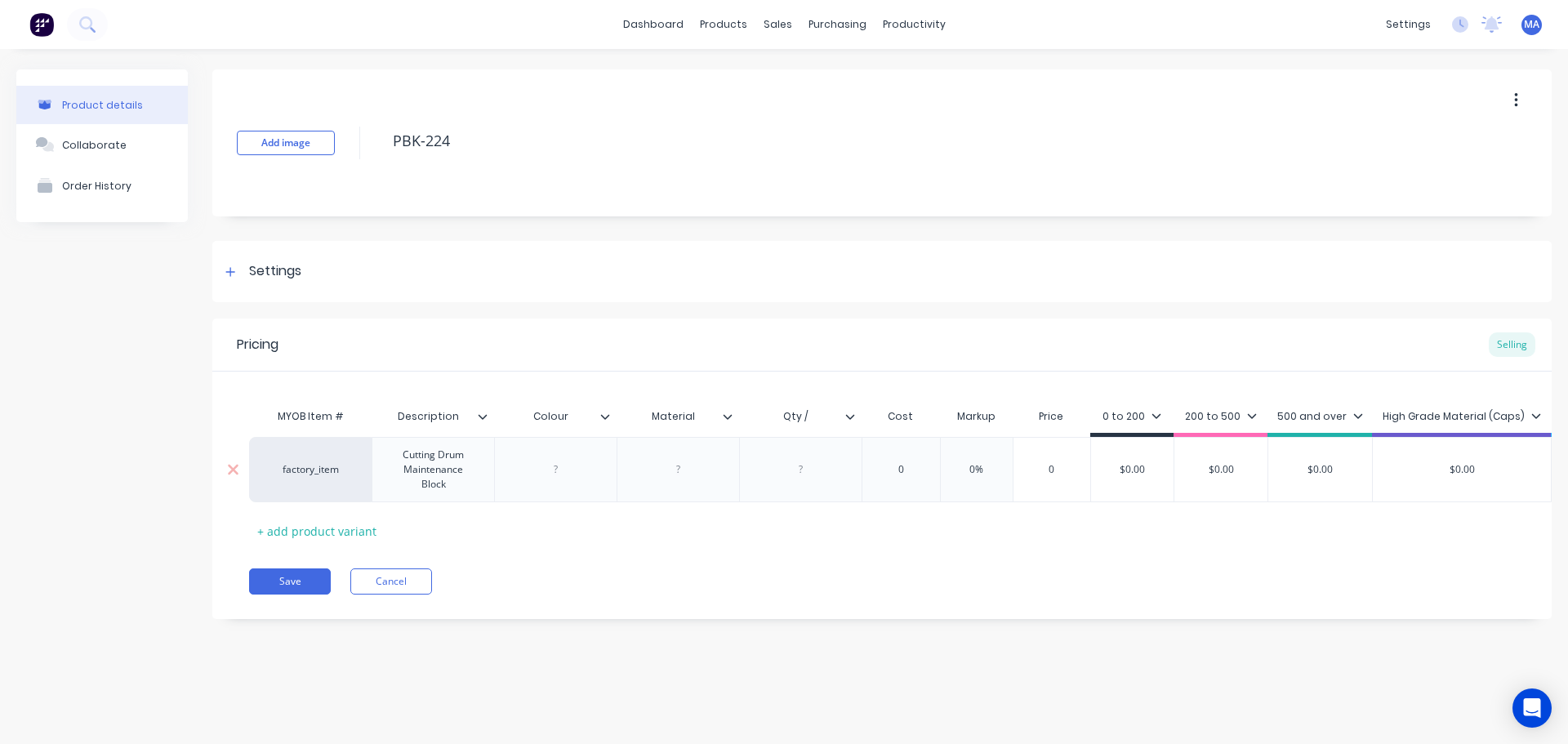
type textarea "x"
click at [585, 466] on div at bounding box center [555, 470] width 122 height 66
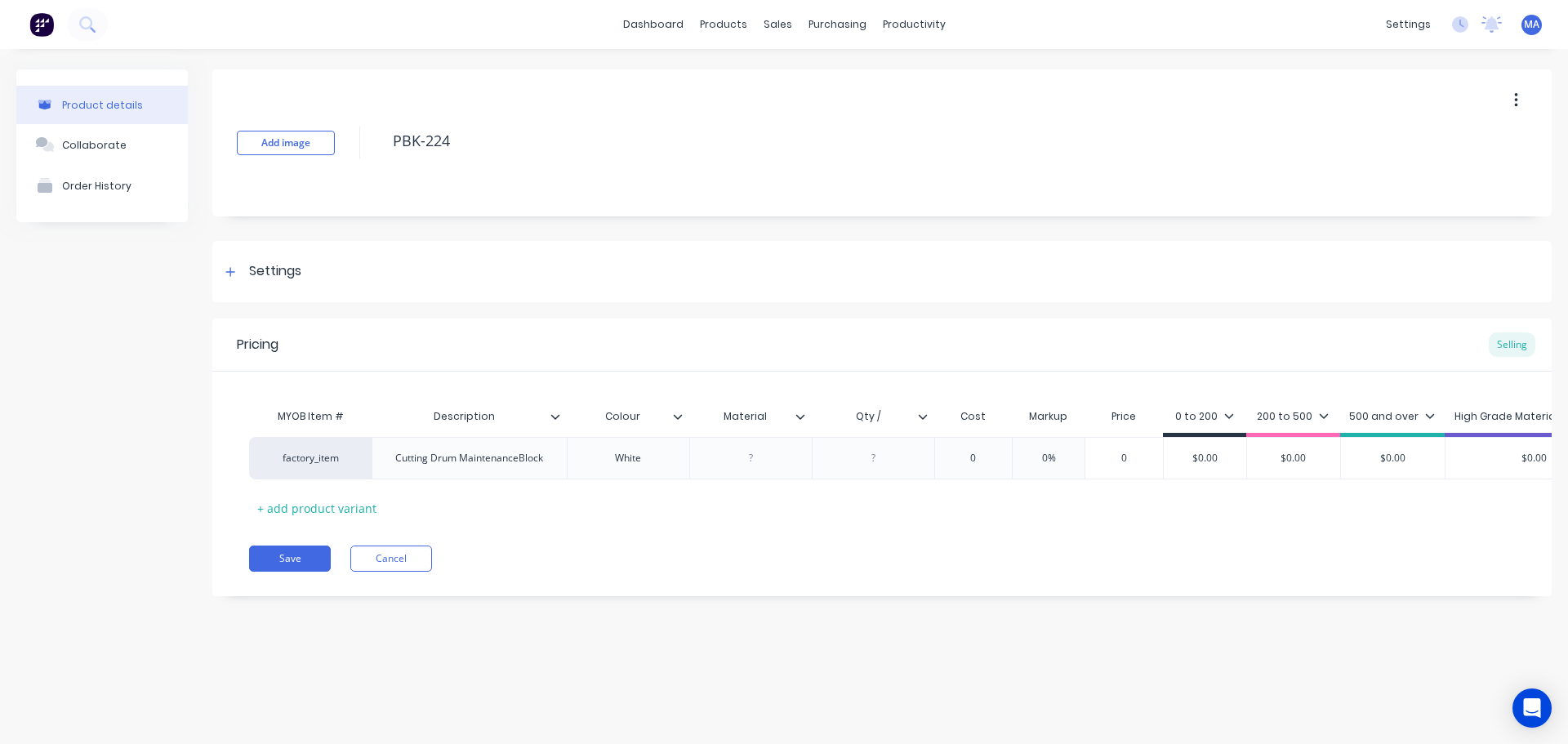
type textarea "x"
click at [895, 418] on input "Qty /" at bounding box center [867, 417] width 113 height 15
type input "Qty / sheet"
type textarea "x"
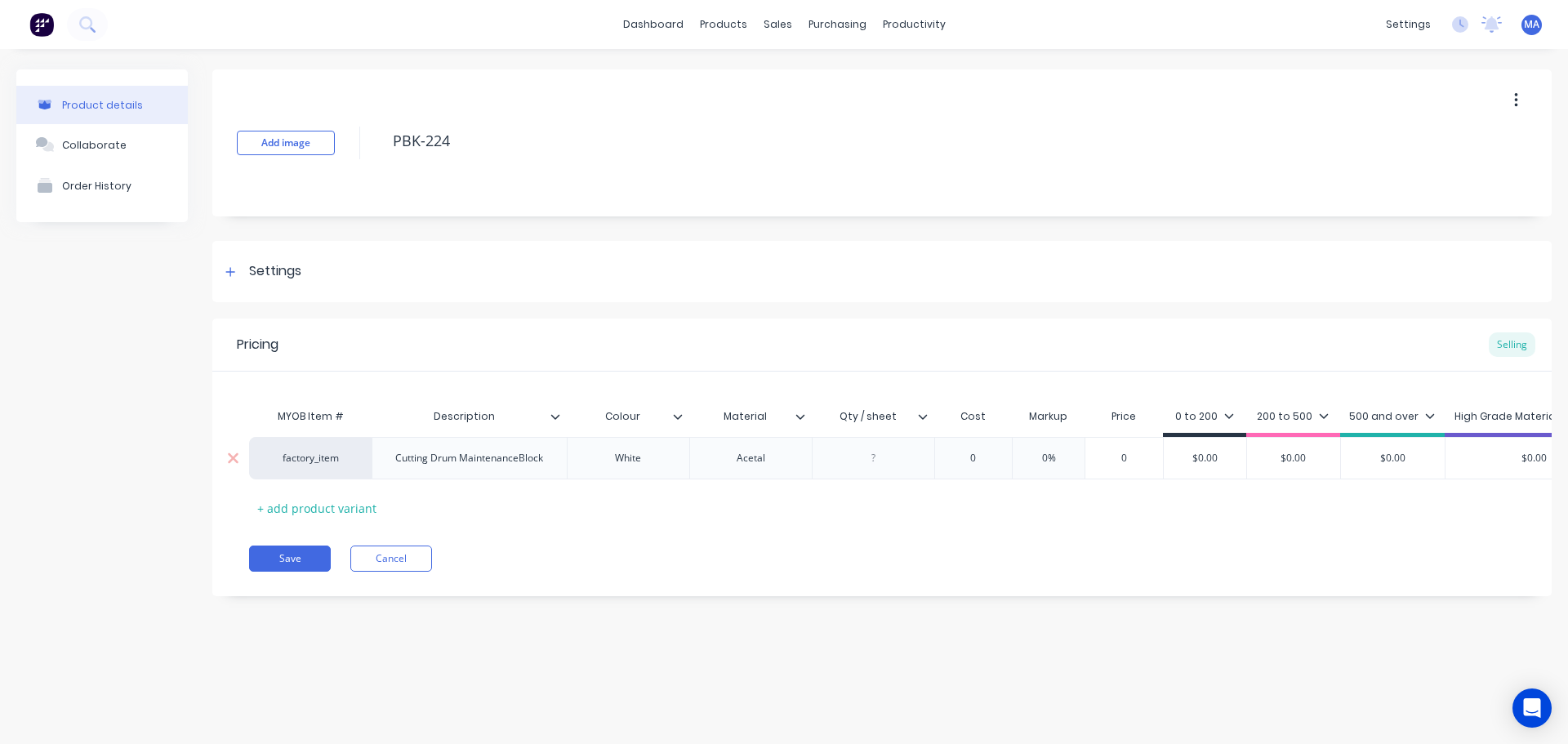
click at [882, 461] on div at bounding box center [872, 459] width 81 height 22
type textarea "x"
type input "0"
click at [973, 456] on input "0" at bounding box center [973, 458] width 81 height 15
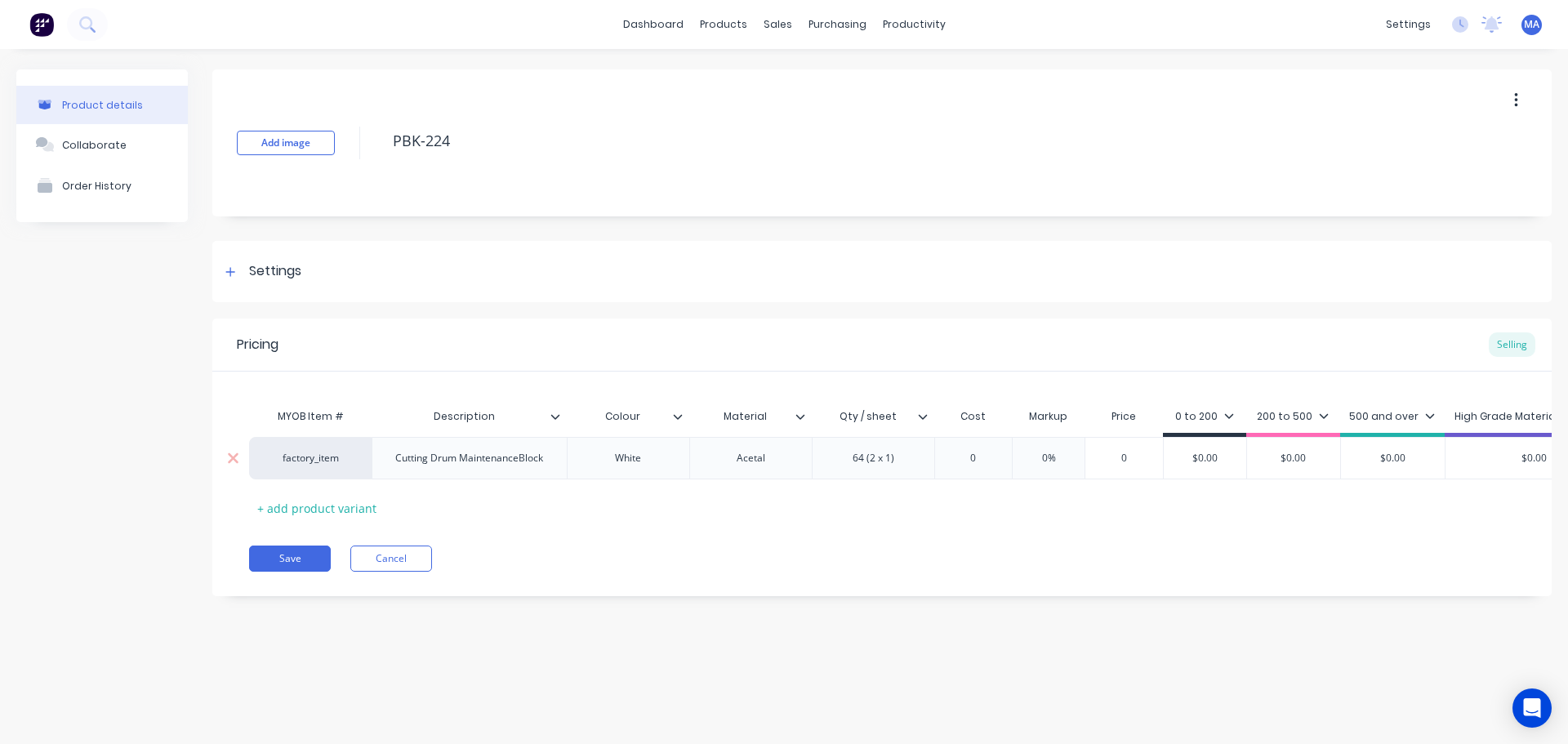
click at [973, 445] on div "0" at bounding box center [973, 459] width 81 height 41
click at [978, 454] on input "0" at bounding box center [973, 458] width 81 height 15
drag, startPoint x: 986, startPoint y: 459, endPoint x: 941, endPoint y: 464, distance: 45.3
click at [941, 464] on input "0" at bounding box center [973, 458] width 81 height 15
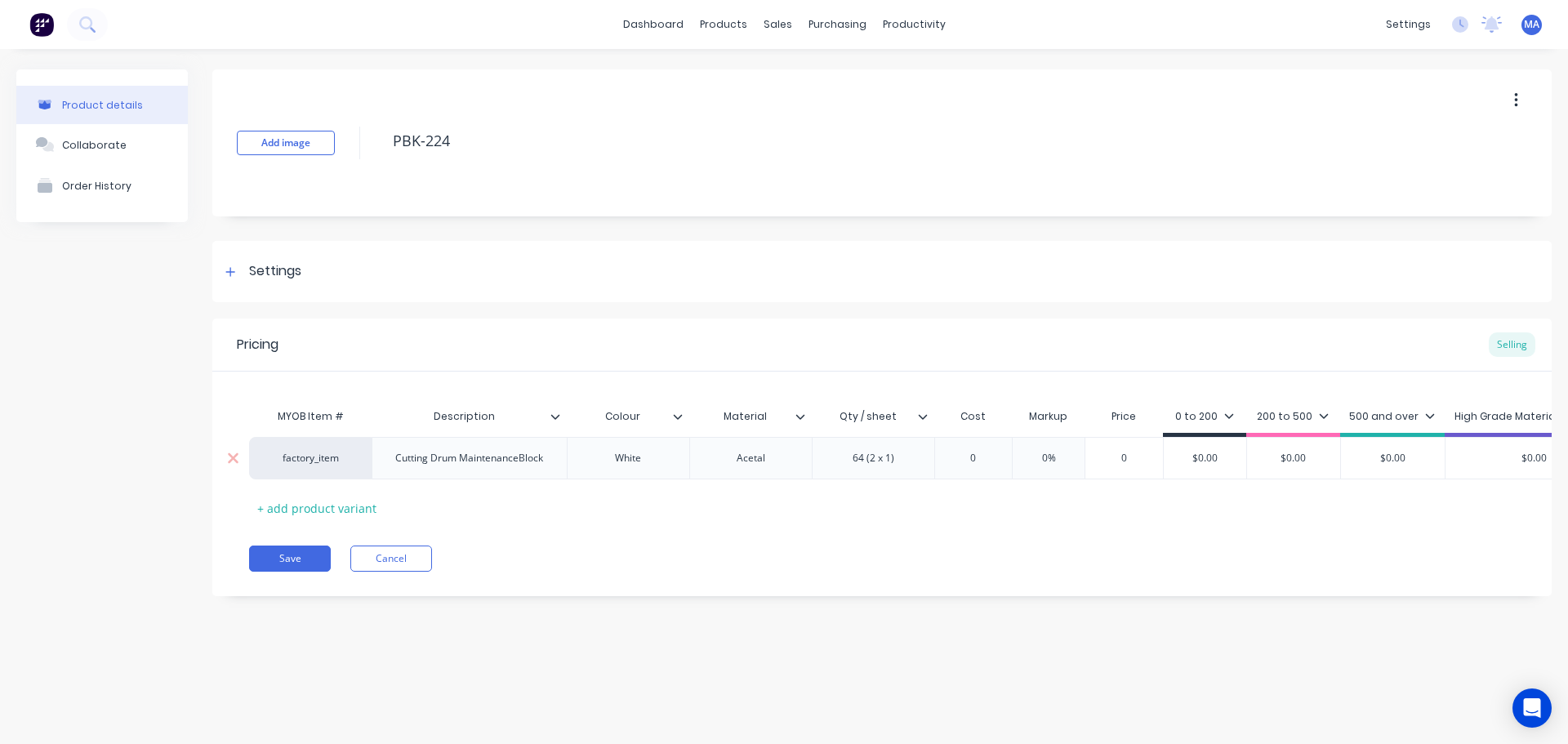
type textarea "x"
type input "4"
type textarea "x"
type input "41."
type textarea "x"
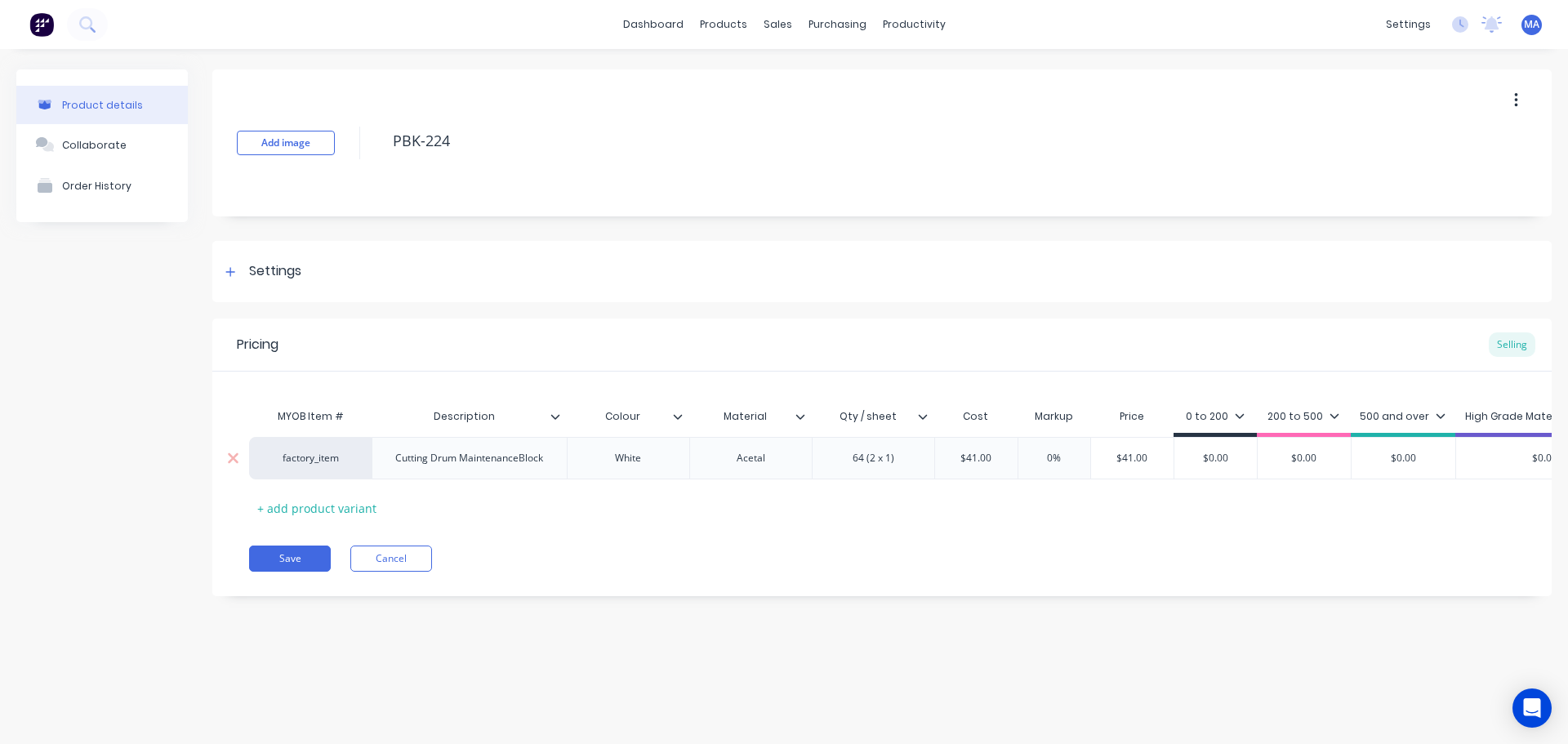
type input "41.2"
type textarea "x"
type input "41.23"
type input "0%"
click at [1070, 460] on input "0%" at bounding box center [1069, 458] width 81 height 15
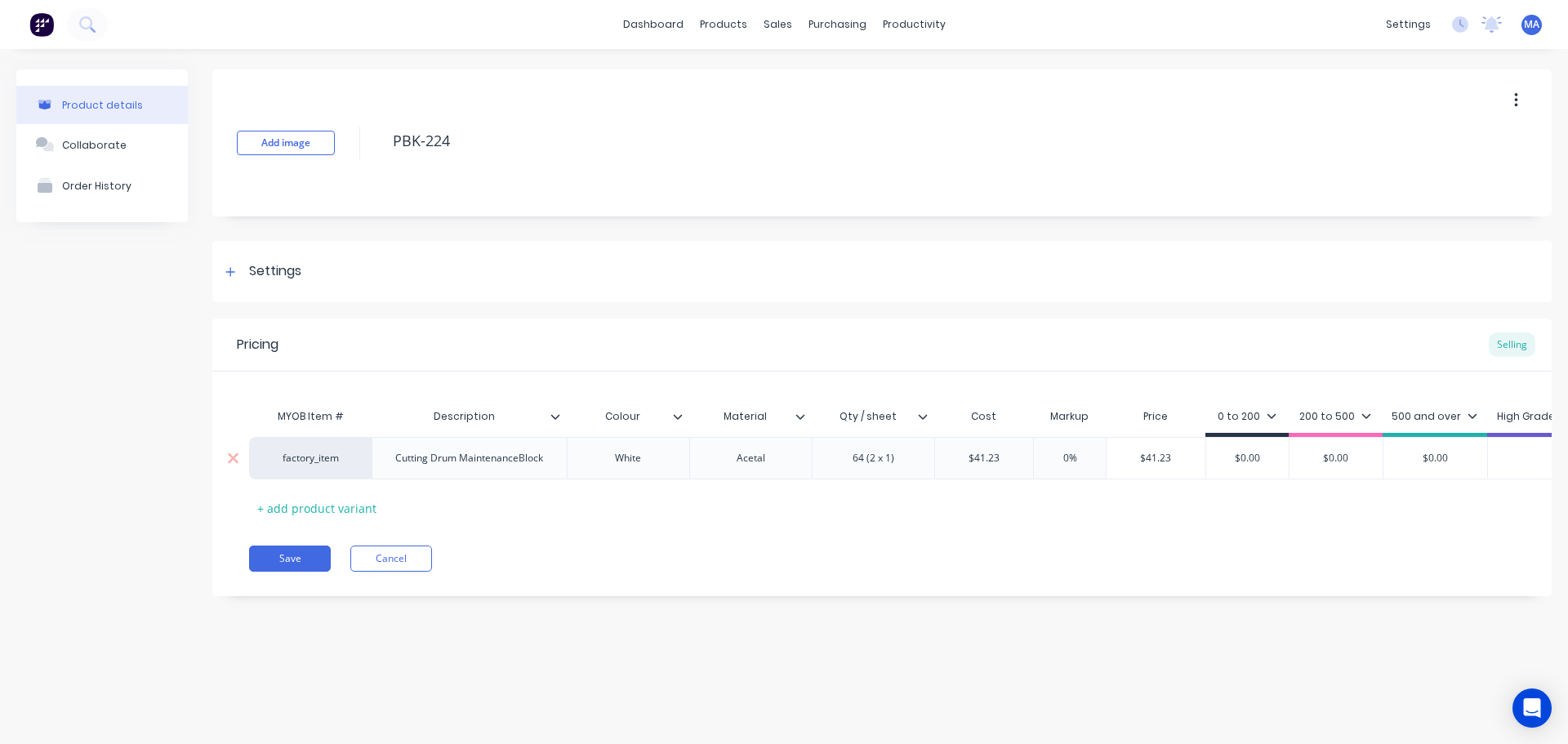
drag, startPoint x: 1080, startPoint y: 452, endPoint x: 1023, endPoint y: 460, distance: 57.6
click at [1028, 458] on div "factory_item Cutting Drum MaintenanceBlock White Acetal 64 (2 x 1) $41.23 41.23…" at bounding box center [1042, 458] width 1586 height 42
type textarea "x"
type input "5"
type textarea "x"
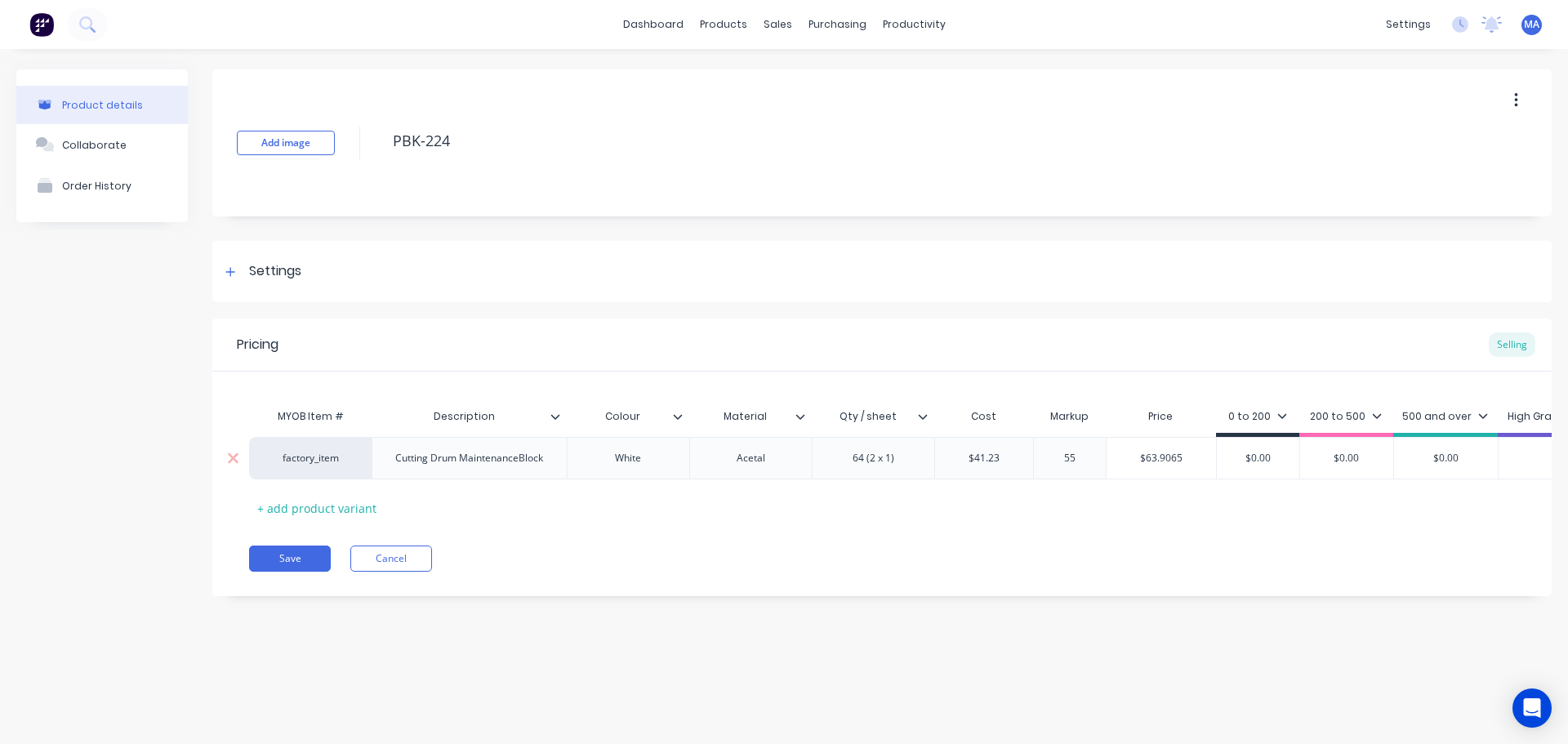
type input "55"
type input "$63.9065"
click at [1162, 462] on input "$63.9065" at bounding box center [1161, 458] width 110 height 15
drag, startPoint x: 1198, startPoint y: 455, endPoint x: 1087, endPoint y: 460, distance: 111.1
click at [1087, 460] on div "factory_item Cutting Drum MaintenanceBlock White Acetal 64 (2 x 1) $41.23 41.23…" at bounding box center [1047, 458] width 1596 height 42
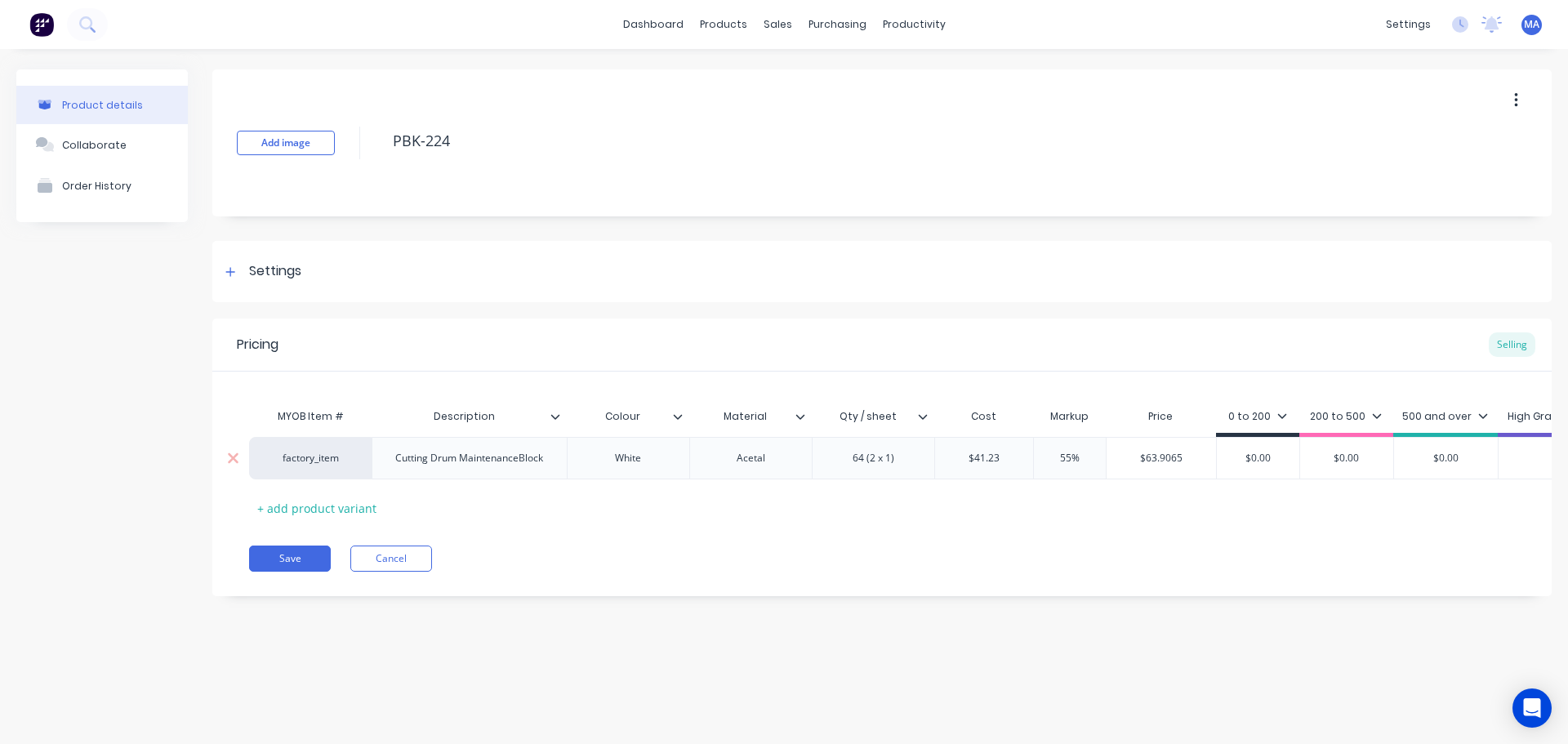
type input "$0.00"
drag, startPoint x: 1289, startPoint y: 459, endPoint x: 1186, endPoint y: 464, distance: 103.1
click at [1200, 464] on div "factory_item Cutting Drum MaintenanceBlock White Acetal 64 (2 x 1) $41.23 41.23…" at bounding box center [1047, 458] width 1596 height 42
paste input "63.9065"
type textarea "x"
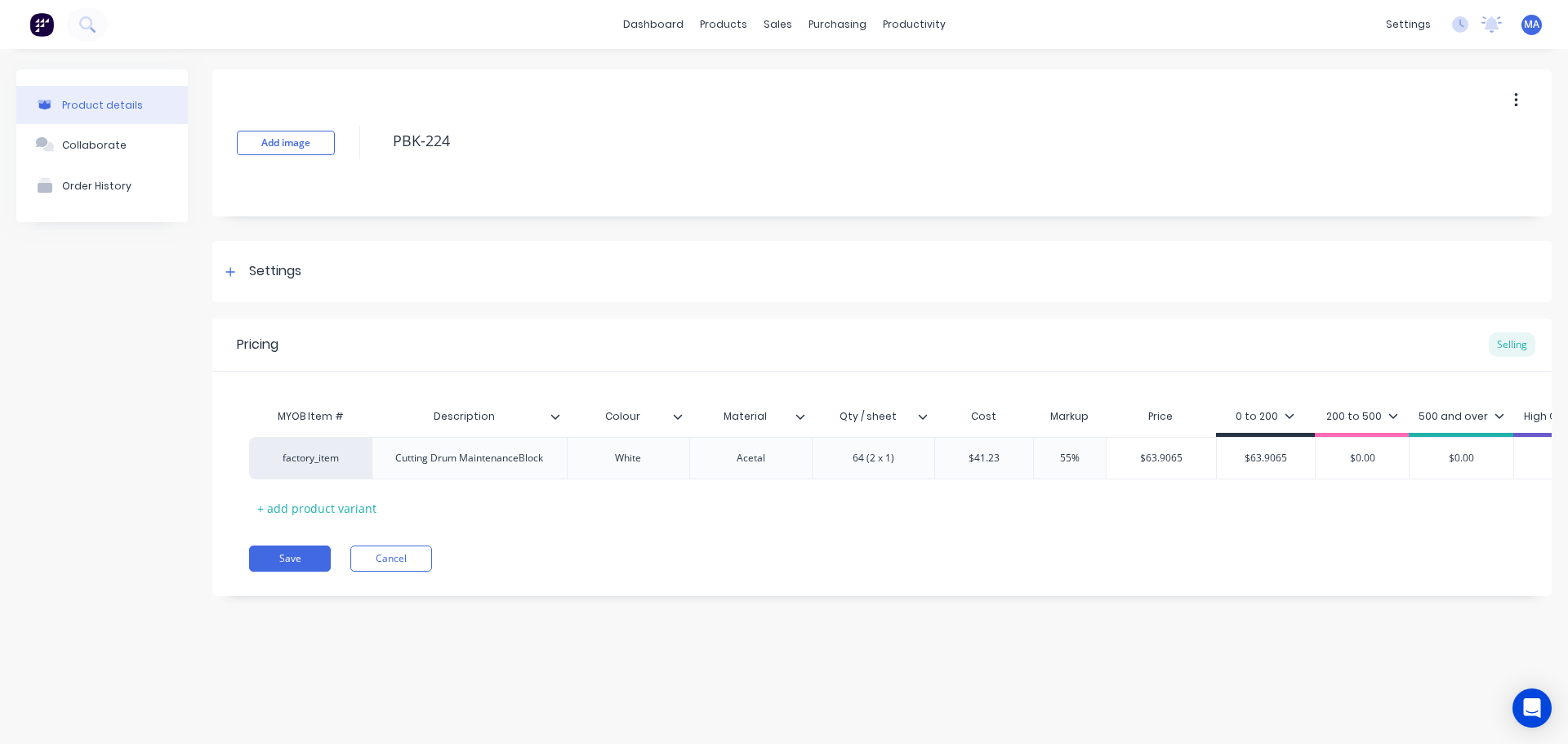
type input "$63.9065"
click at [1341, 418] on div "200 to 500" at bounding box center [1362, 417] width 72 height 15
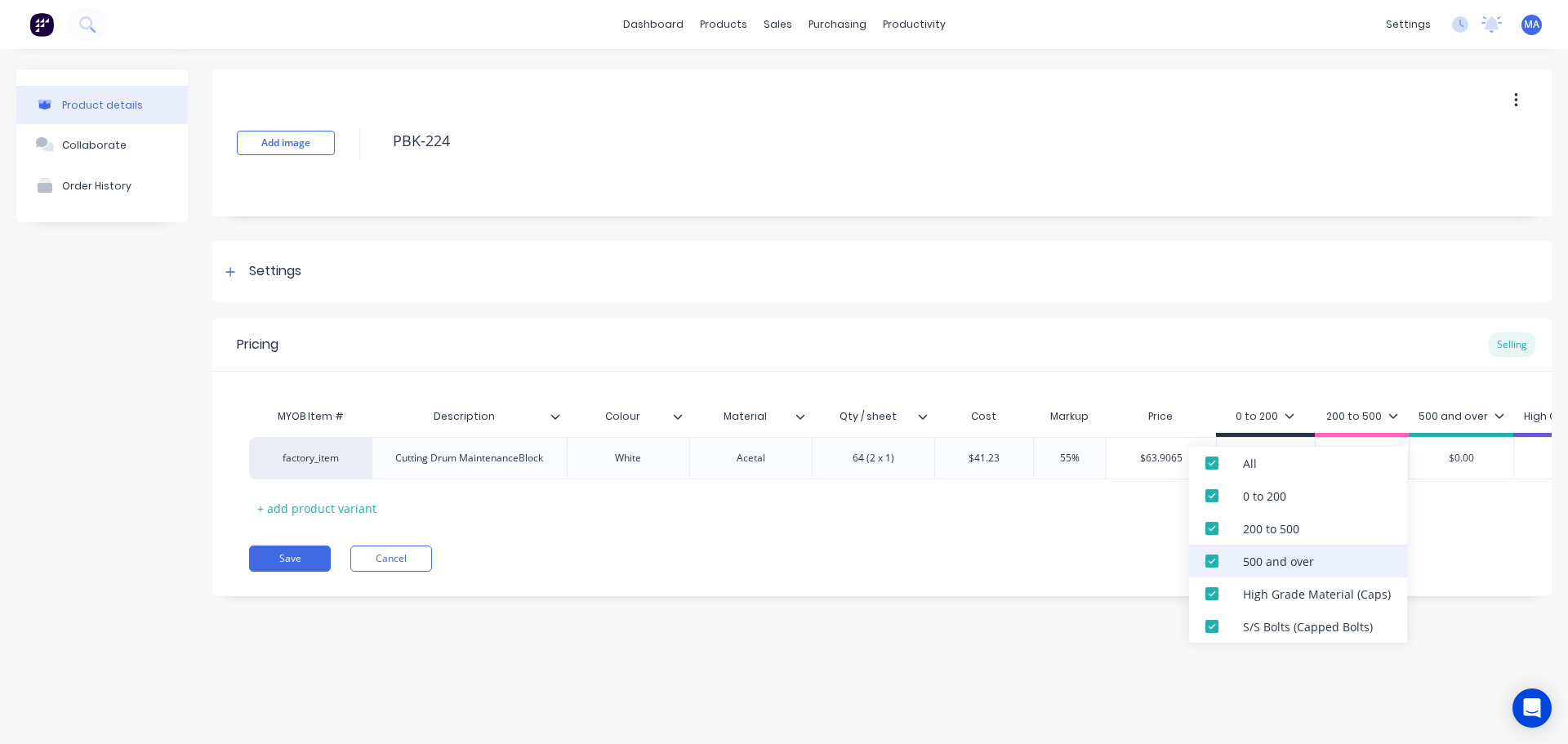
click at [1268, 560] on div "500 and over" at bounding box center [1279, 562] width 72 height 18
click at [1260, 591] on div "High Grade Material (Caps)" at bounding box center [1317, 595] width 148 height 18
click at [1257, 611] on div "S/S Bolts (Capped Bolts)" at bounding box center [1298, 626] width 219 height 32
click at [1263, 531] on div "200 to 500" at bounding box center [1272, 529] width 57 height 18
type textarea "x"
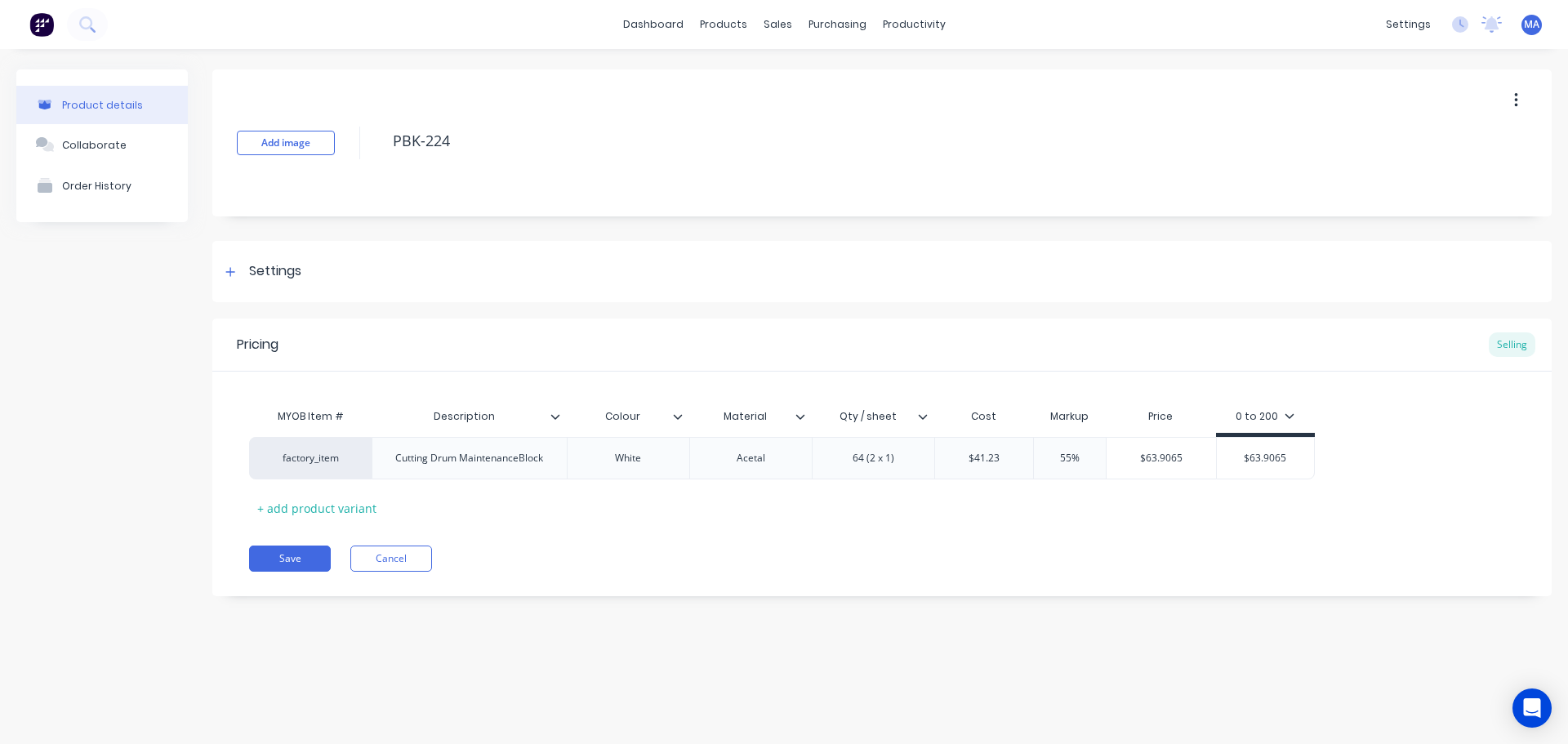
click at [1230, 305] on div "Add image PBK-224 Settings Product Options I buy this item I sell this item I t…" at bounding box center [882, 345] width 1340 height 552
click at [131, 137] on button "Collaborate" at bounding box center [102, 145] width 172 height 41
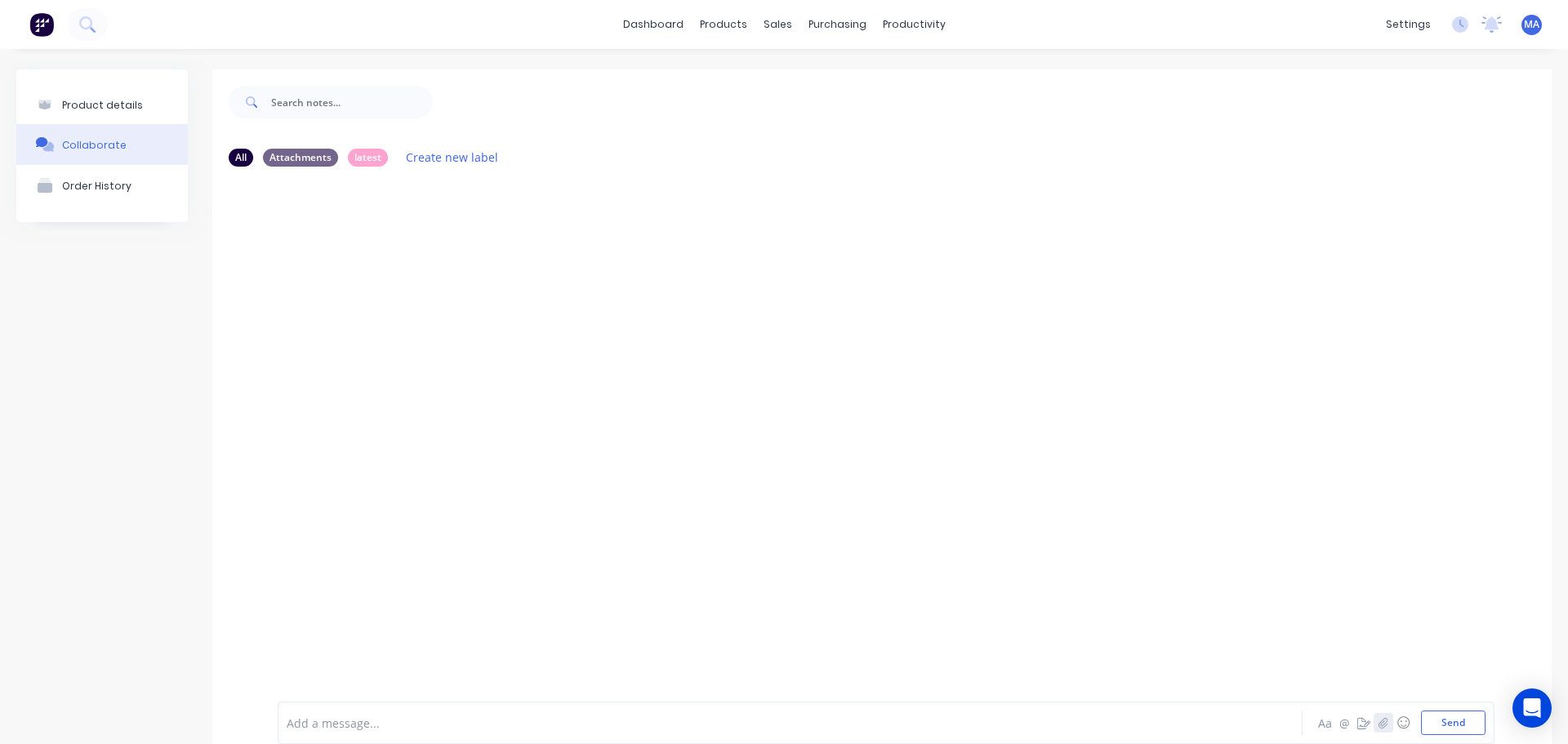
click at [1379, 724] on icon "button" at bounding box center [1384, 723] width 10 height 12
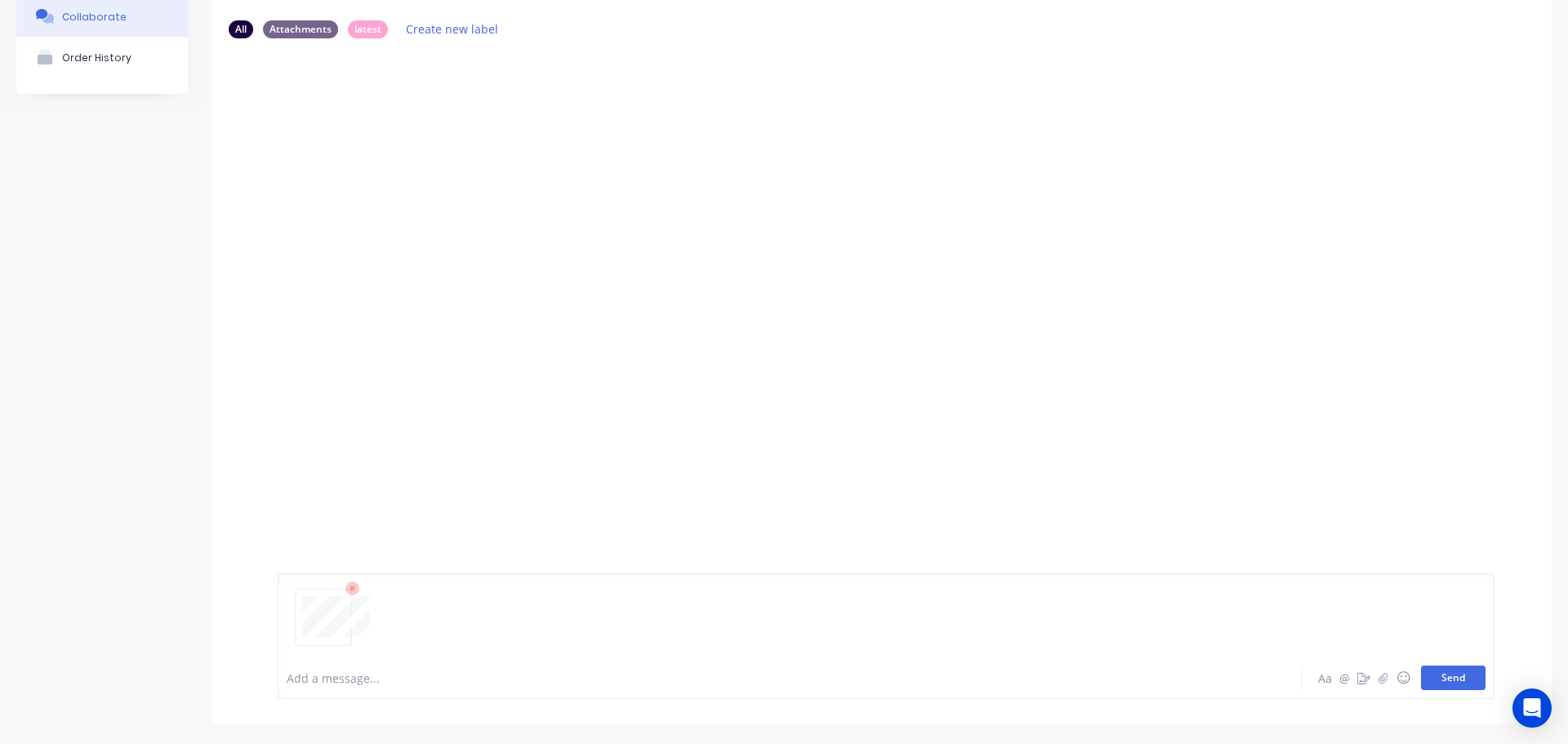
click at [1436, 671] on button "Send" at bounding box center [1453, 677] width 65 height 25
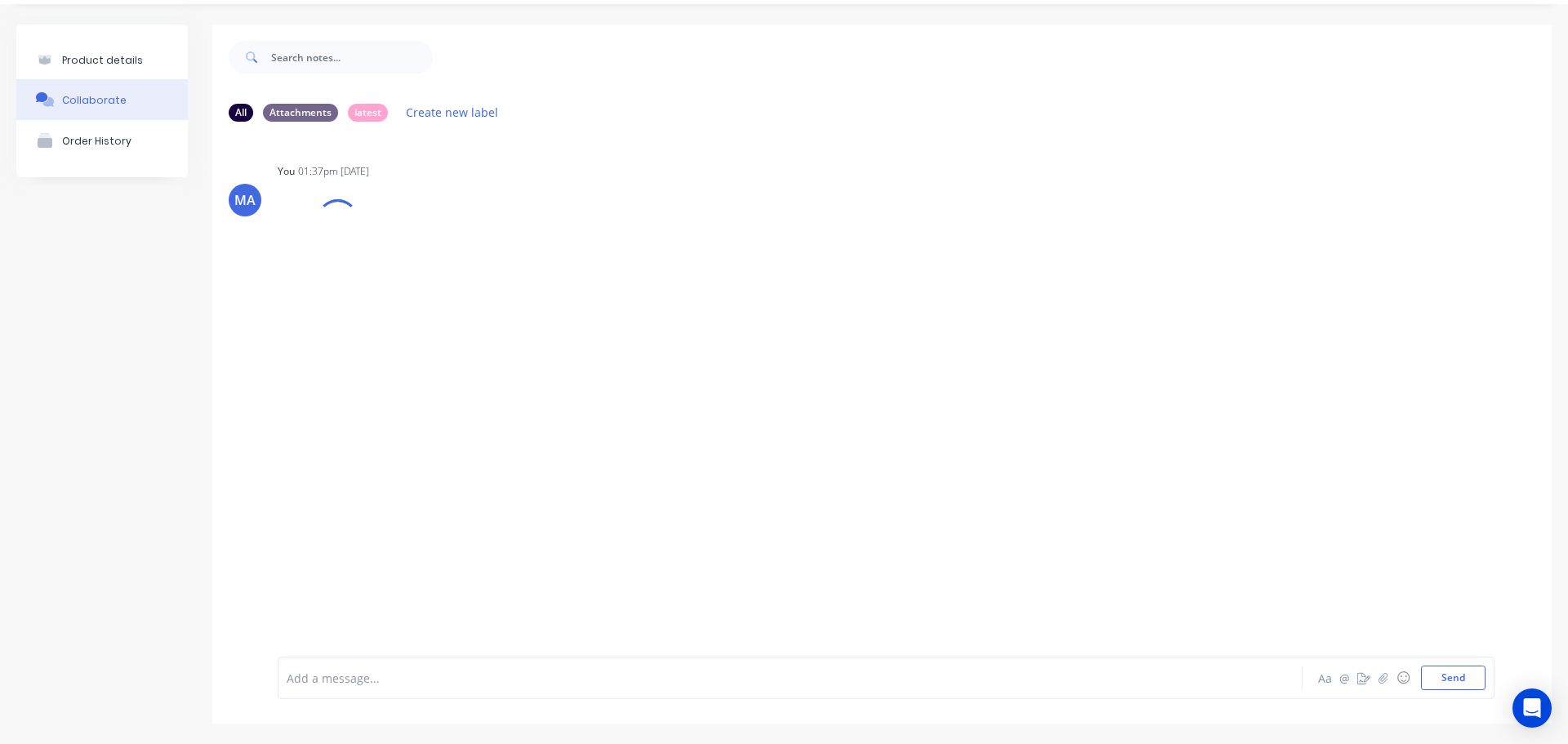
scroll to position [45, 0]
click at [416, 263] on div "Labels Auto-attach to new orders Sales Orders Purchase Orders Download Delete" at bounding box center [498, 260] width 184 height 24
click at [412, 263] on icon "button" at bounding box center [413, 260] width 5 height 19
click at [591, 307] on button "Auto-attach to new orders" at bounding box center [521, 304] width 184 height 38
click at [678, 295] on label at bounding box center [678, 295] width 0 height 0
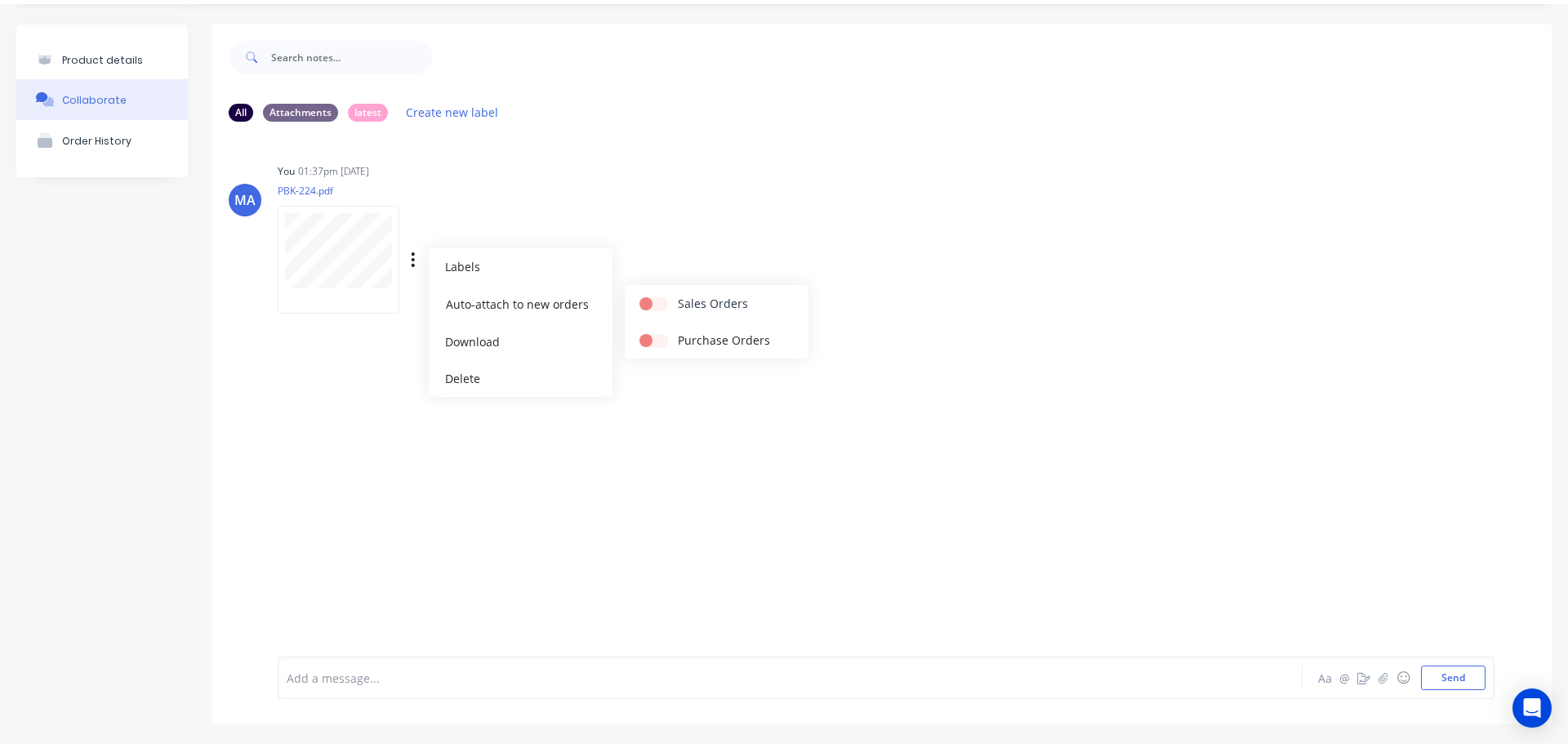
click at [653, 307] on input "checkbox" at bounding box center [646, 303] width 13 height 16
checkbox input "true"
click at [683, 260] on div "You 01:37pm [DATE] PBK-224.pdf Labels Auto-attach to new orders Sales Orders Pu…" at bounding box center [532, 233] width 511 height 147
click at [151, 53] on button "Product details" at bounding box center [102, 60] width 172 height 38
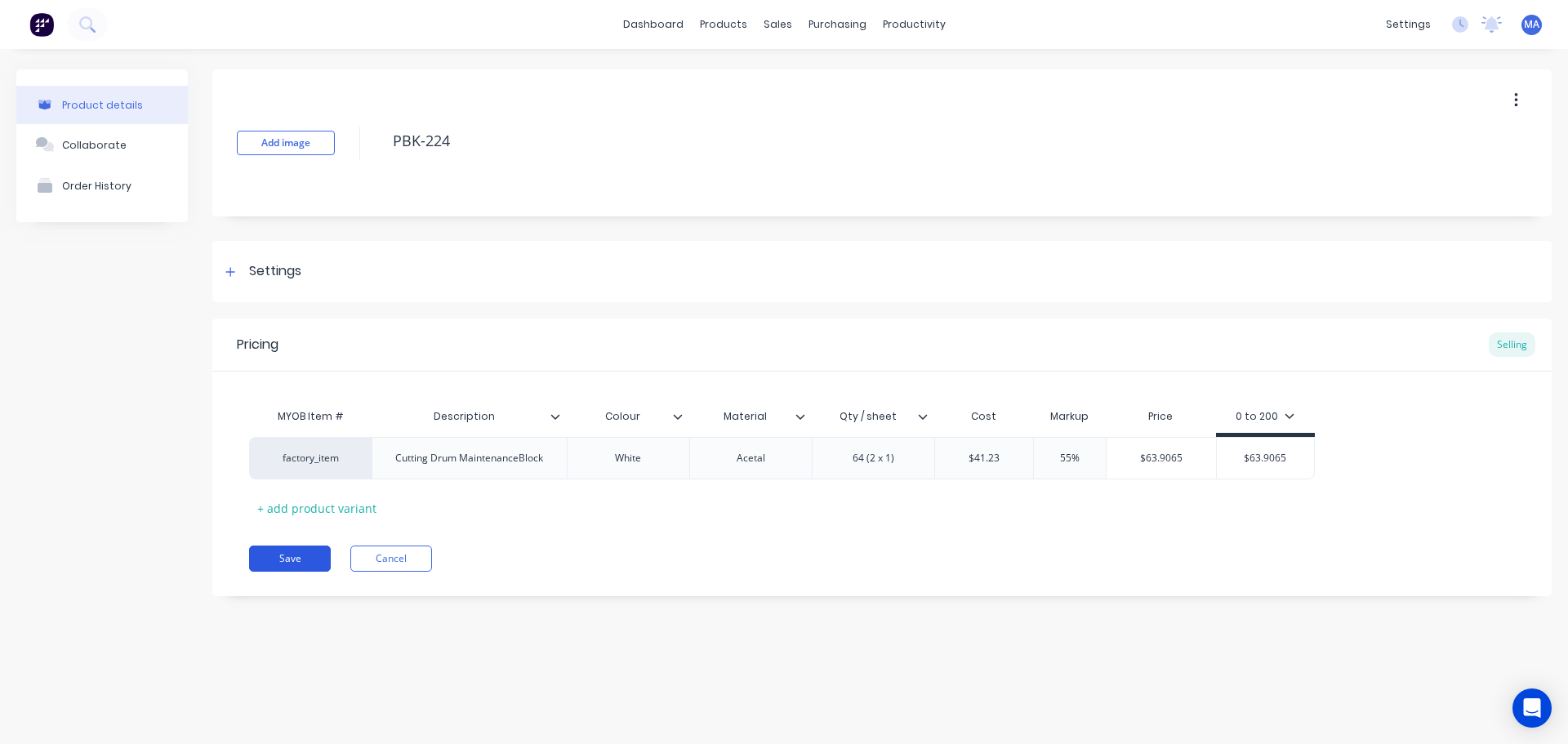
click at [311, 562] on button "Save" at bounding box center [289, 559] width 81 height 26
type textarea "x"
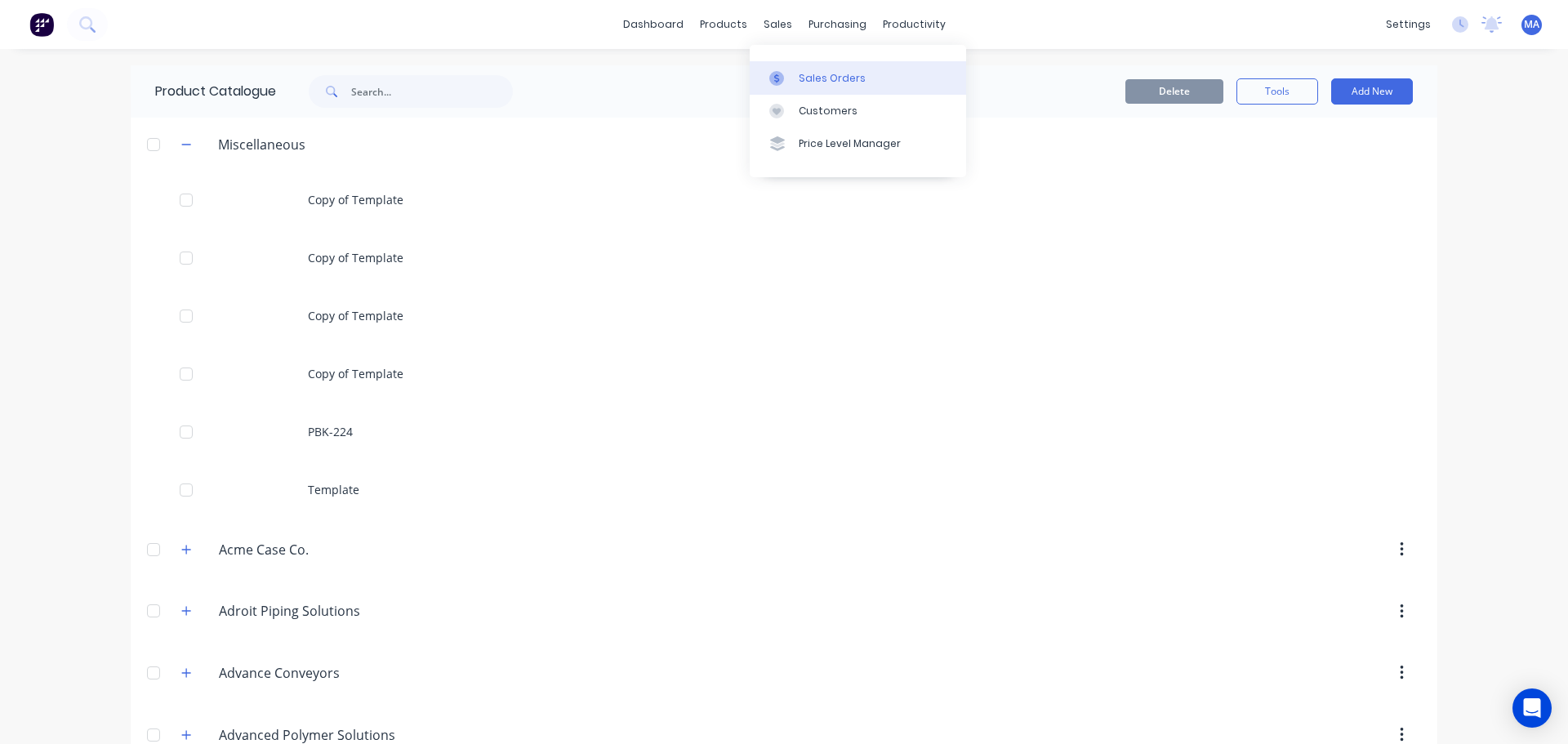
click at [807, 73] on div "Sales Orders" at bounding box center [832, 78] width 67 height 15
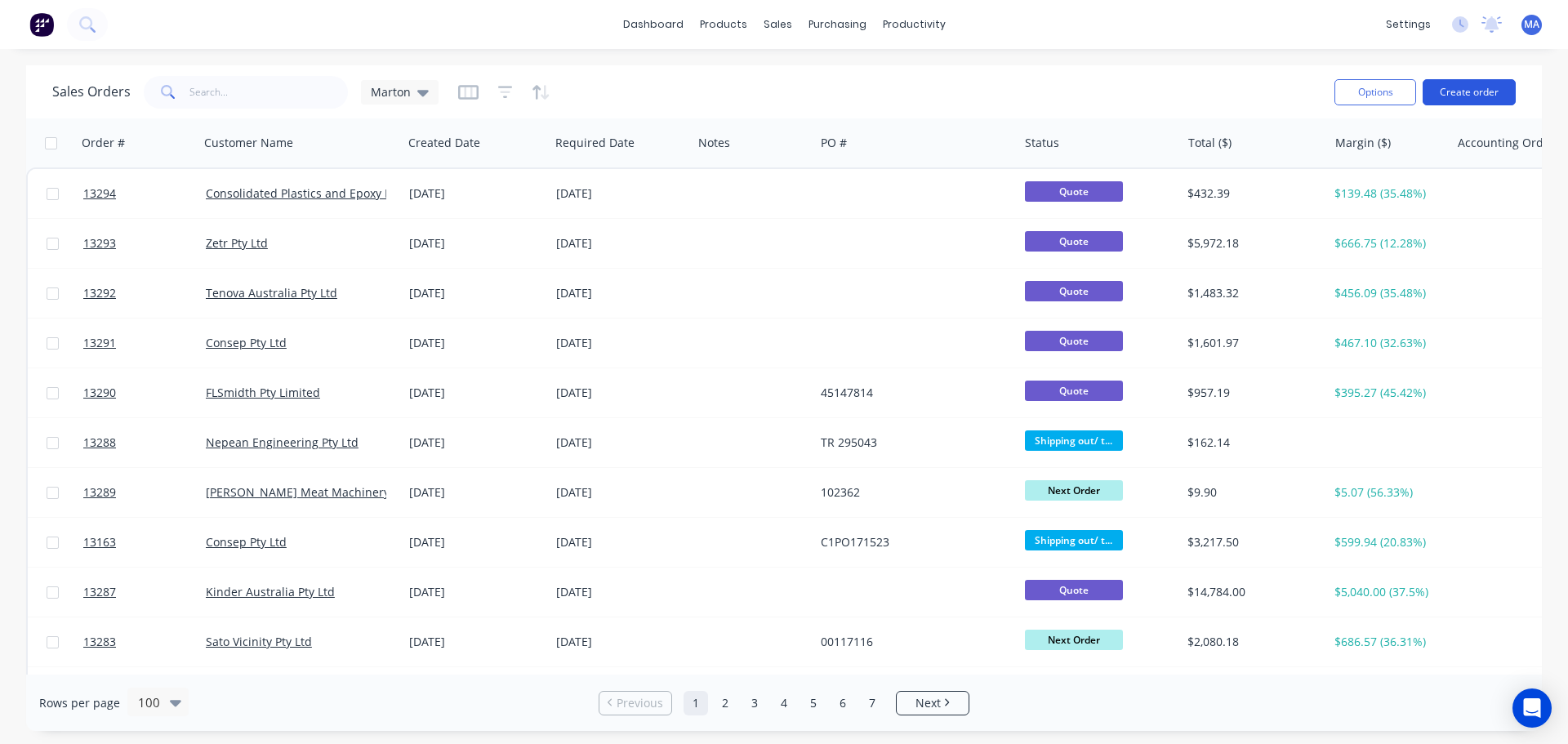
click at [1435, 82] on button "Create order" at bounding box center [1469, 92] width 93 height 26
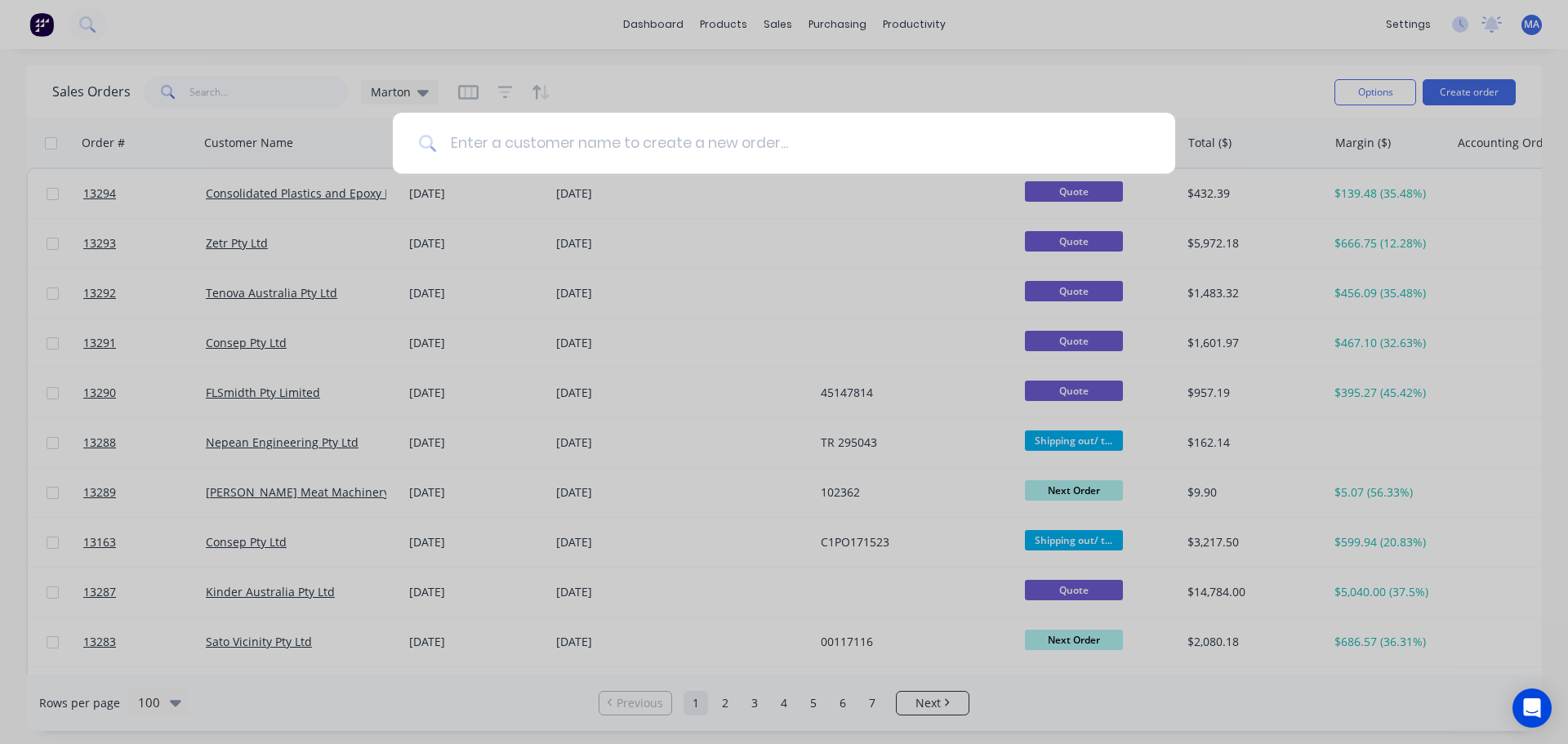
click at [537, 139] on input at bounding box center [793, 143] width 712 height 62
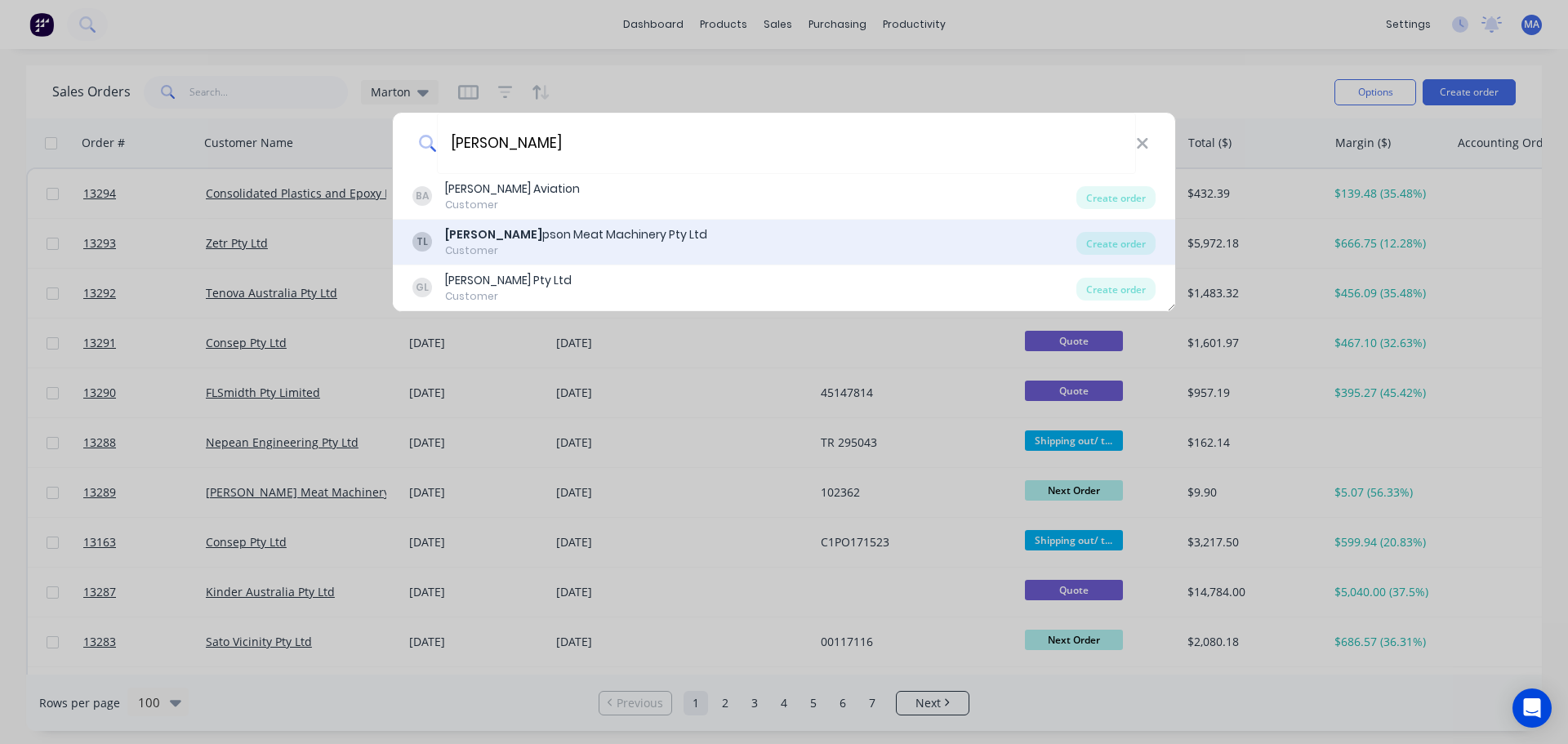
type input "[PERSON_NAME]"
click at [519, 247] on div "Customer" at bounding box center [576, 250] width 263 height 15
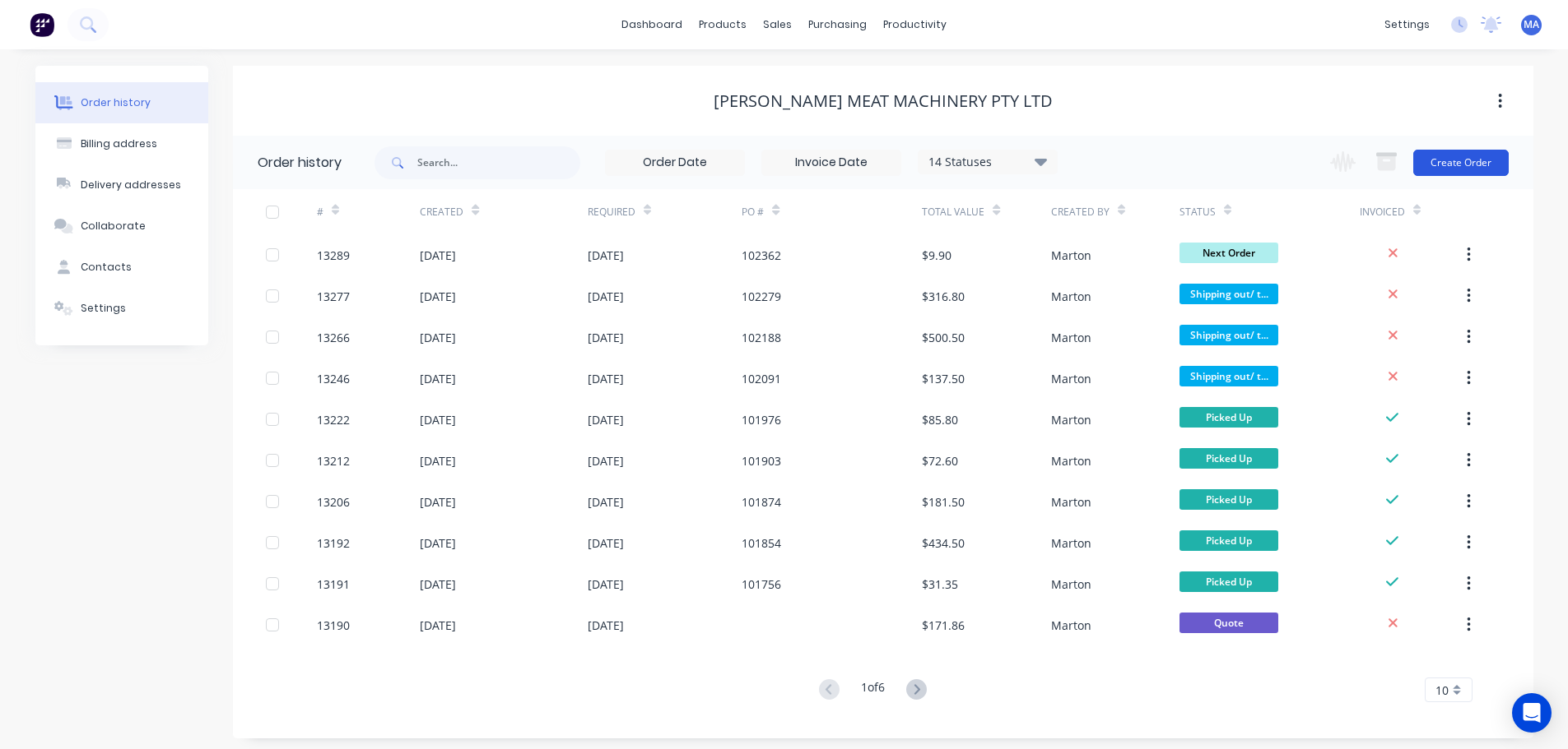
click at [1436, 176] on button "Create Order" at bounding box center [1460, 163] width 96 height 27
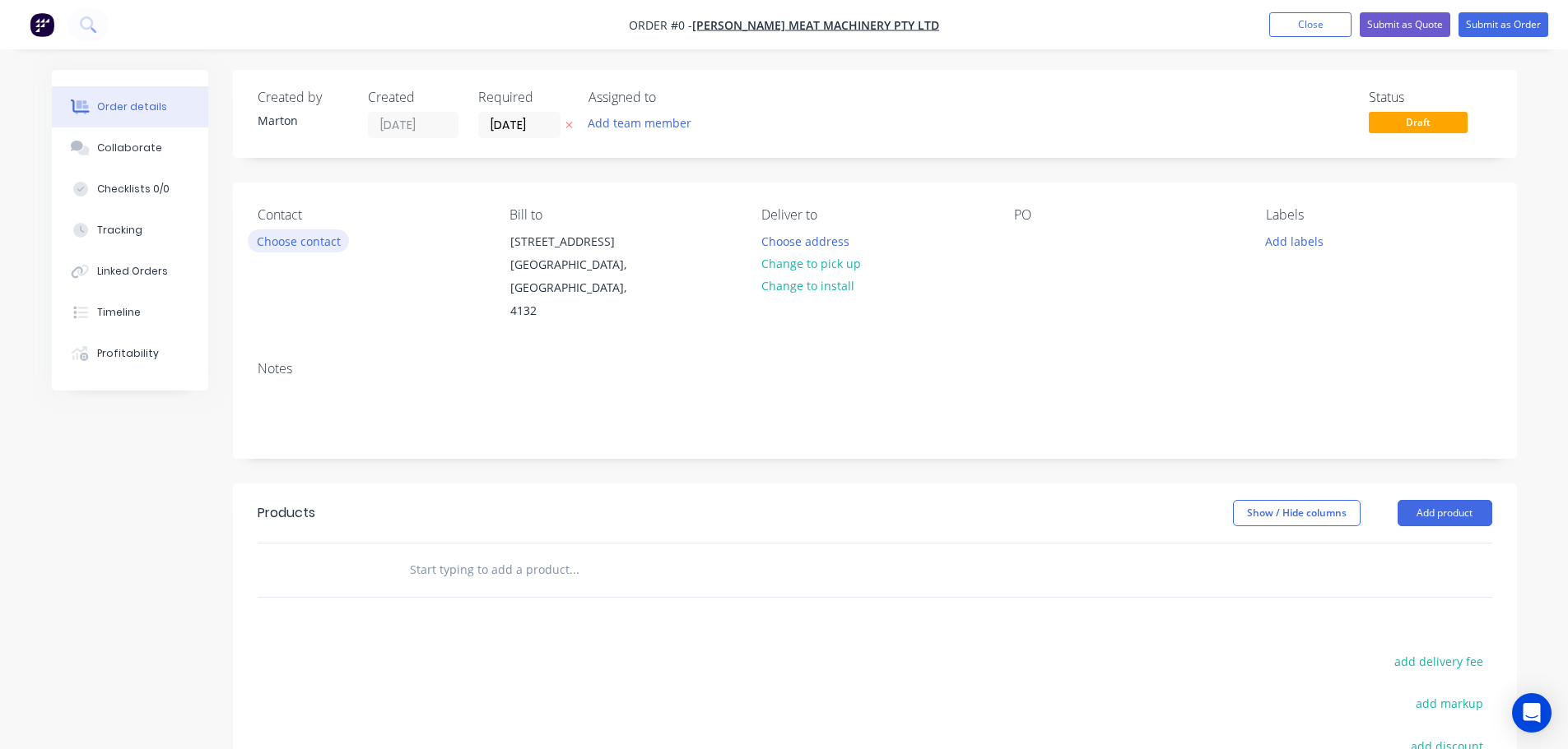
click at [297, 236] on button "Choose contact" at bounding box center [298, 241] width 102 height 23
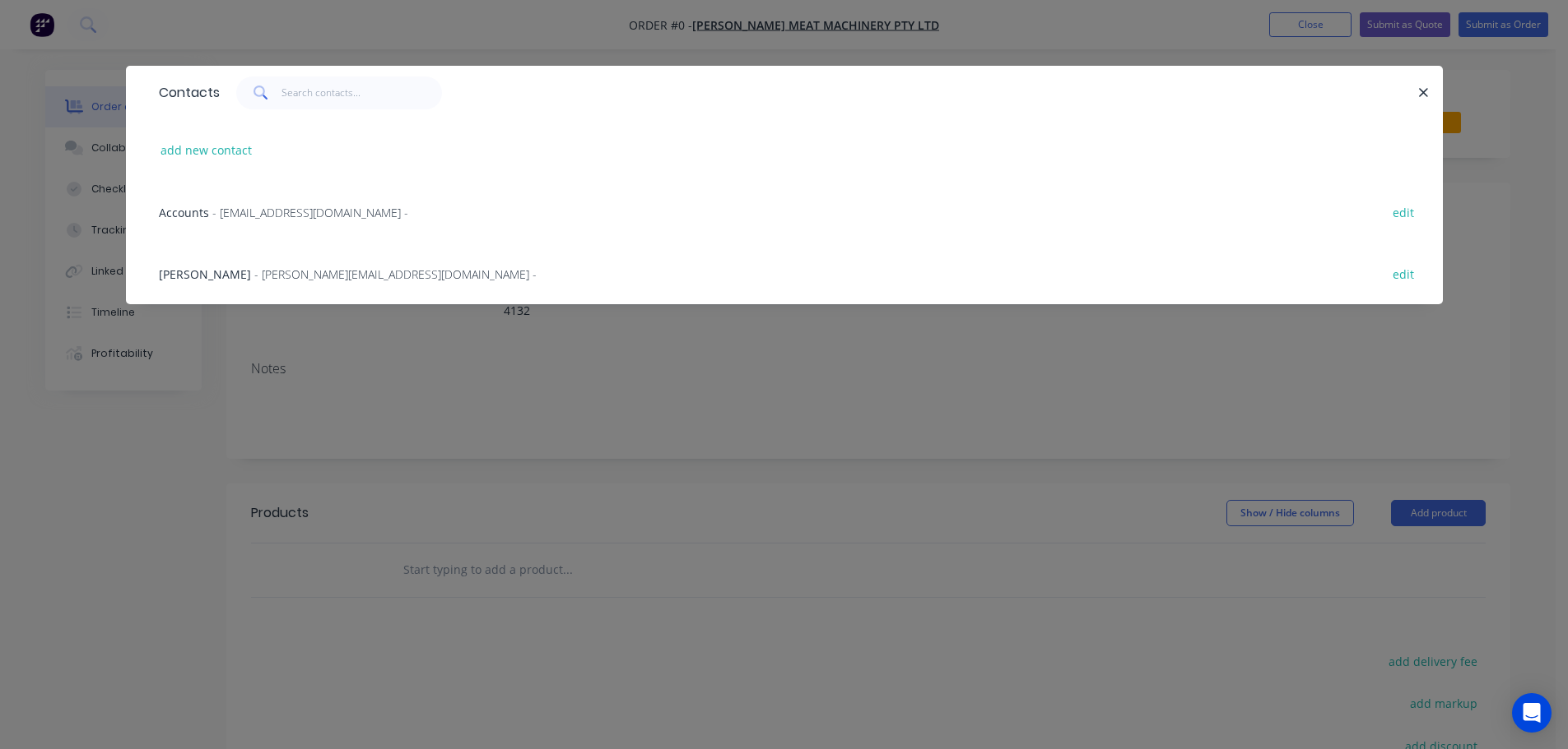
click at [263, 273] on span "- [PERSON_NAME][EMAIL_ADDRESS][DOMAIN_NAME] -" at bounding box center [396, 274] width 282 height 16
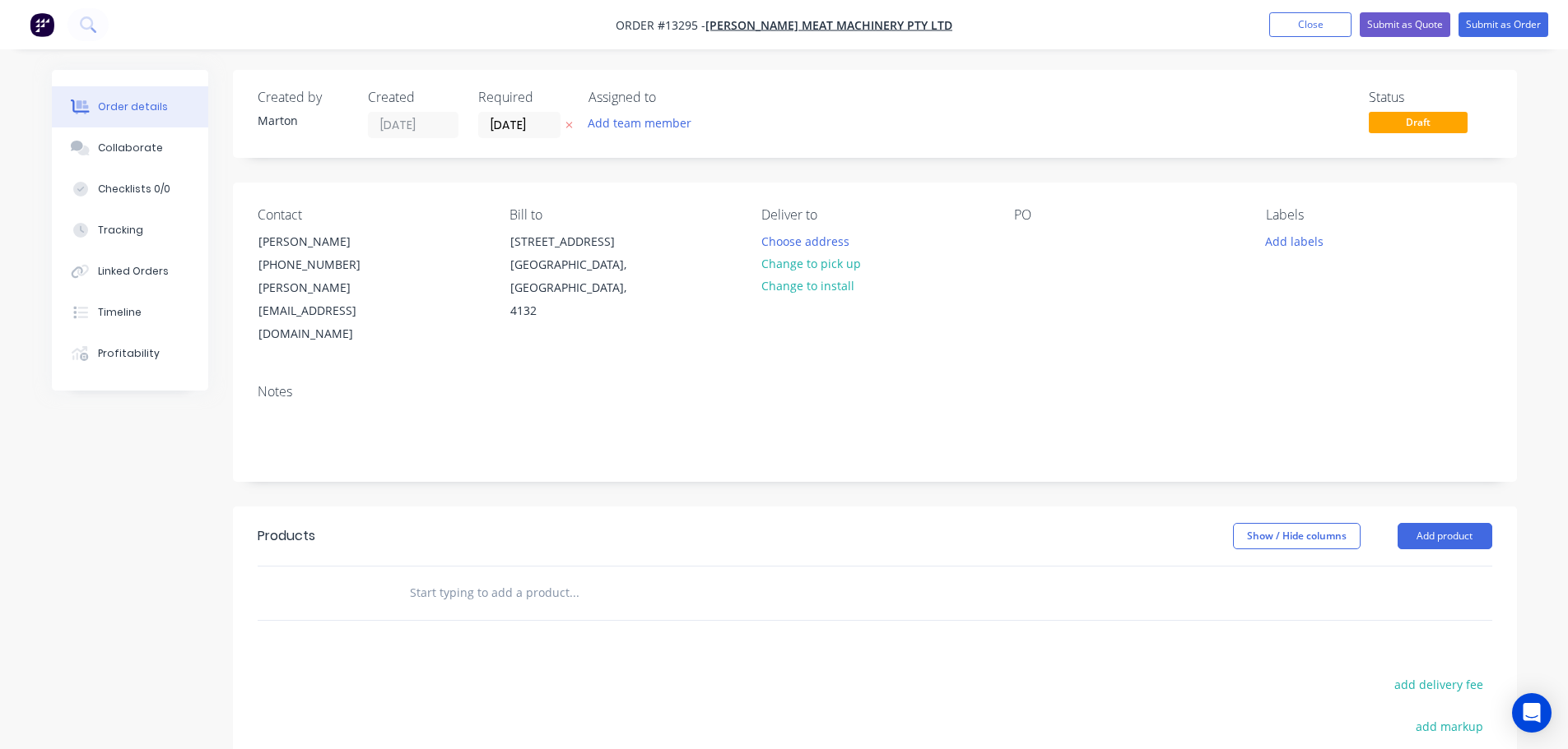
click at [666, 130] on button "Add team member" at bounding box center [639, 122] width 121 height 23
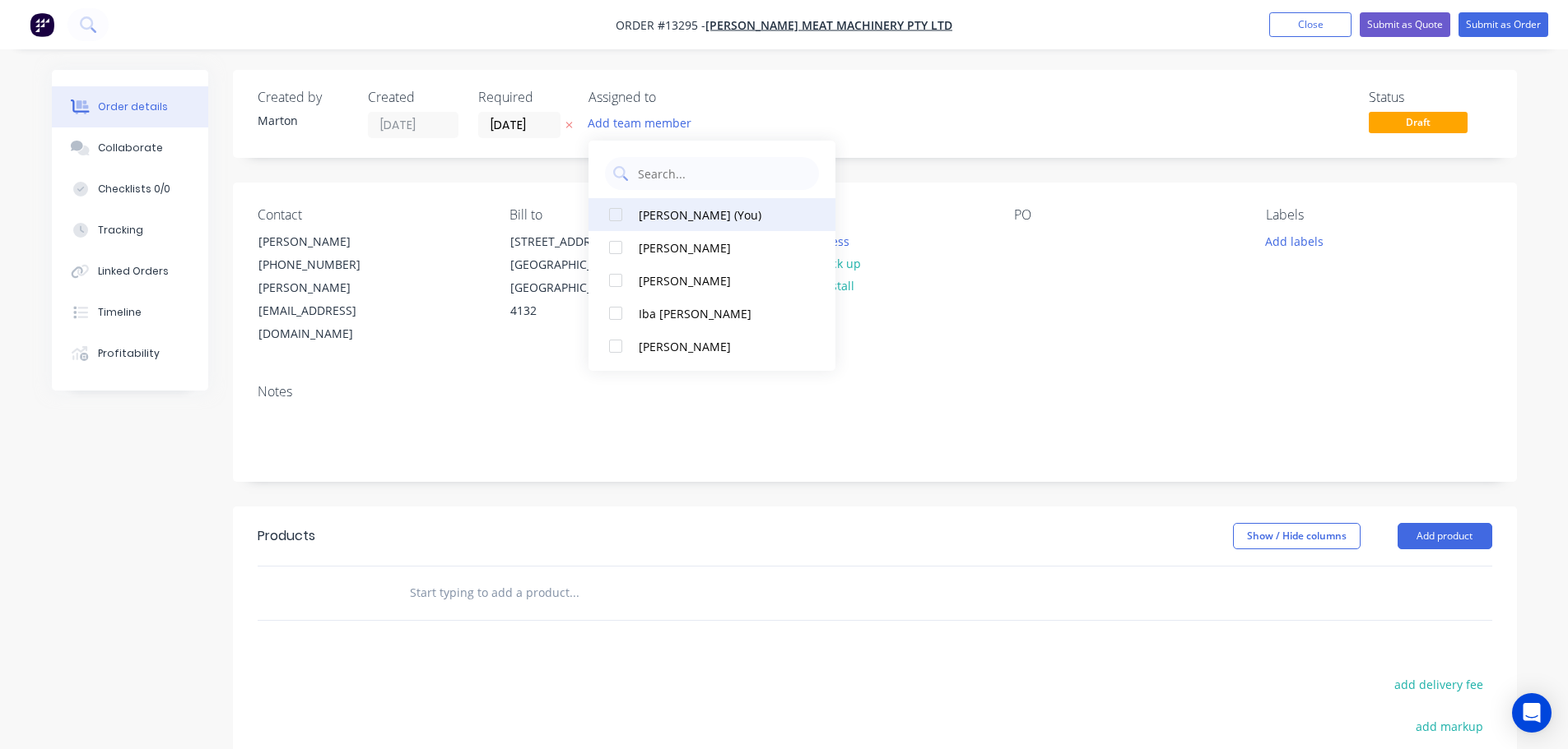
click at [630, 223] on div at bounding box center [615, 214] width 33 height 33
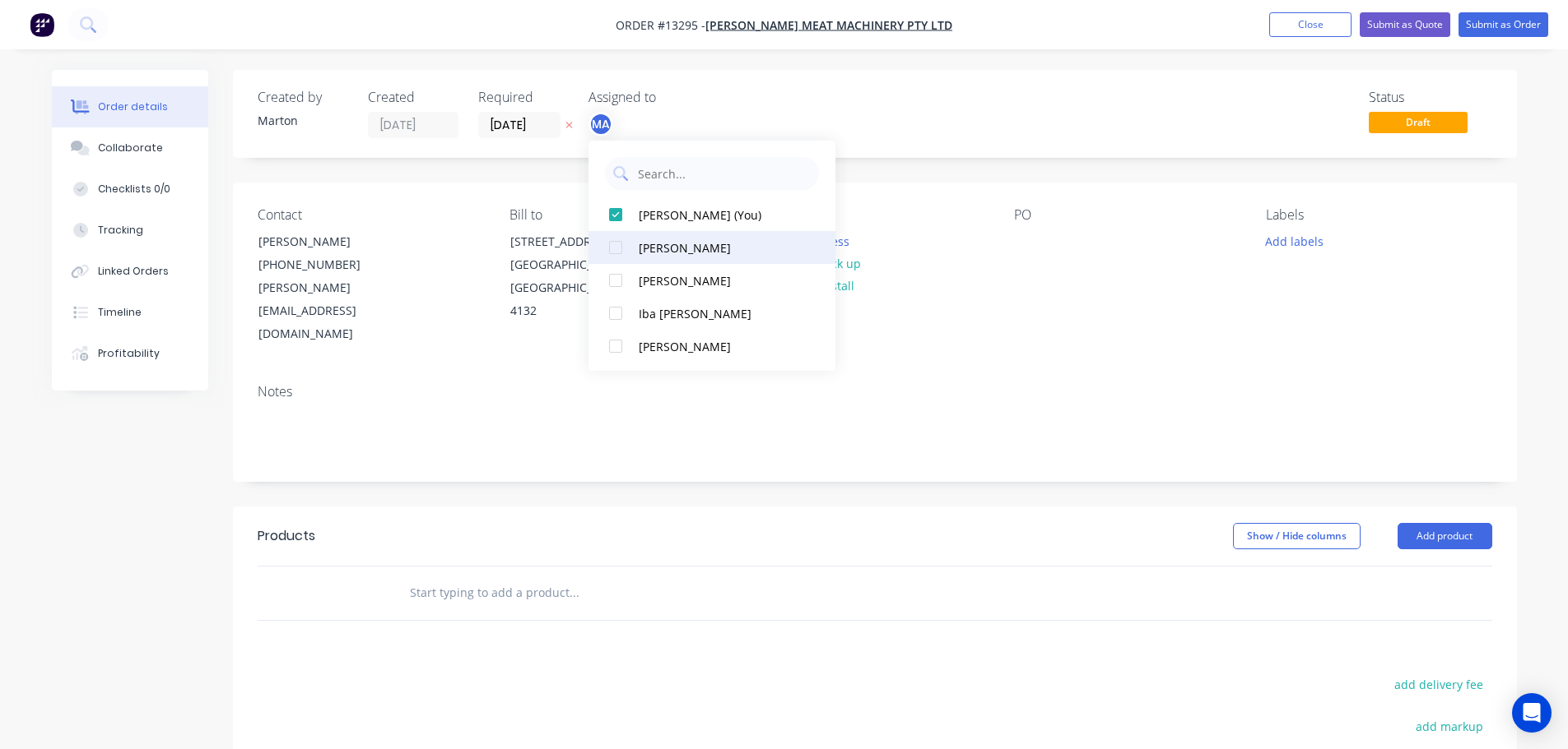
click at [622, 262] on div at bounding box center [615, 247] width 33 height 33
click at [624, 282] on div at bounding box center [615, 280] width 33 height 33
click at [866, 107] on div "Status Draft" at bounding box center [1123, 113] width 739 height 48
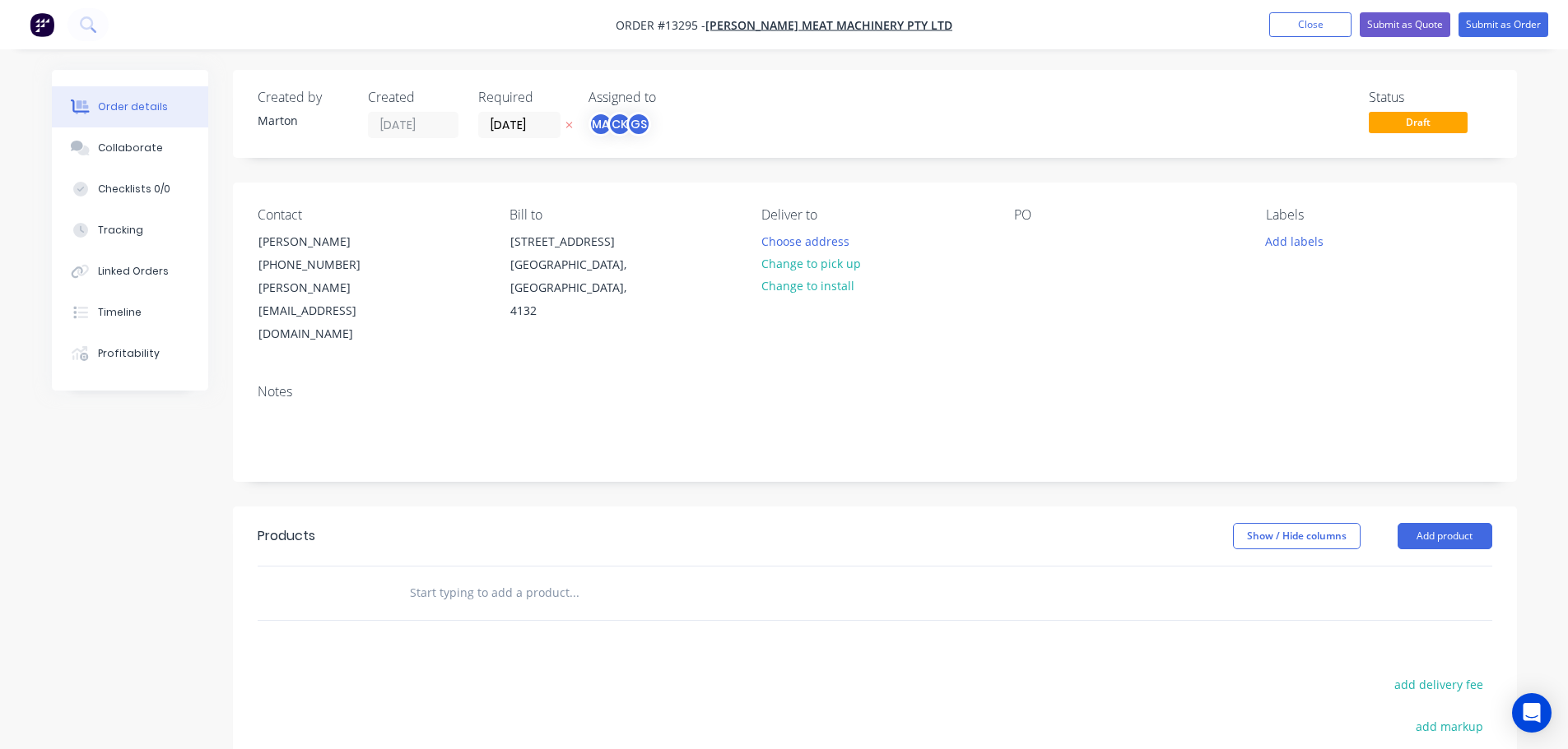
drag, startPoint x: 521, startPoint y: 115, endPoint x: 521, endPoint y: 142, distance: 27.0
click at [521, 116] on input "[DATE]" at bounding box center [519, 124] width 81 height 25
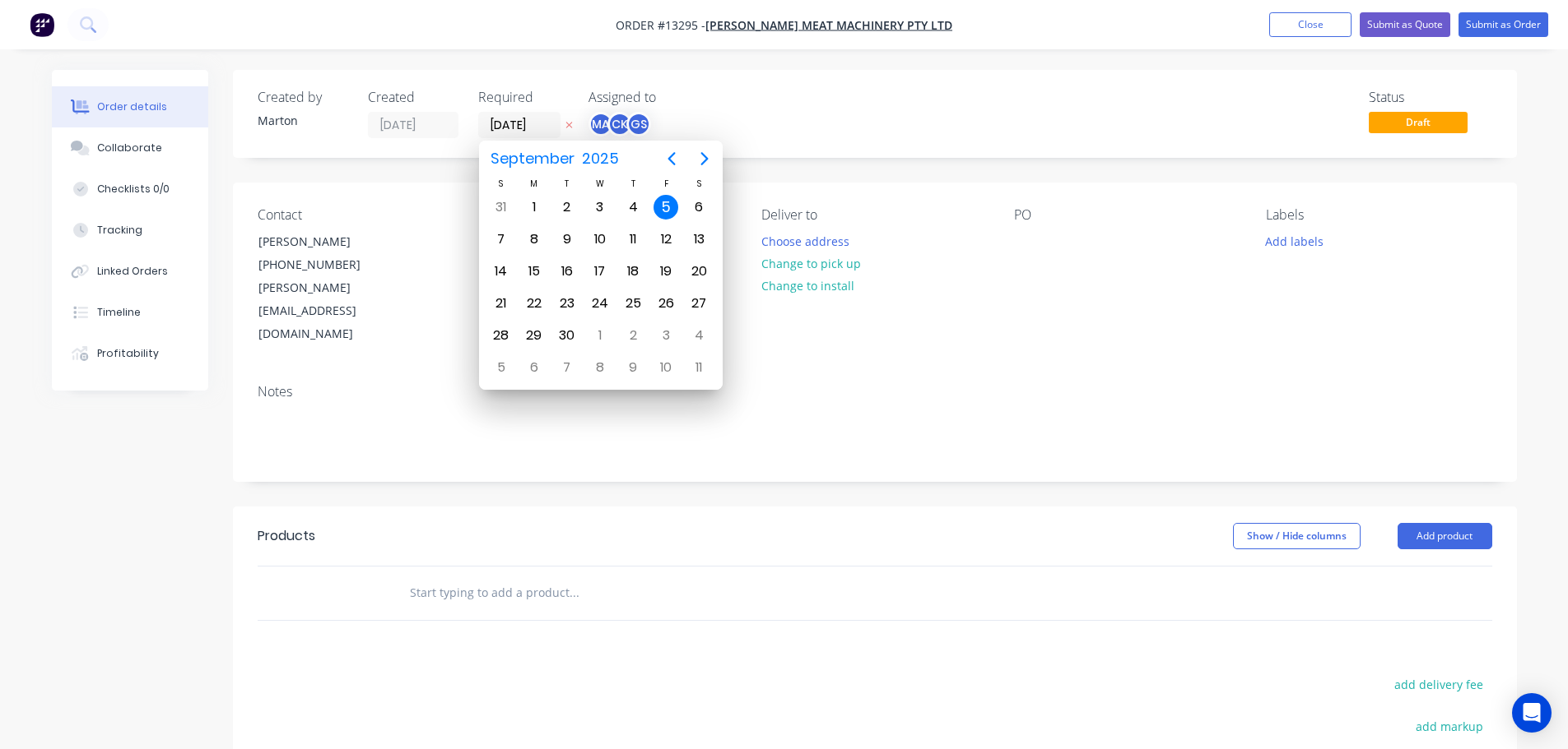
click at [942, 120] on div "Status Draft" at bounding box center [1123, 113] width 739 height 48
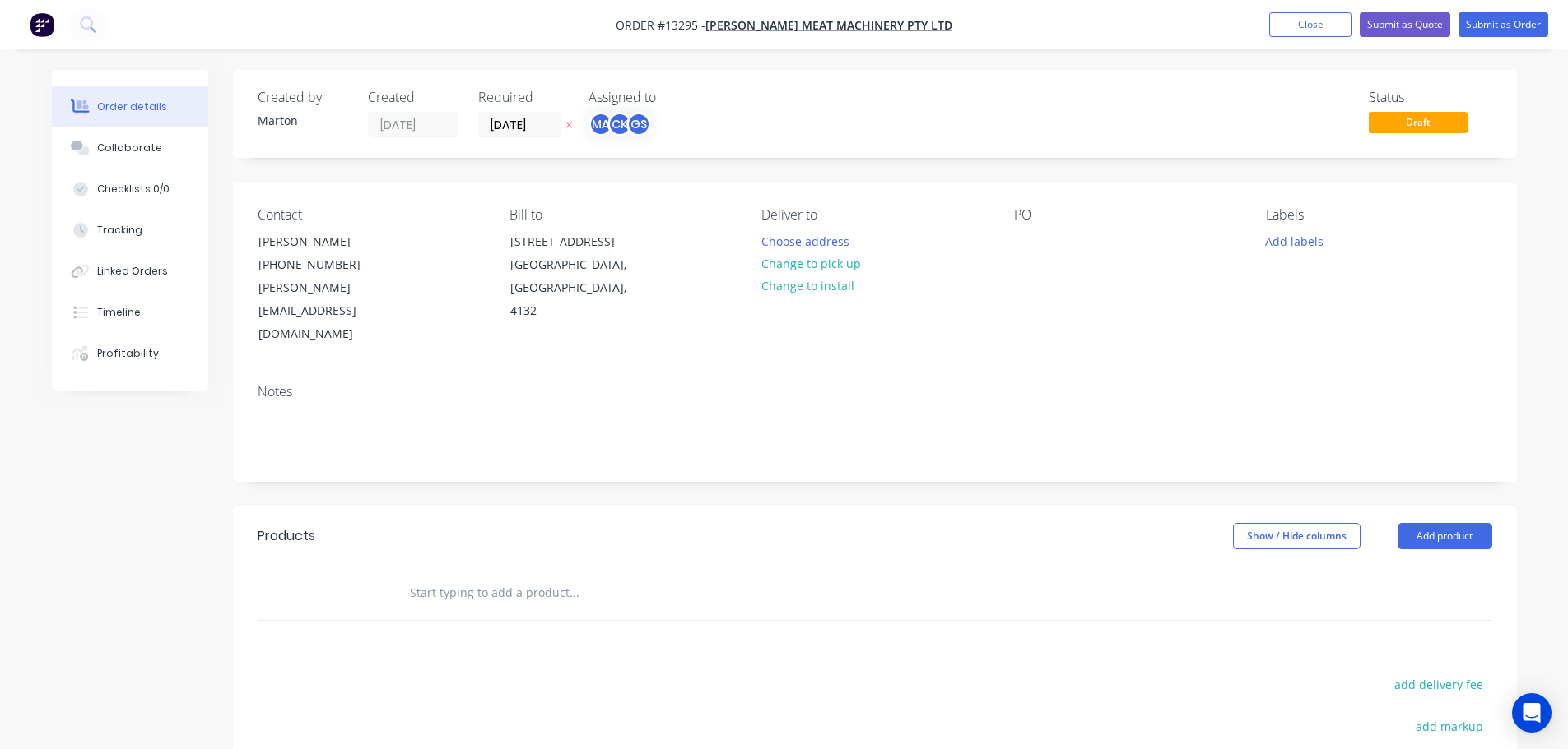
click at [616, 576] on input "text" at bounding box center [573, 592] width 329 height 33
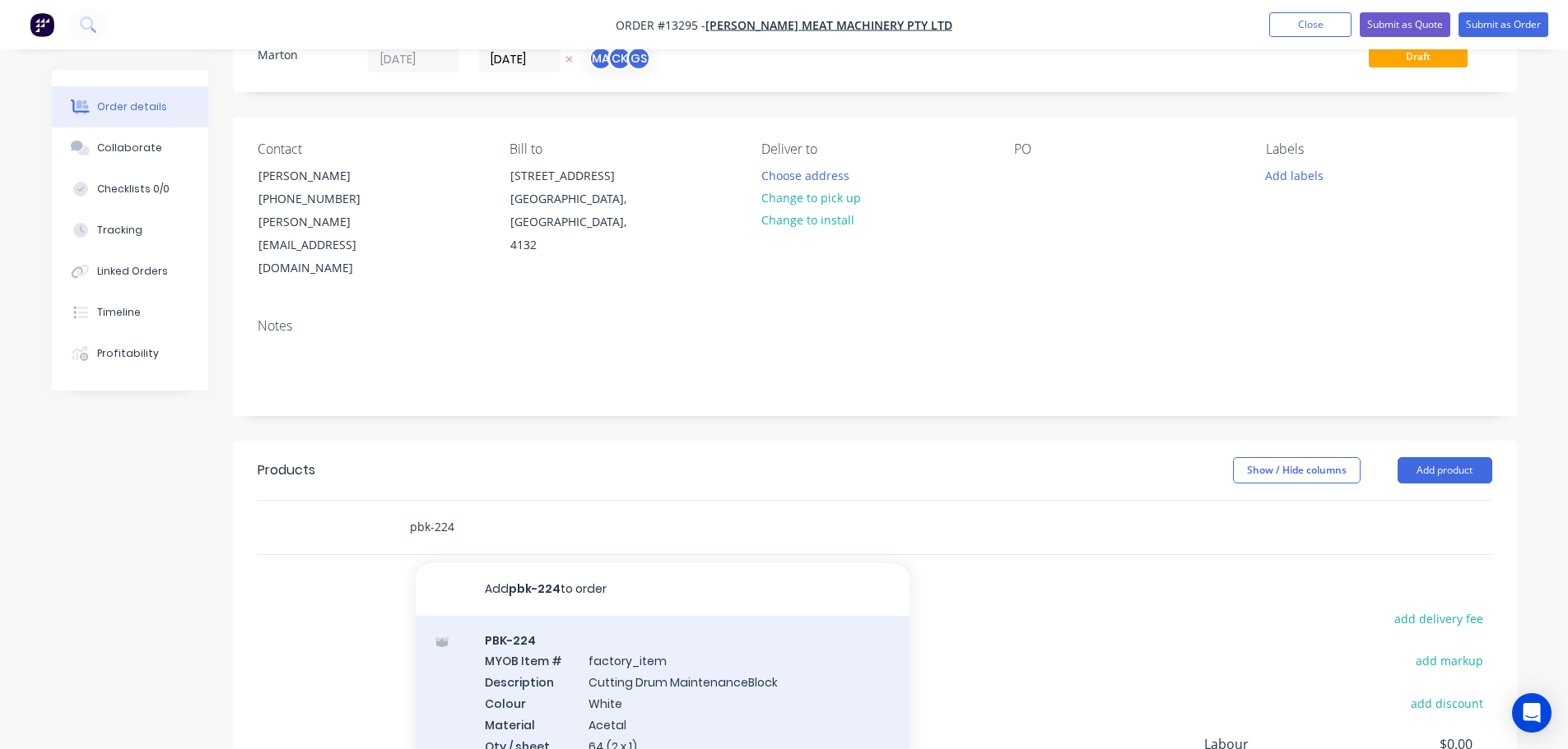
scroll to position [165, 0]
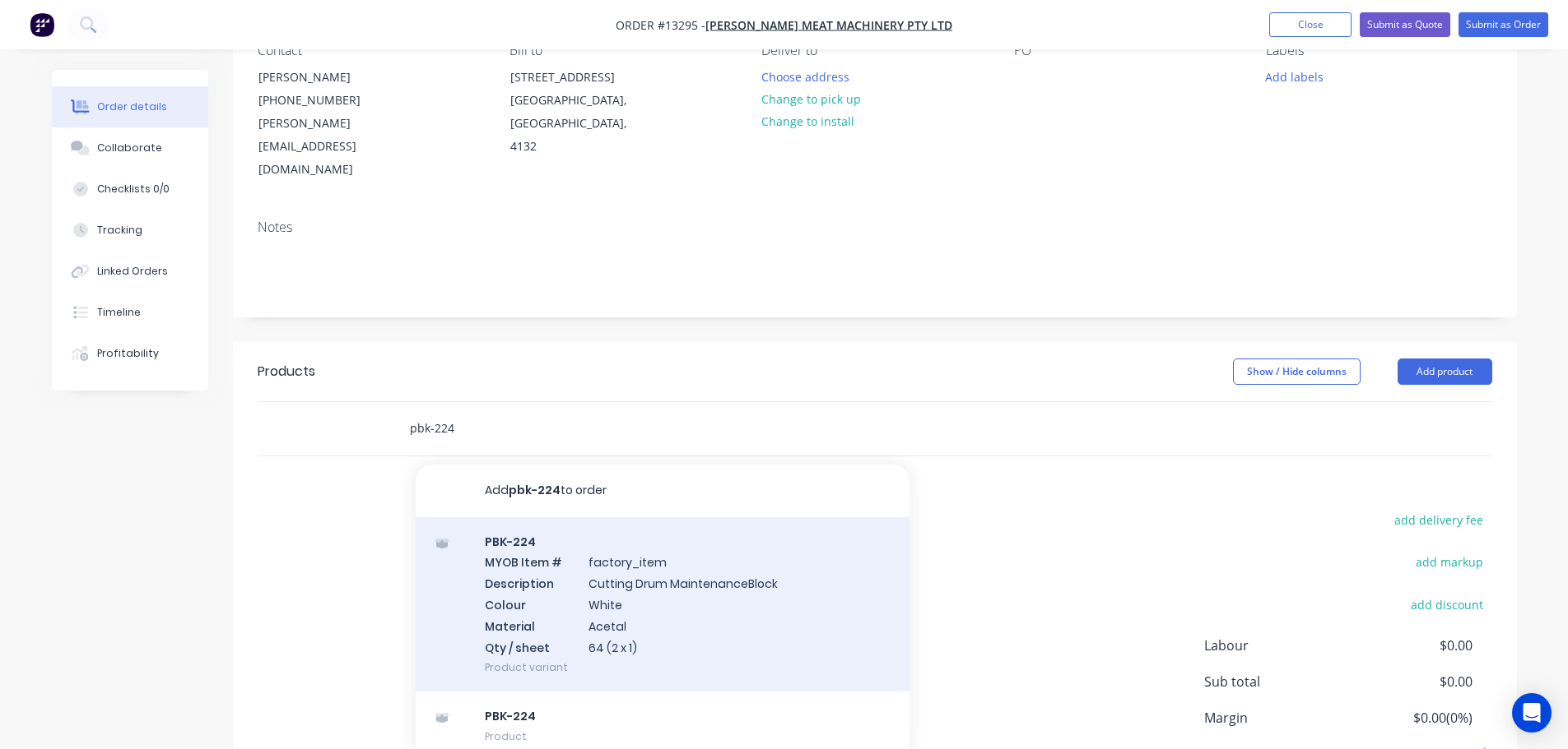
type input "pbk-224"
click at [615, 635] on div "PBK-224 MYOB Item # factory_item Description Cutting Drum MaintenanceBlock Colo…" at bounding box center [663, 605] width 494 height 176
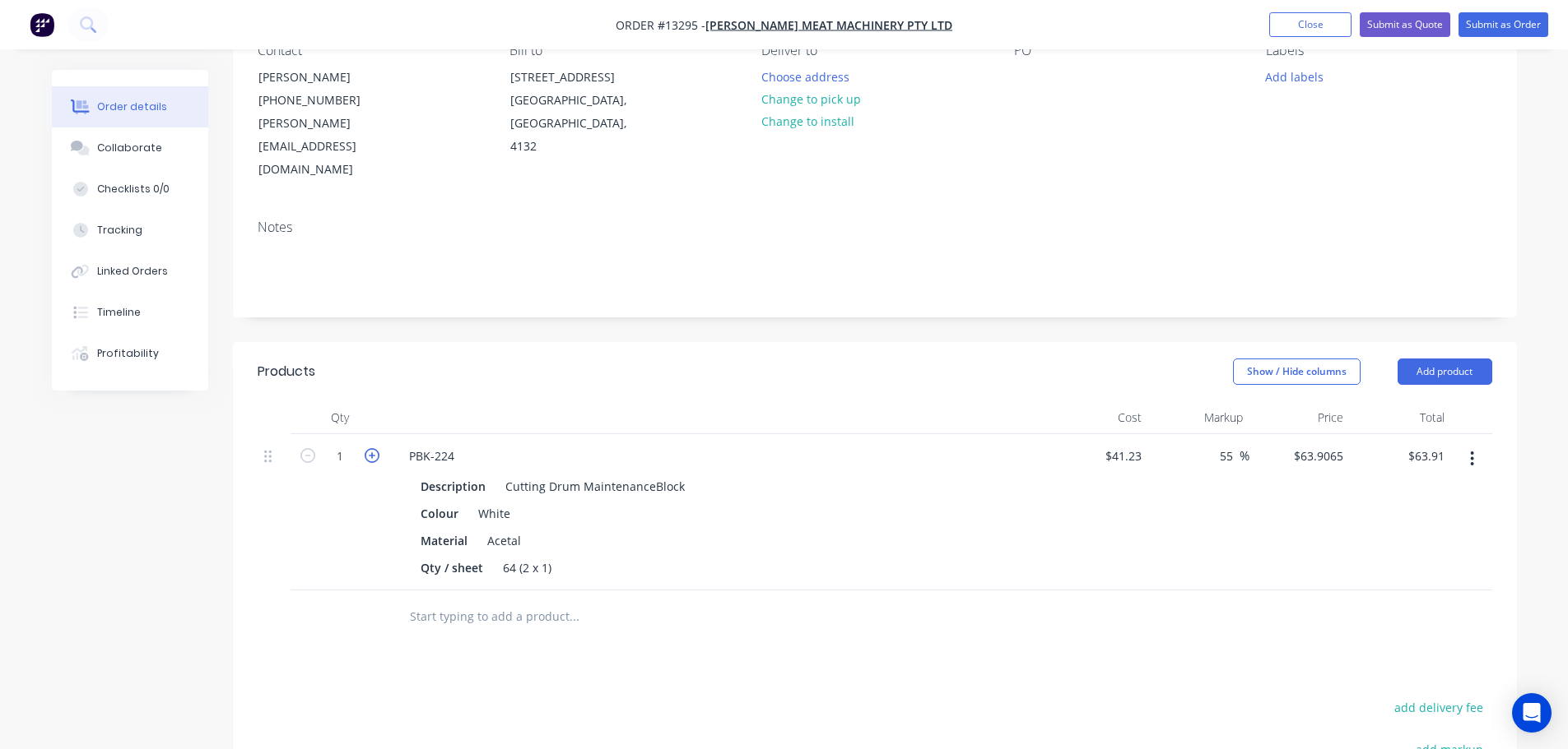
click at [369, 448] on icon "button" at bounding box center [371, 455] width 15 height 15
type input "2"
type input "$127.81"
click at [369, 448] on icon "button" at bounding box center [371, 455] width 15 height 15
type input "3"
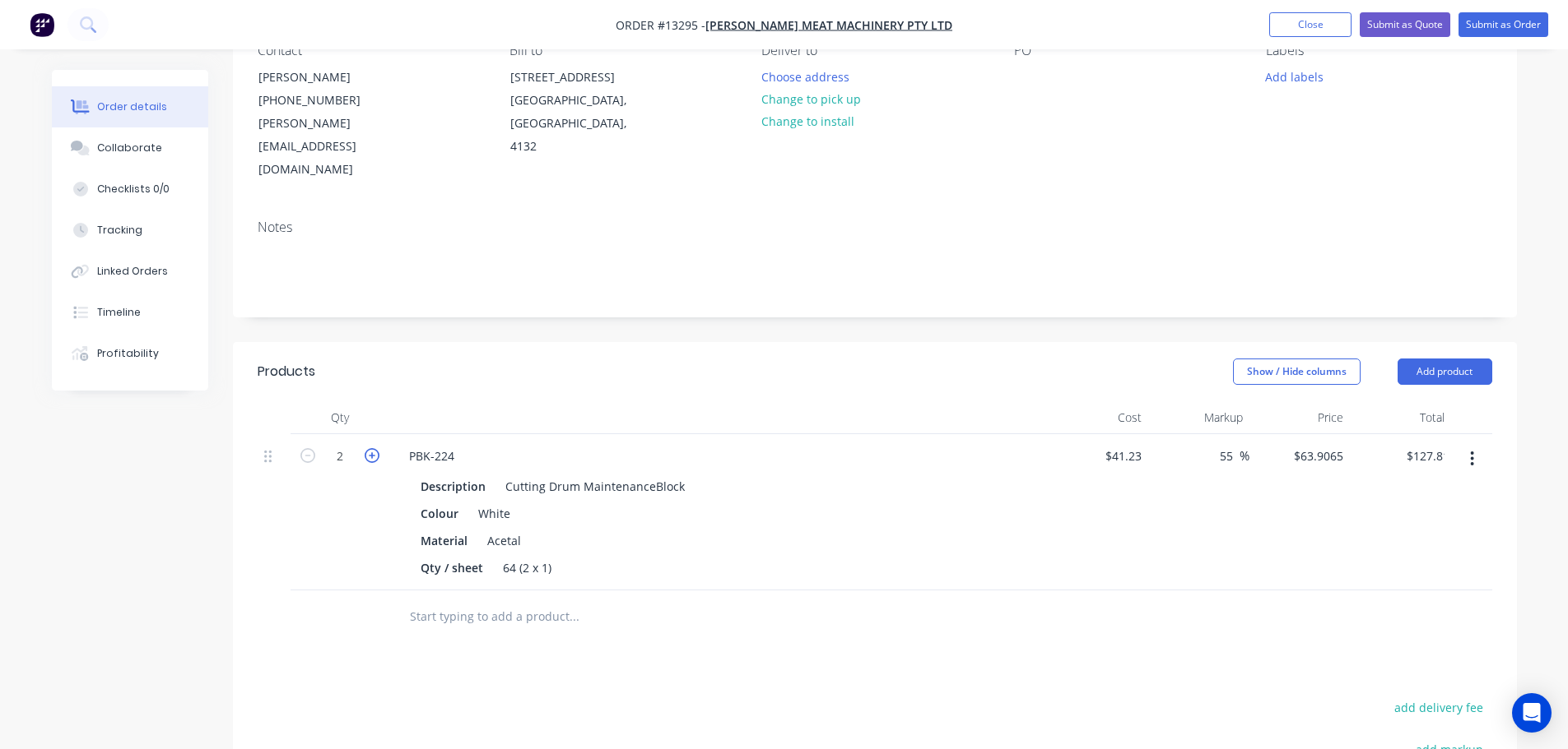
type input "$191.72"
click at [369, 448] on icon "button" at bounding box center [371, 455] width 15 height 15
type input "4"
type input "$255.63"
click at [369, 448] on icon "button" at bounding box center [371, 455] width 15 height 15
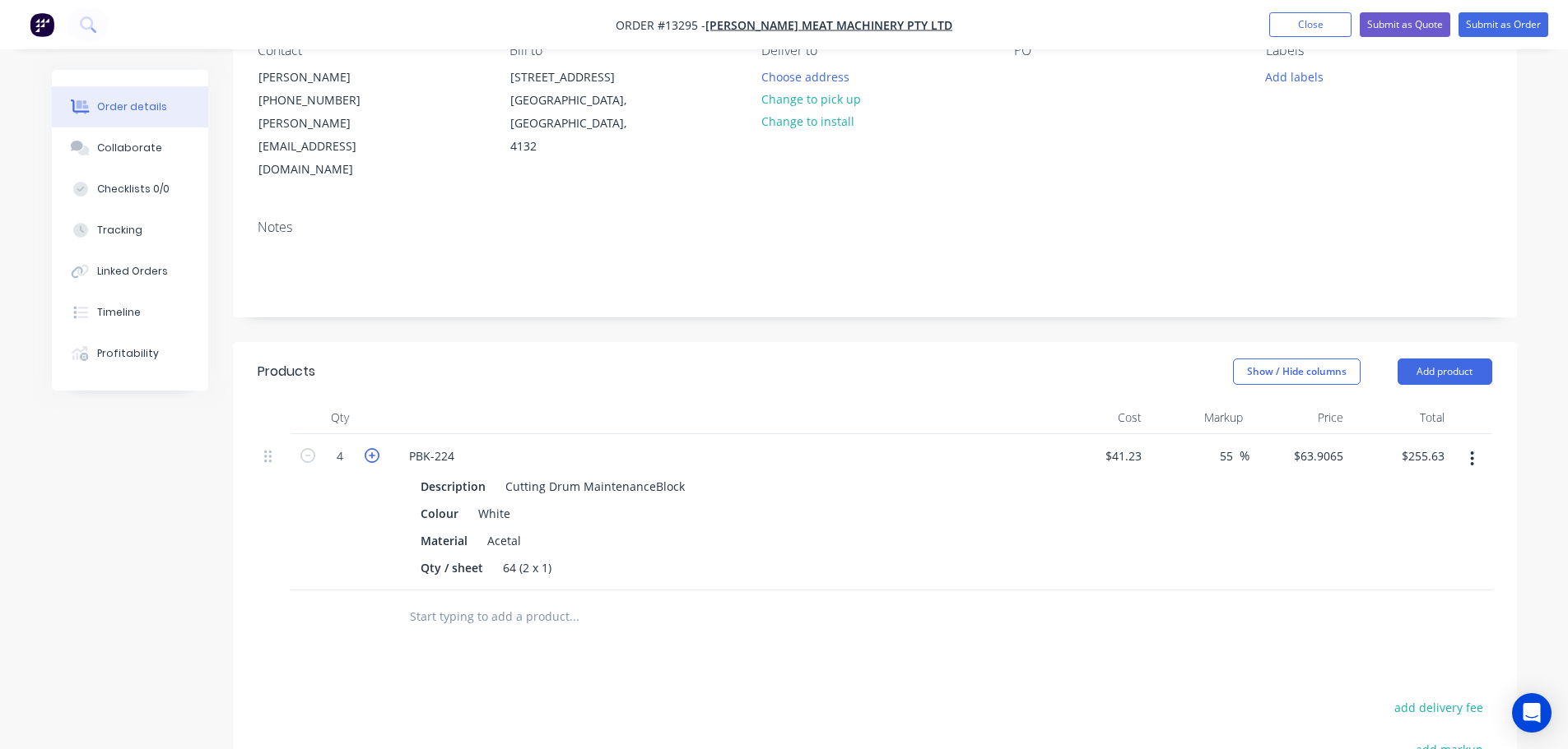
type input "5"
type input "$319.53"
click at [369, 448] on icon "button" at bounding box center [371, 455] width 15 height 15
type input "6"
type input "$383.44"
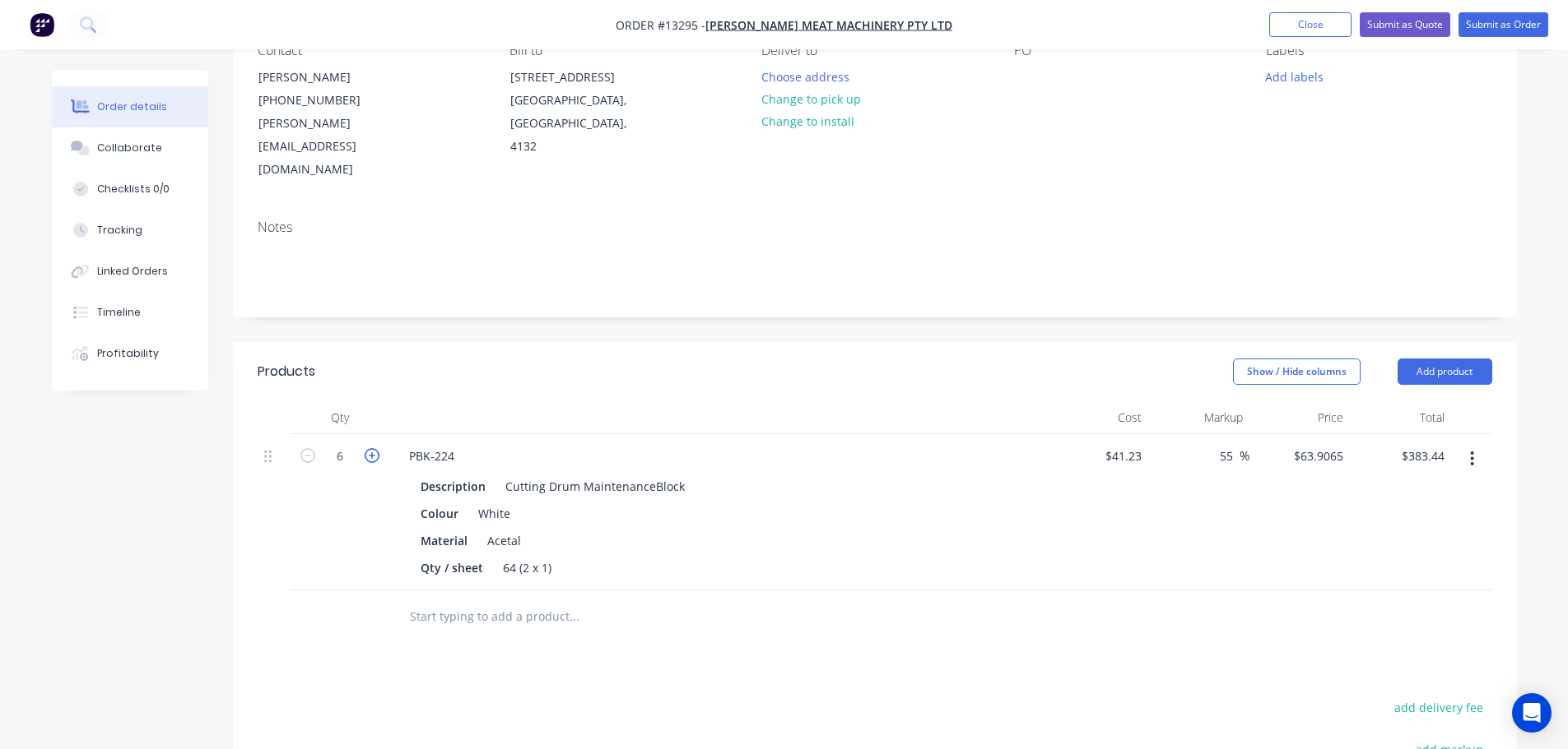
click at [369, 448] on icon "button" at bounding box center [371, 455] width 15 height 15
type input "7"
type input "$447.35"
click at [369, 448] on icon "button" at bounding box center [371, 455] width 15 height 15
type input "8"
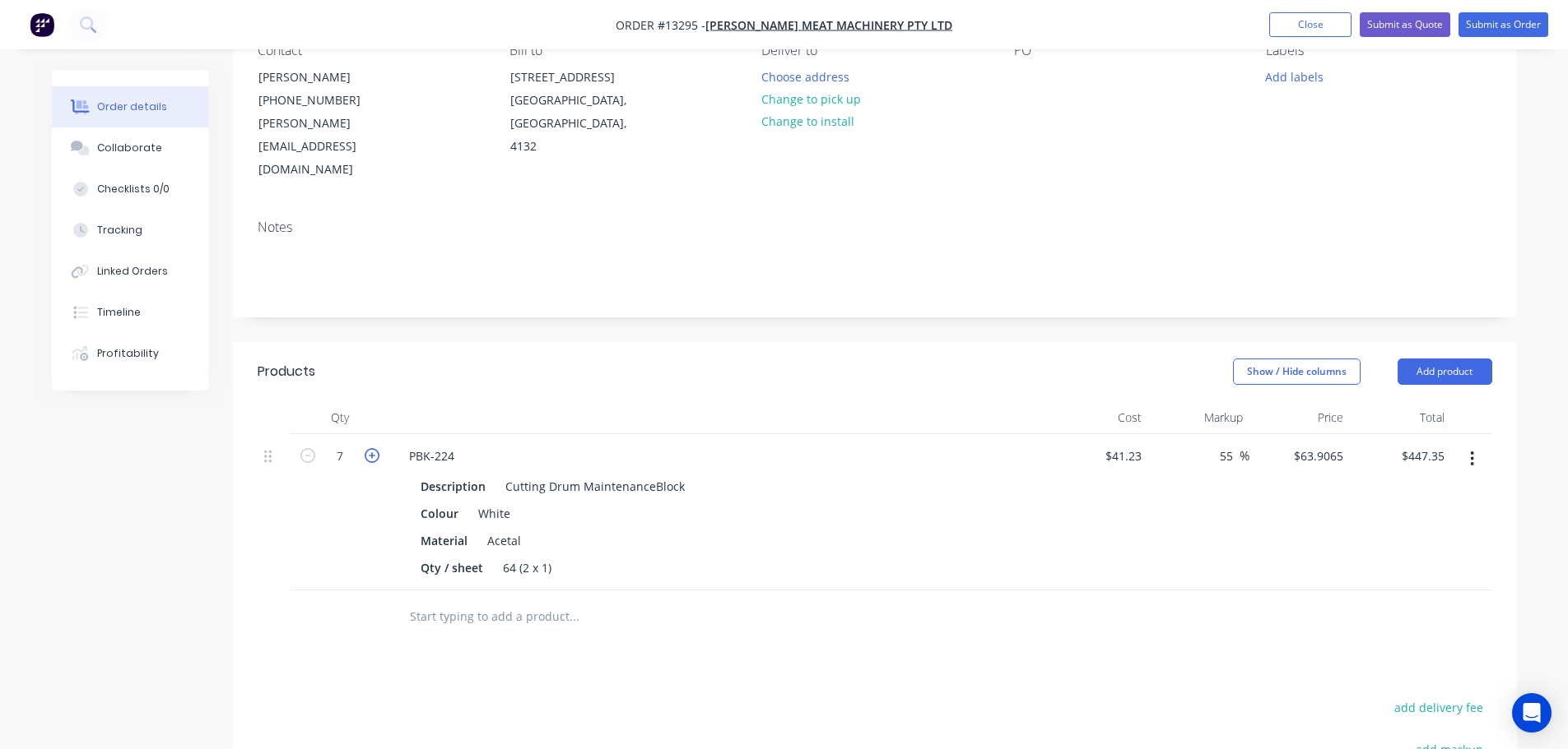
type input "$511.25"
click at [369, 448] on icon "button" at bounding box center [371, 455] width 15 height 15
type input "9"
type input "$575.16"
click at [369, 448] on icon "button" at bounding box center [371, 455] width 15 height 15
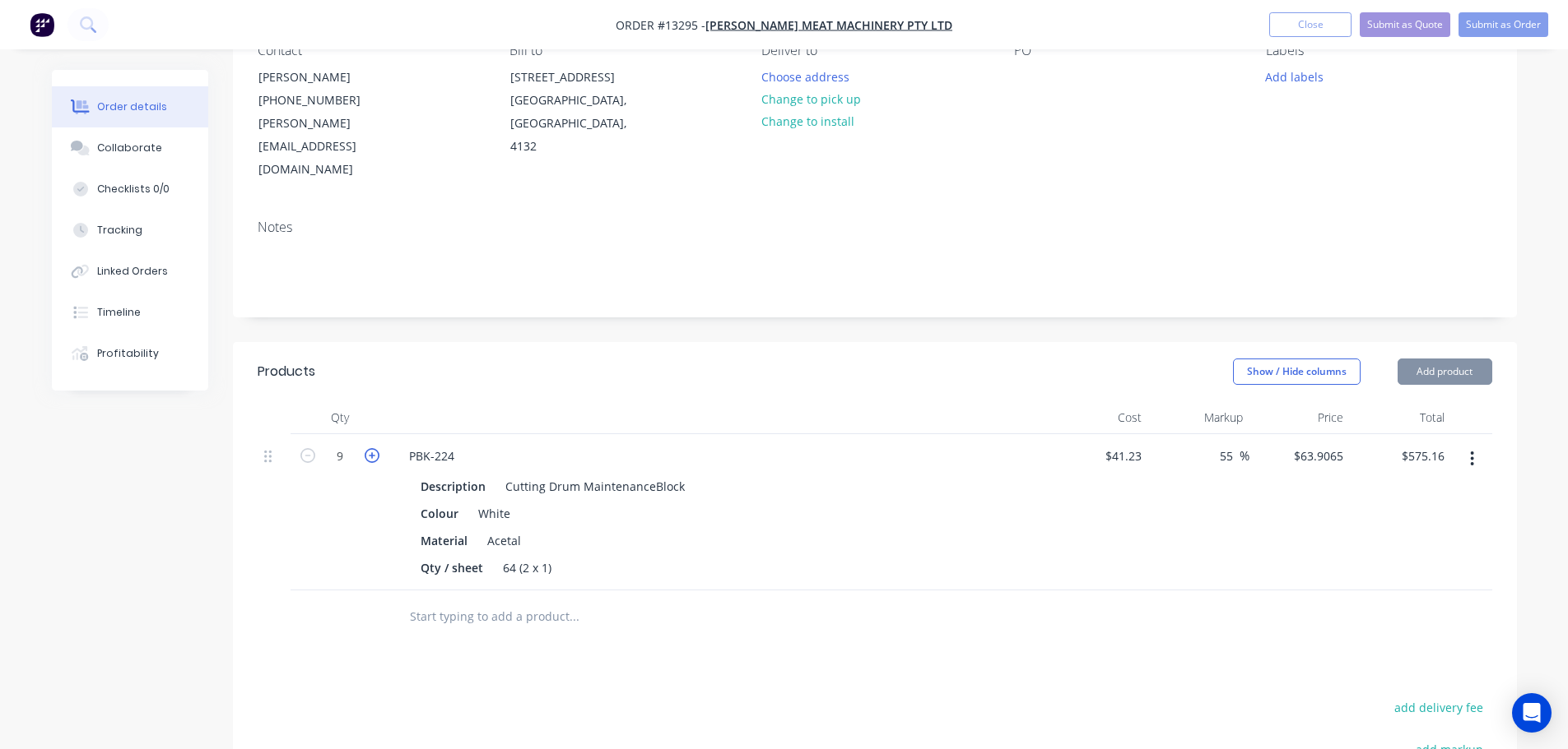
type input "10"
type input "$639.07"
click at [537, 358] on div "Show / Hide columns Add product" at bounding box center [1005, 371] width 972 height 27
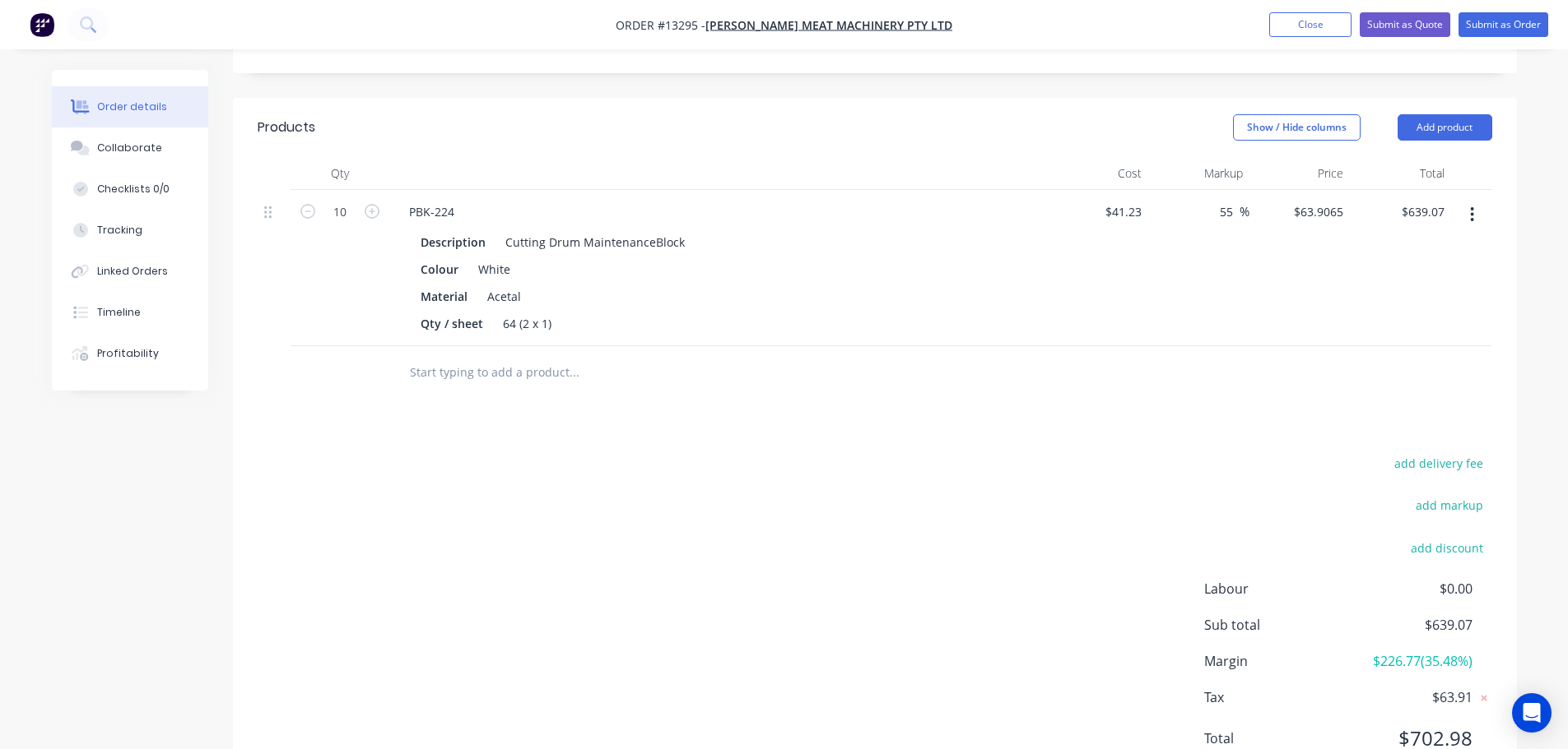
scroll to position [412, 0]
click at [553, 353] on input "text" at bounding box center [573, 369] width 329 height 33
click at [494, 353] on input "text" at bounding box center [573, 369] width 329 height 33
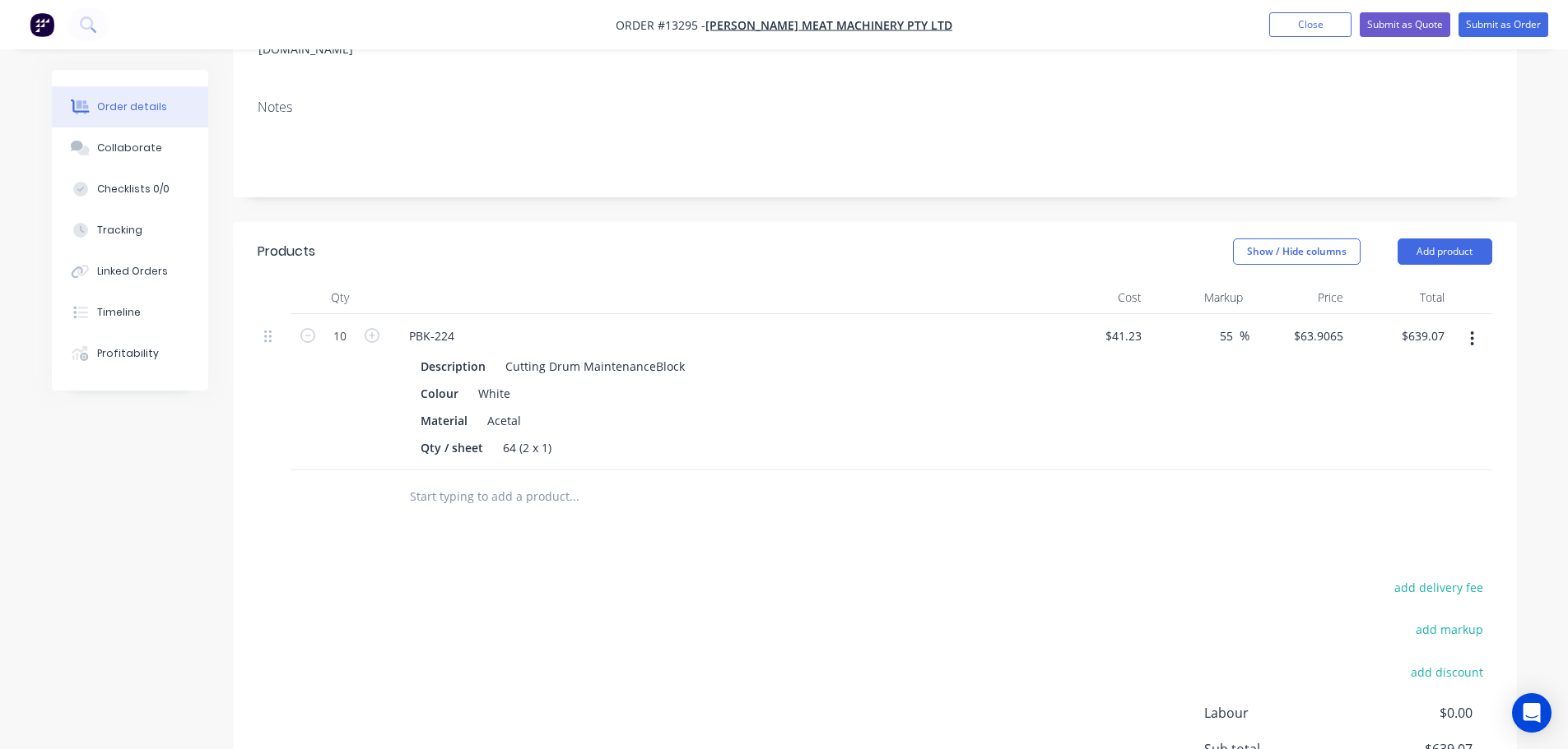
scroll to position [247, 0]
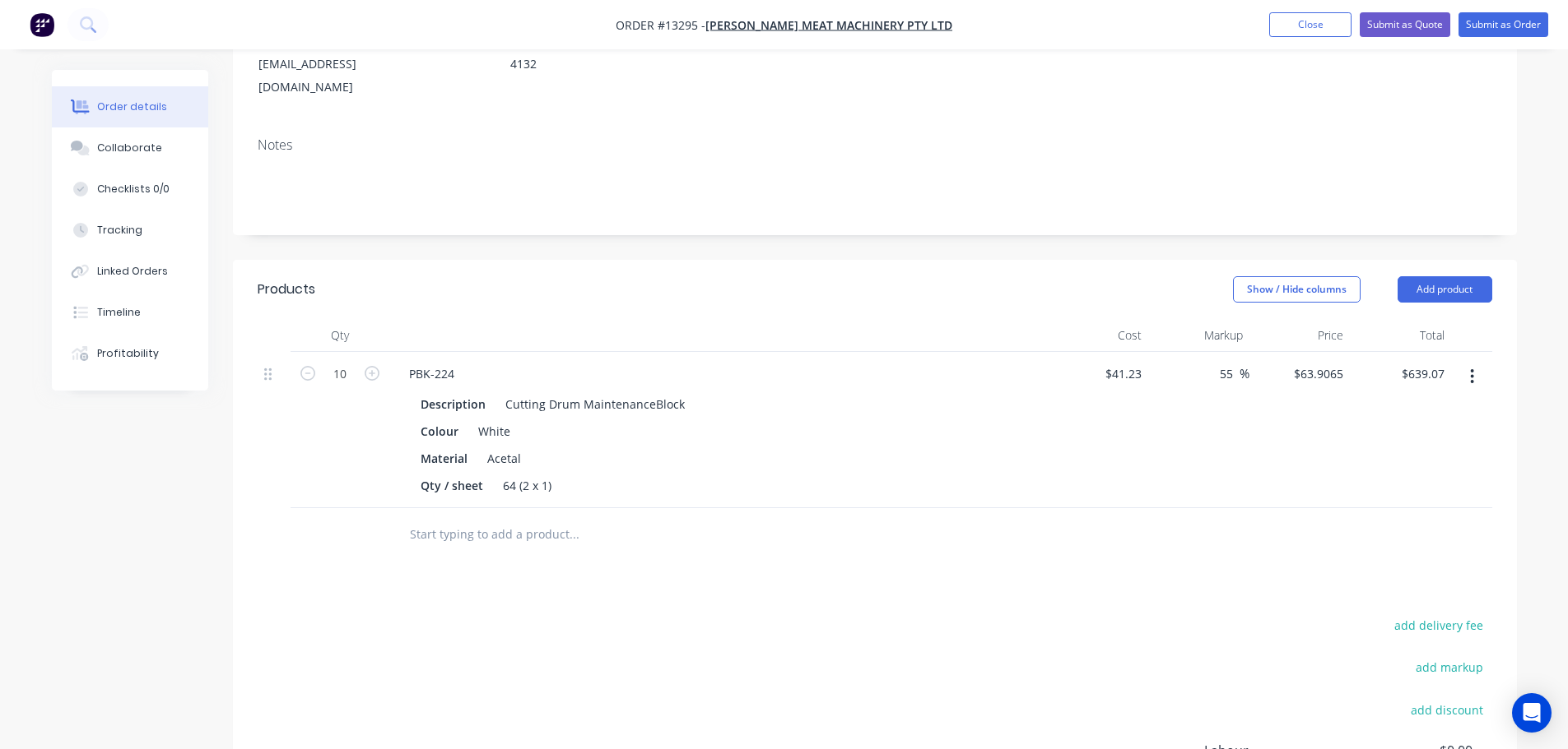
click at [447, 518] on input "text" at bounding box center [573, 534] width 329 height 33
click at [1451, 276] on button "Add product" at bounding box center [1445, 289] width 95 height 27
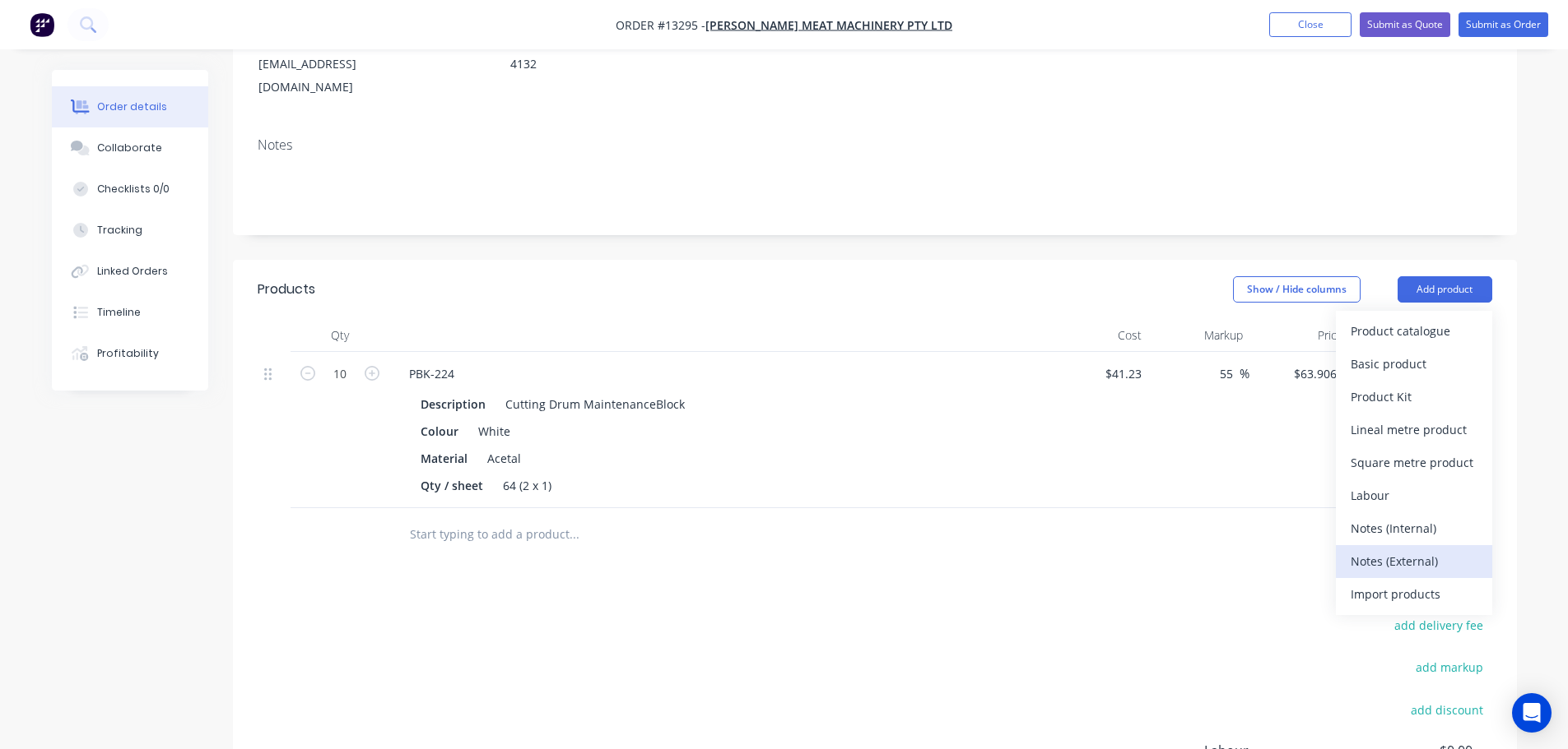
click at [1402, 550] on div "Notes (External)" at bounding box center [1414, 562] width 126 height 24
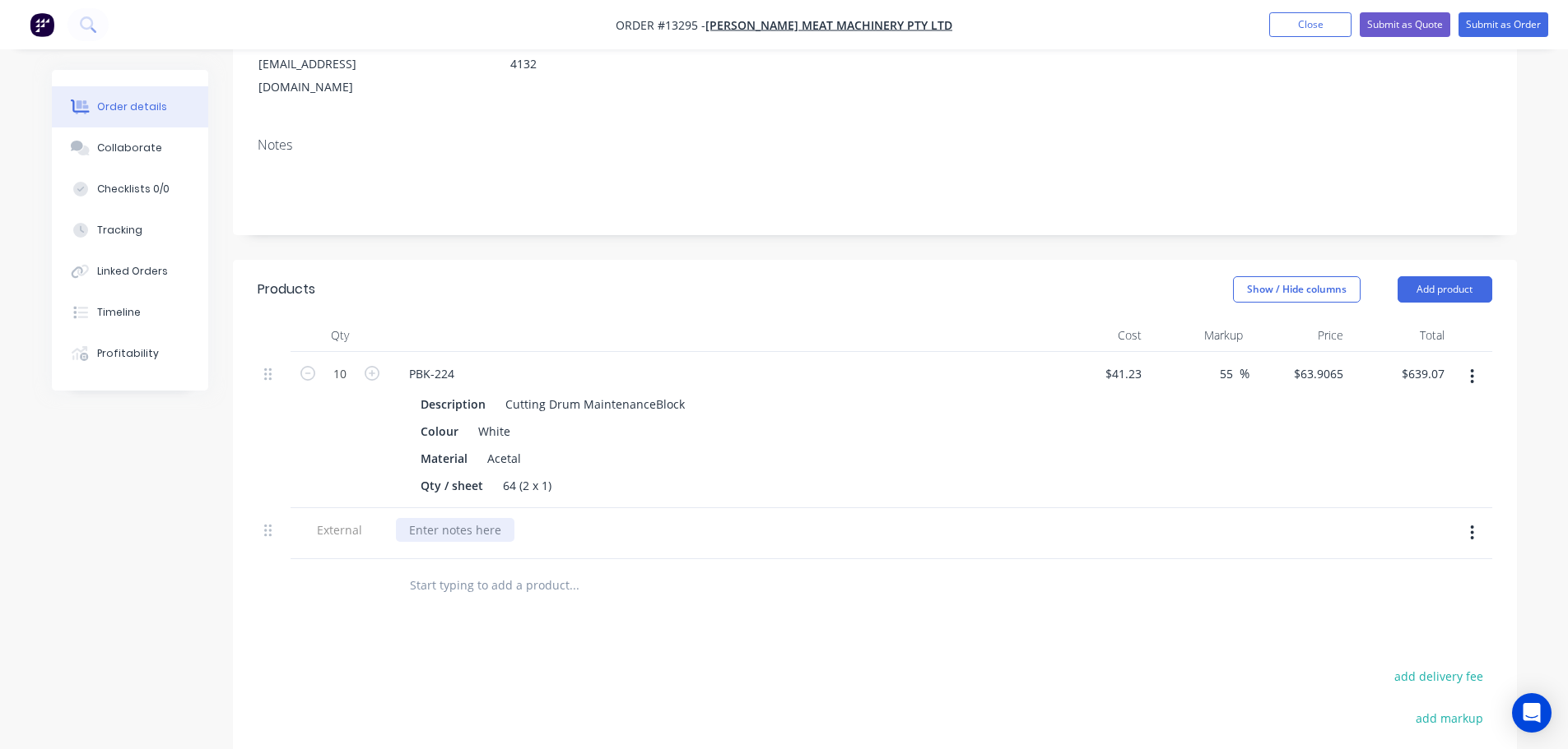
click at [442, 518] on div at bounding box center [455, 530] width 118 height 24
click at [578, 518] on div "Lead Time: 1.5 week from receving [PERSON_NAME]" at bounding box center [552, 530] width 313 height 24
click at [712, 570] on input "text" at bounding box center [573, 585] width 329 height 33
click at [1428, 21] on button "Submit as Quote" at bounding box center [1405, 25] width 91 height 25
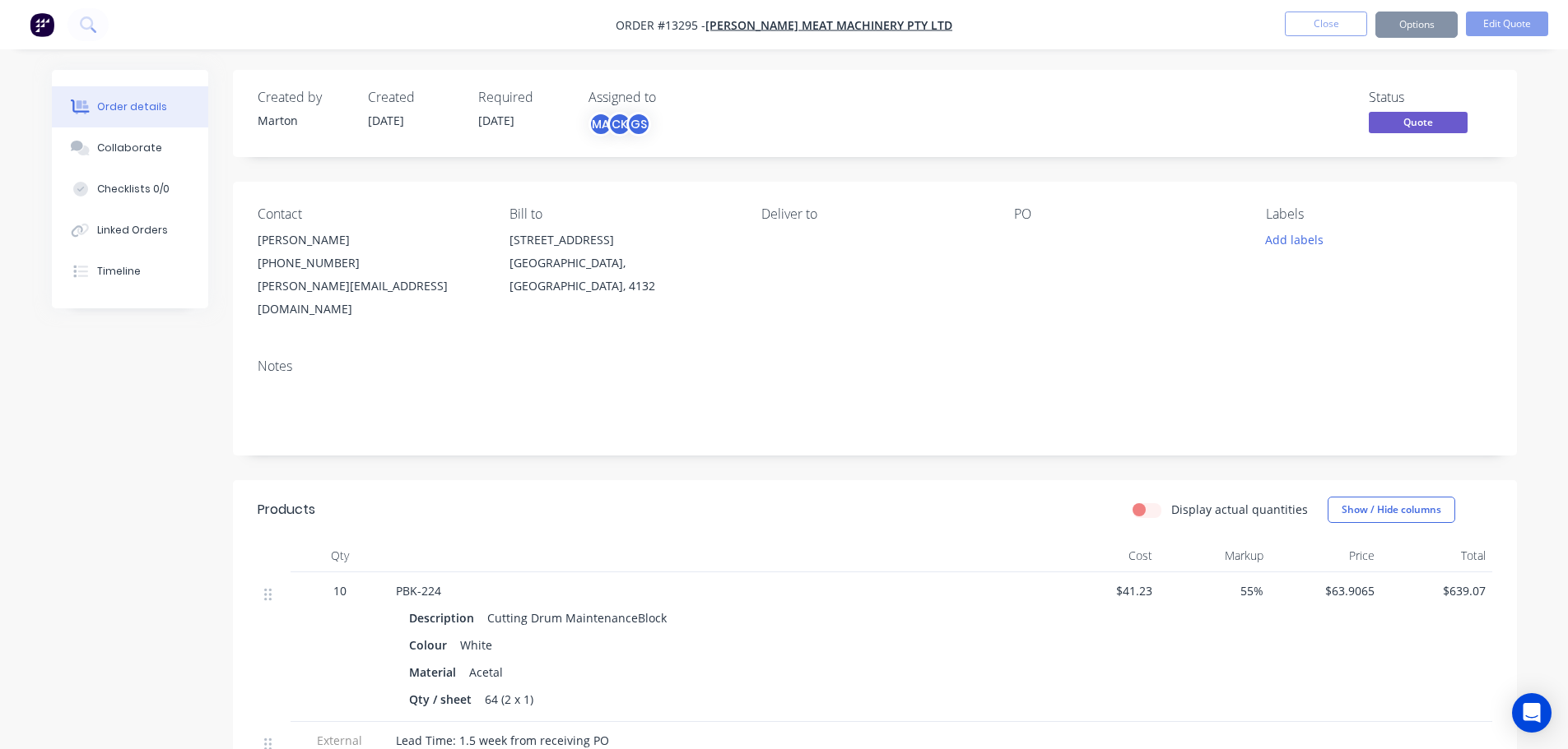
click at [1421, 28] on button "Options" at bounding box center [1416, 25] width 82 height 27
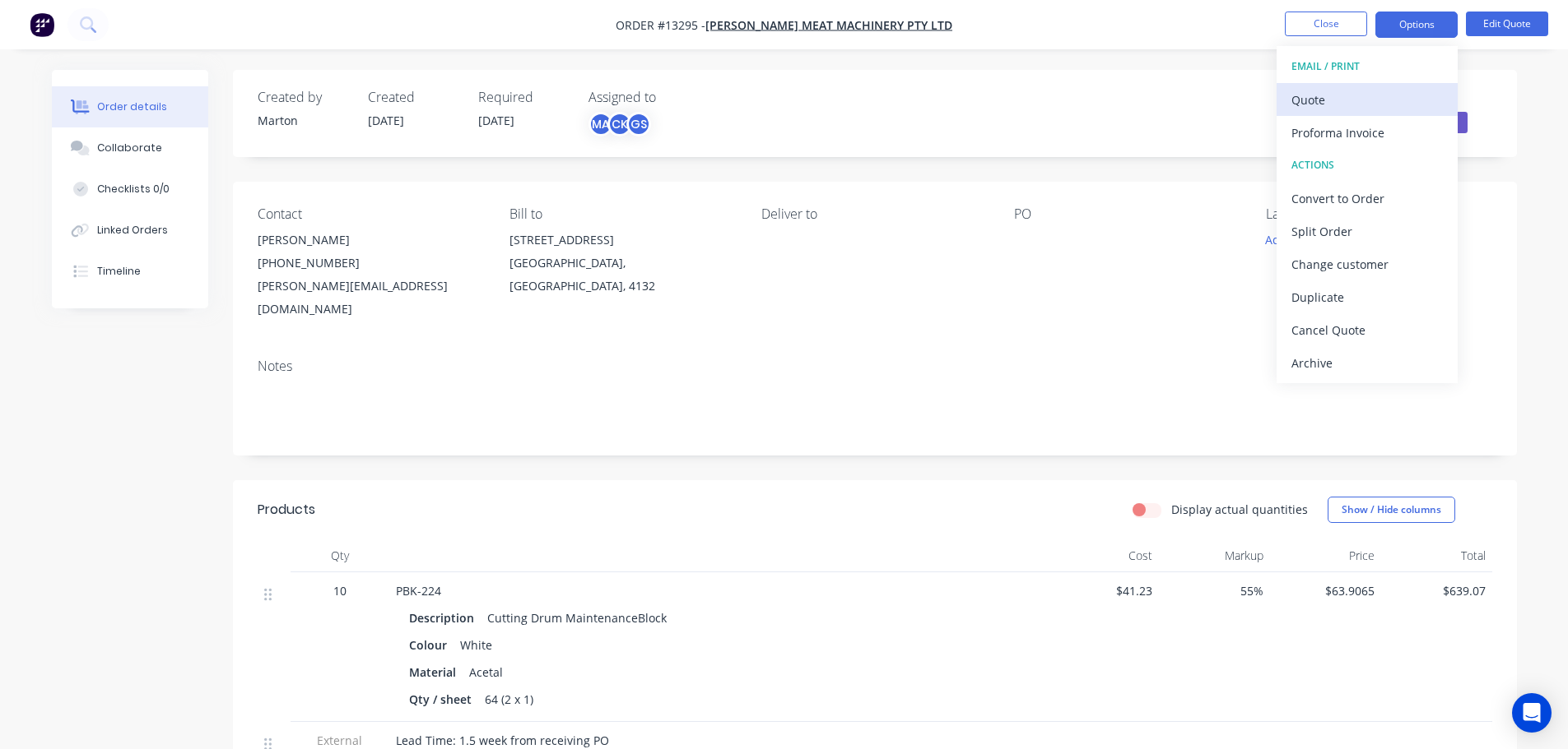
click at [1374, 108] on div "Quote" at bounding box center [1367, 100] width 151 height 24
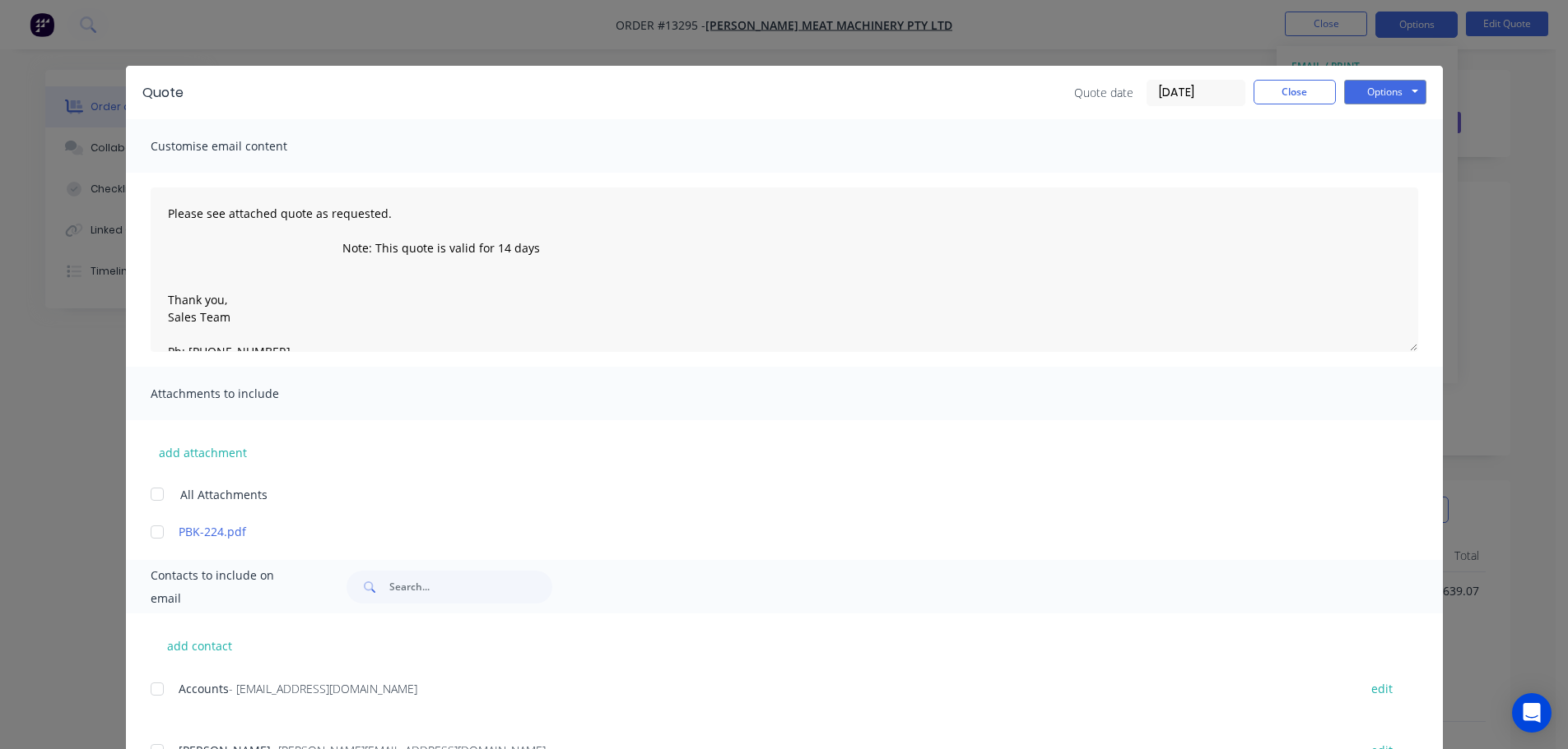
scroll to position [75, 0]
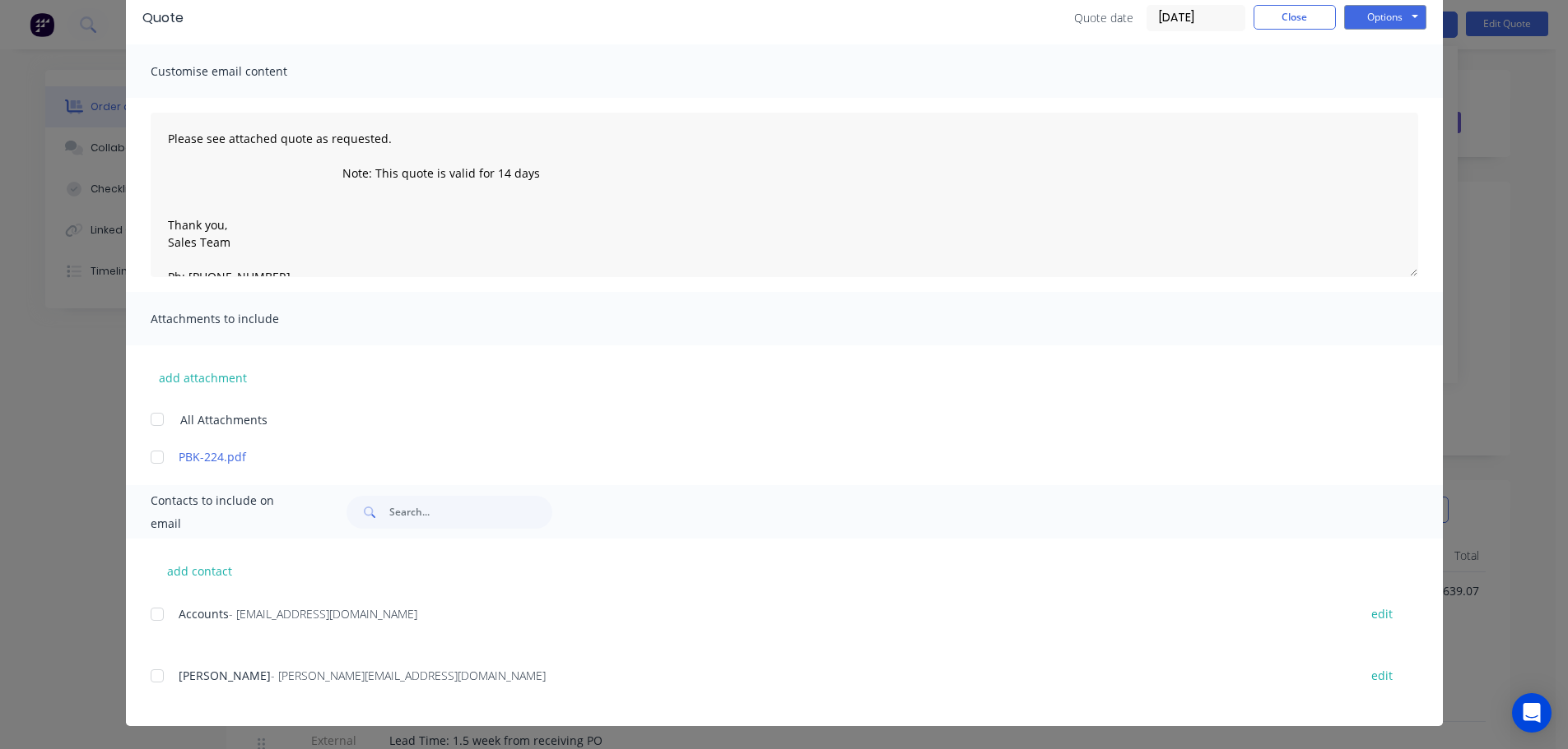
click at [165, 679] on div at bounding box center [157, 675] width 33 height 33
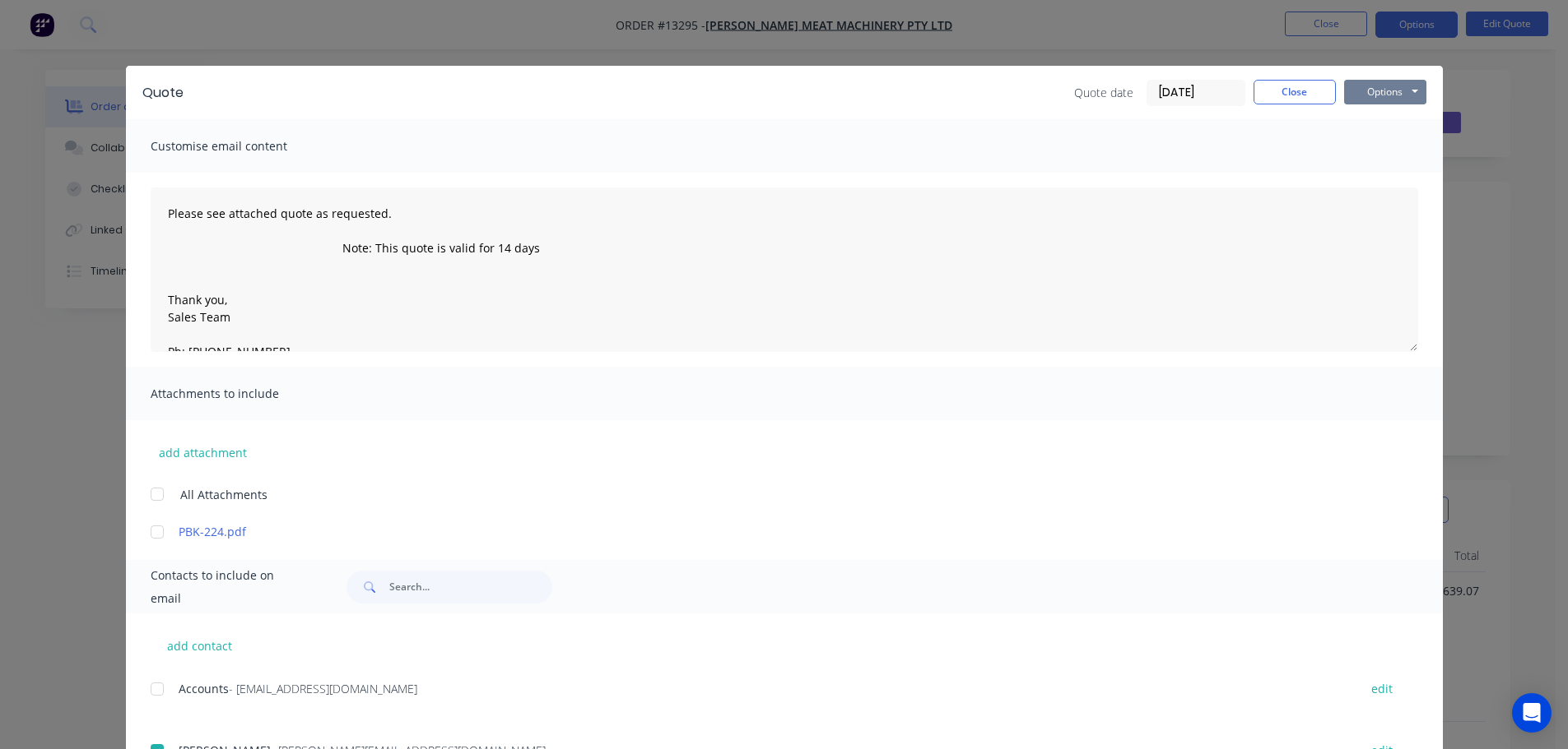
click at [1387, 89] on button "Options" at bounding box center [1384, 92] width 82 height 25
click at [1389, 166] on button "Email" at bounding box center [1396, 176] width 106 height 28
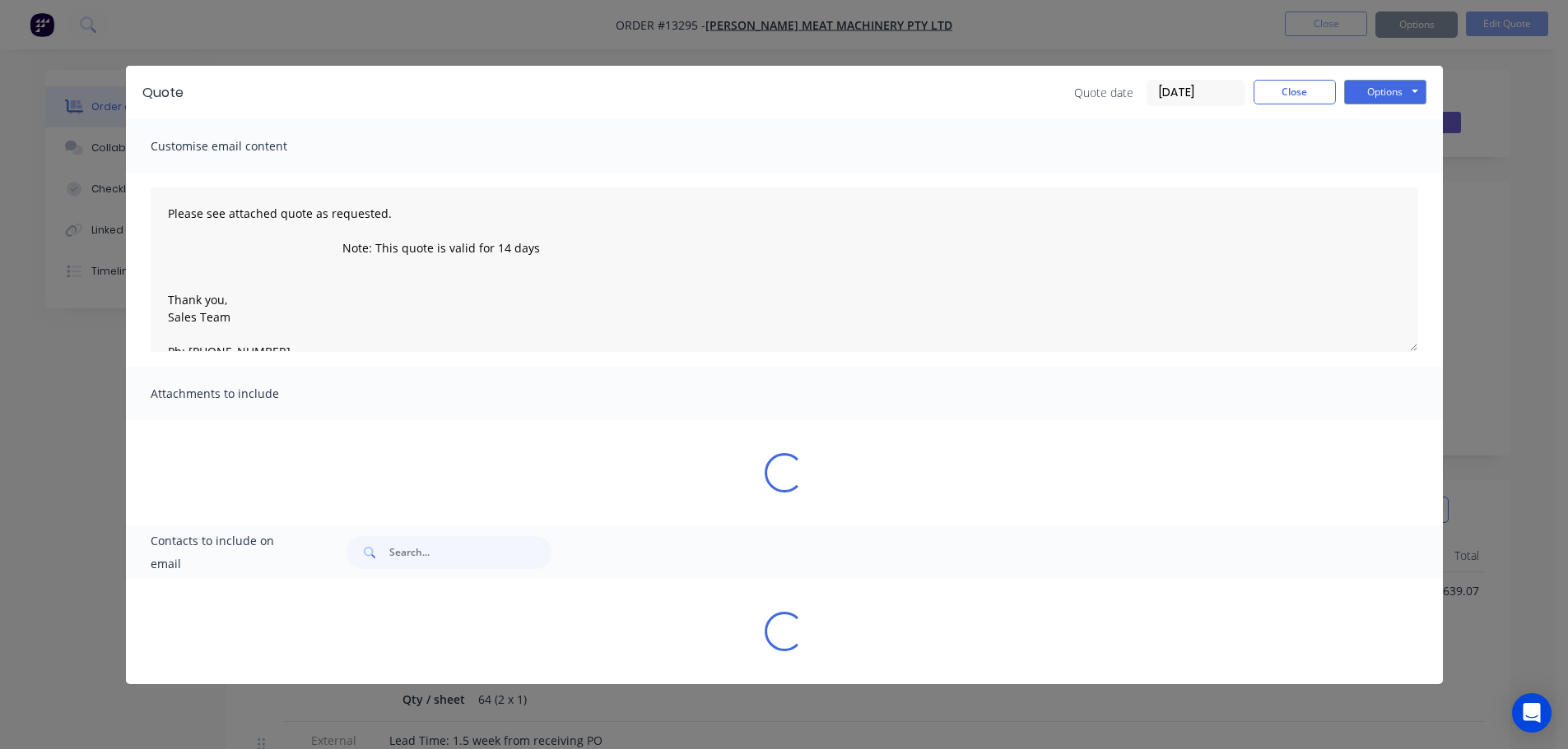
type textarea "Please see attached quote as requested. Note: This quote is valid for 14 days T…"
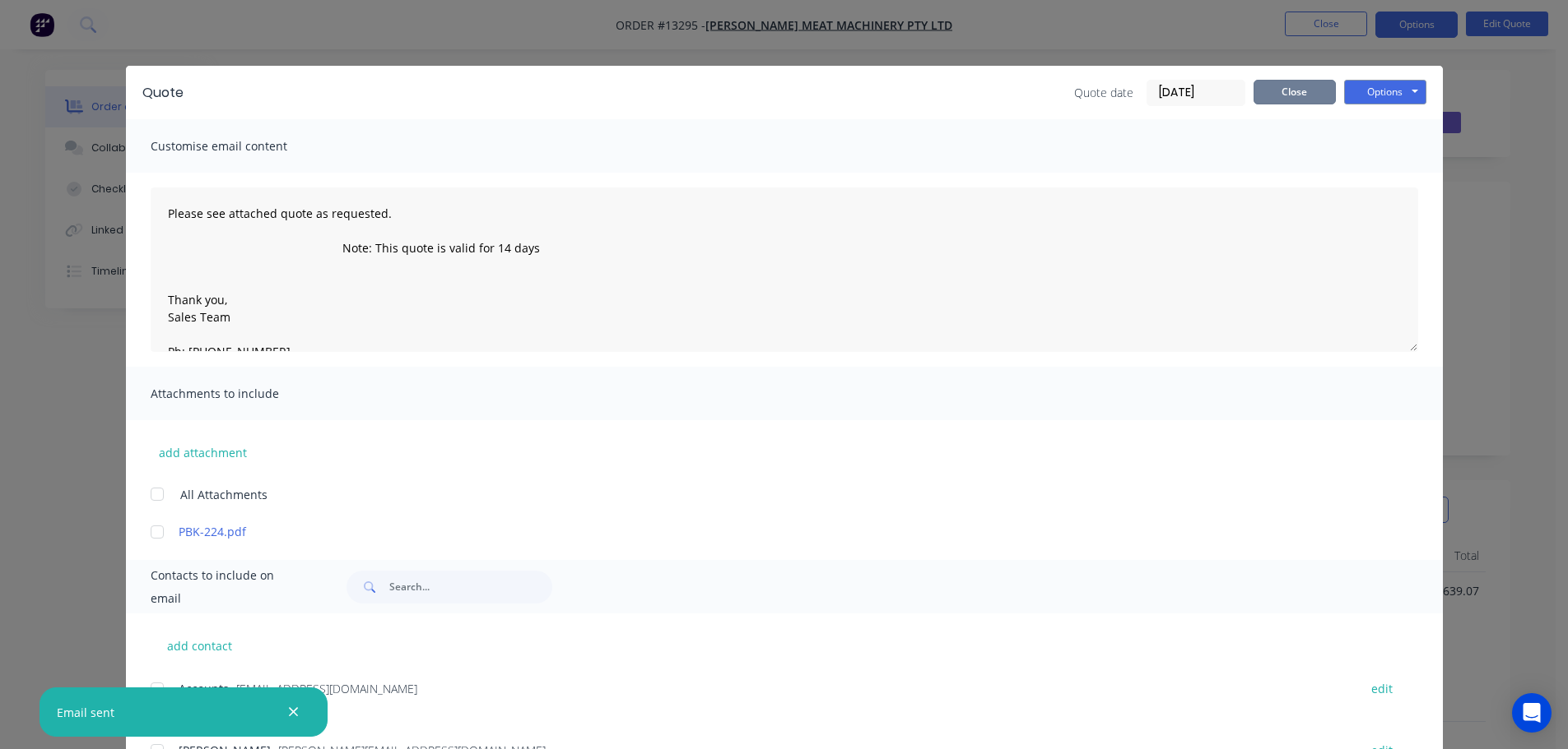
drag, startPoint x: 1312, startPoint y: 95, endPoint x: 1317, endPoint y: 71, distance: 24.5
click at [1312, 94] on button "Close" at bounding box center [1294, 92] width 82 height 25
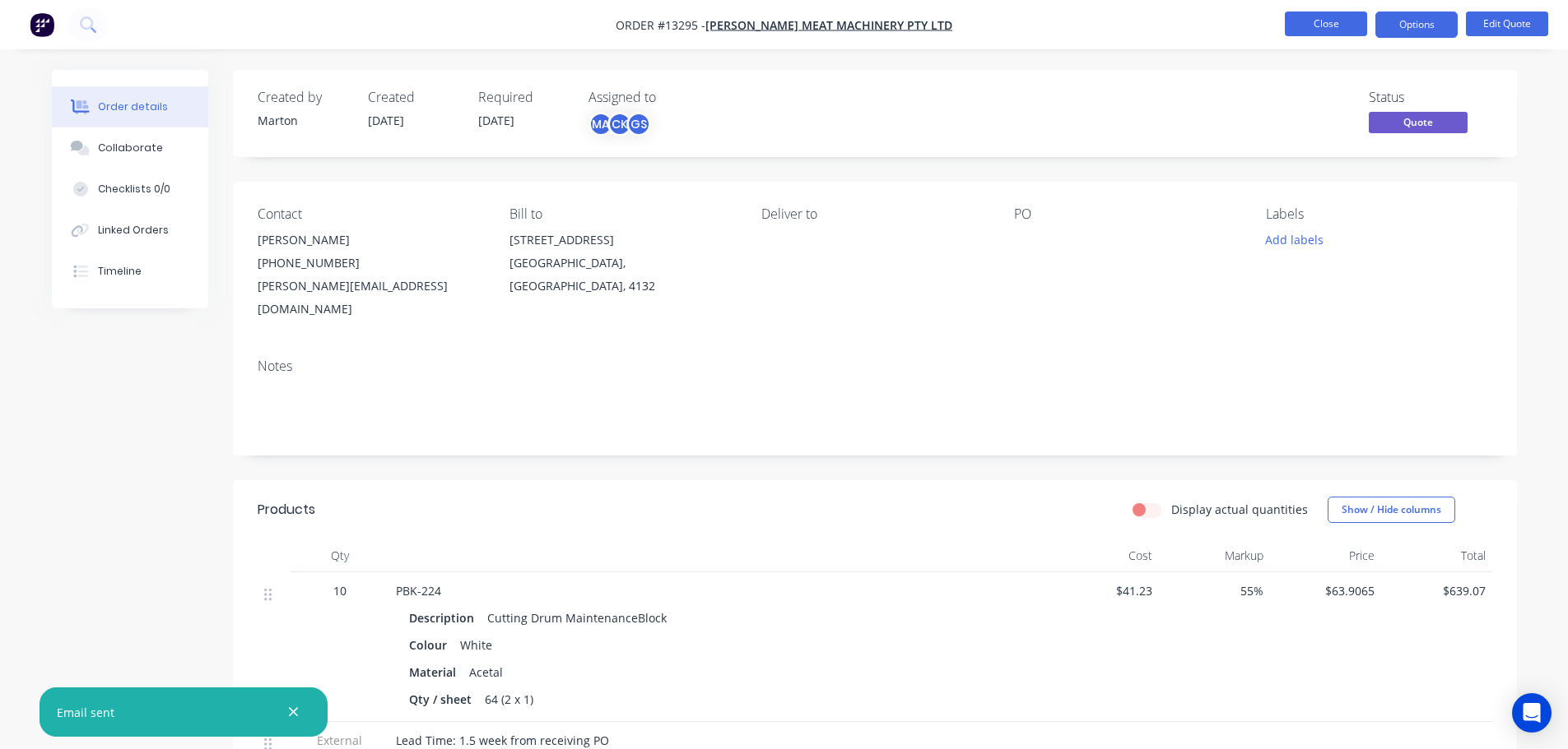
click at [1323, 31] on button "Close" at bounding box center [1325, 24] width 82 height 25
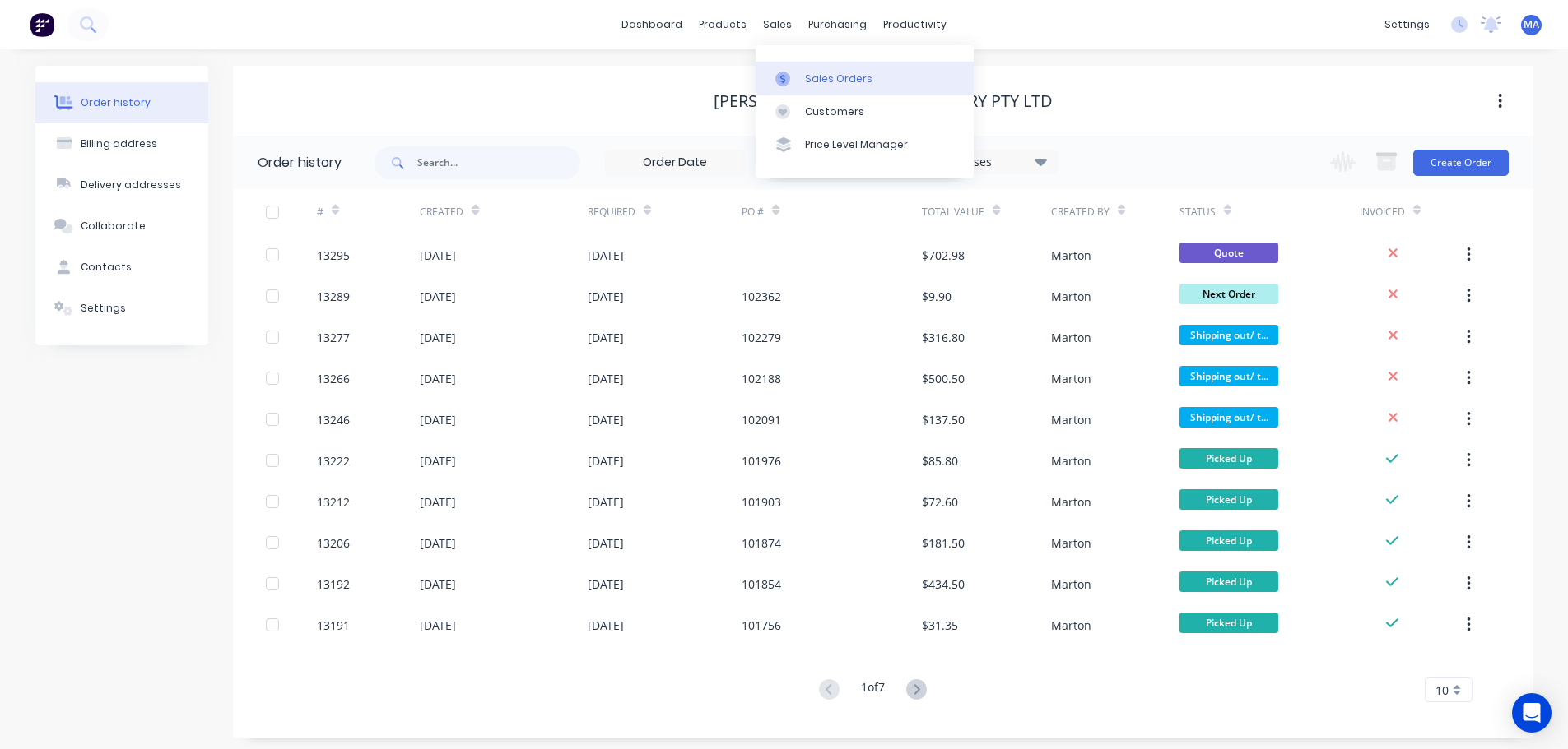
click at [806, 82] on div "Sales Orders" at bounding box center [838, 79] width 67 height 15
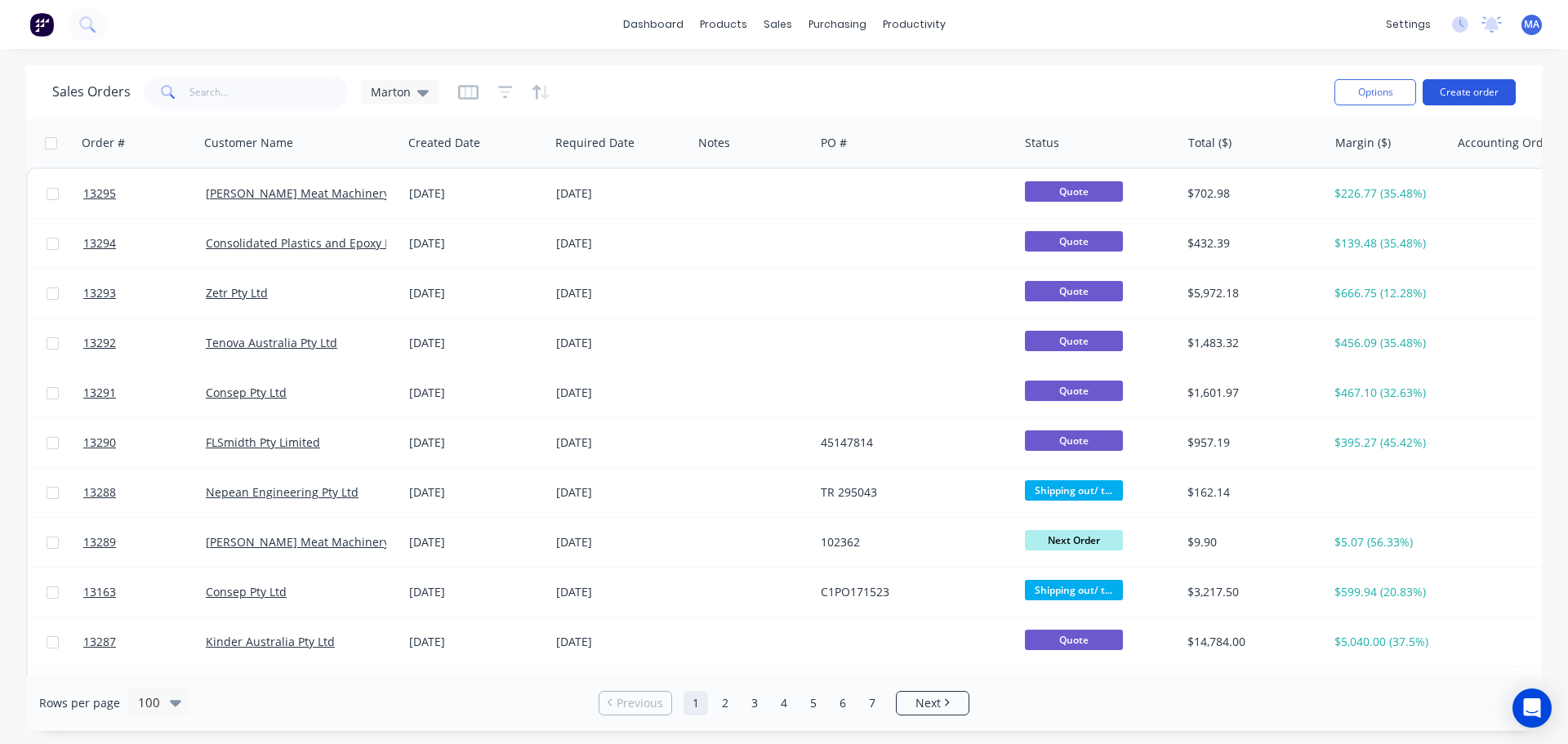
click at [1445, 86] on button "Create order" at bounding box center [1469, 92] width 93 height 26
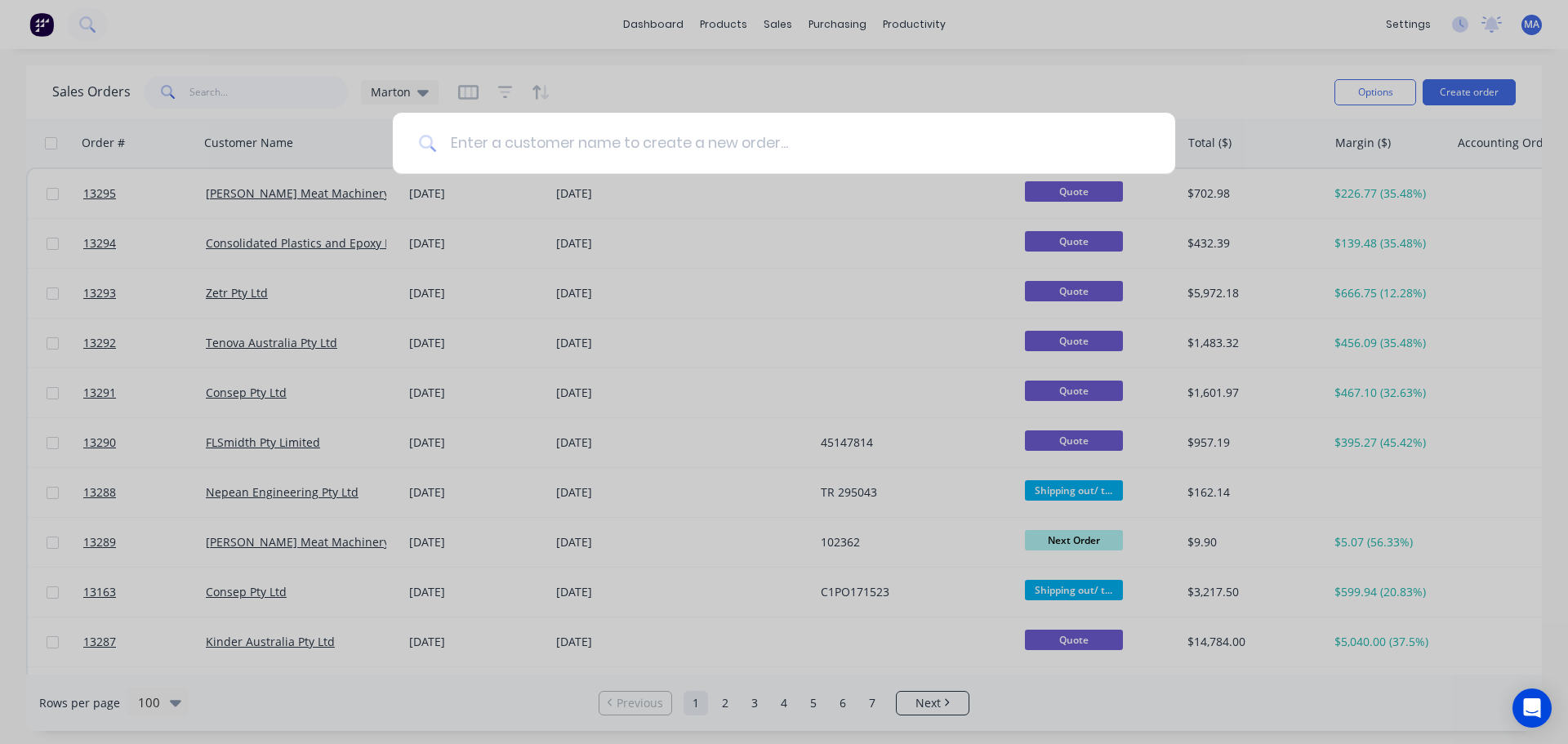
click at [565, 148] on input at bounding box center [793, 143] width 712 height 62
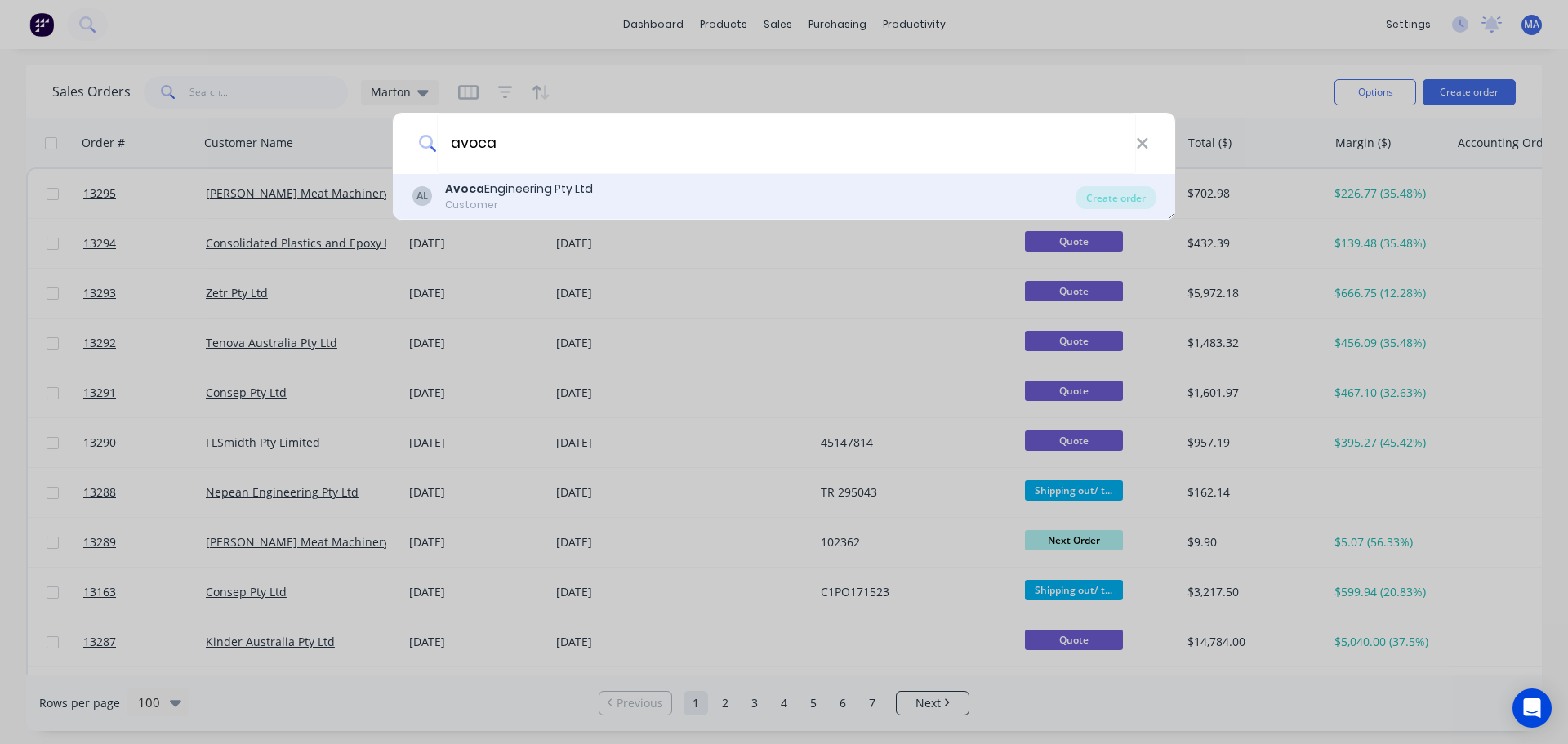
type input "avoca"
click at [527, 189] on div "Avoca Engineering Pty Ltd" at bounding box center [518, 189] width 148 height 18
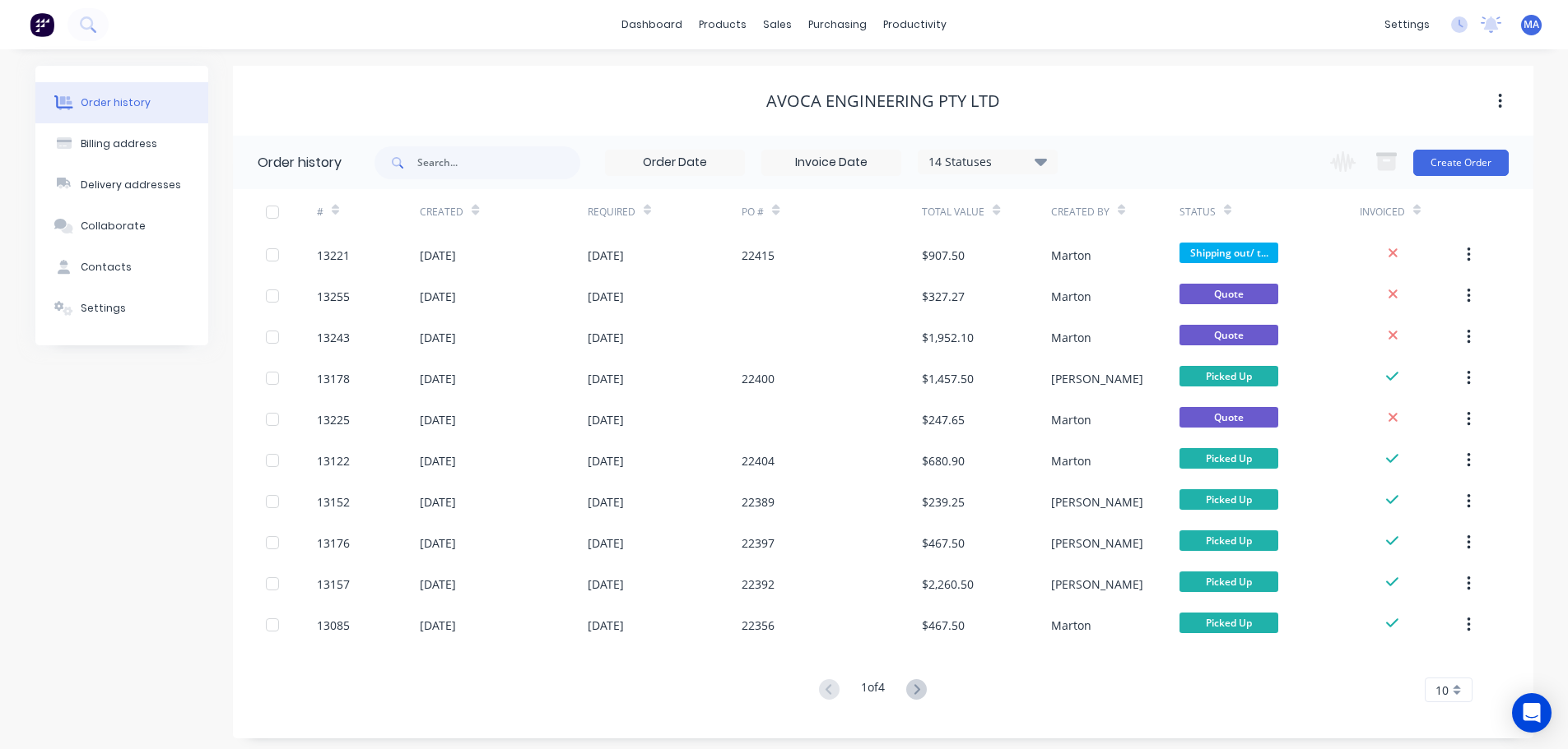
click at [1510, 151] on div "14 Statuses Invoice Status Invoiced Not Invoiced Partial Order Status All Archi…" at bounding box center [954, 163] width 1159 height 53
click at [1465, 161] on button "Create Order" at bounding box center [1460, 163] width 96 height 27
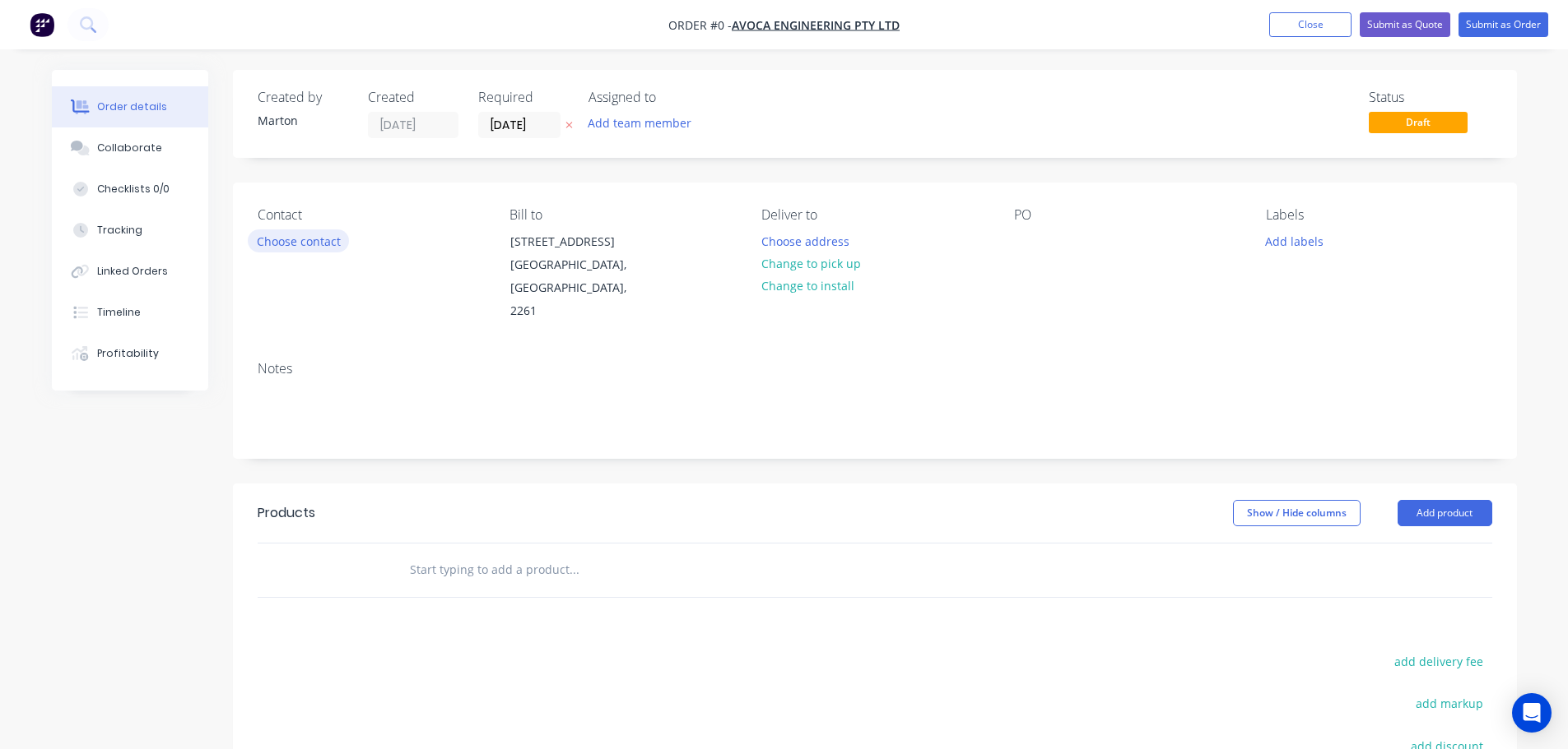
click at [297, 241] on button "Choose contact" at bounding box center [298, 241] width 102 height 23
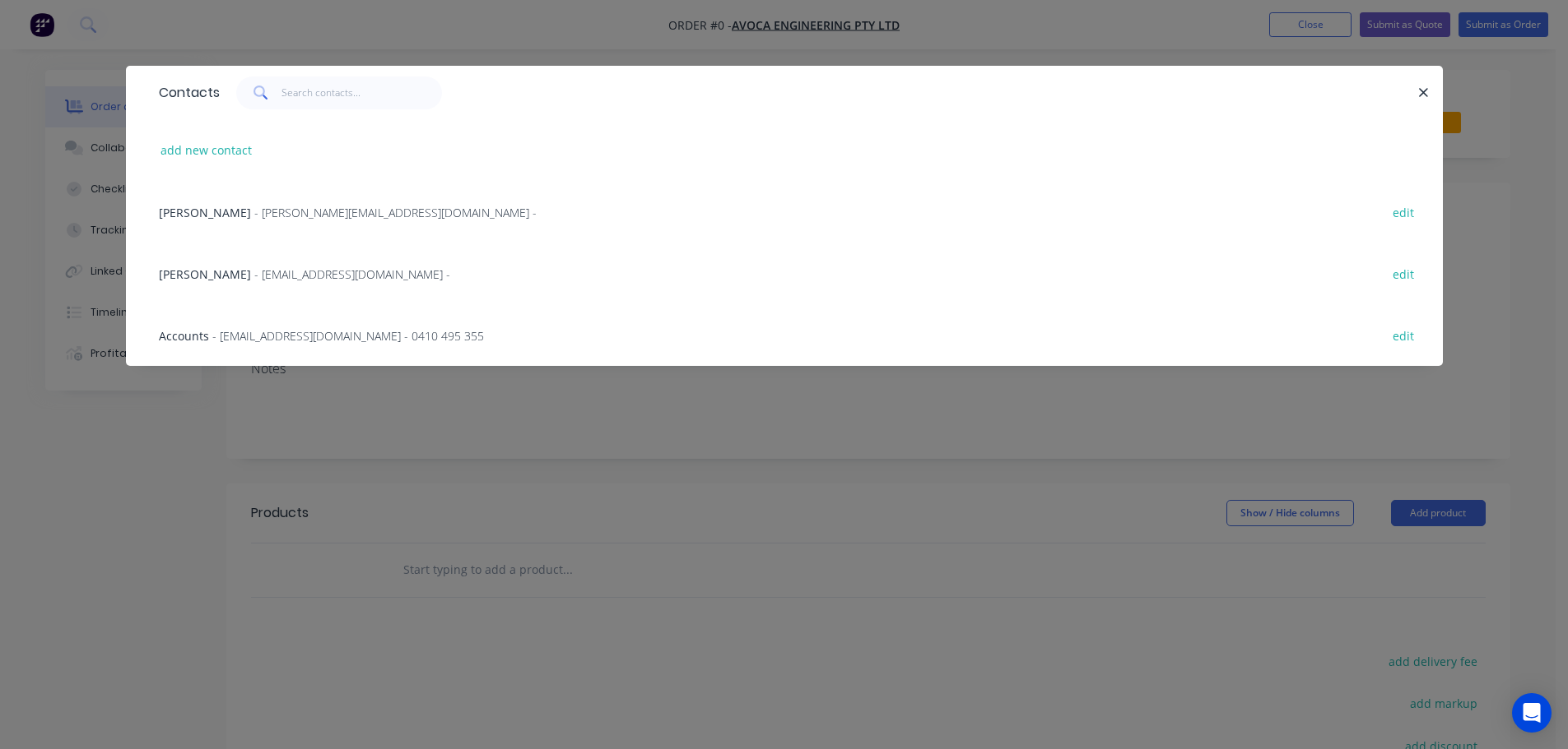
click at [233, 274] on span "[PERSON_NAME]" at bounding box center [204, 274] width 92 height 16
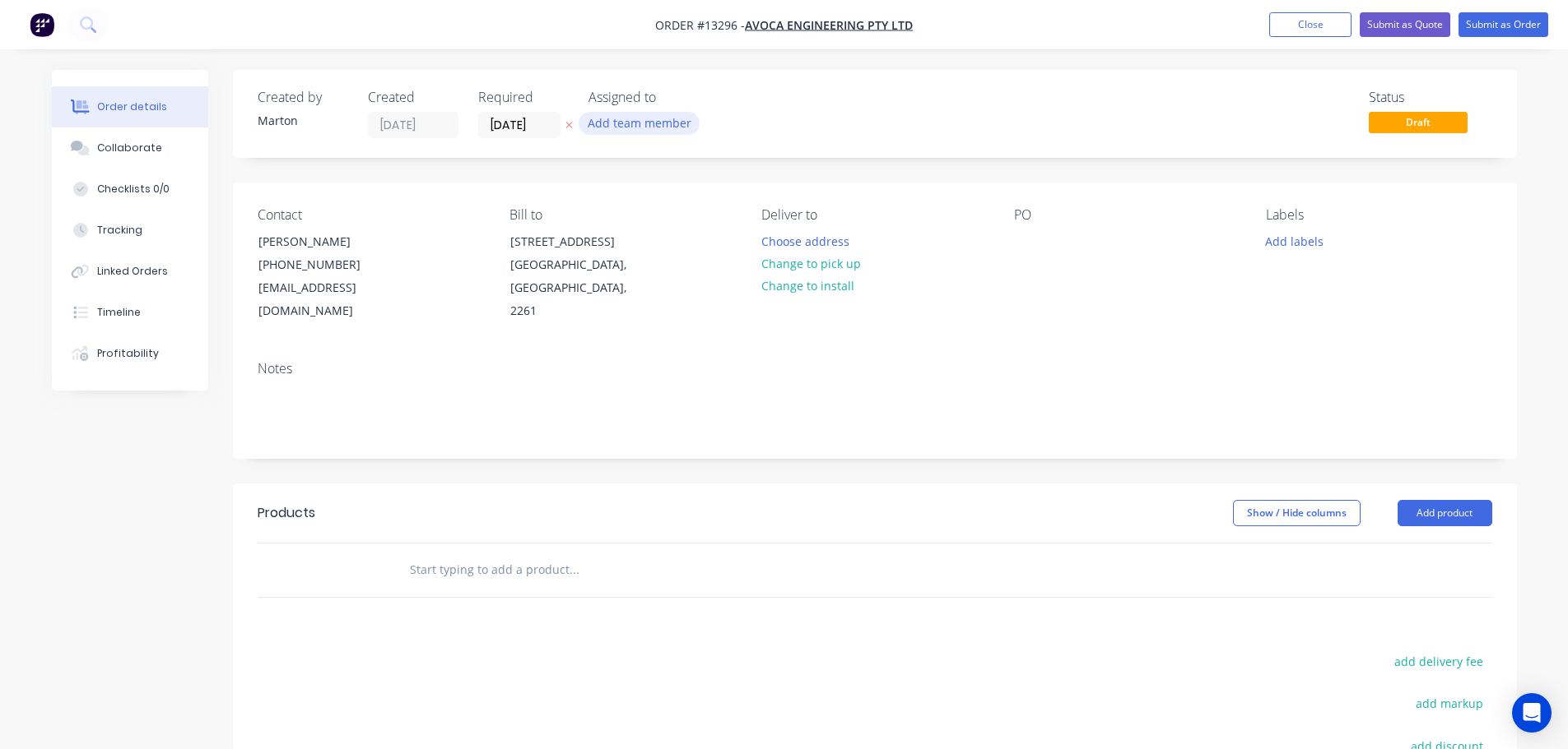
click at [630, 133] on button "Add team member" at bounding box center [639, 122] width 121 height 23
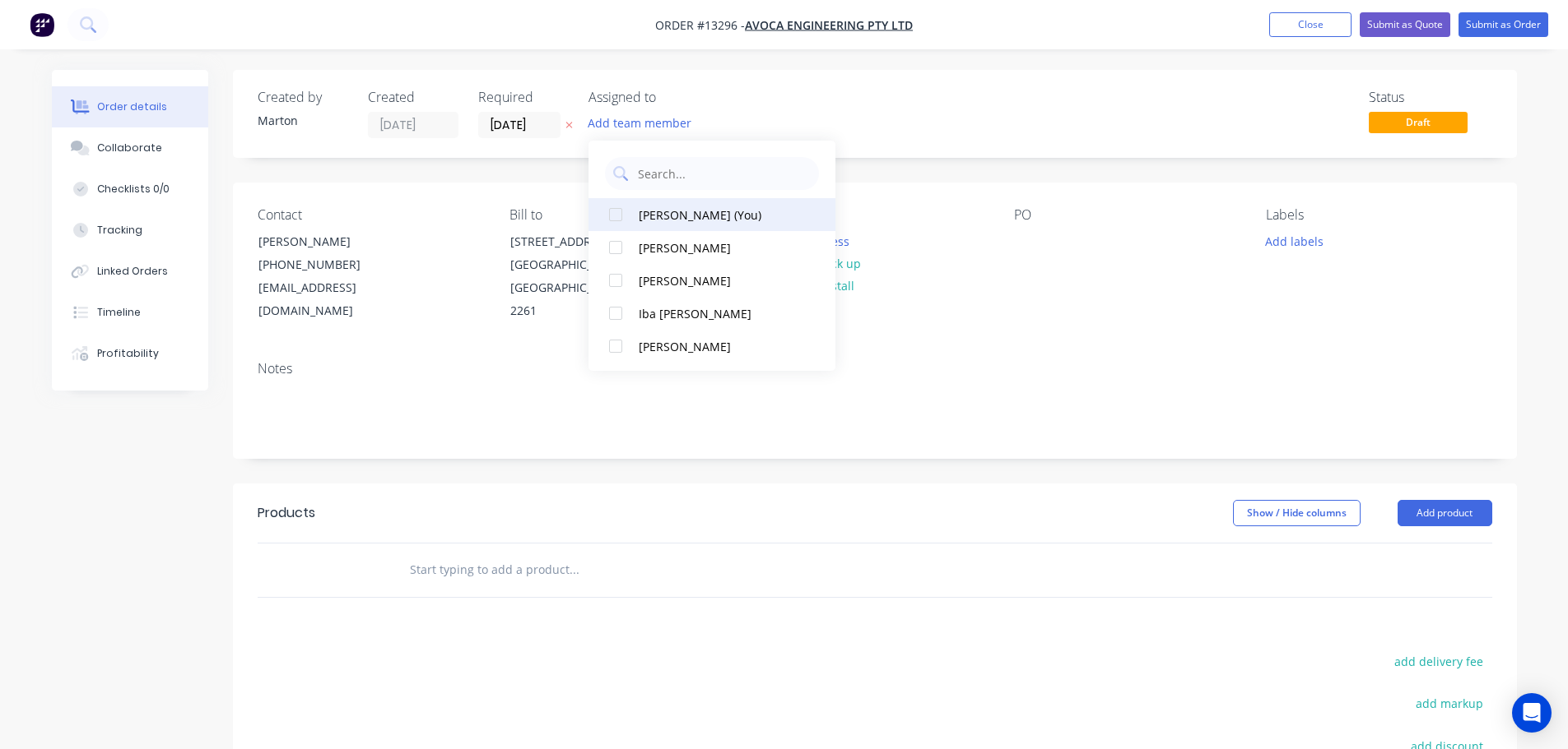
click at [615, 230] on div at bounding box center [615, 214] width 33 height 33
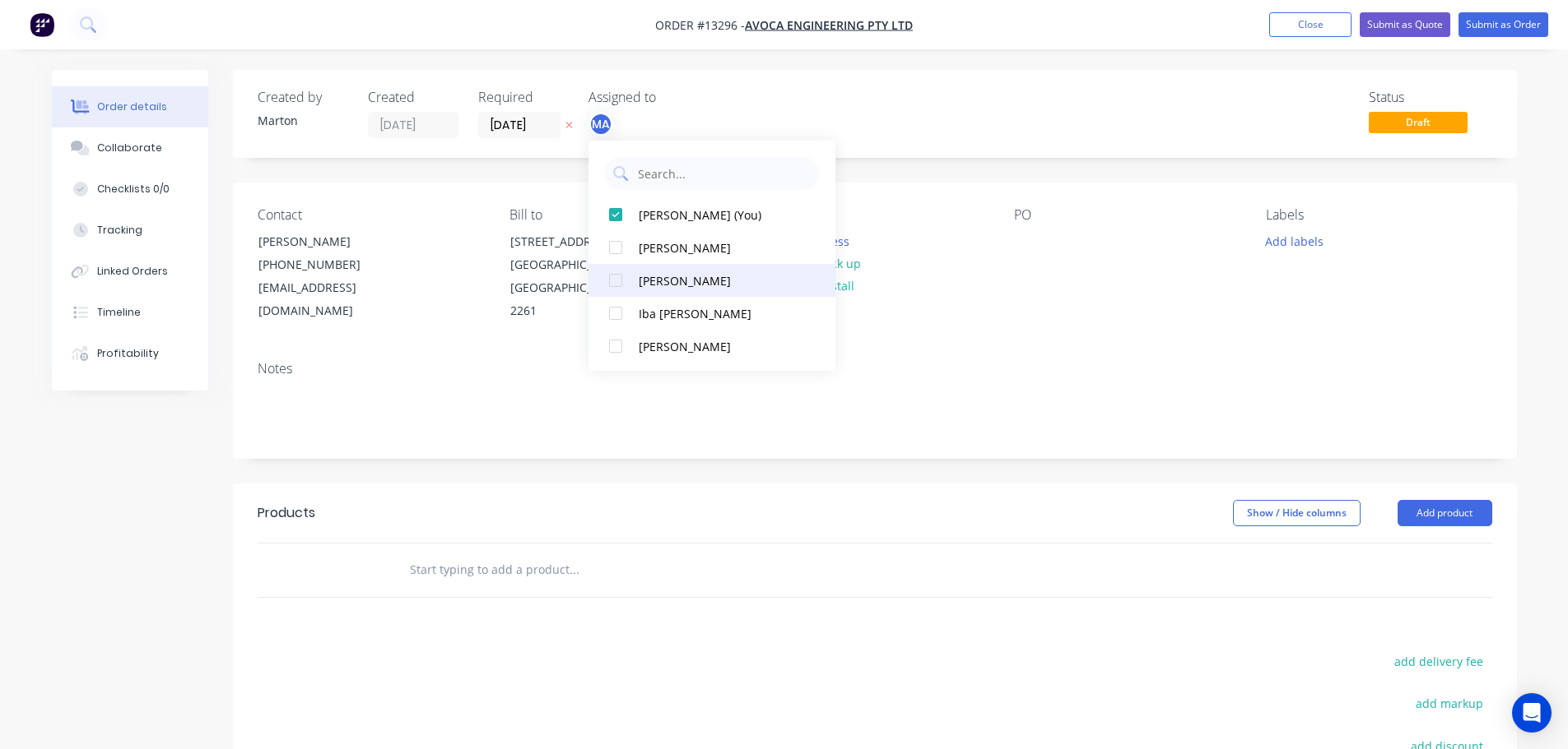
drag, startPoint x: 618, startPoint y: 252, endPoint x: 617, endPoint y: 283, distance: 31.0
click at [619, 255] on div at bounding box center [615, 247] width 33 height 33
click at [617, 284] on div at bounding box center [615, 280] width 33 height 33
click at [653, 500] on div "Show / Hide columns Add product" at bounding box center [1005, 513] width 972 height 27
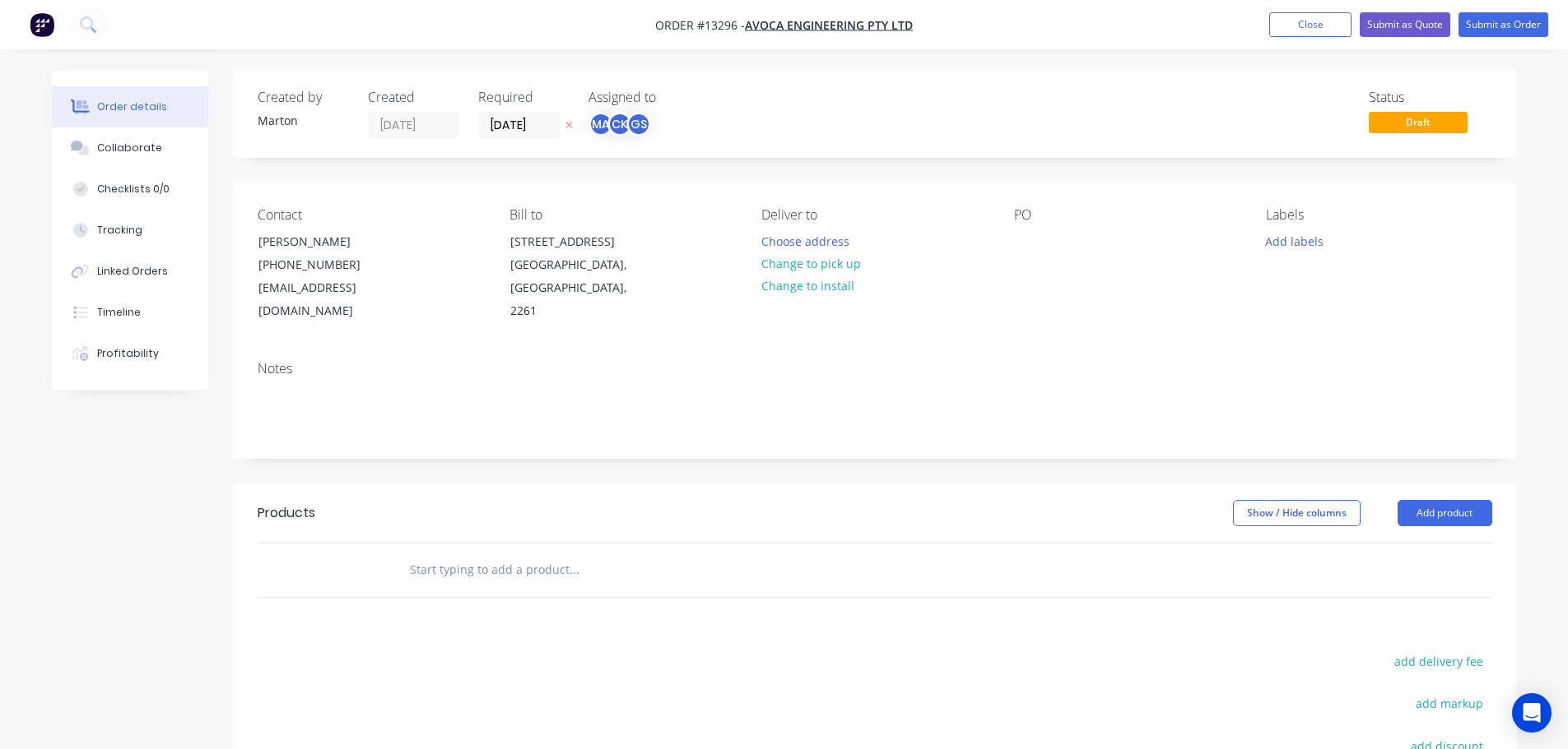
click at [553, 554] on input "text" at bounding box center [573, 569] width 329 height 33
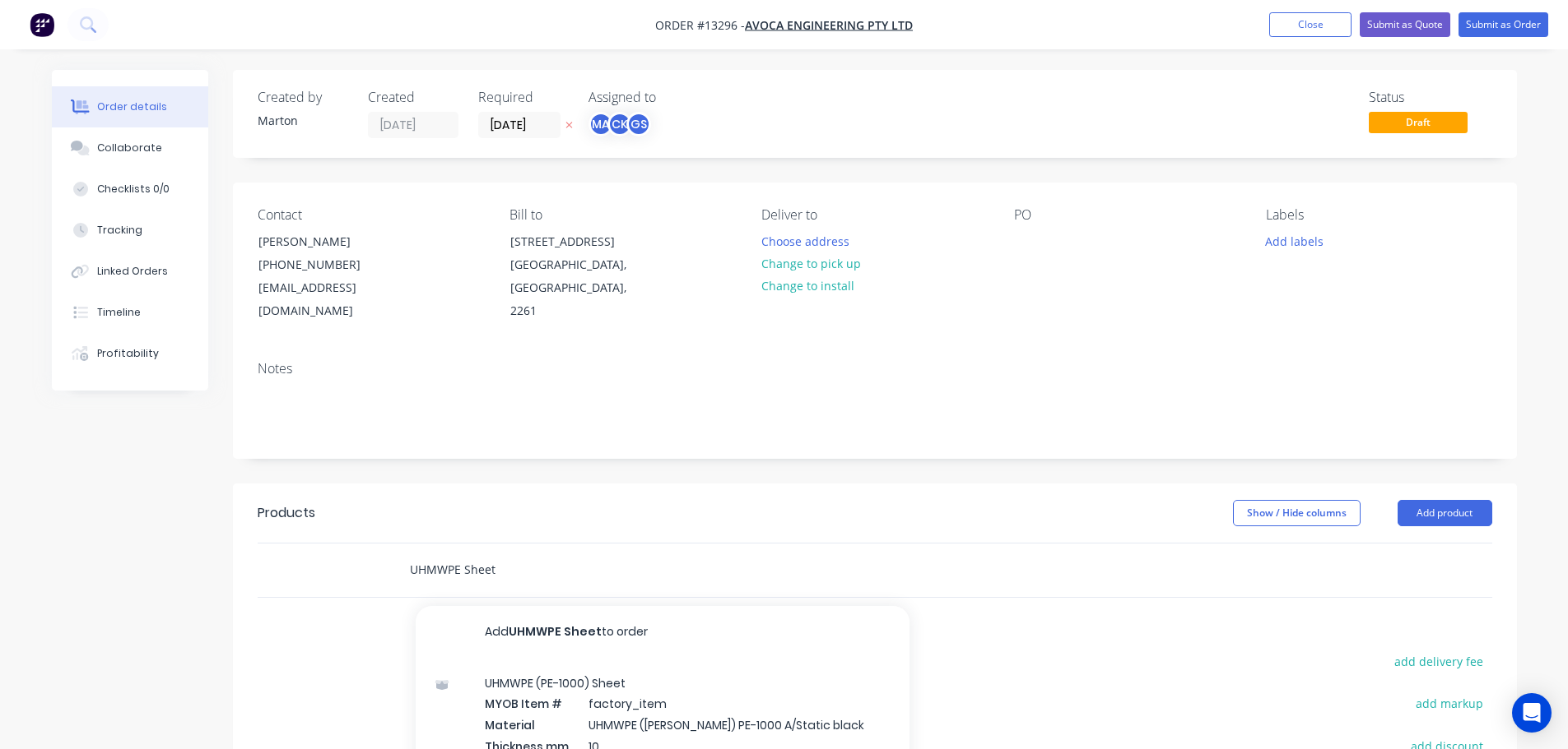
type input "UHMWPE Sheet"
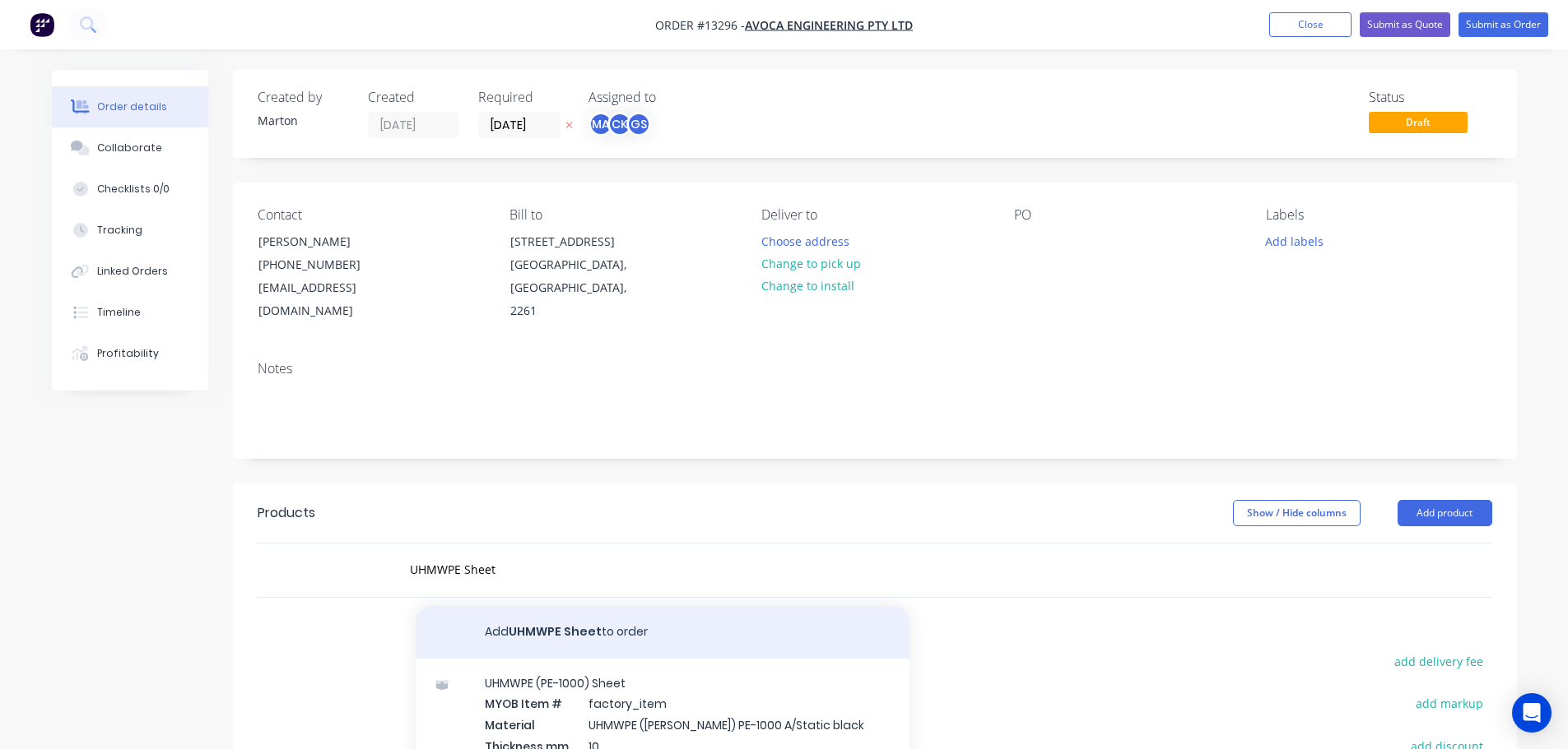
click at [531, 621] on button "Add UHMWPE Sheet to order" at bounding box center [663, 632] width 494 height 52
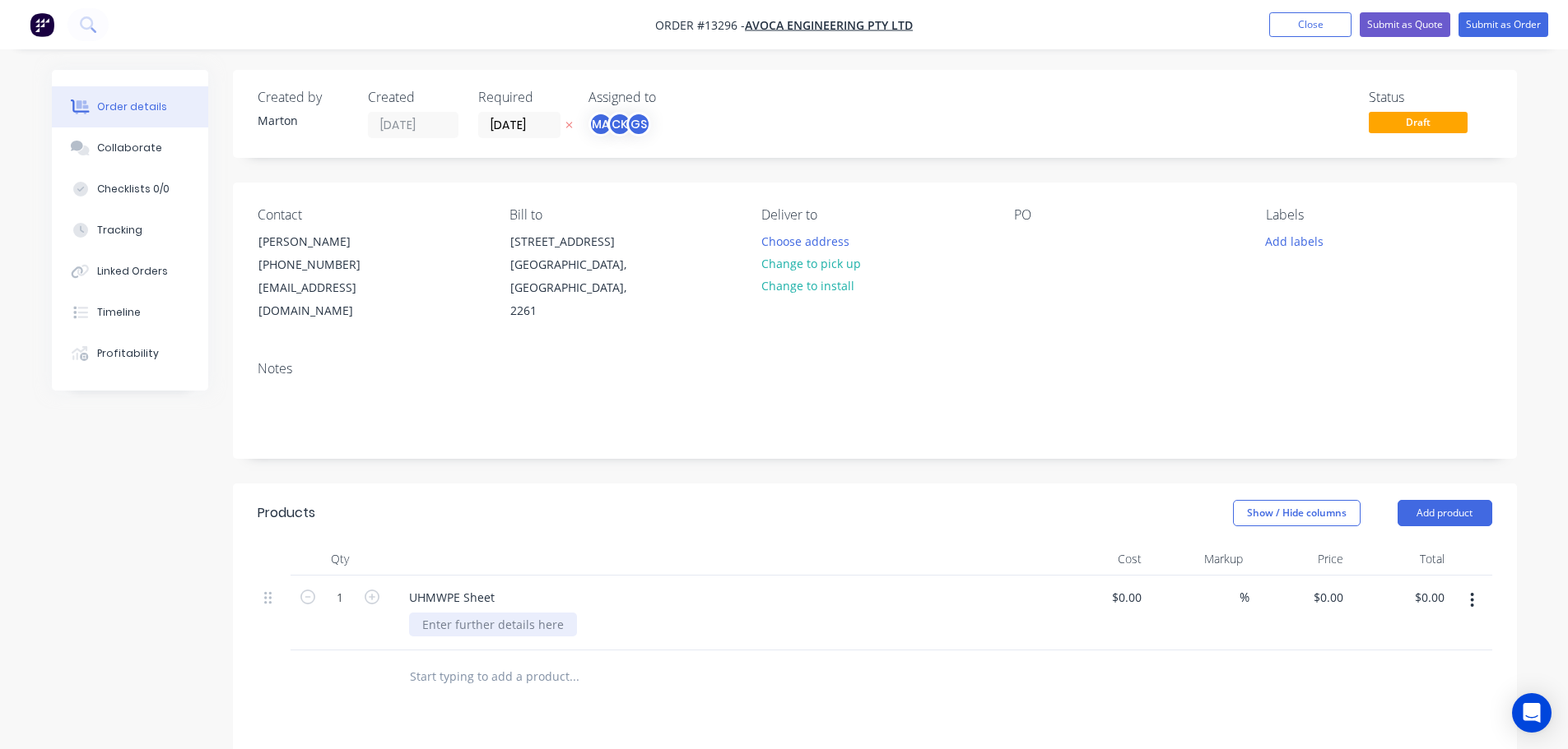
click at [483, 613] on div at bounding box center [493, 625] width 168 height 24
click at [369, 590] on icon "button" at bounding box center [371, 597] width 15 height 15
type input "2"
click at [479, 613] on div at bounding box center [493, 625] width 168 height 24
click at [1141, 585] on input at bounding box center [1129, 597] width 38 height 24
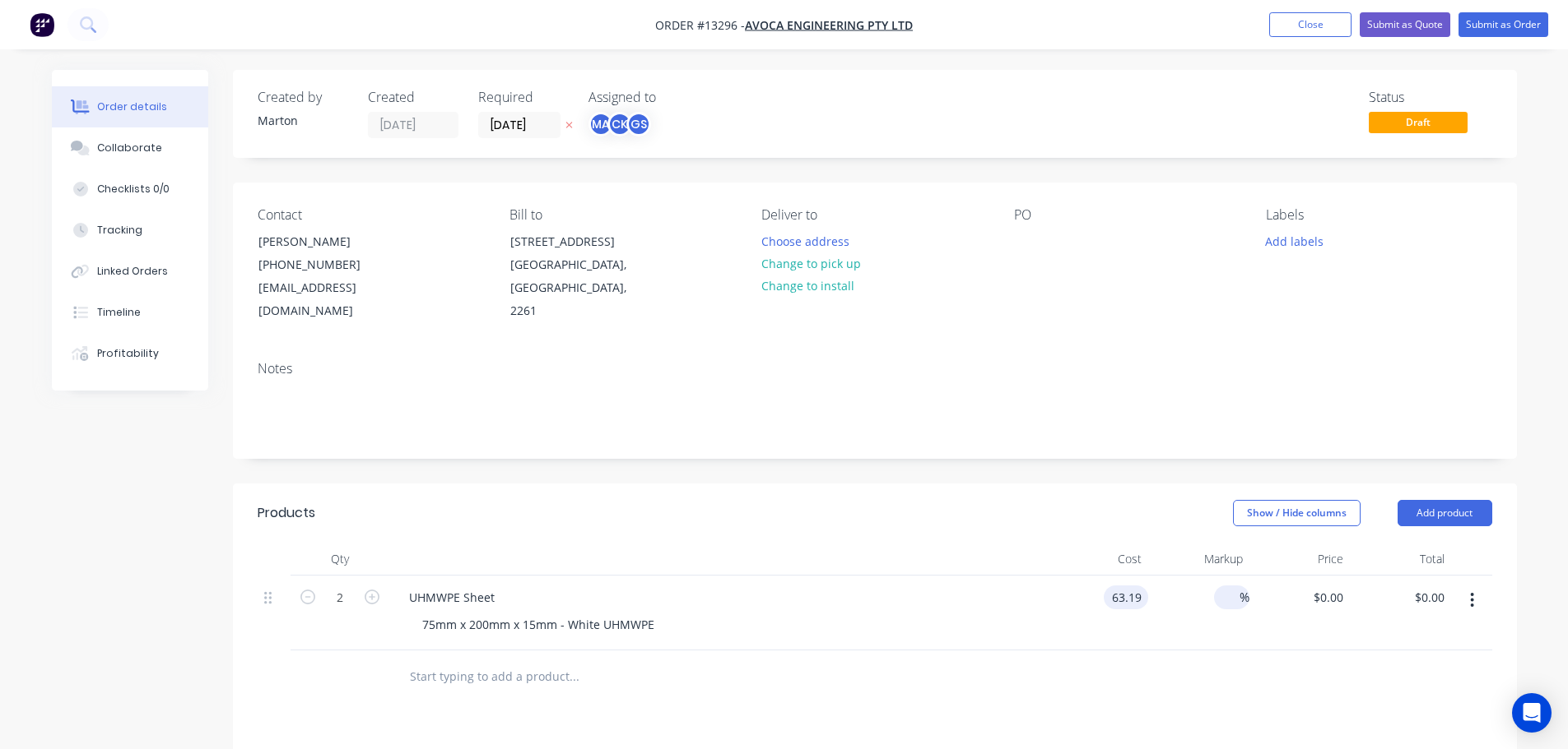
type input "$63.19"
type input "$126.38"
click at [1220, 585] on input at bounding box center [1229, 597] width 19 height 24
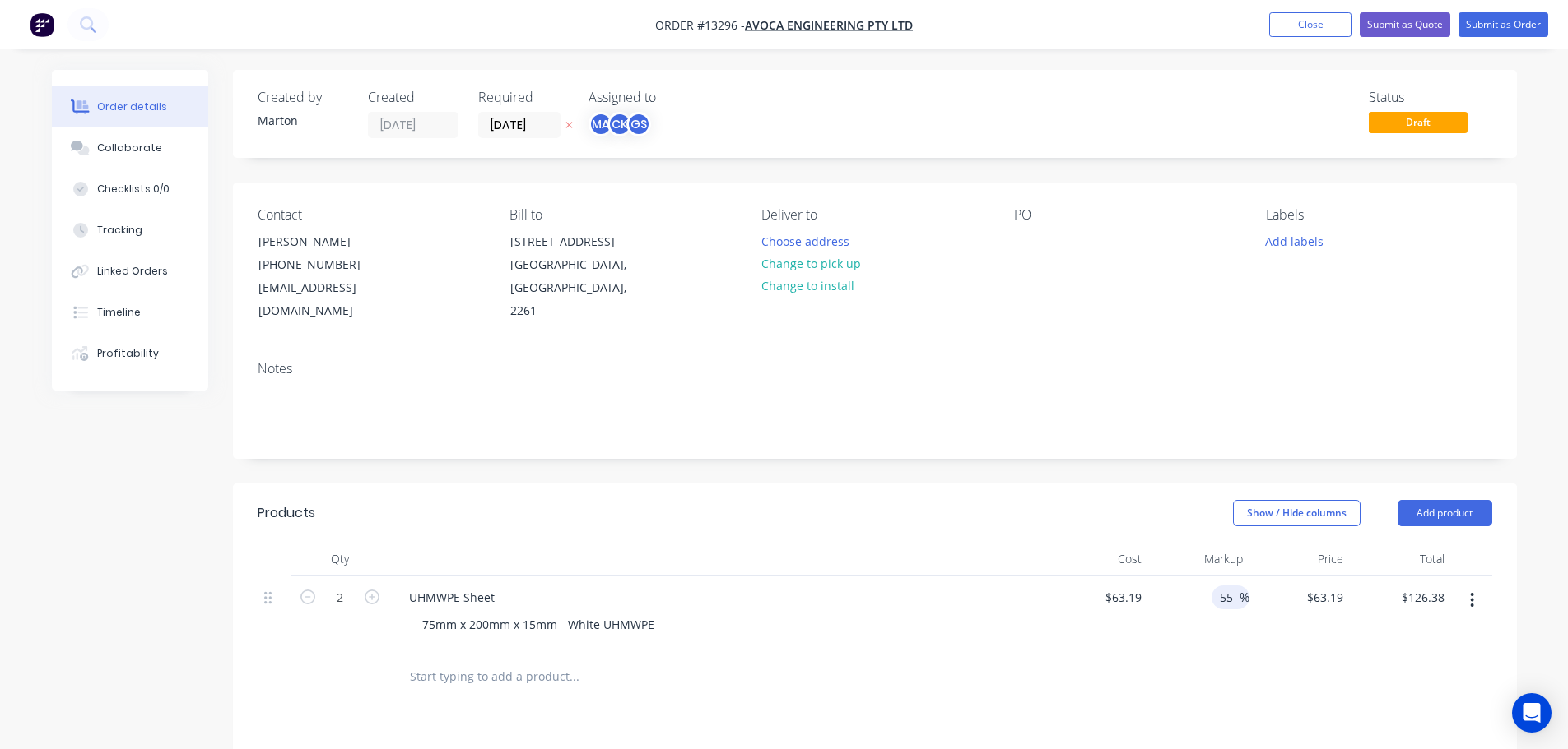
type input "55"
type input "$97.9445"
type input "$195.89"
click at [1228, 590] on div "55 55 %" at bounding box center [1199, 613] width 102 height 75
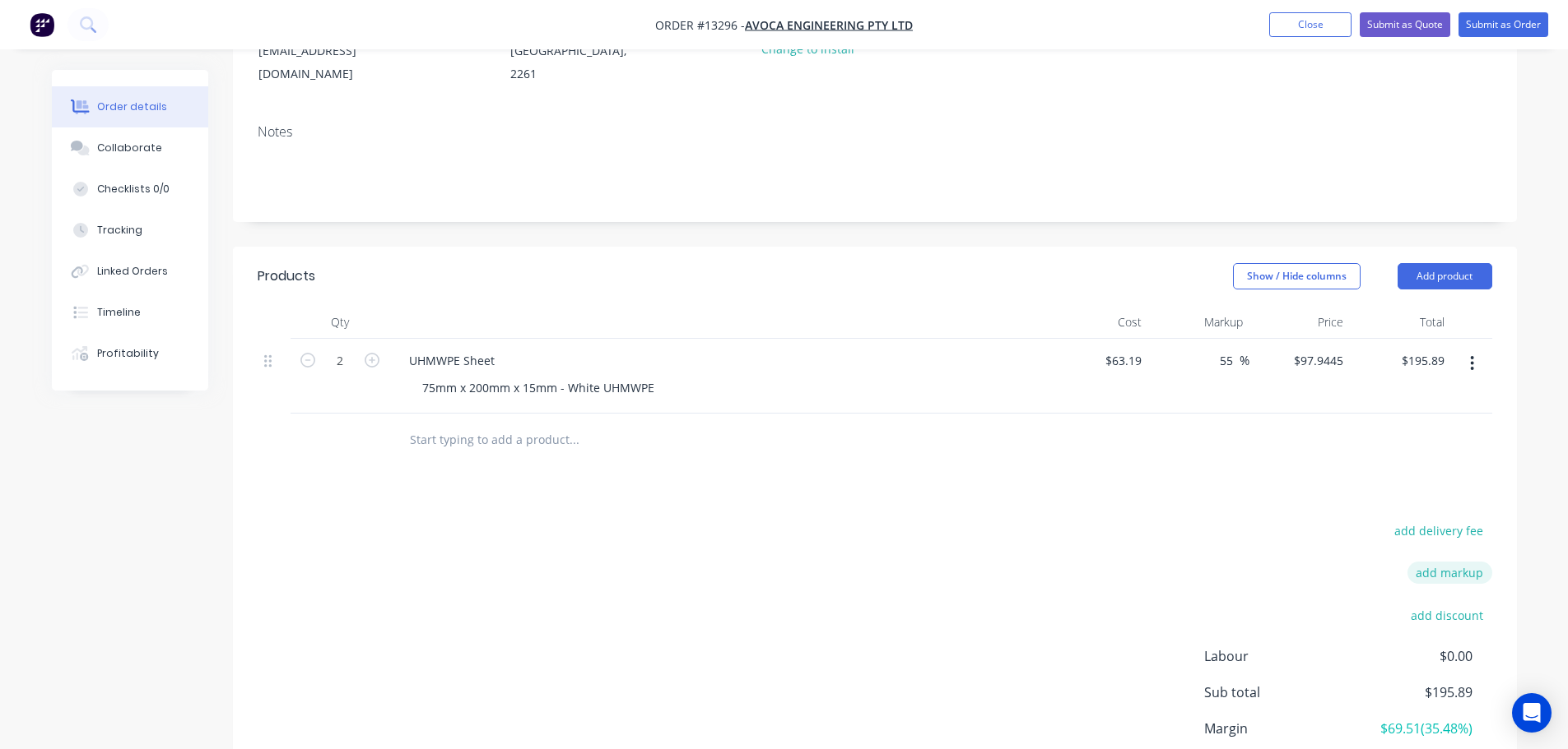
scroll to position [247, 0]
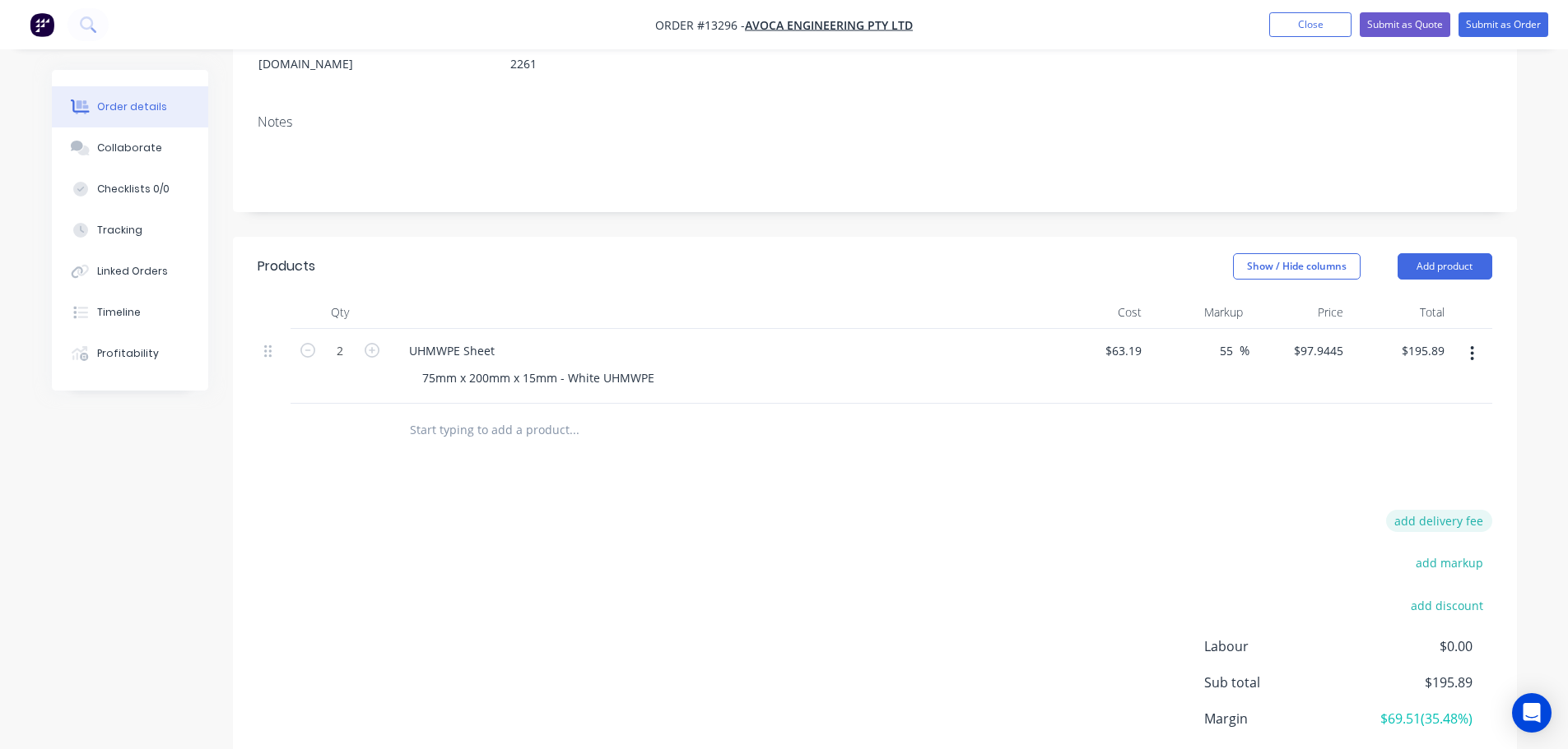
click at [1434, 510] on button "add delivery fee" at bounding box center [1440, 521] width 107 height 23
type input "20"
click at [1102, 479] on div "Products Show / Hide columns Add product Qty Cost Markup Price Total 2 UHMWPE S…" at bounding box center [875, 542] width 1284 height 611
click at [1478, 512] on icon at bounding box center [1483, 520] width 17 height 17
click at [1445, 510] on button "add delivery fee" at bounding box center [1440, 521] width 107 height 23
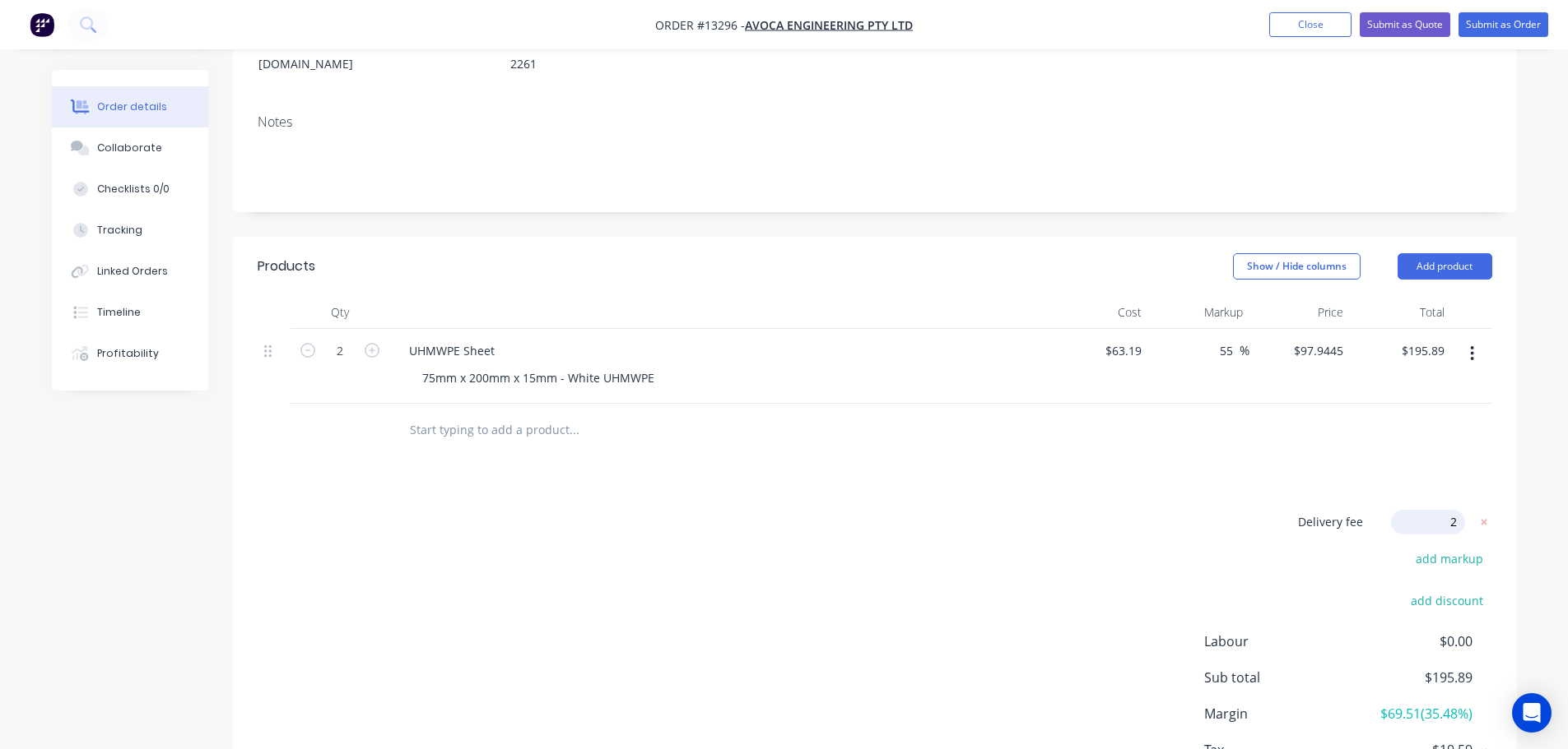
type input "25"
click at [1040, 486] on div "Products Show / Hide columns Add product Qty Cost Markup Price Total 2 UHMWPE S…" at bounding box center [875, 542] width 1284 height 611
click at [1398, 24] on button "Submit as Quote" at bounding box center [1405, 25] width 91 height 25
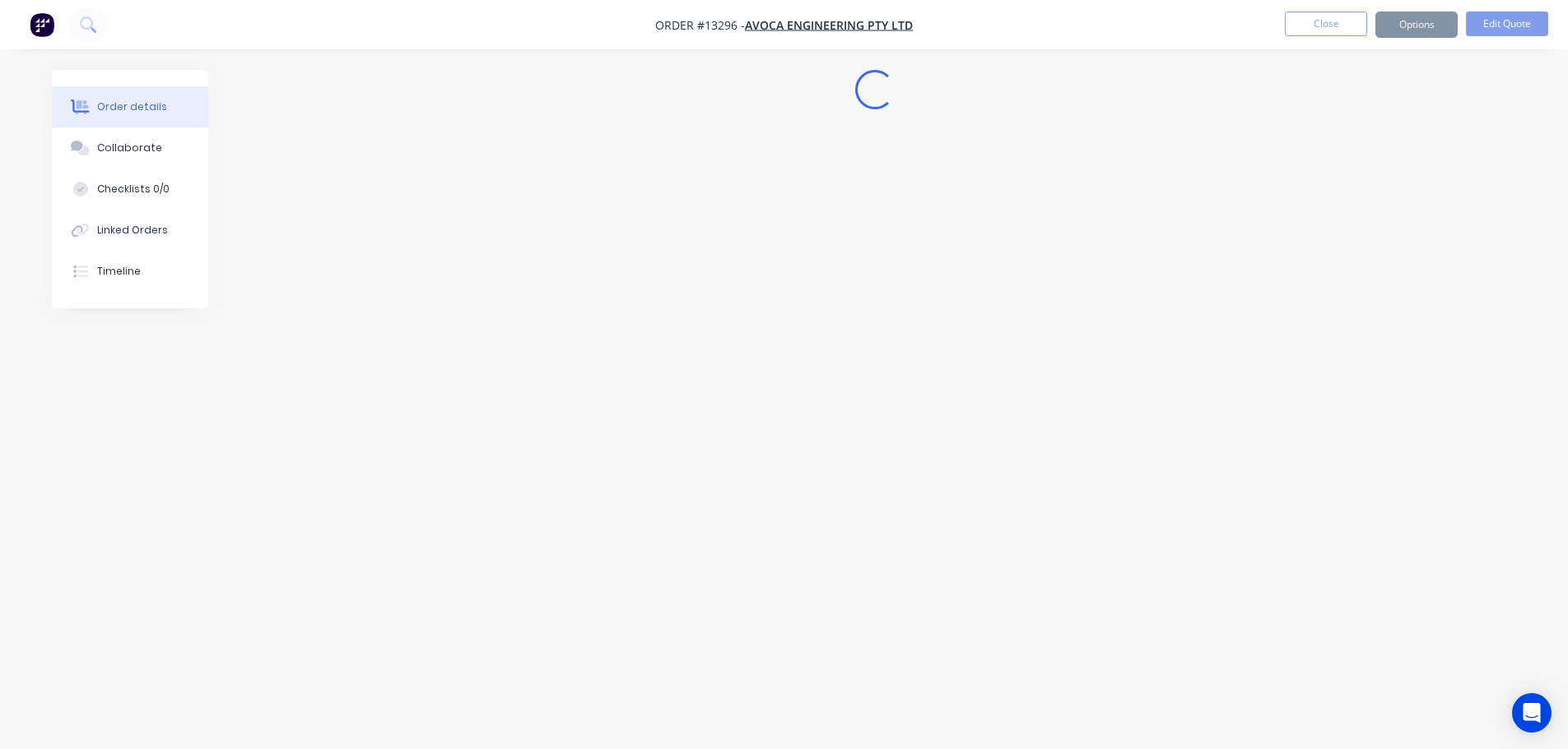
scroll to position [0, 0]
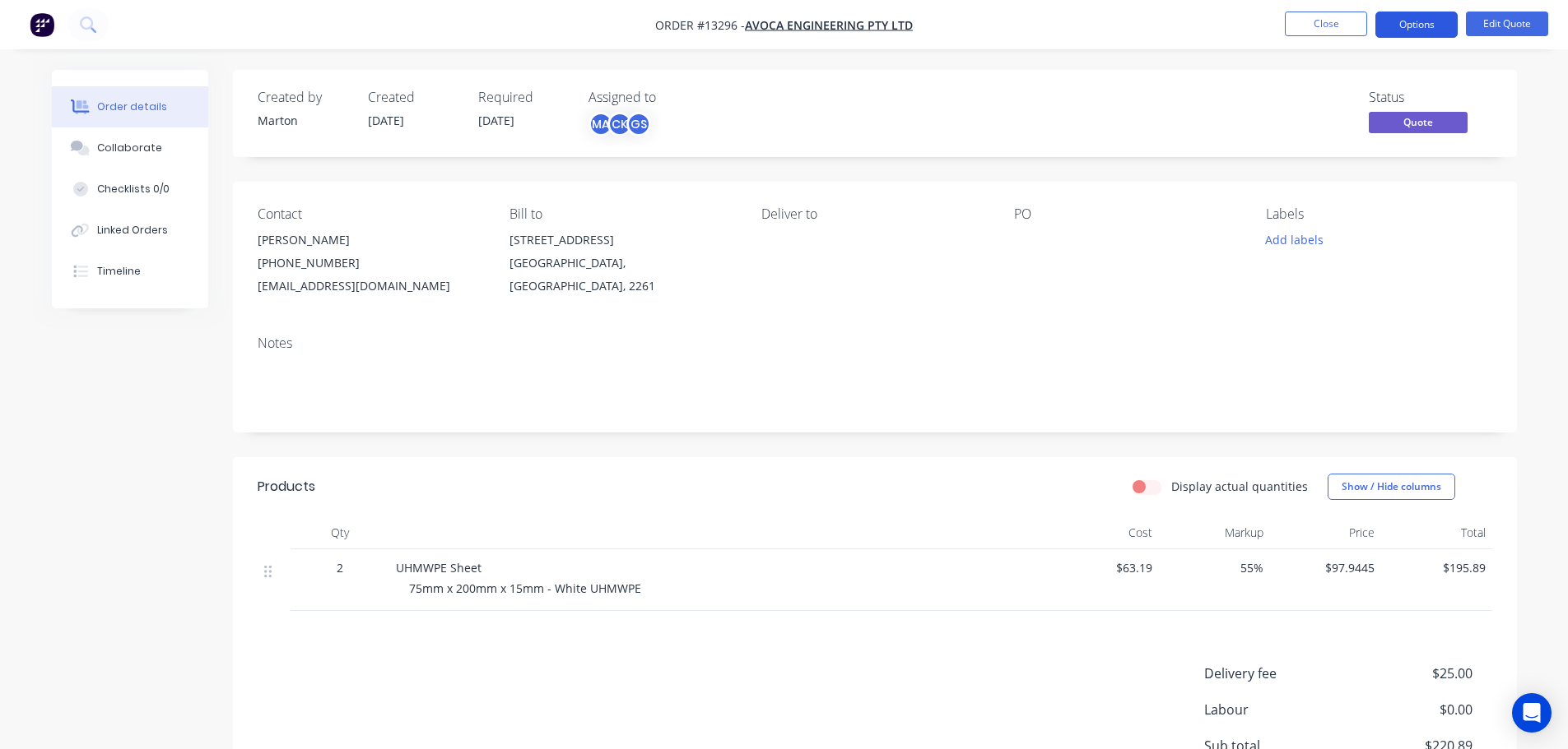
click at [1404, 24] on button "Options" at bounding box center [1416, 25] width 82 height 27
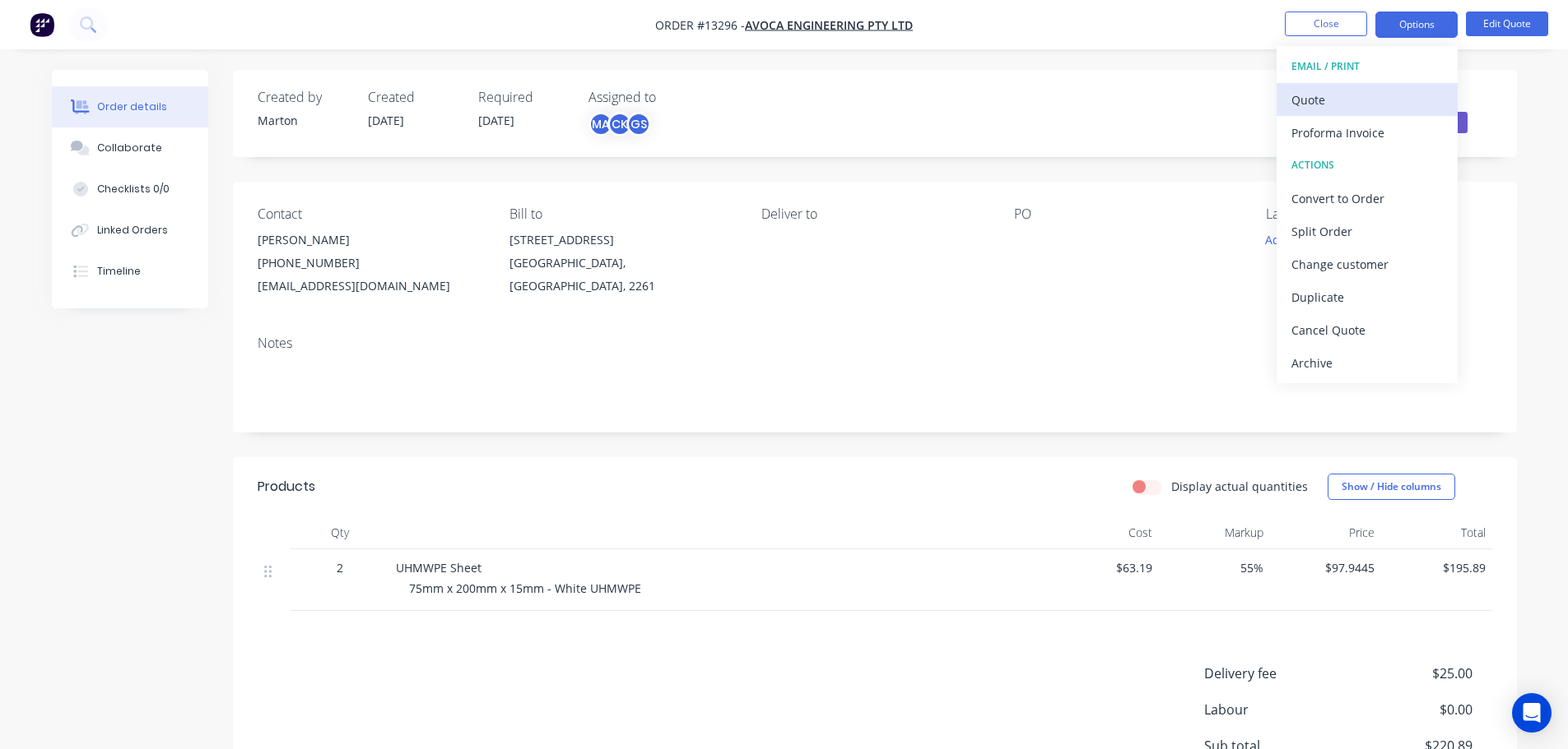
click at [1347, 102] on div "Quote" at bounding box center [1367, 100] width 151 height 24
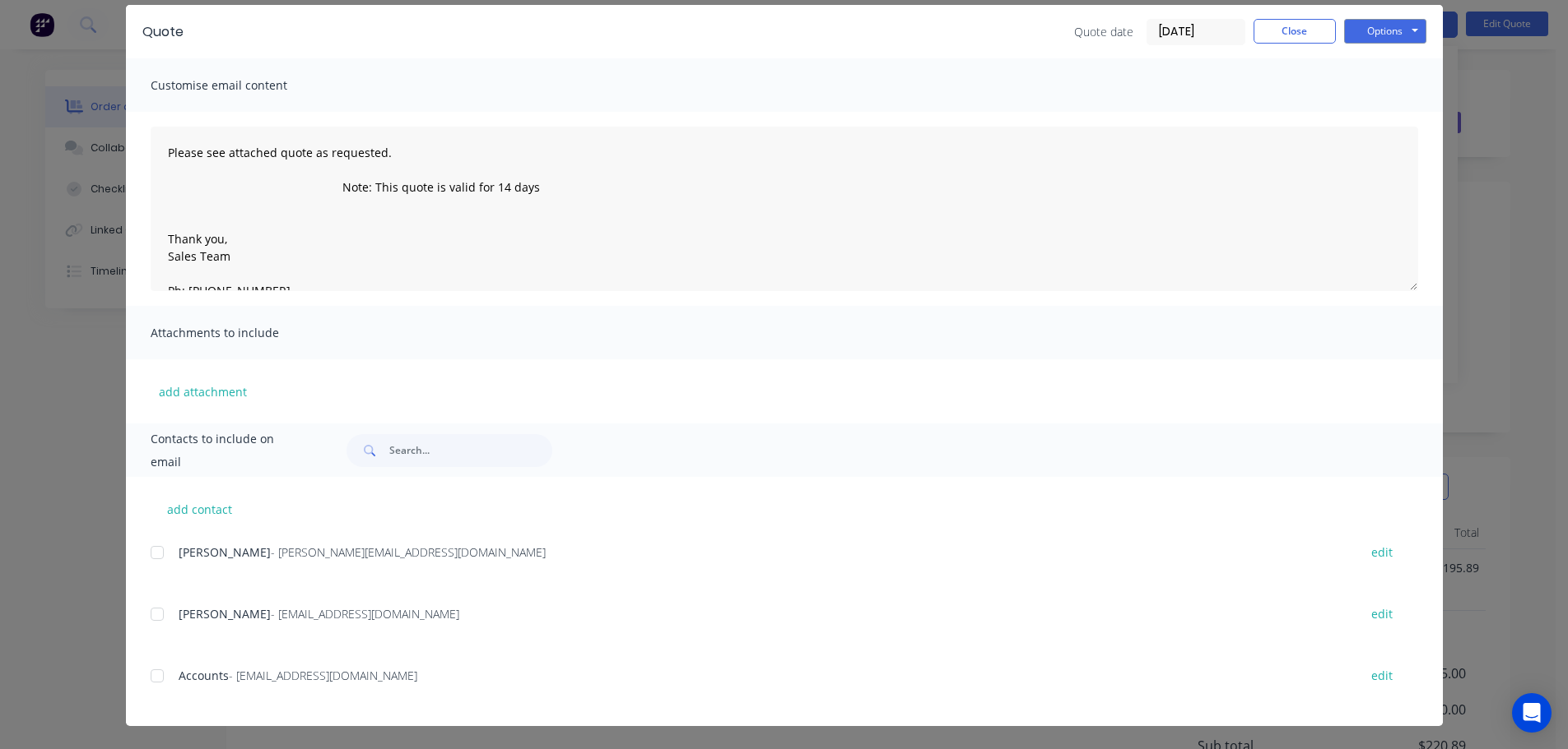
click at [146, 611] on div at bounding box center [157, 614] width 33 height 33
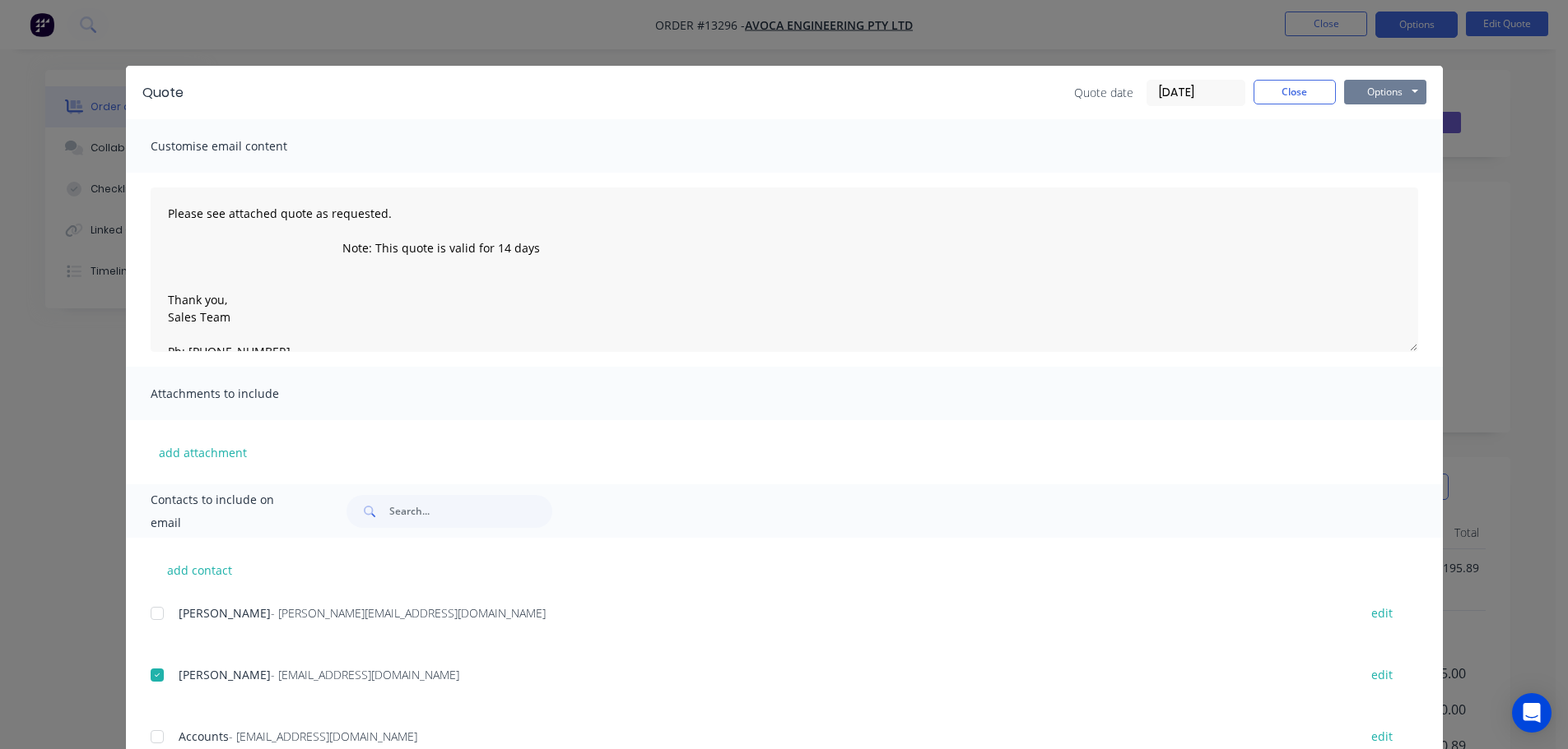
click at [1372, 87] on button "Options" at bounding box center [1384, 92] width 82 height 25
click at [1364, 168] on button "Email" at bounding box center [1396, 176] width 106 height 28
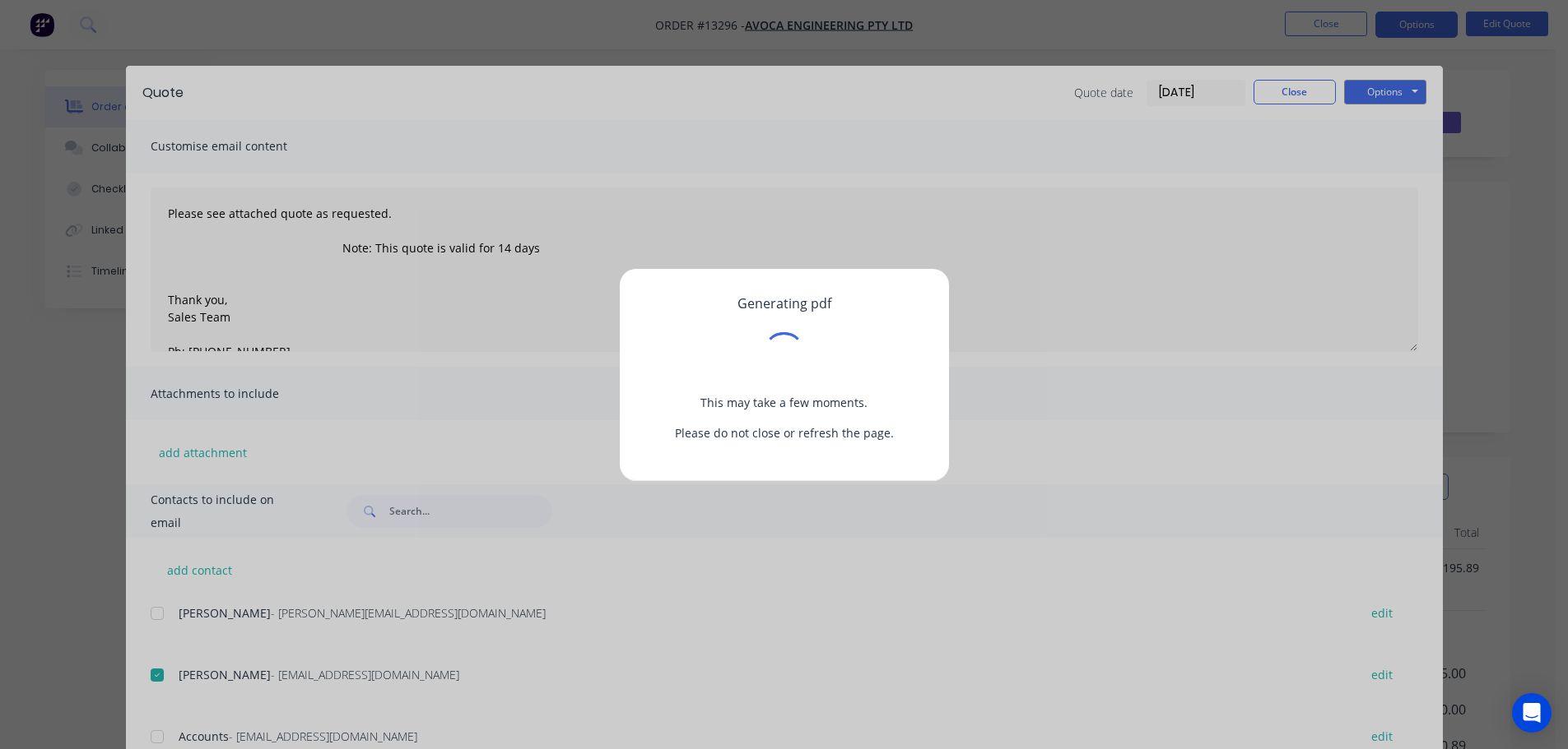
type textarea "Please see attached quote as requested. Note: This quote is valid for 14 days T…"
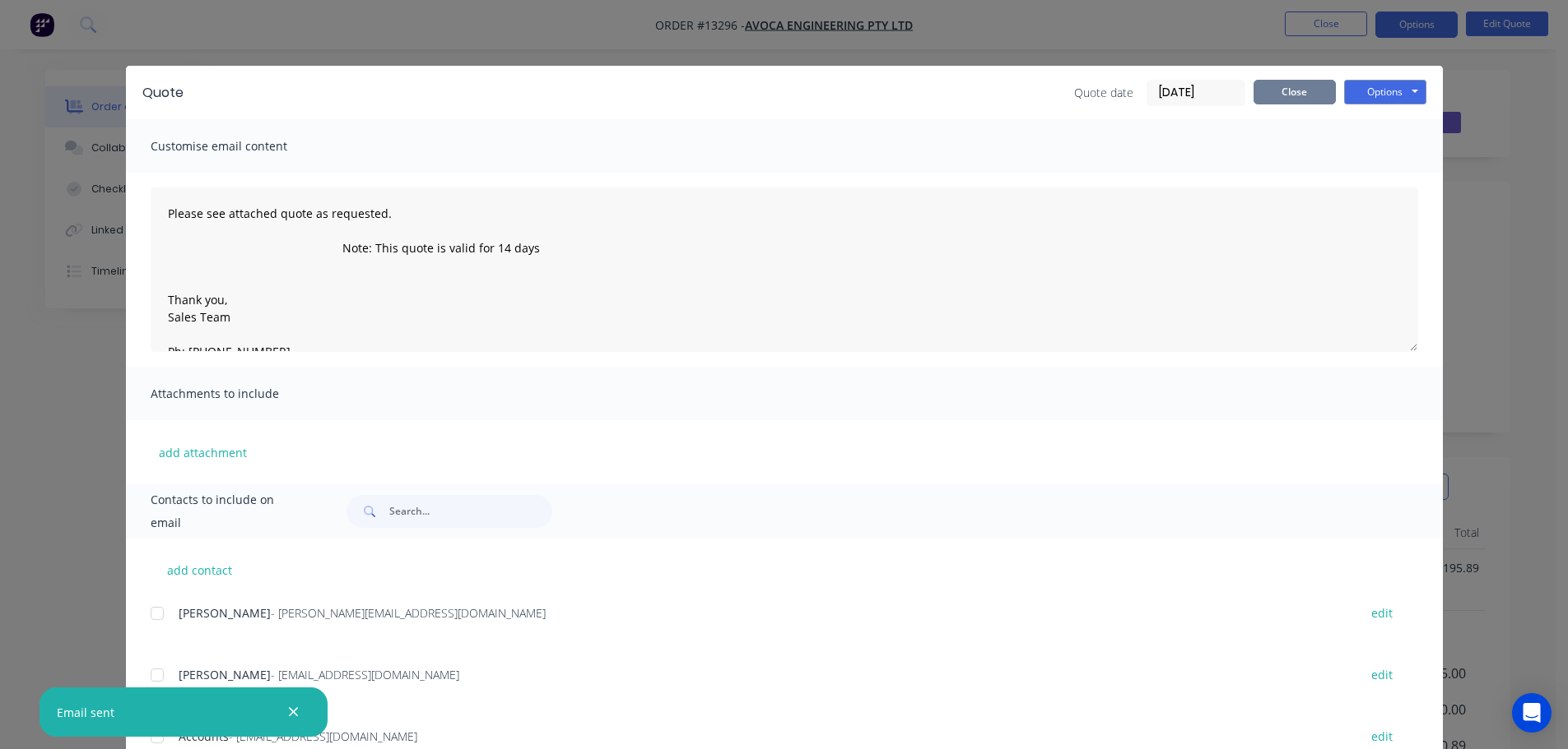
click at [1293, 91] on button "Close" at bounding box center [1294, 92] width 82 height 25
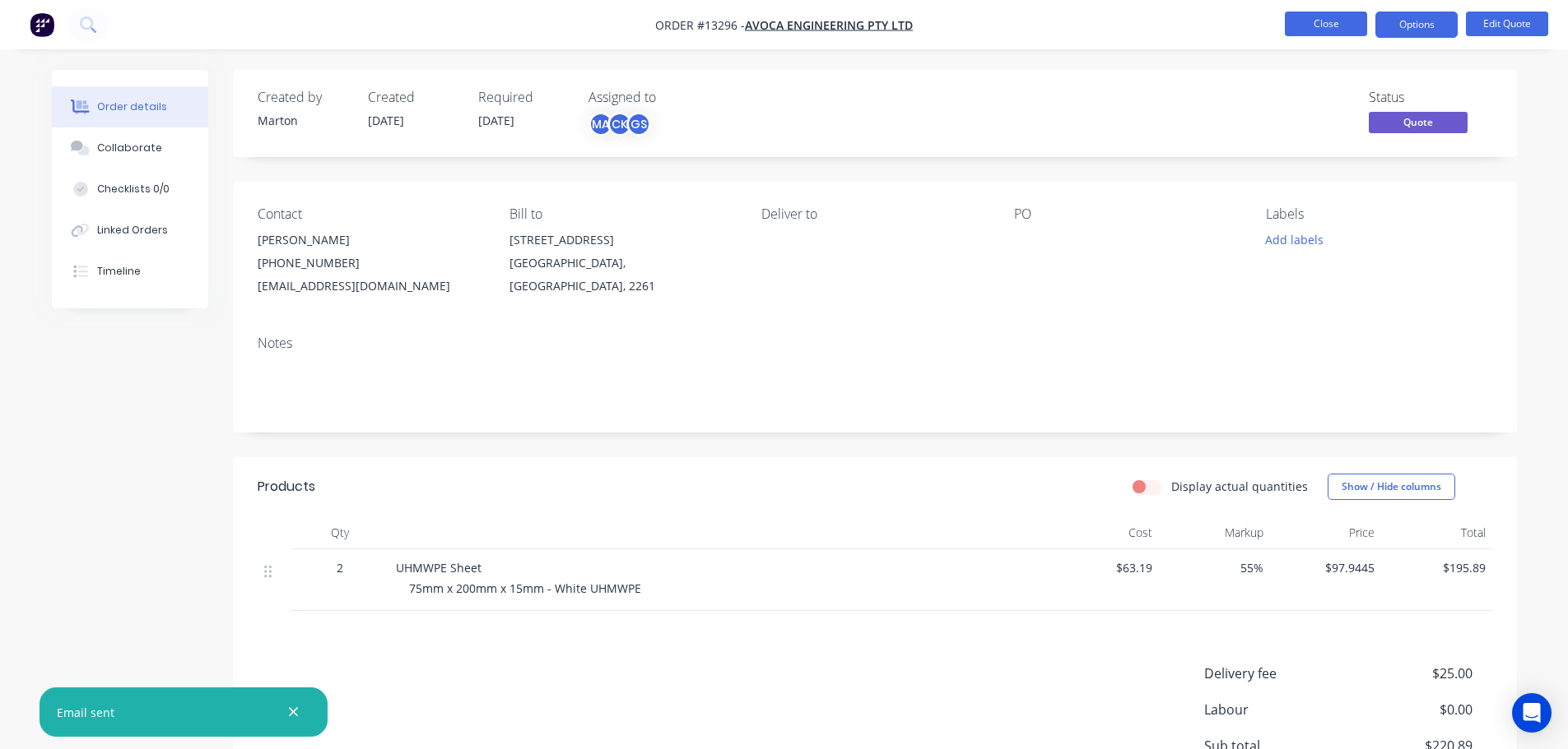
click at [1307, 31] on button "Close" at bounding box center [1325, 24] width 82 height 25
